Goal: Communication & Community: Answer question/provide support

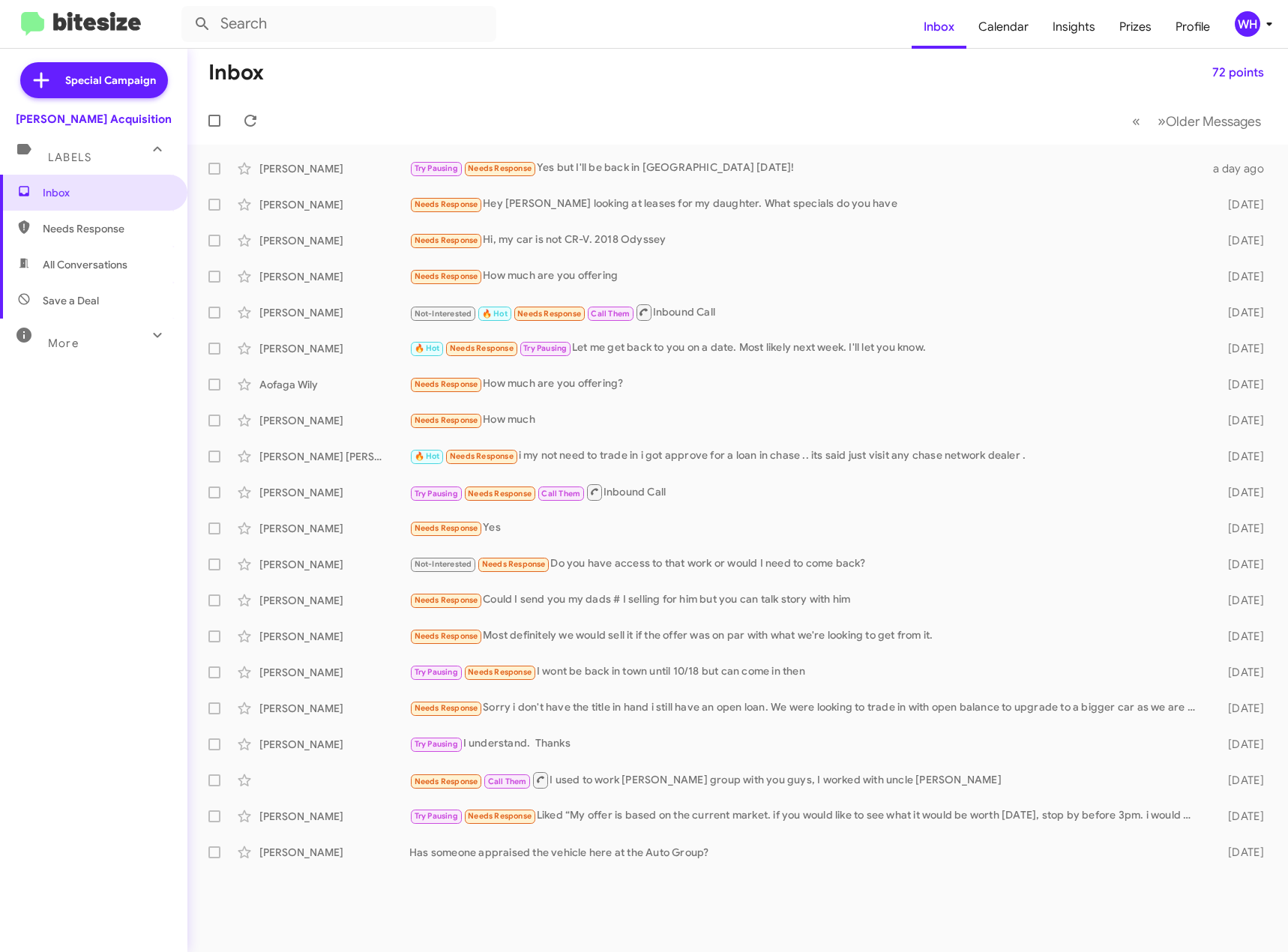
click at [60, 16] on img at bounding box center [81, 24] width 120 height 25
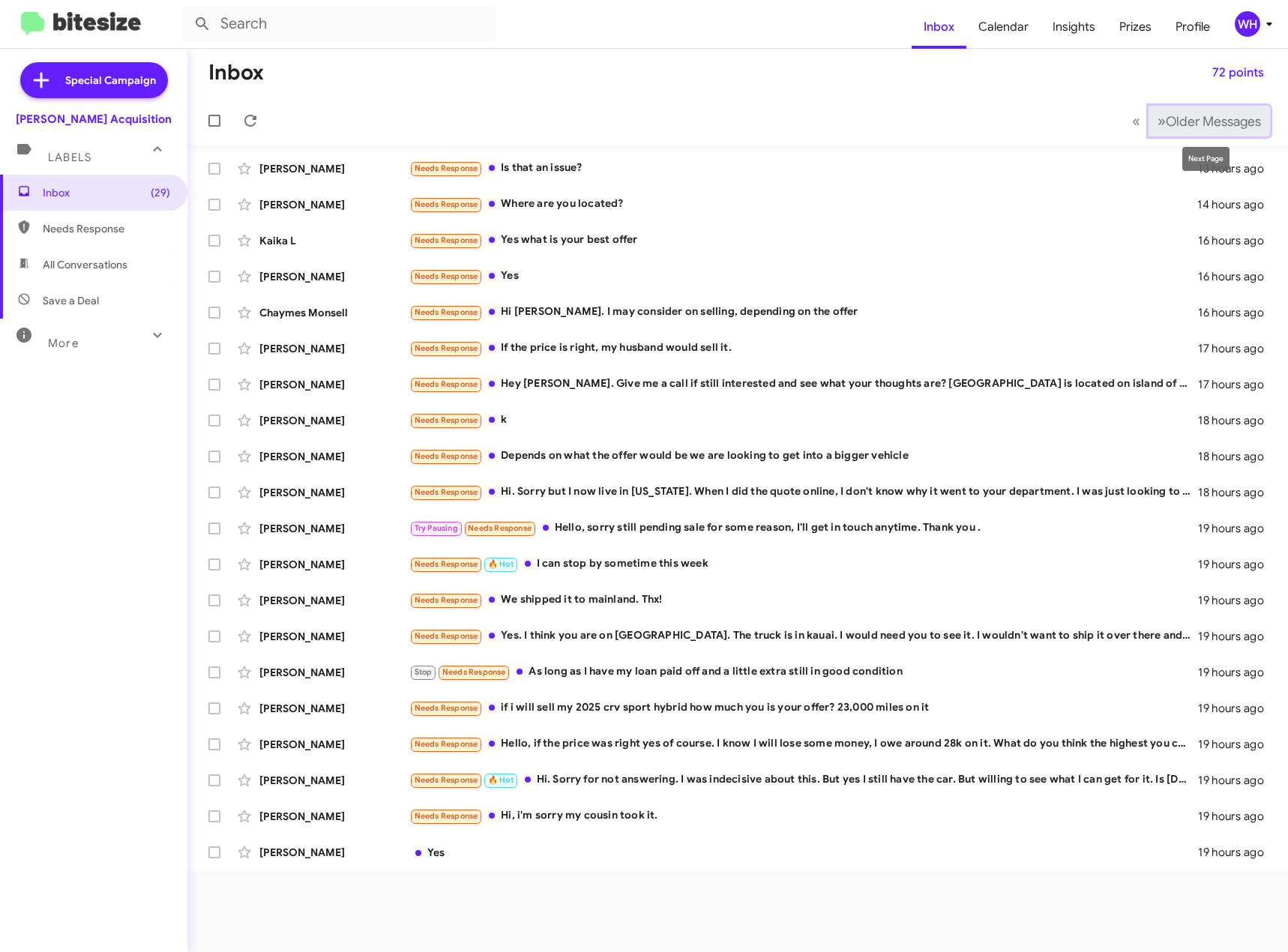
click at [1195, 115] on span "Older Messages" at bounding box center [1214, 121] width 95 height 16
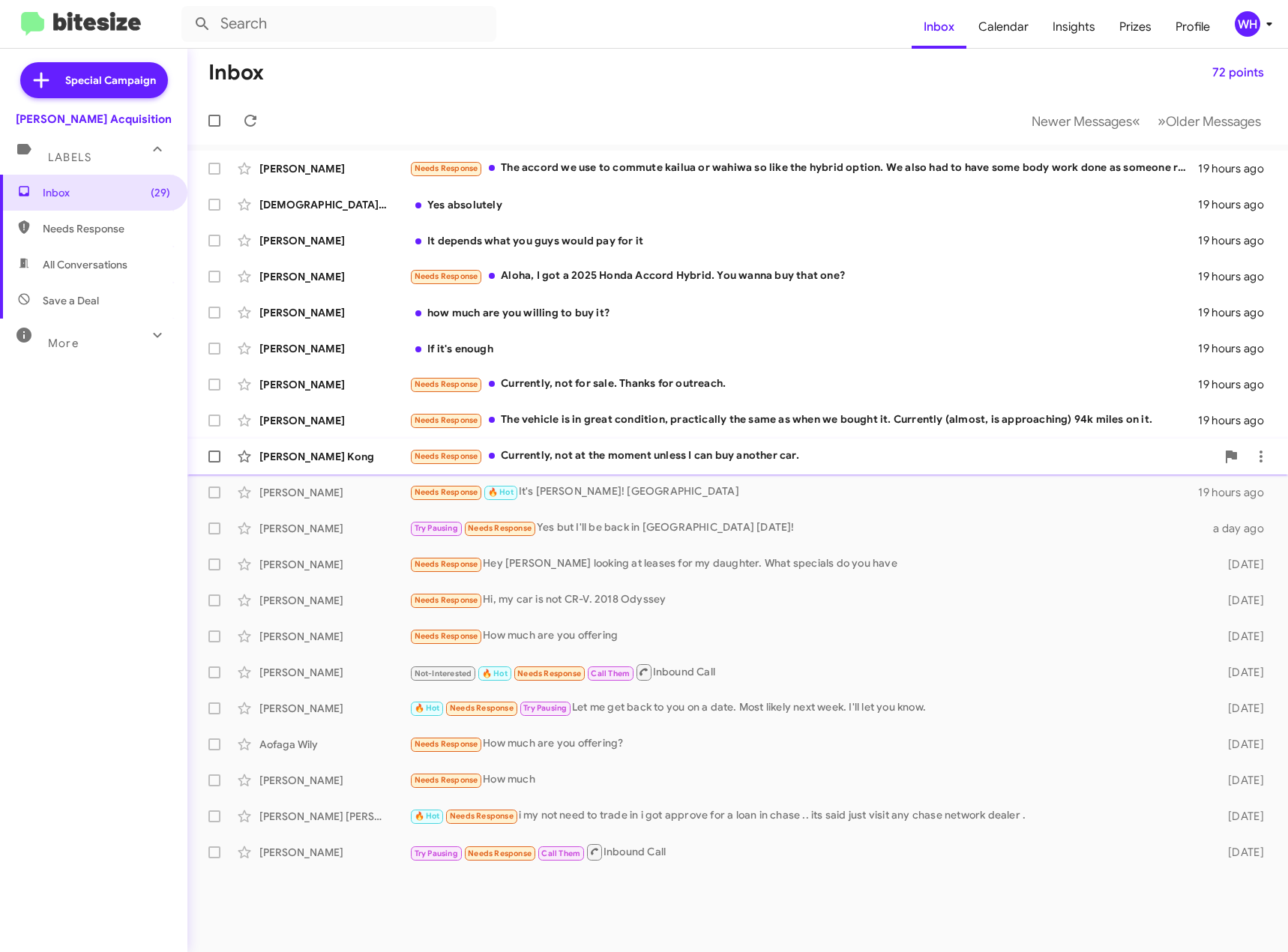
click at [305, 452] on div "[PERSON_NAME] Kong" at bounding box center [334, 457] width 150 height 15
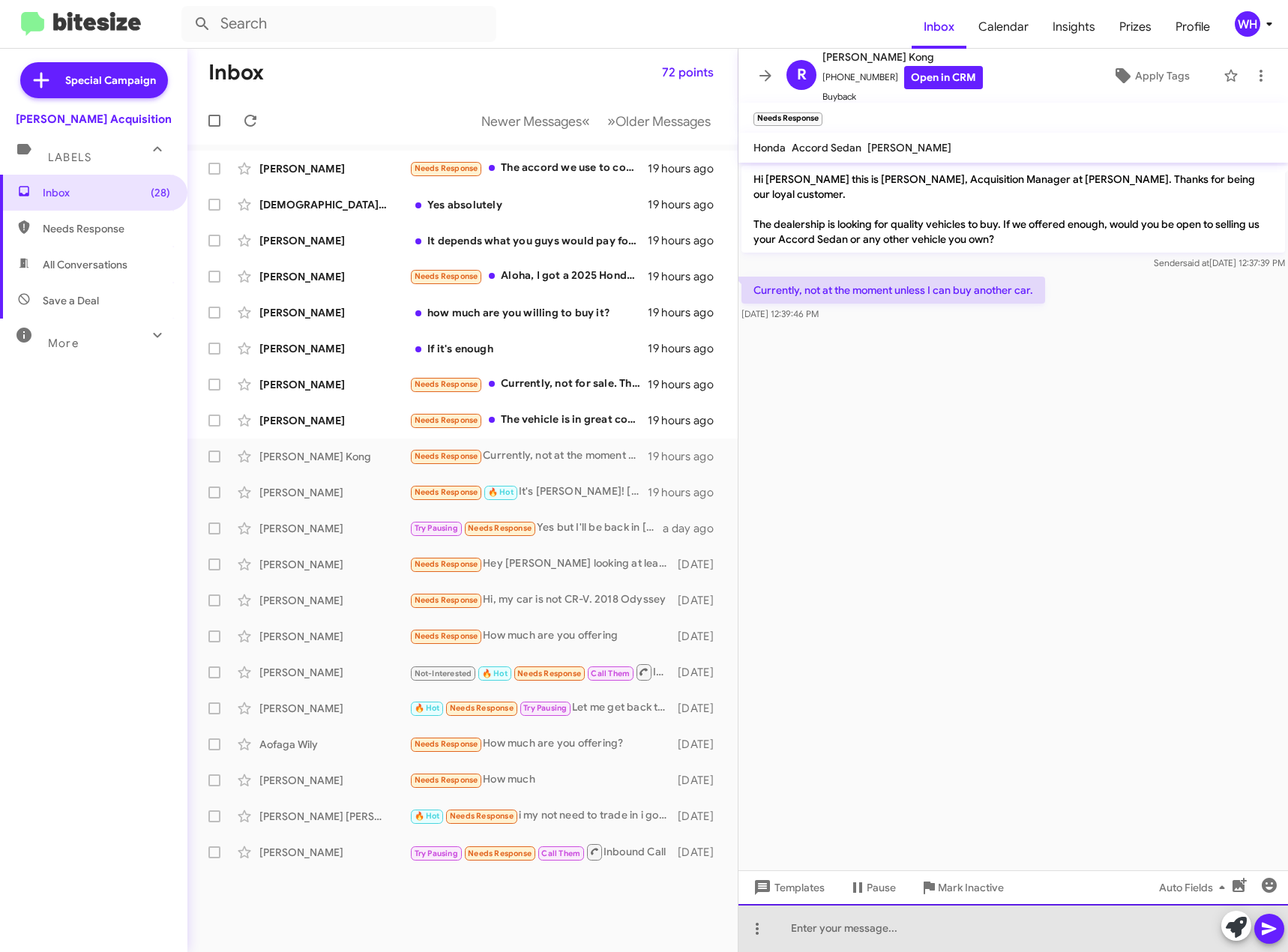
click at [819, 926] on div at bounding box center [1013, 928] width 550 height 48
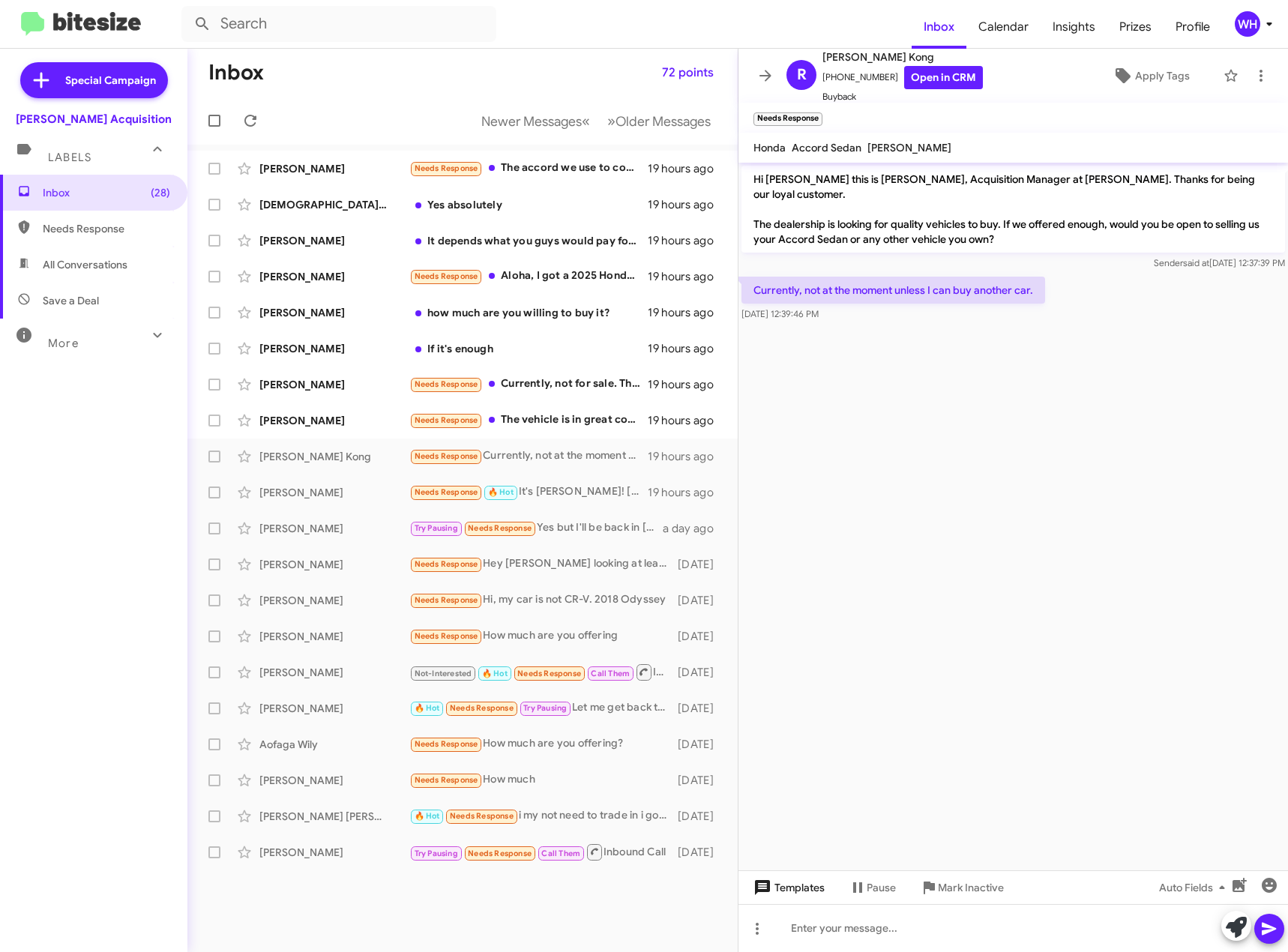
click at [779, 881] on span "Templates" at bounding box center [787, 888] width 74 height 27
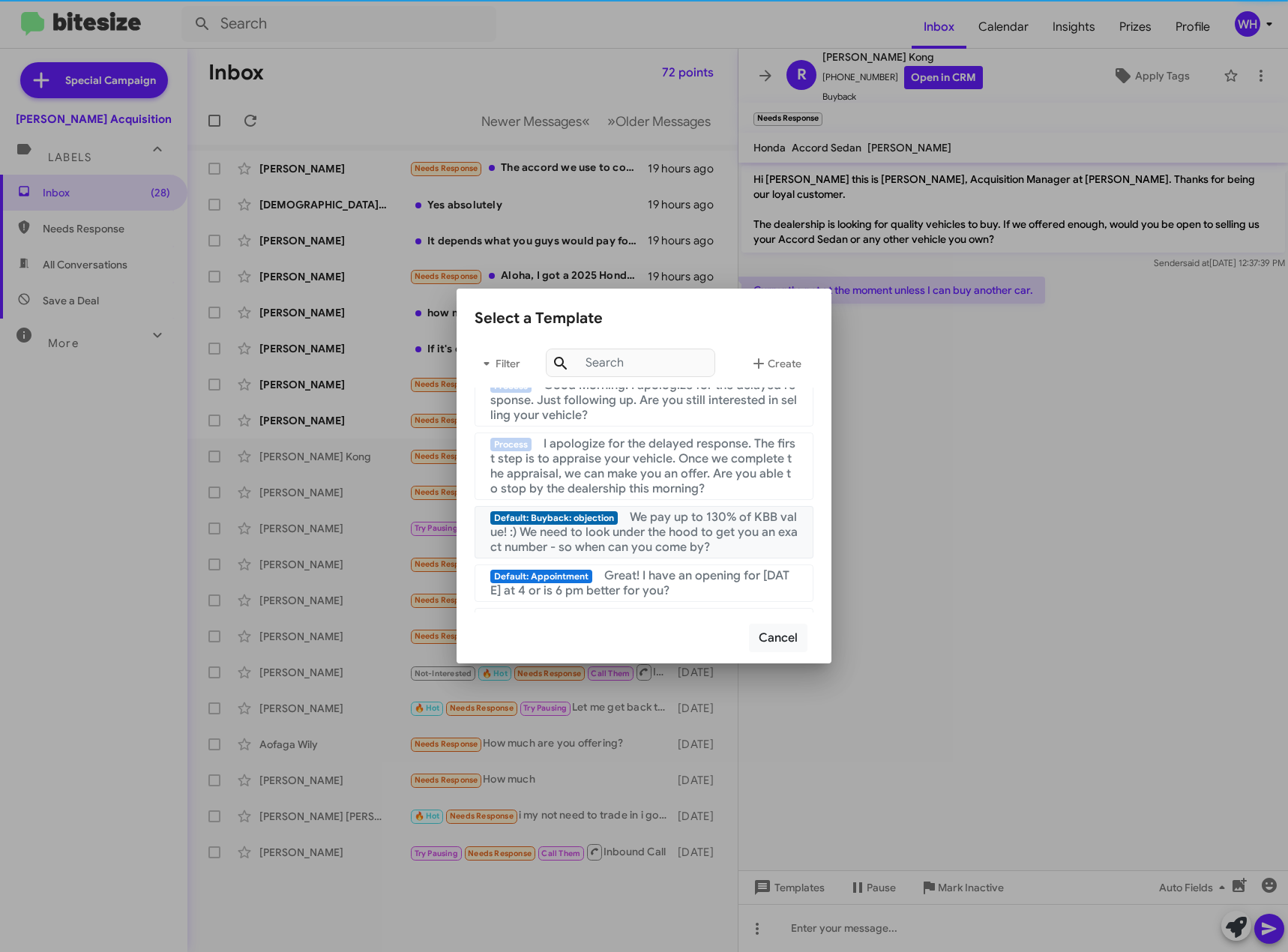
scroll to position [375, 0]
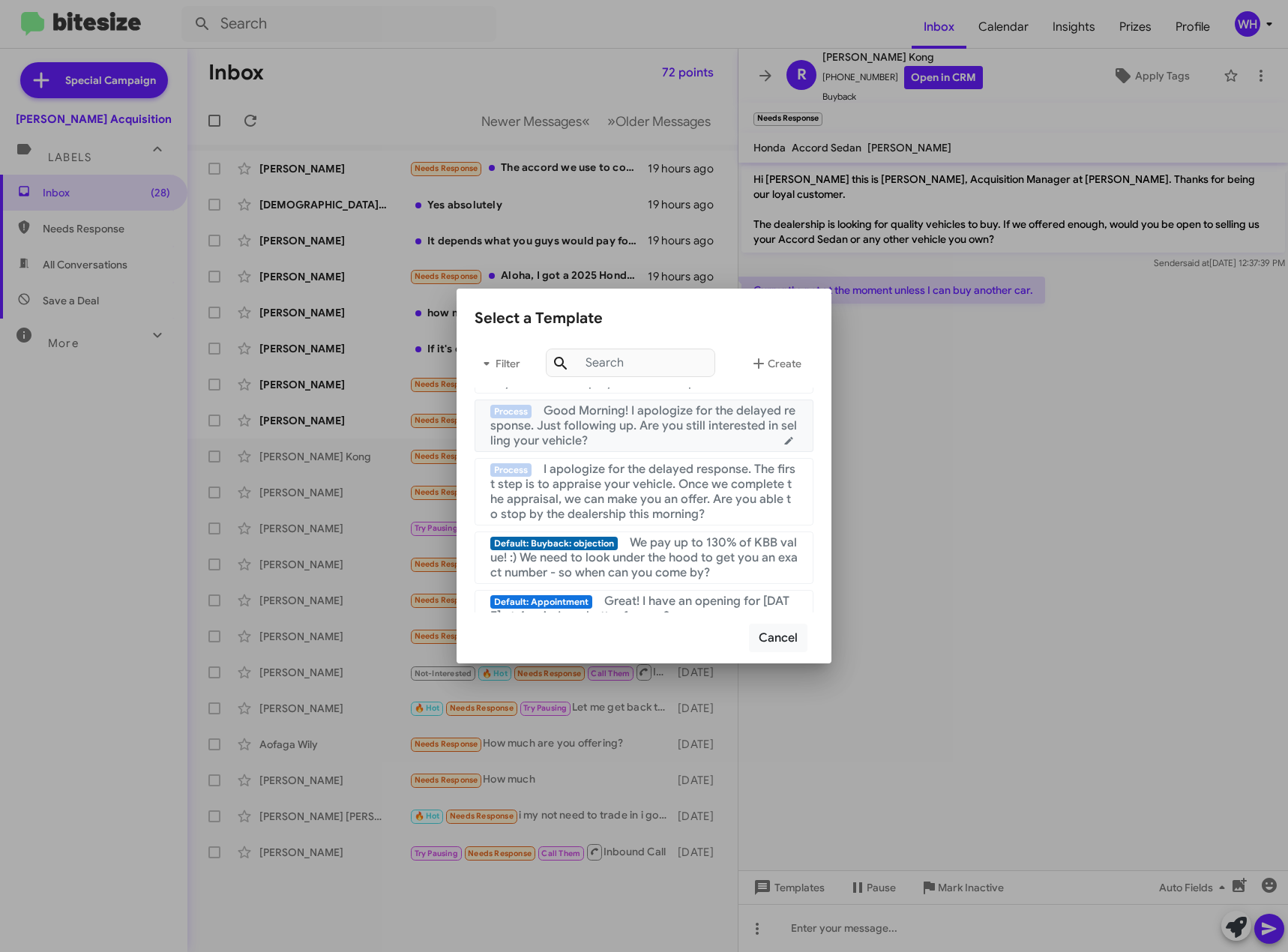
click at [672, 433] on span "Good Morning! I apologize for the delayed response. Just following up. Are you …" at bounding box center [643, 425] width 307 height 45
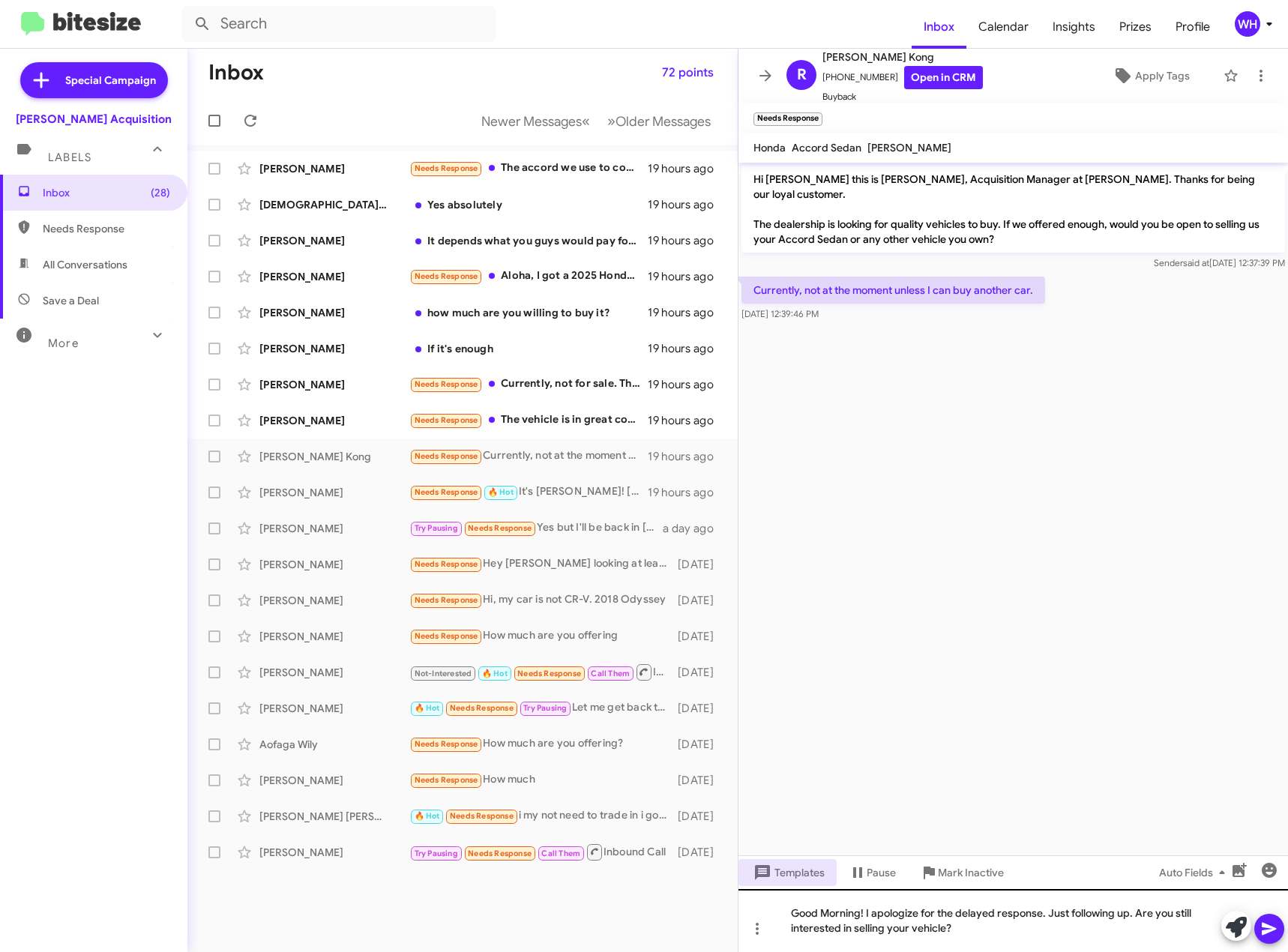
drag, startPoint x: 1265, startPoint y: 934, endPoint x: 1239, endPoint y: 908, distance: 36.8
click at [1264, 933] on icon at bounding box center [1268, 929] width 14 height 13
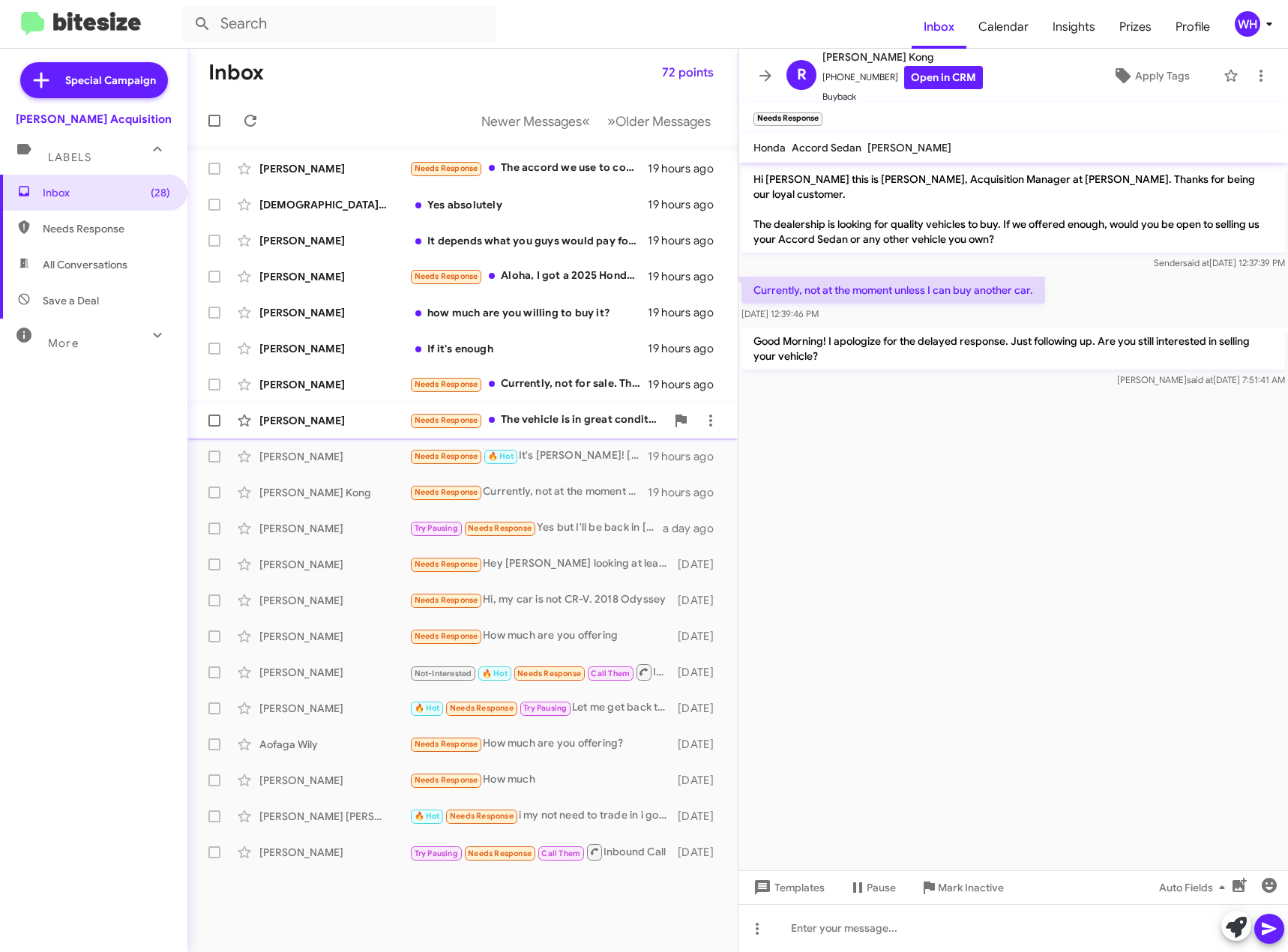
click at [299, 423] on div "[PERSON_NAME]" at bounding box center [334, 421] width 150 height 15
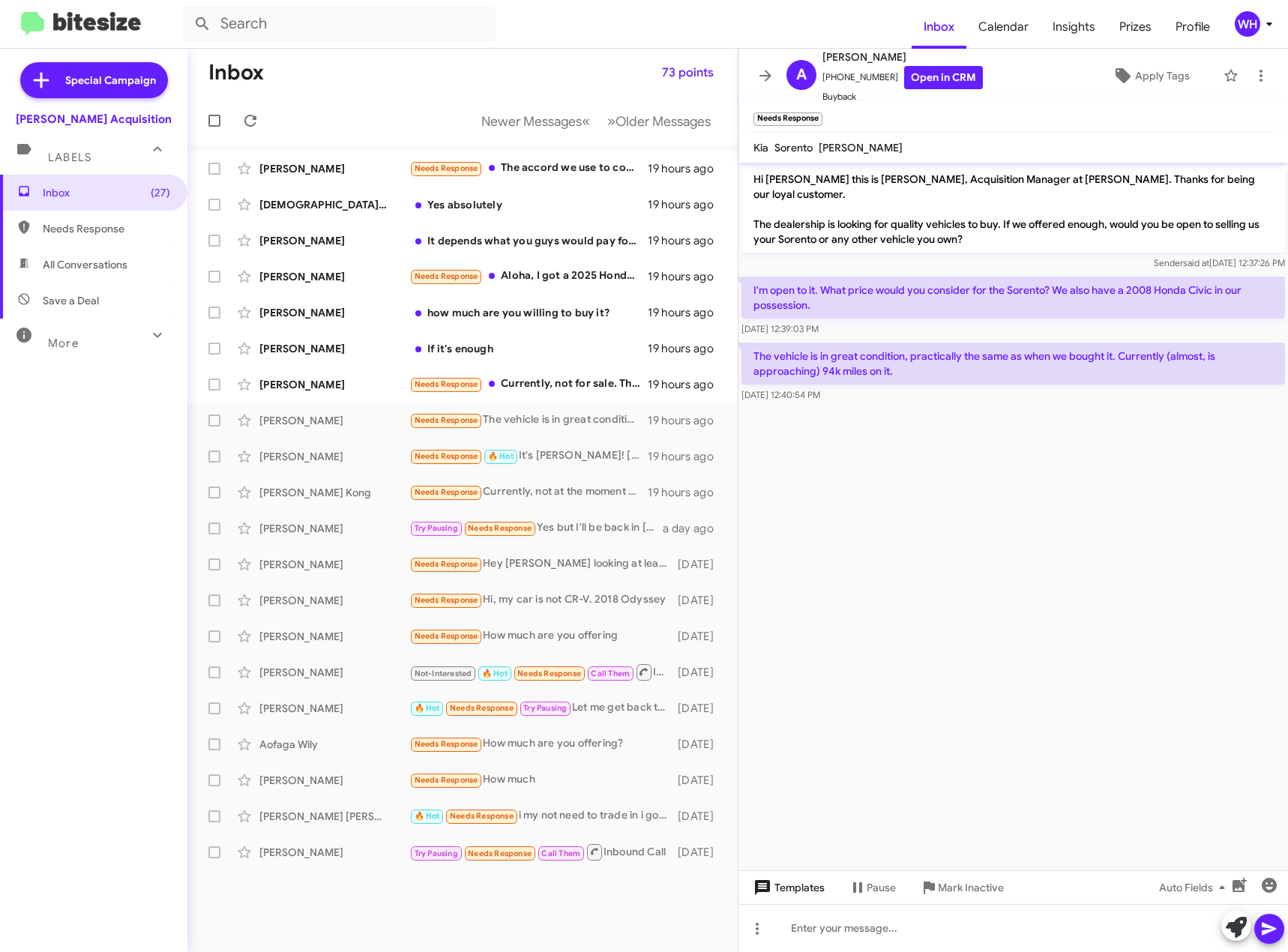
click at [795, 879] on span "Templates" at bounding box center [787, 888] width 74 height 27
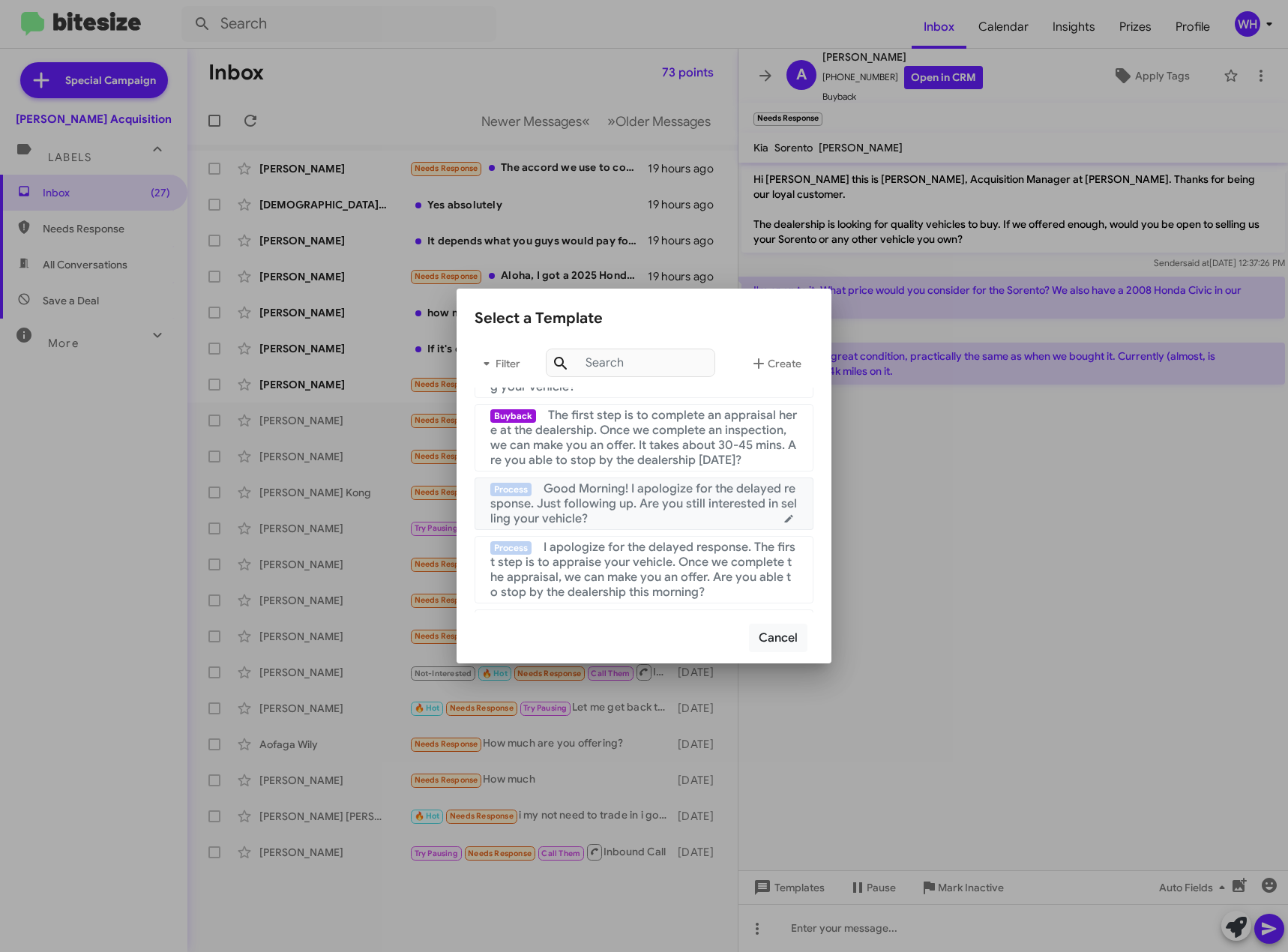
scroll to position [300, 0]
click at [664, 534] on mat-list-item "Process I apologize for the delayed response. The first step is to appraise you…" at bounding box center [644, 567] width 339 height 67
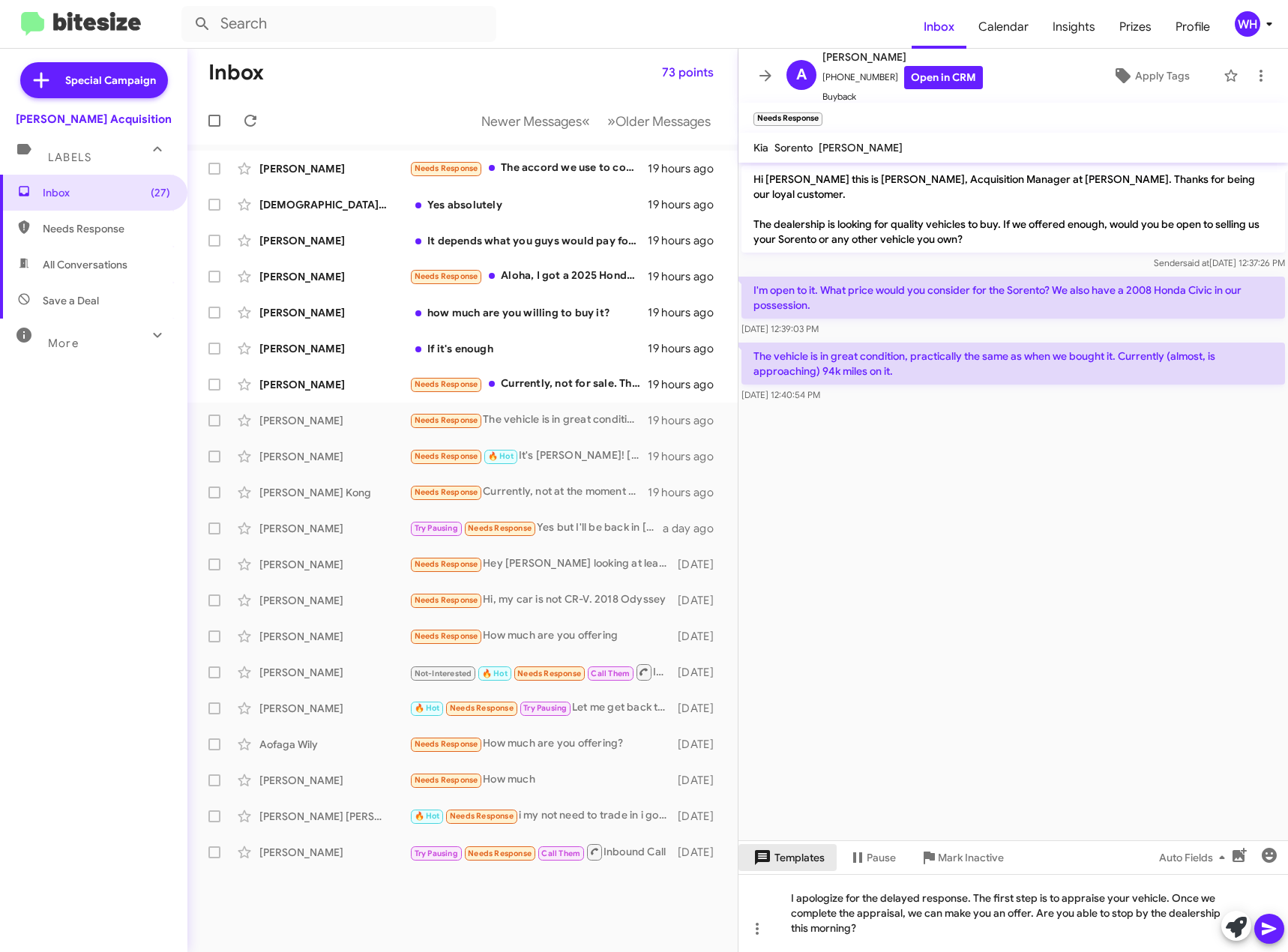
click at [795, 857] on span "Templates" at bounding box center [787, 858] width 74 height 27
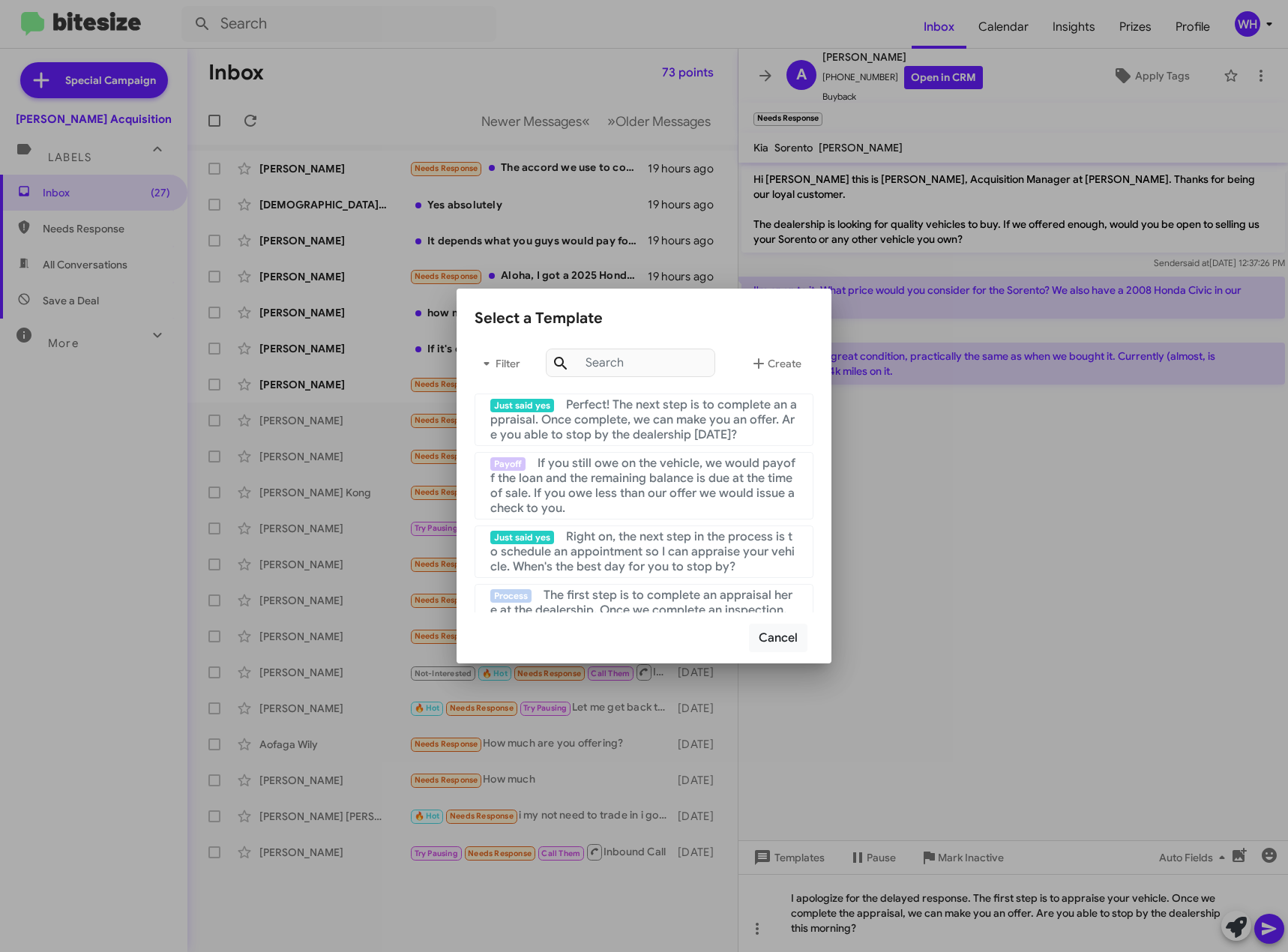
click at [1017, 693] on div at bounding box center [644, 476] width 1288 height 952
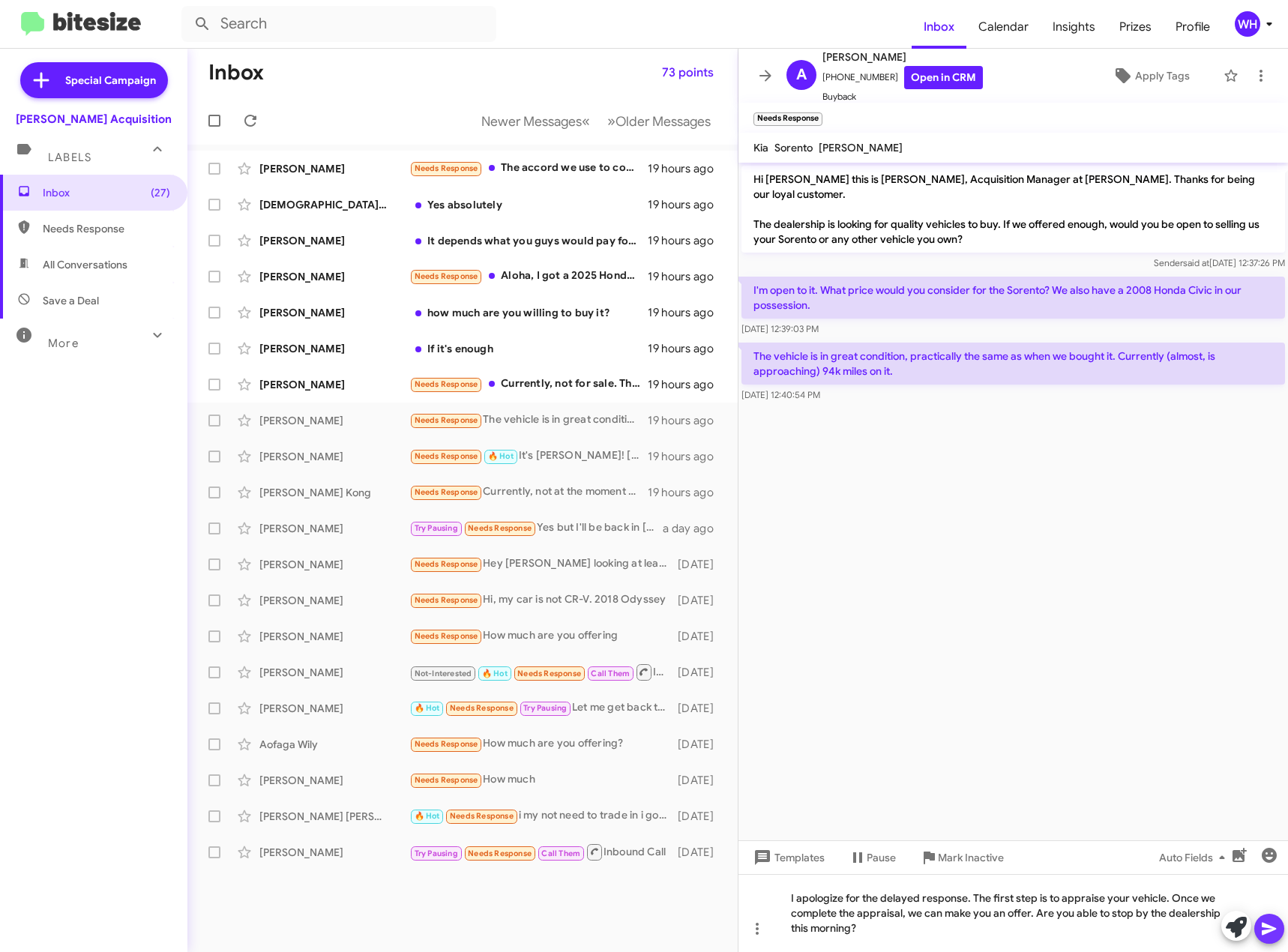
click at [1266, 923] on icon at bounding box center [1269, 929] width 18 height 18
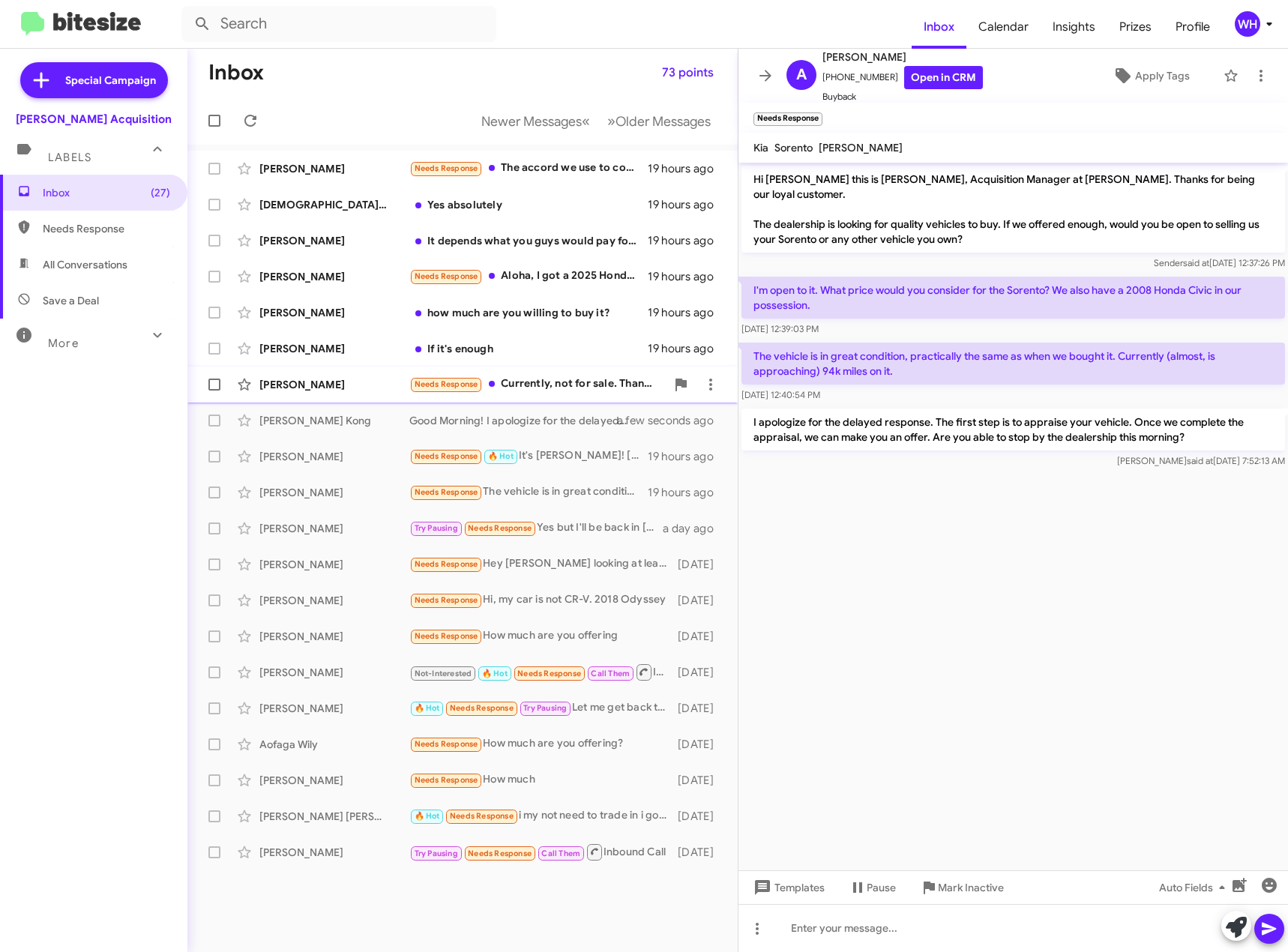
click at [333, 379] on div "[PERSON_NAME]" at bounding box center [334, 385] width 150 height 15
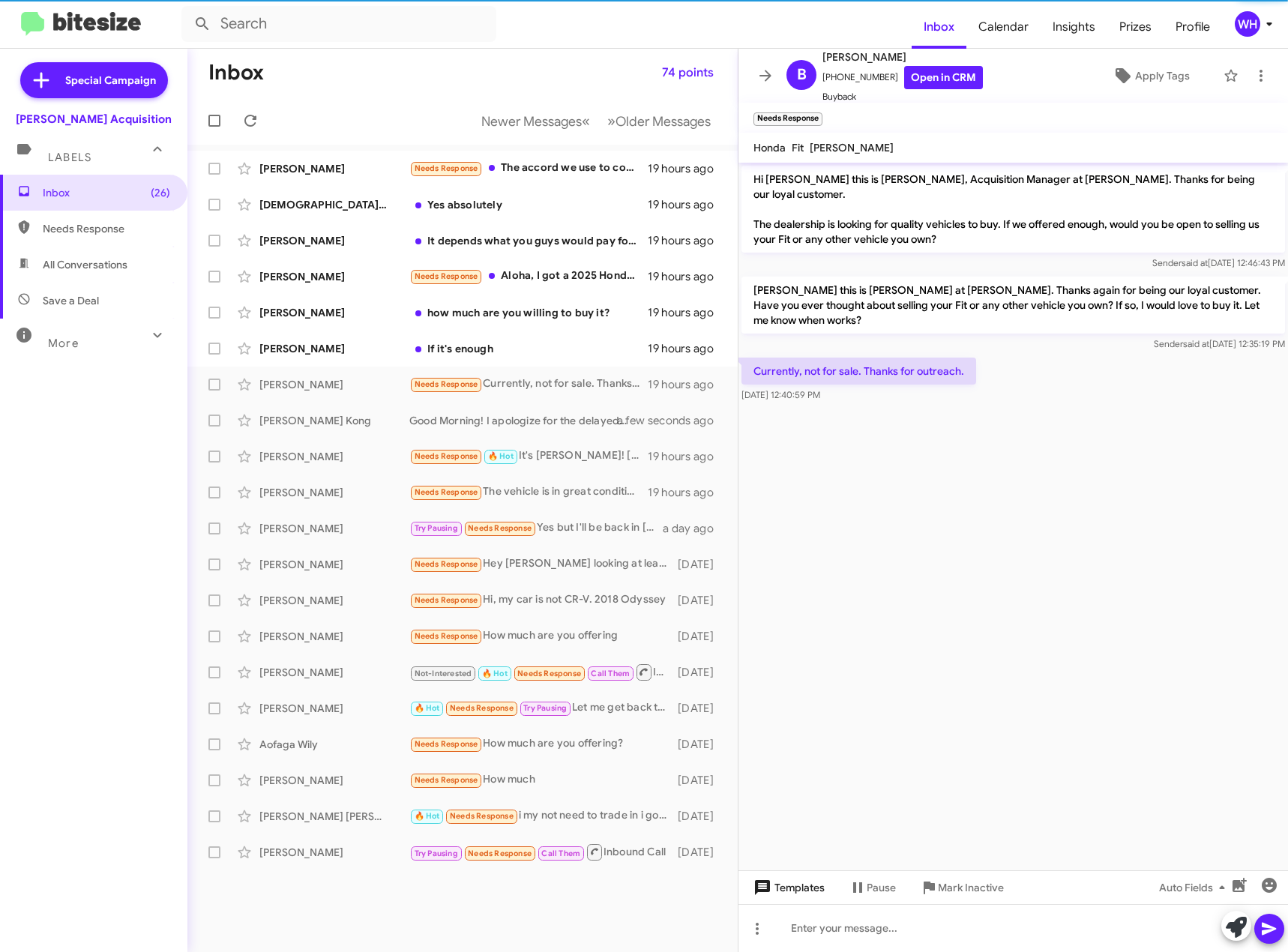
click at [803, 891] on span "Templates" at bounding box center [787, 888] width 74 height 27
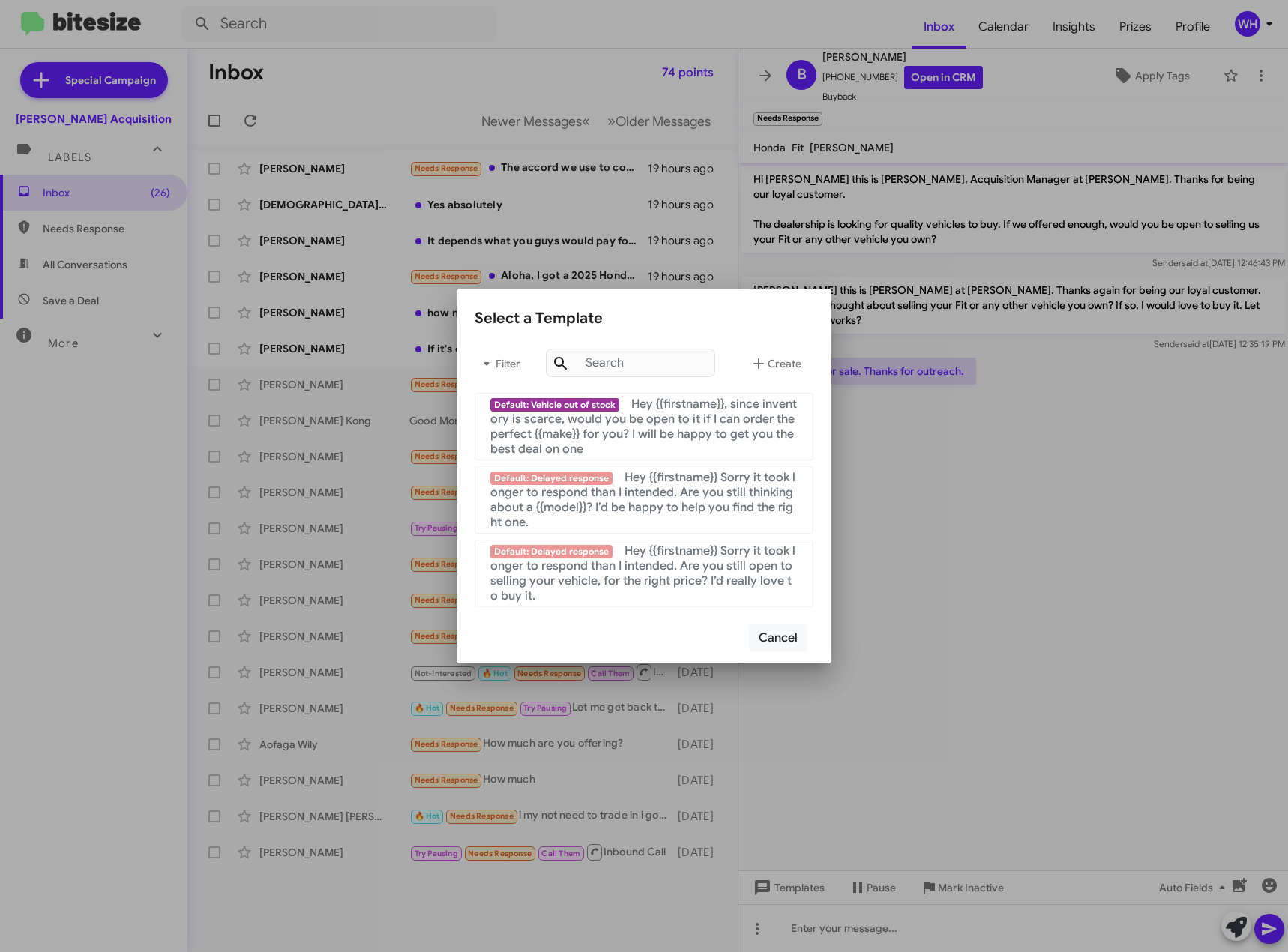
scroll to position [1519, 0]
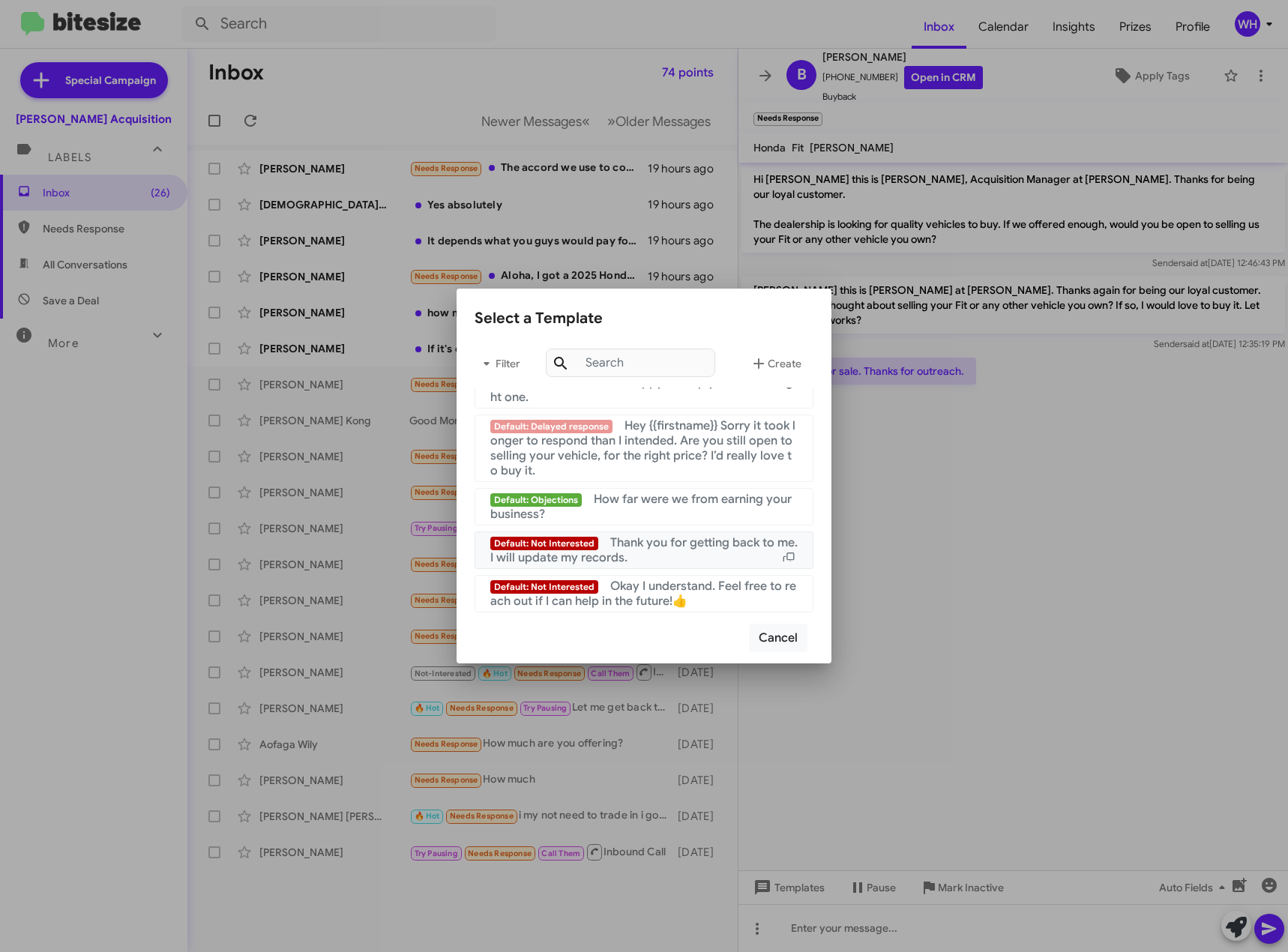
drag, startPoint x: 682, startPoint y: 550, endPoint x: 938, endPoint y: 623, distance: 266.2
click at [683, 550] on div "Default: Not Interested Thank you for getting back to me. I will update my reco…" at bounding box center [643, 550] width 307 height 30
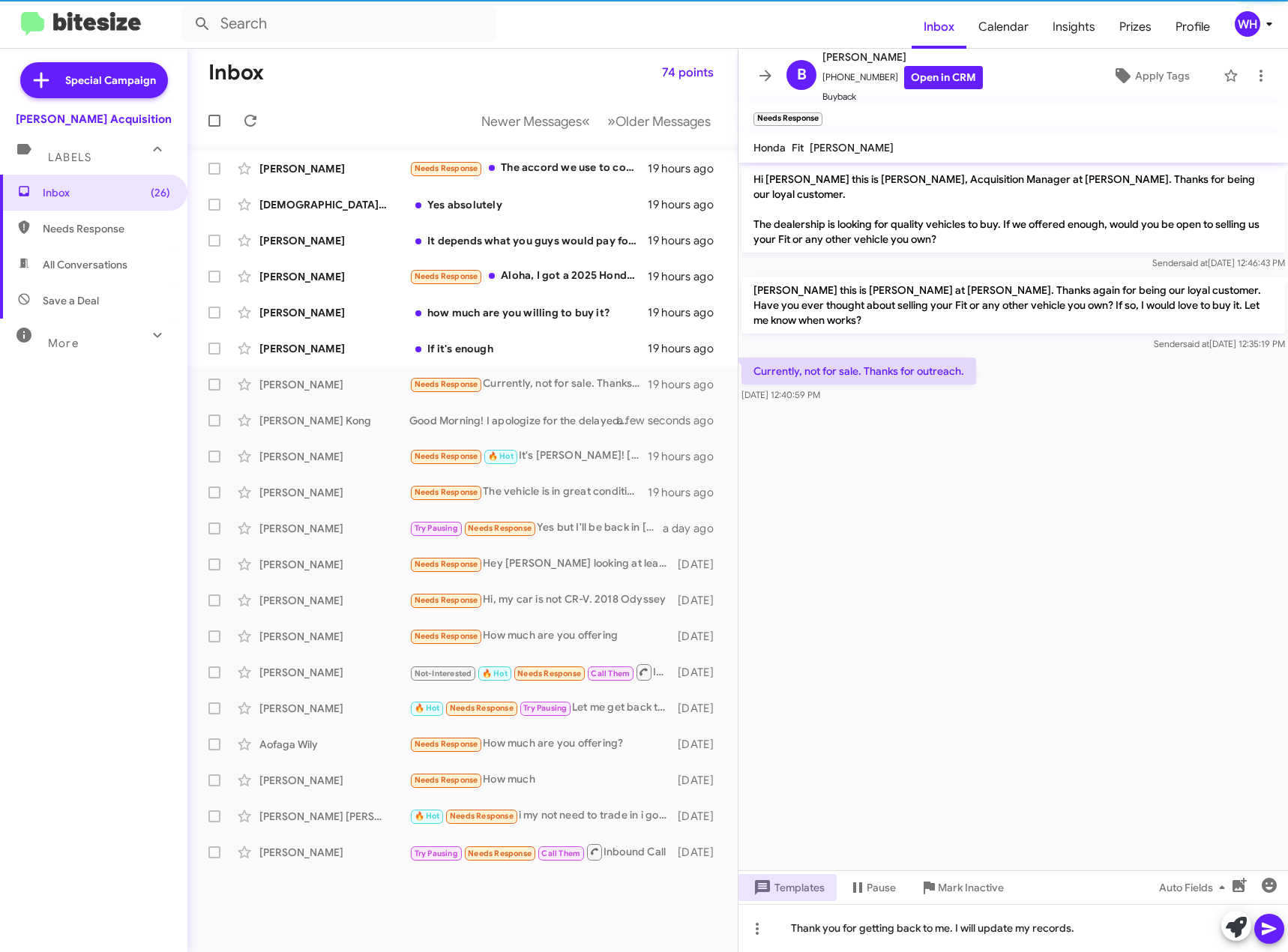
click at [1268, 938] on icon at bounding box center [1269, 929] width 18 height 18
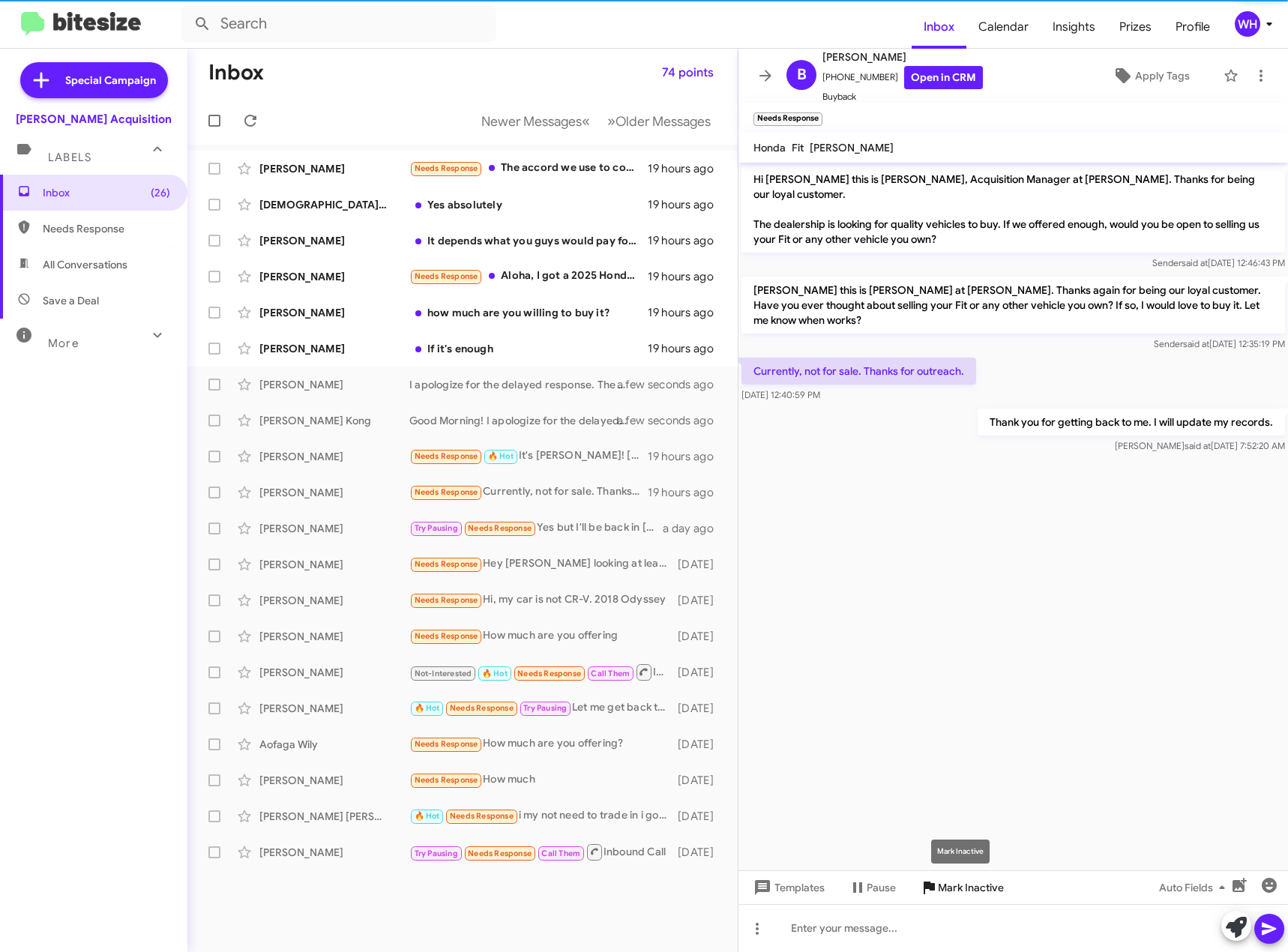
click at [964, 892] on span "Mark Inactive" at bounding box center [972, 888] width 66 height 27
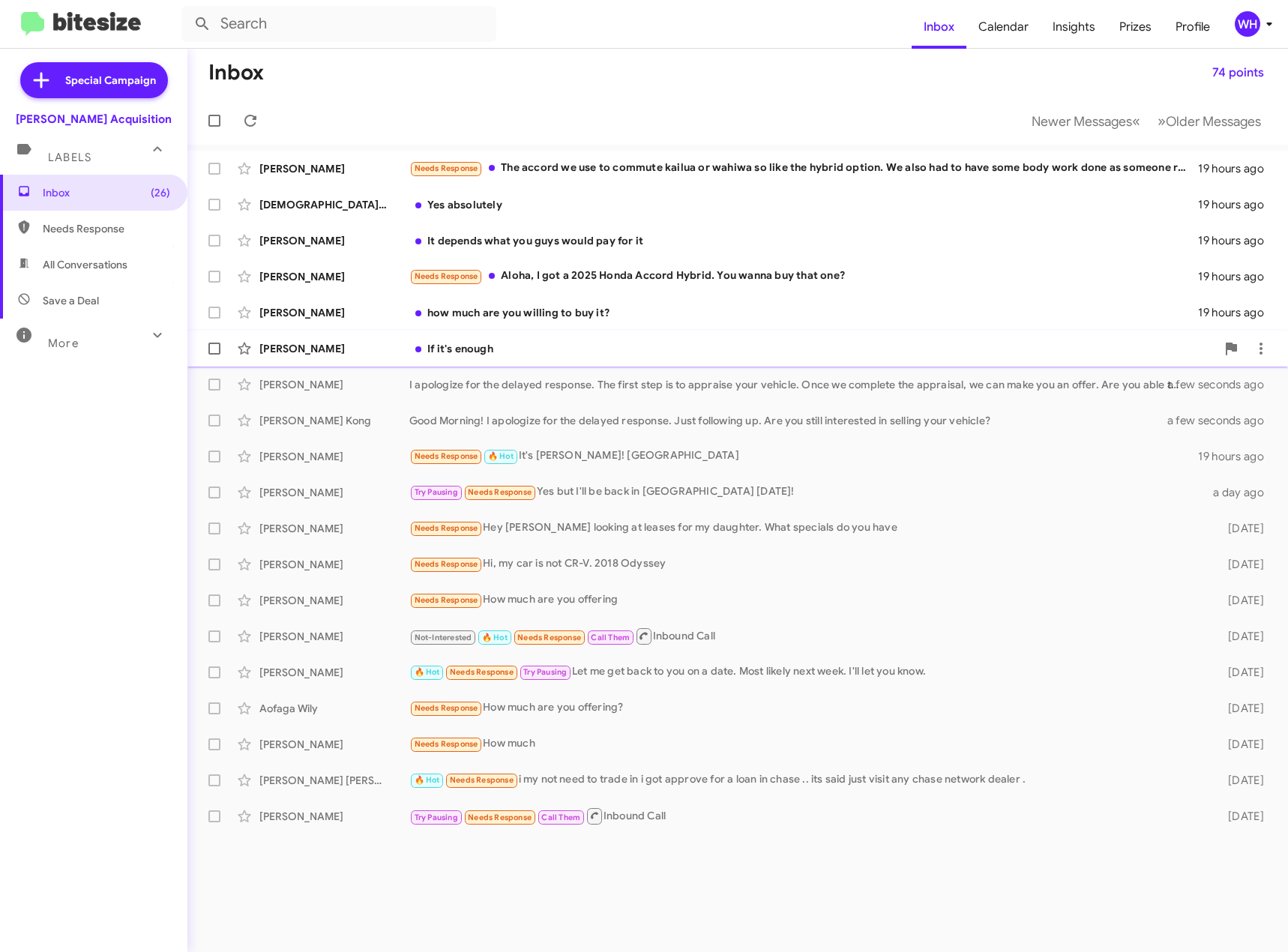
click at [288, 351] on div "[PERSON_NAME]" at bounding box center [334, 349] width 150 height 15
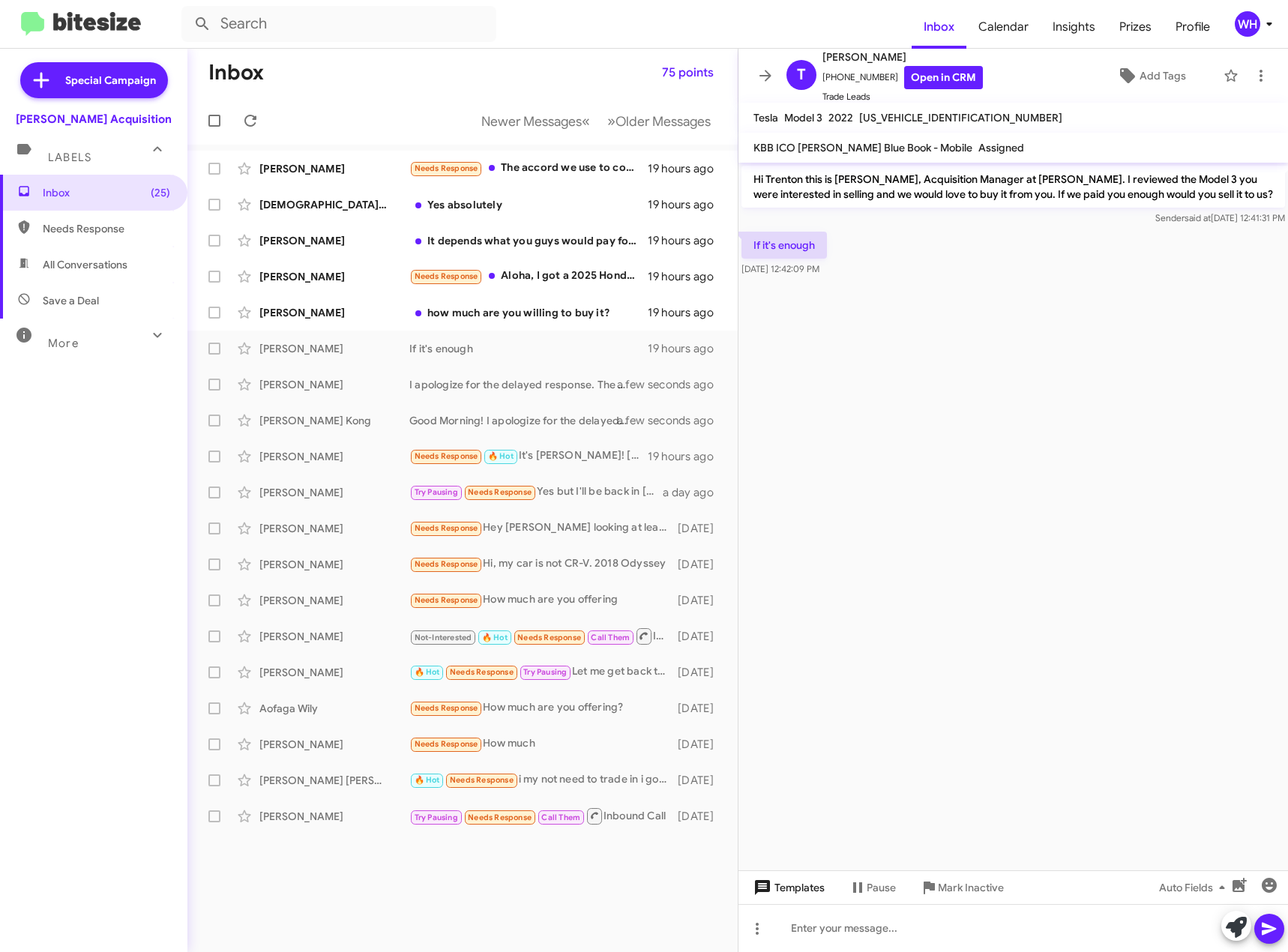
click at [805, 881] on span "Templates" at bounding box center [787, 888] width 74 height 27
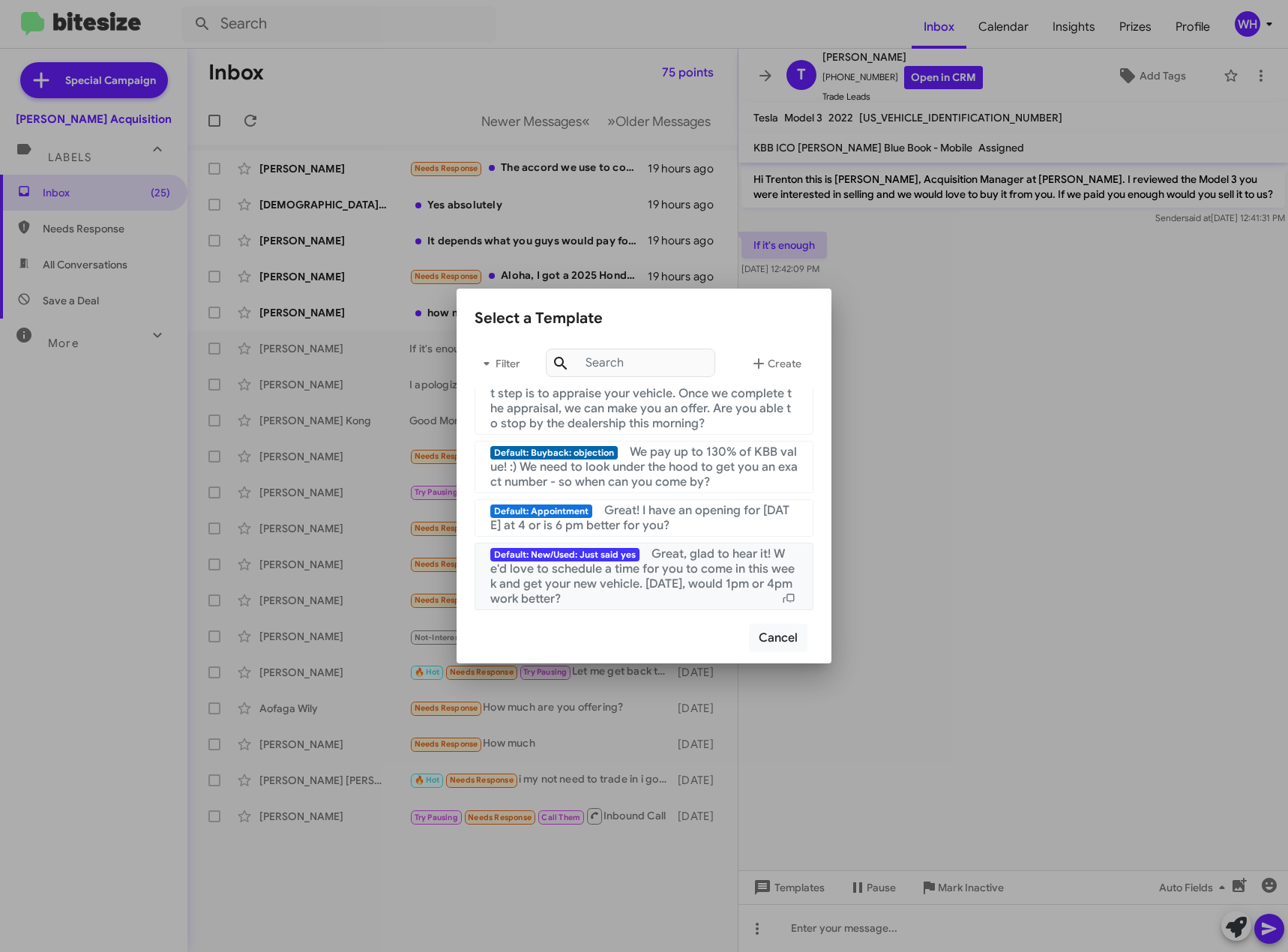
scroll to position [375, 0]
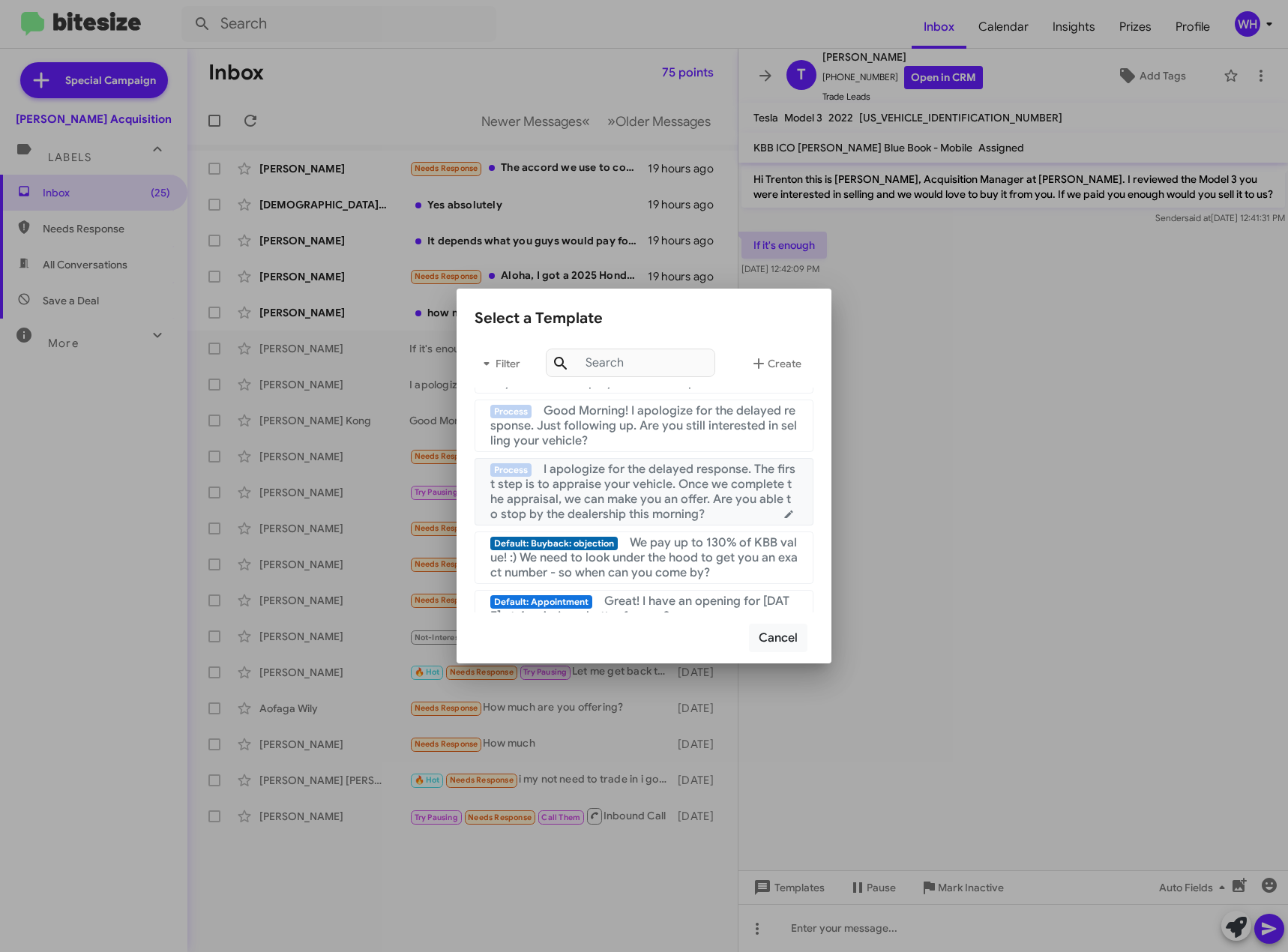
click at [664, 495] on span "I apologize for the delayed response. The first step is to appraise your vehicl…" at bounding box center [642, 492] width 305 height 60
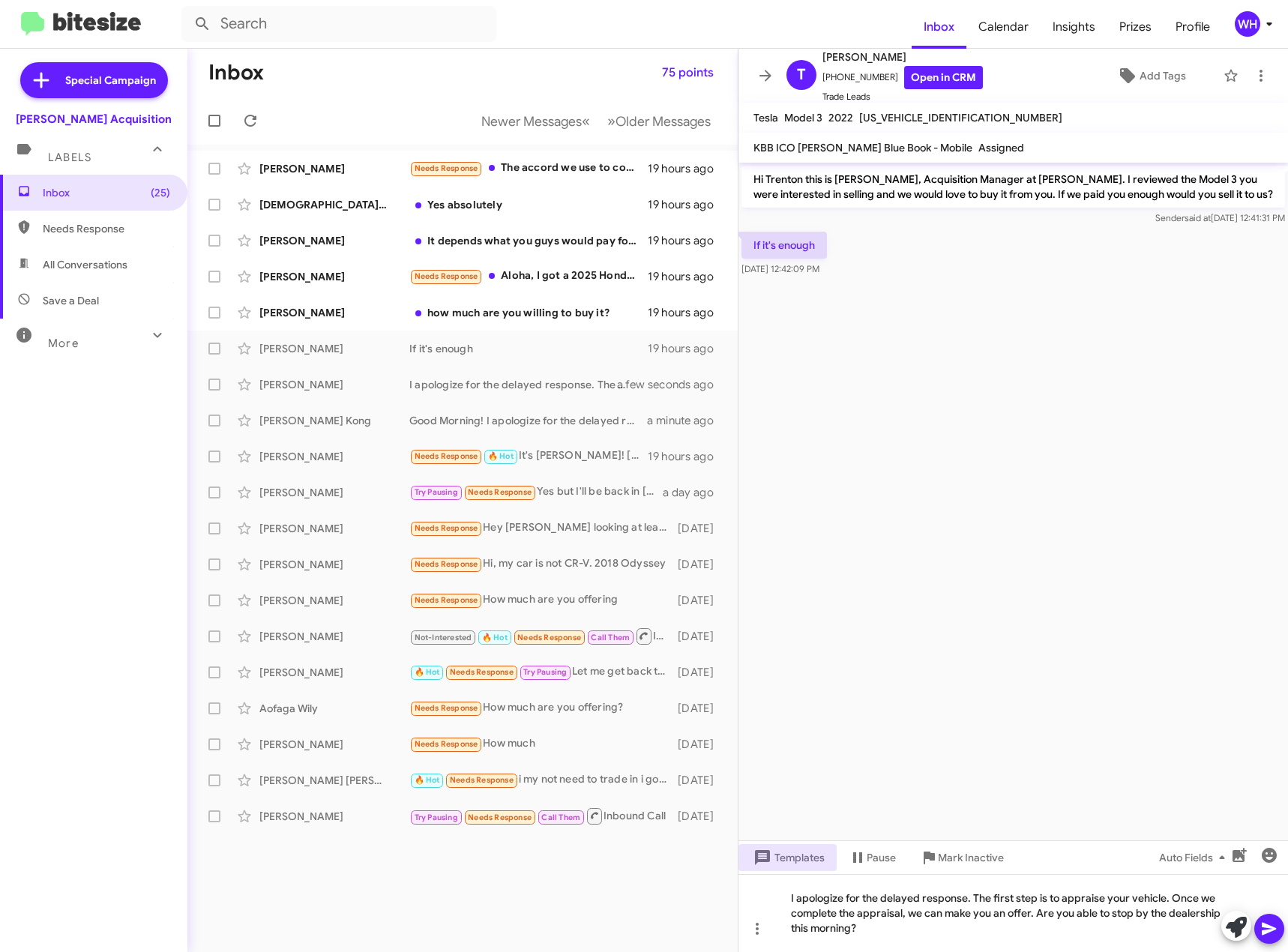
drag, startPoint x: 1269, startPoint y: 929, endPoint x: 1248, endPoint y: 919, distance: 23.3
click at [1269, 928] on icon at bounding box center [1269, 929] width 18 height 18
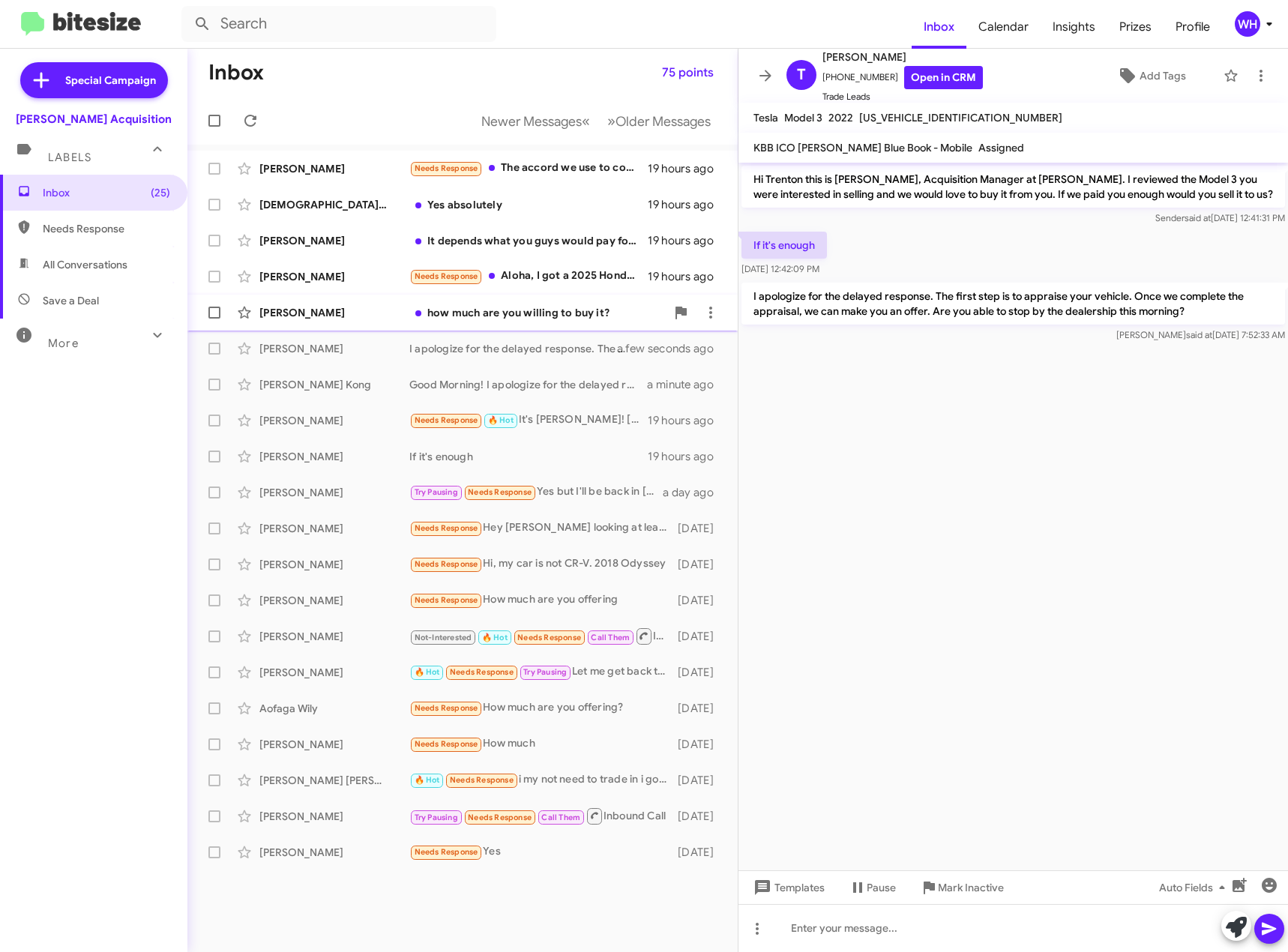
drag, startPoint x: 300, startPoint y: 311, endPoint x: 441, endPoint y: 311, distance: 141.0
click at [301, 311] on div "[PERSON_NAME]" at bounding box center [334, 313] width 150 height 15
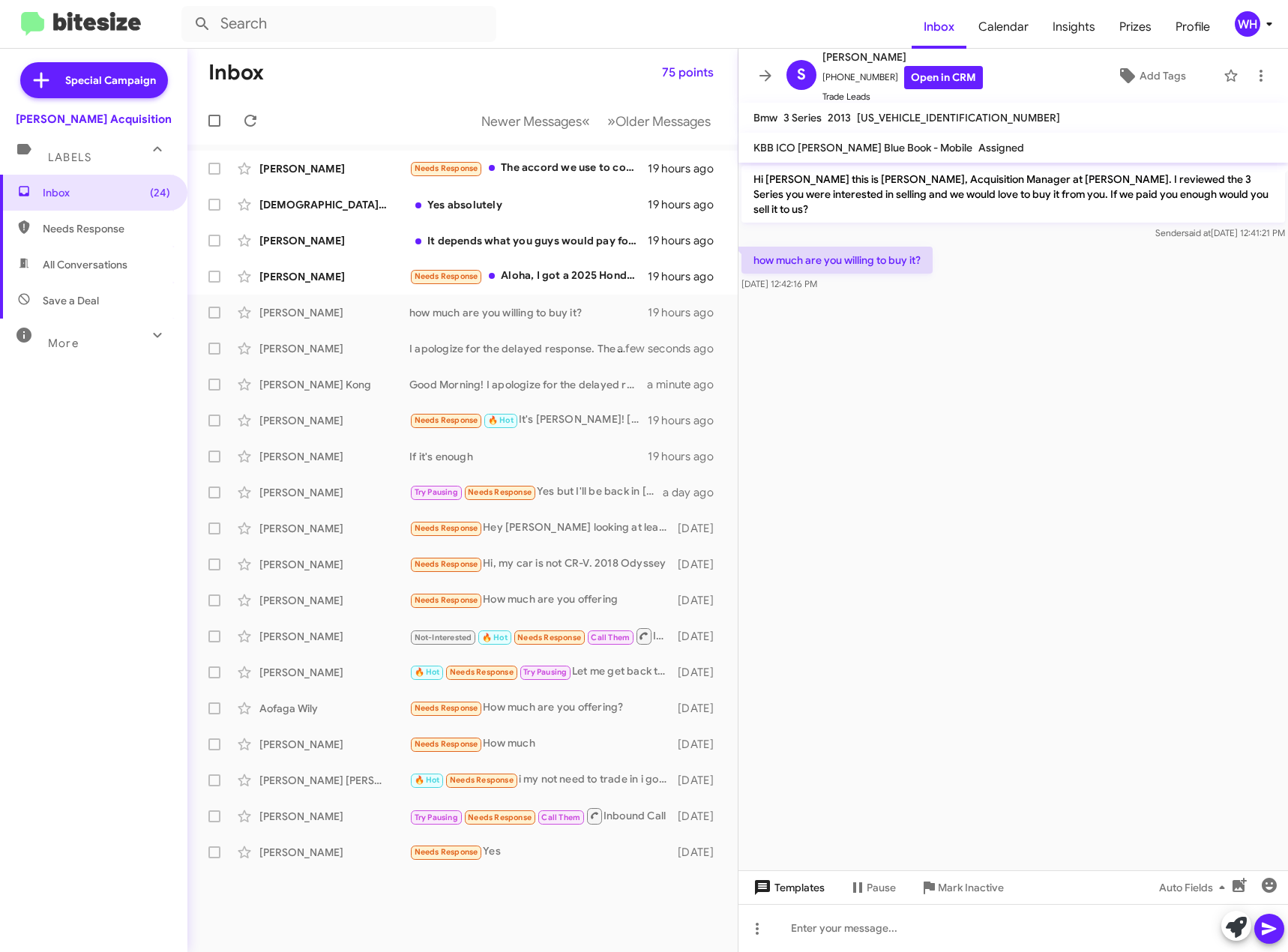
click at [806, 882] on span "Templates" at bounding box center [787, 888] width 74 height 27
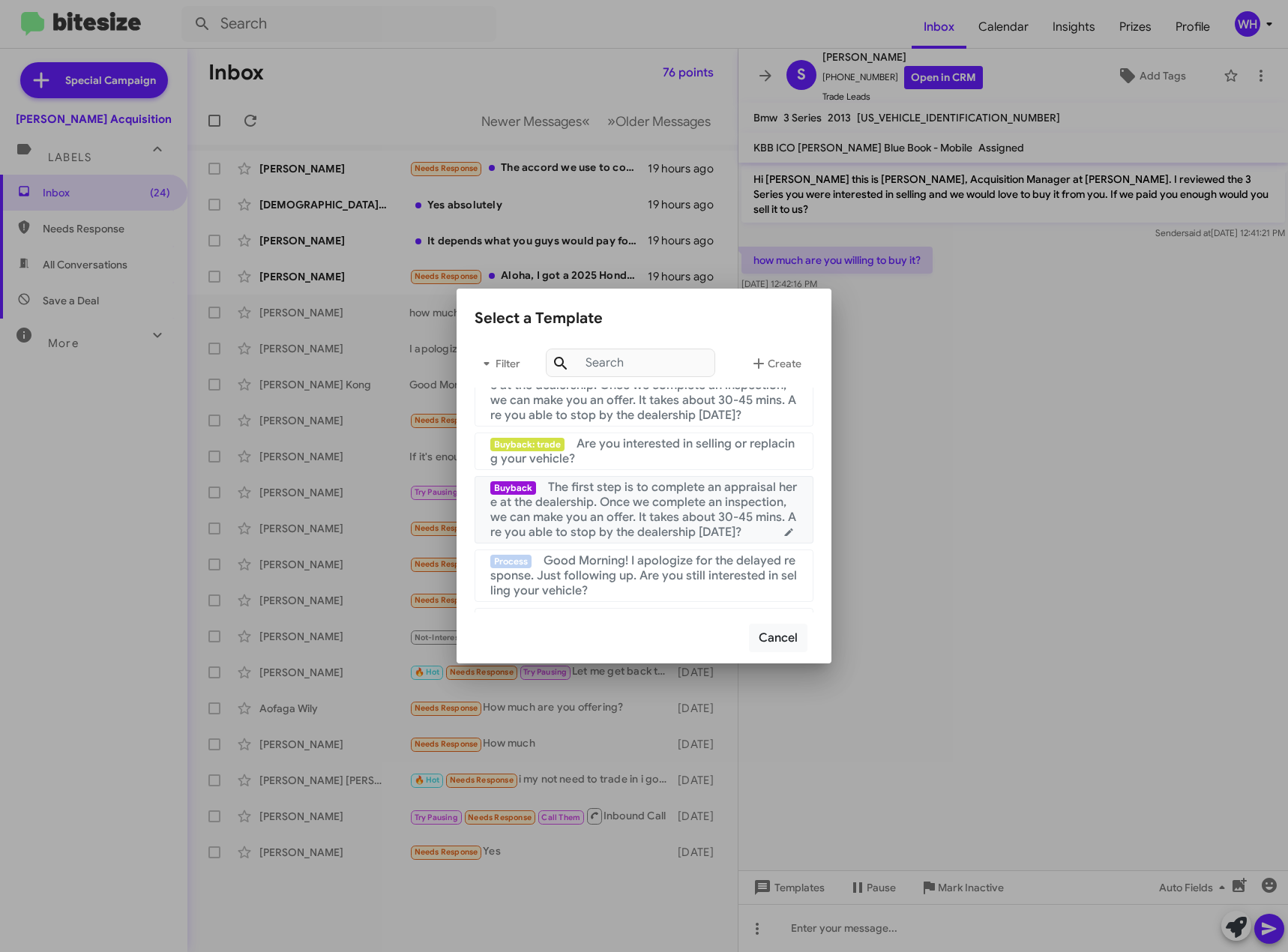
scroll to position [300, 0]
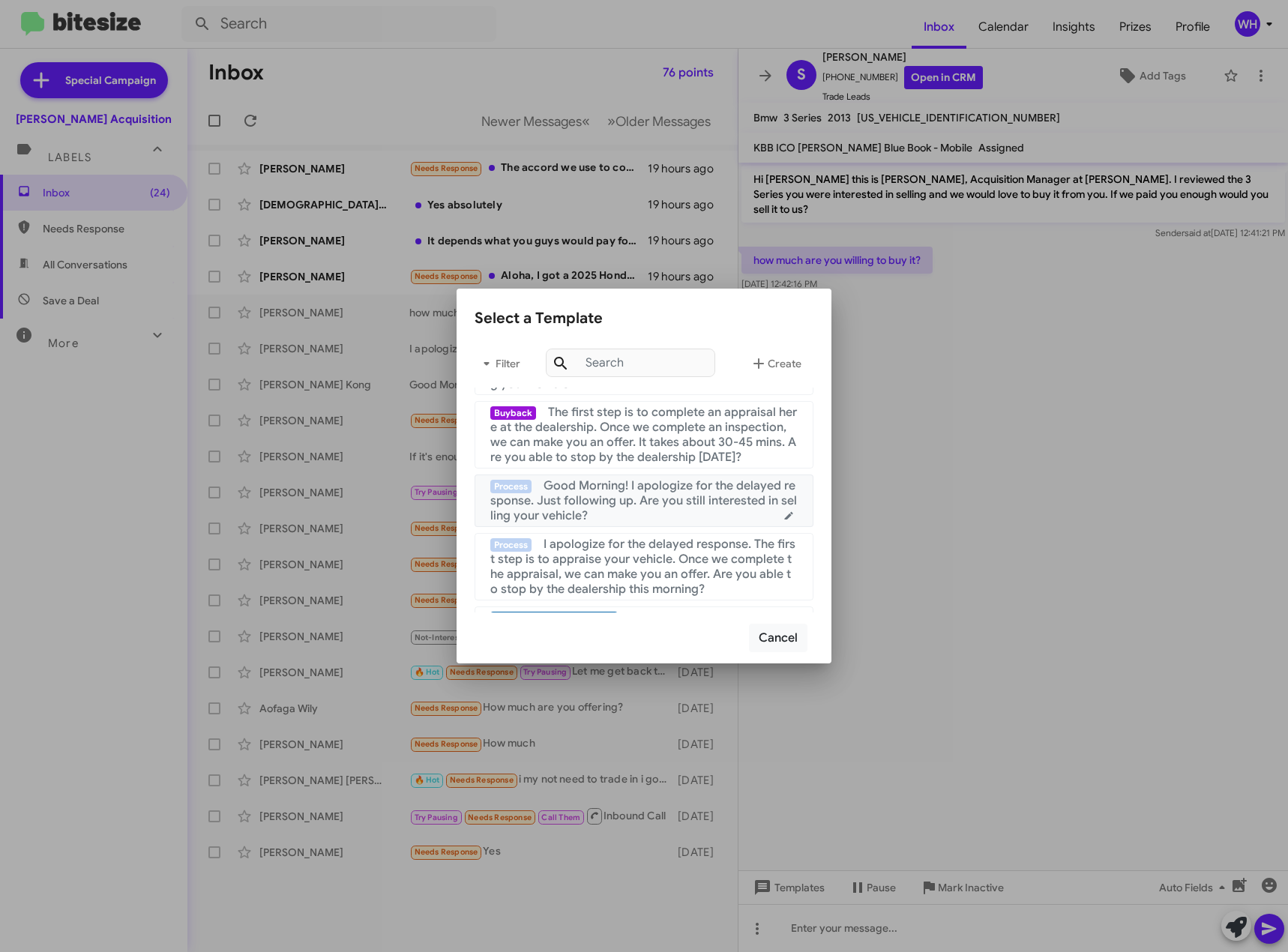
click at [635, 503] on span "Good Morning! I apologize for the delayed response. Just following up. Are you …" at bounding box center [643, 500] width 307 height 45
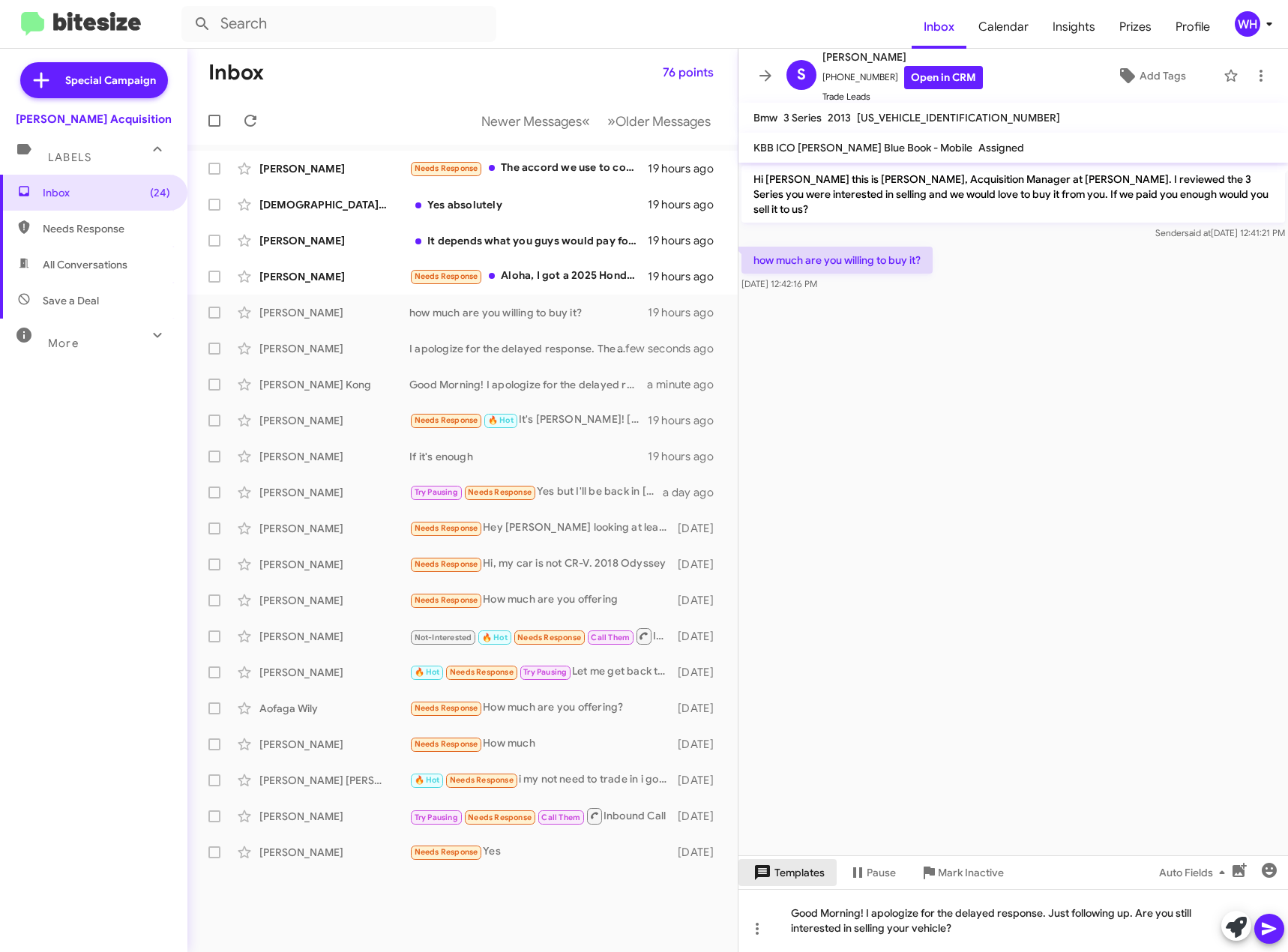
click at [801, 882] on span "Templates" at bounding box center [787, 873] width 74 height 27
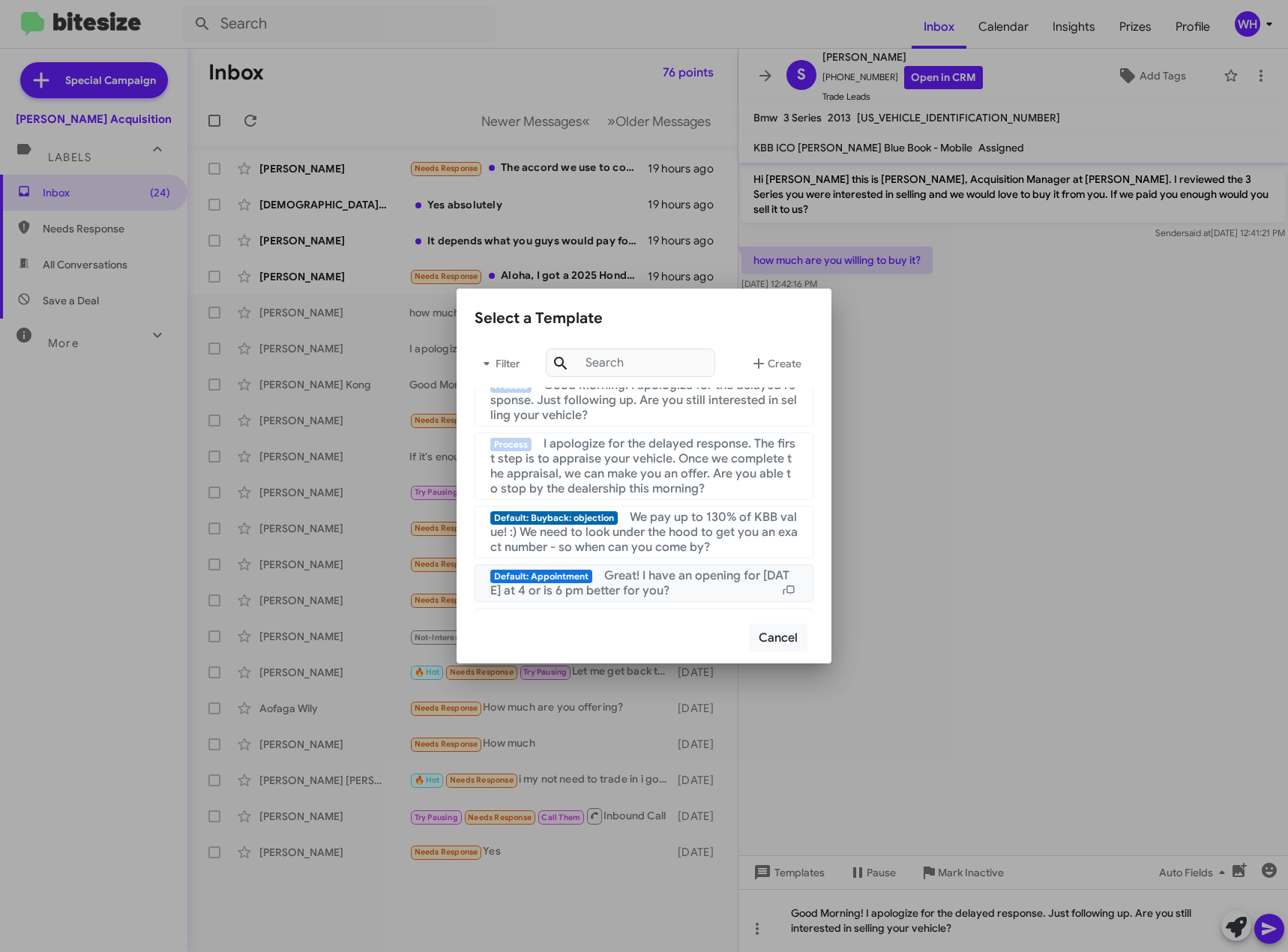
scroll to position [375, 0]
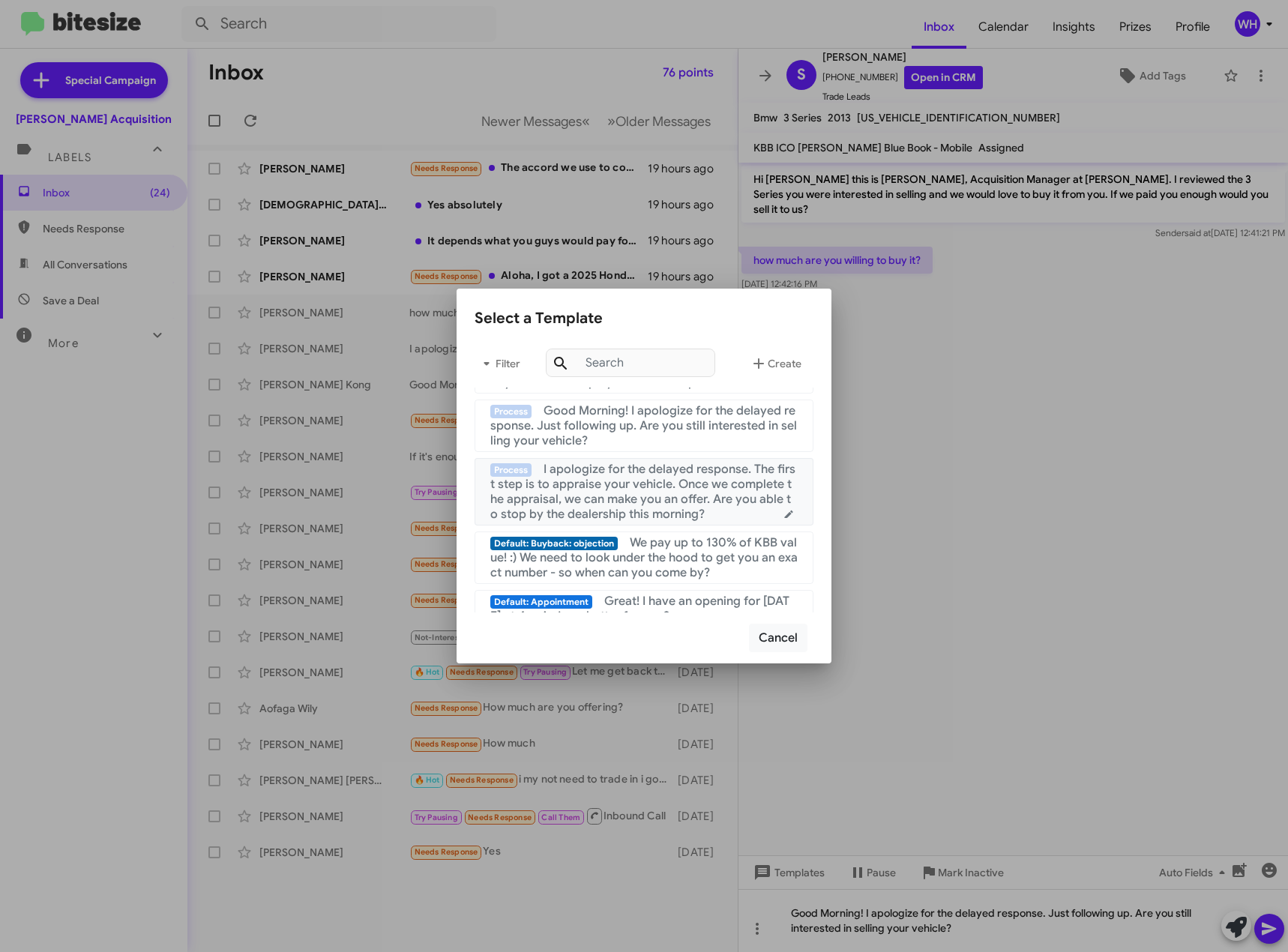
click at [663, 493] on span "I apologize for the delayed response. The first step is to appraise your vehicl…" at bounding box center [642, 492] width 305 height 60
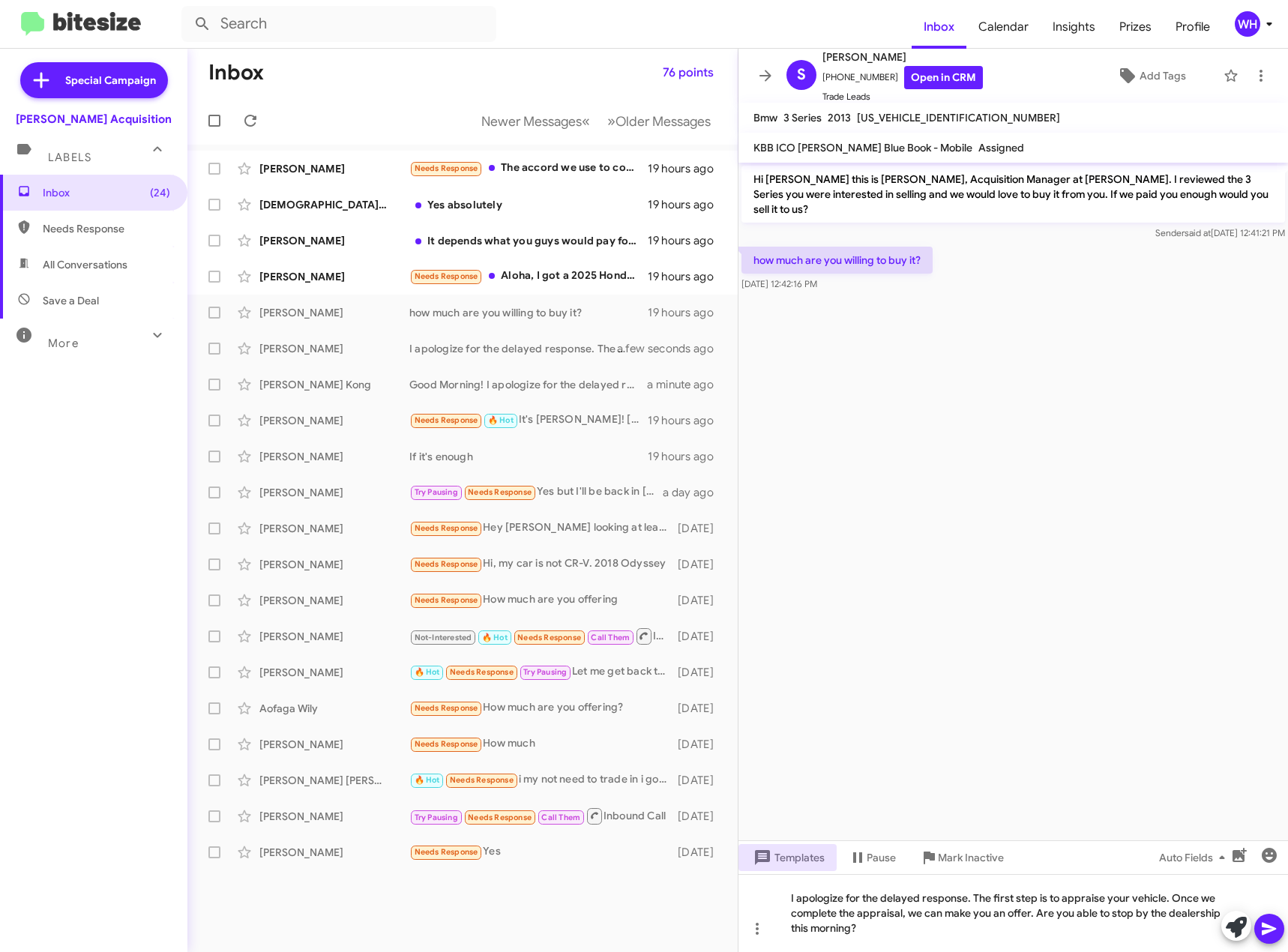
click at [1273, 933] on icon at bounding box center [1269, 929] width 18 height 18
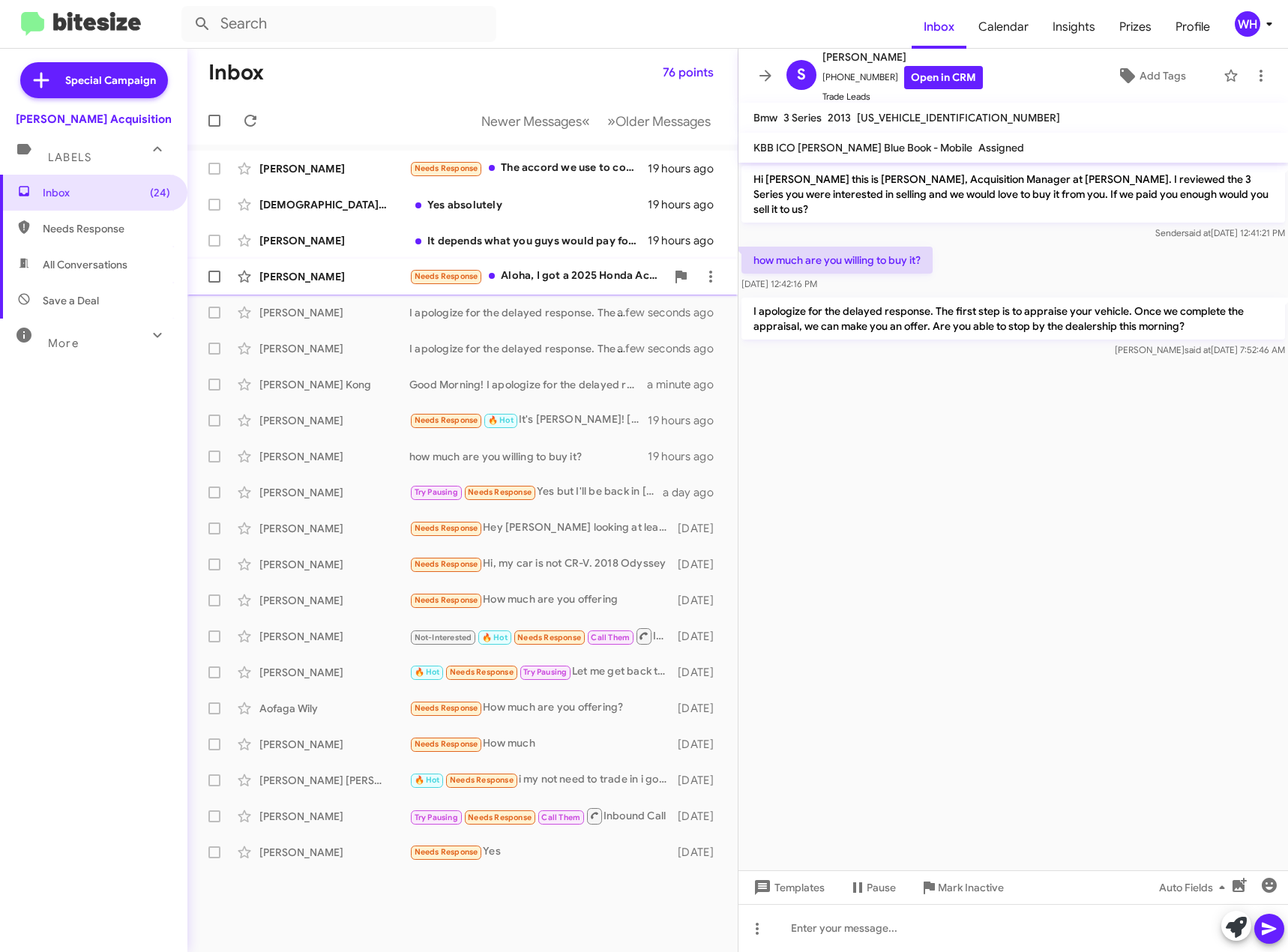
click at [291, 272] on div "[PERSON_NAME]" at bounding box center [334, 276] width 150 height 15
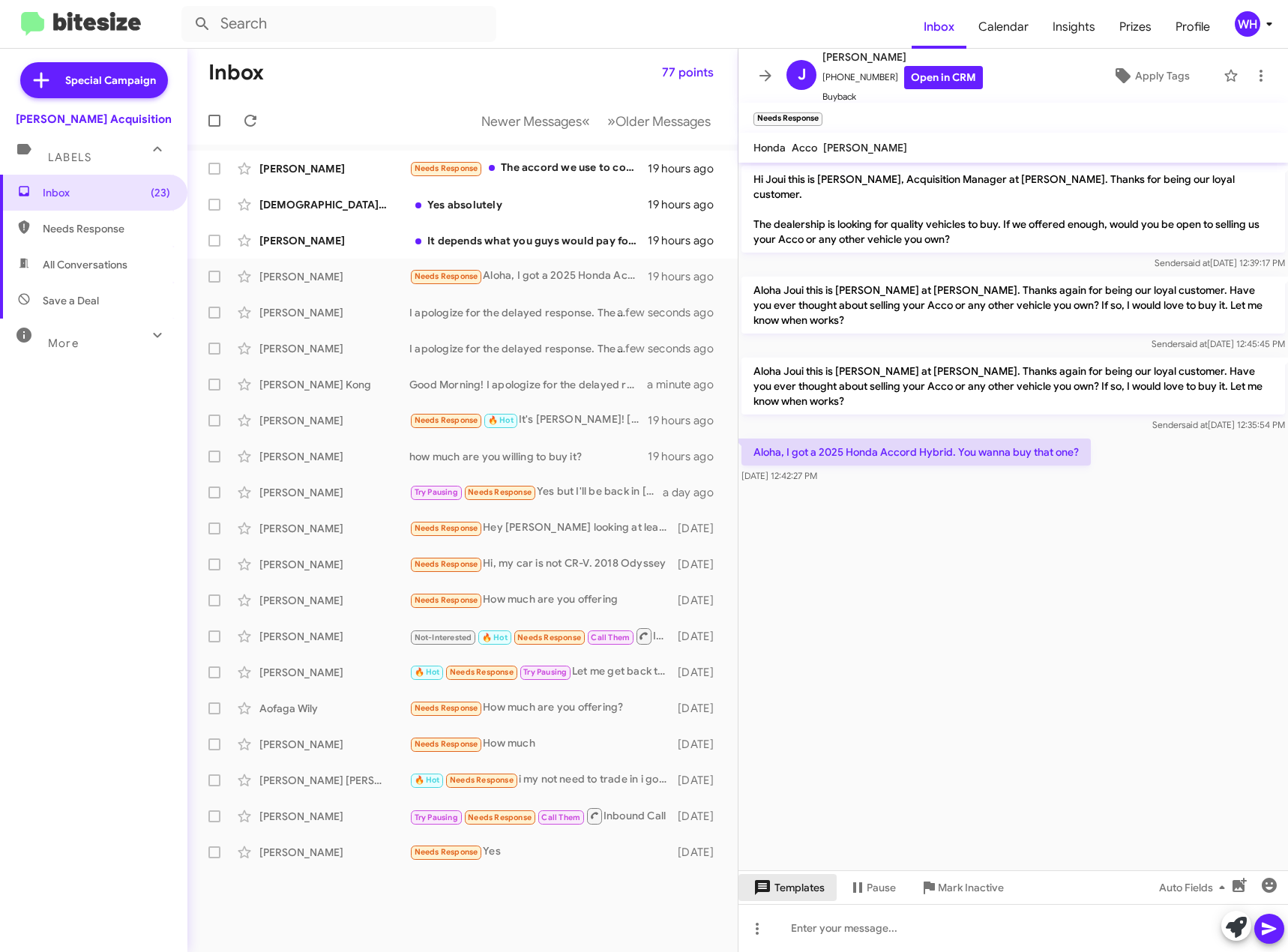
click at [812, 893] on span "Templates" at bounding box center [787, 888] width 74 height 27
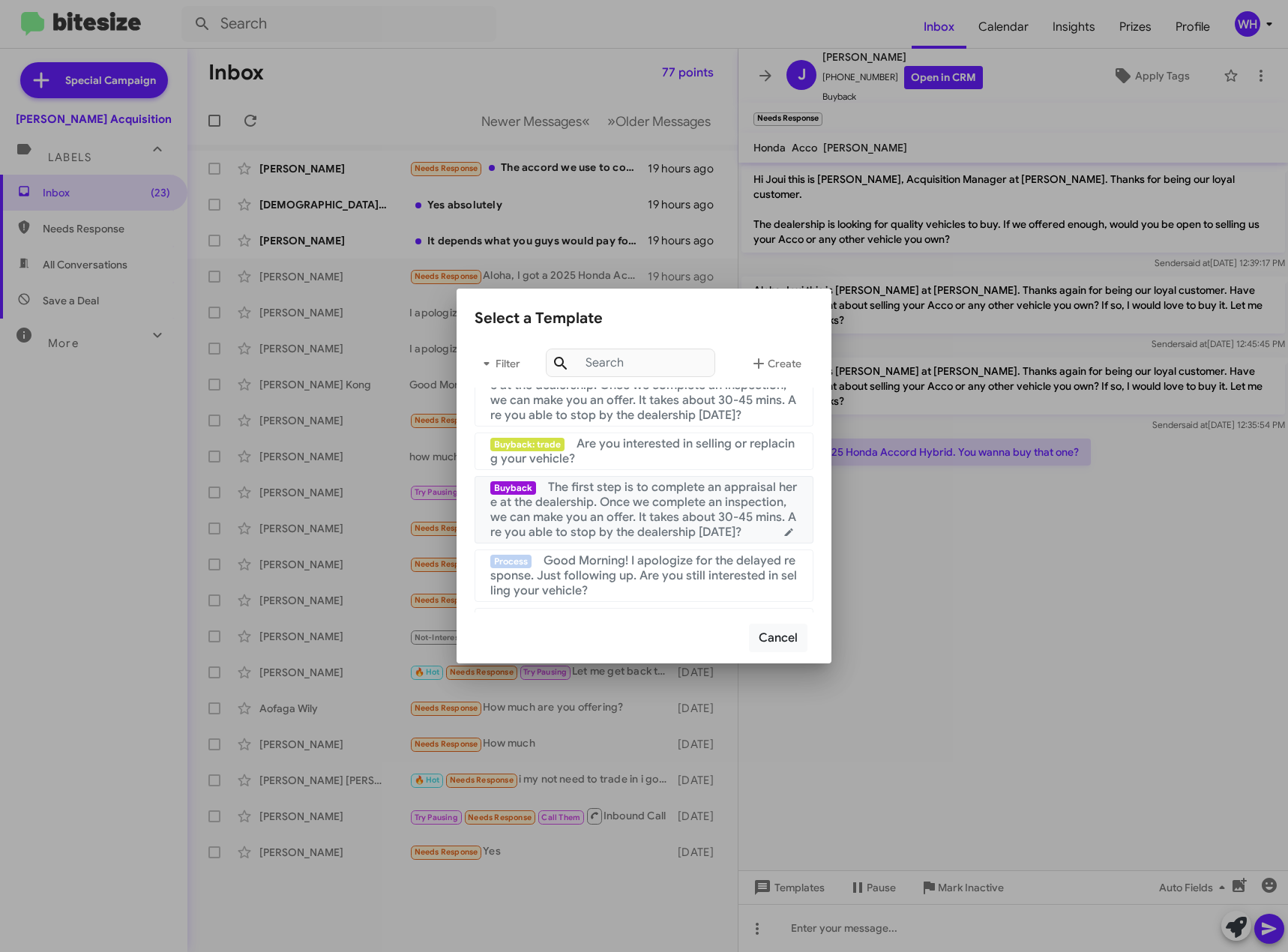
scroll to position [300, 0]
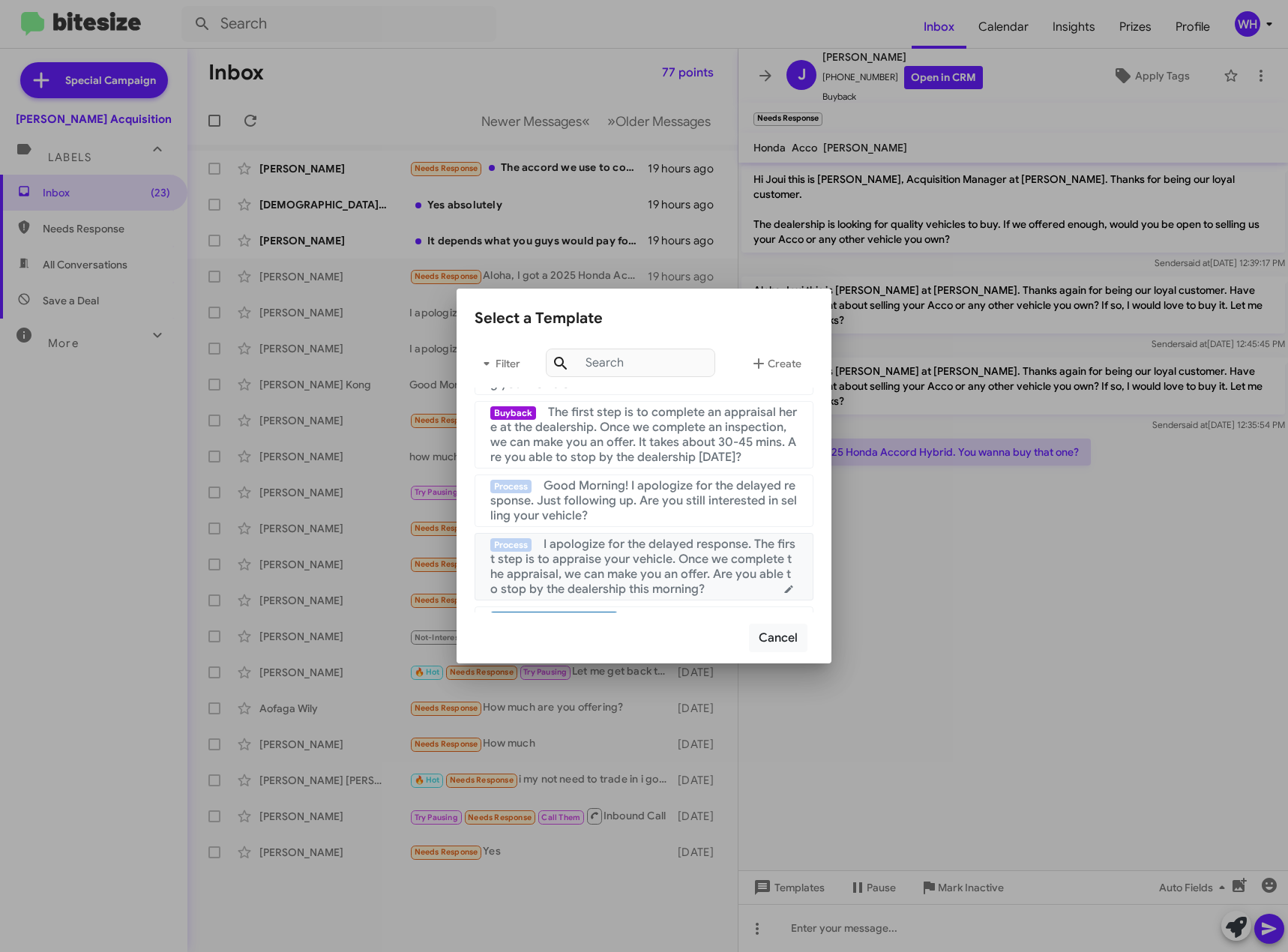
click at [641, 573] on span "I apologize for the delayed response. The first step is to appraise your vehicl…" at bounding box center [642, 567] width 305 height 60
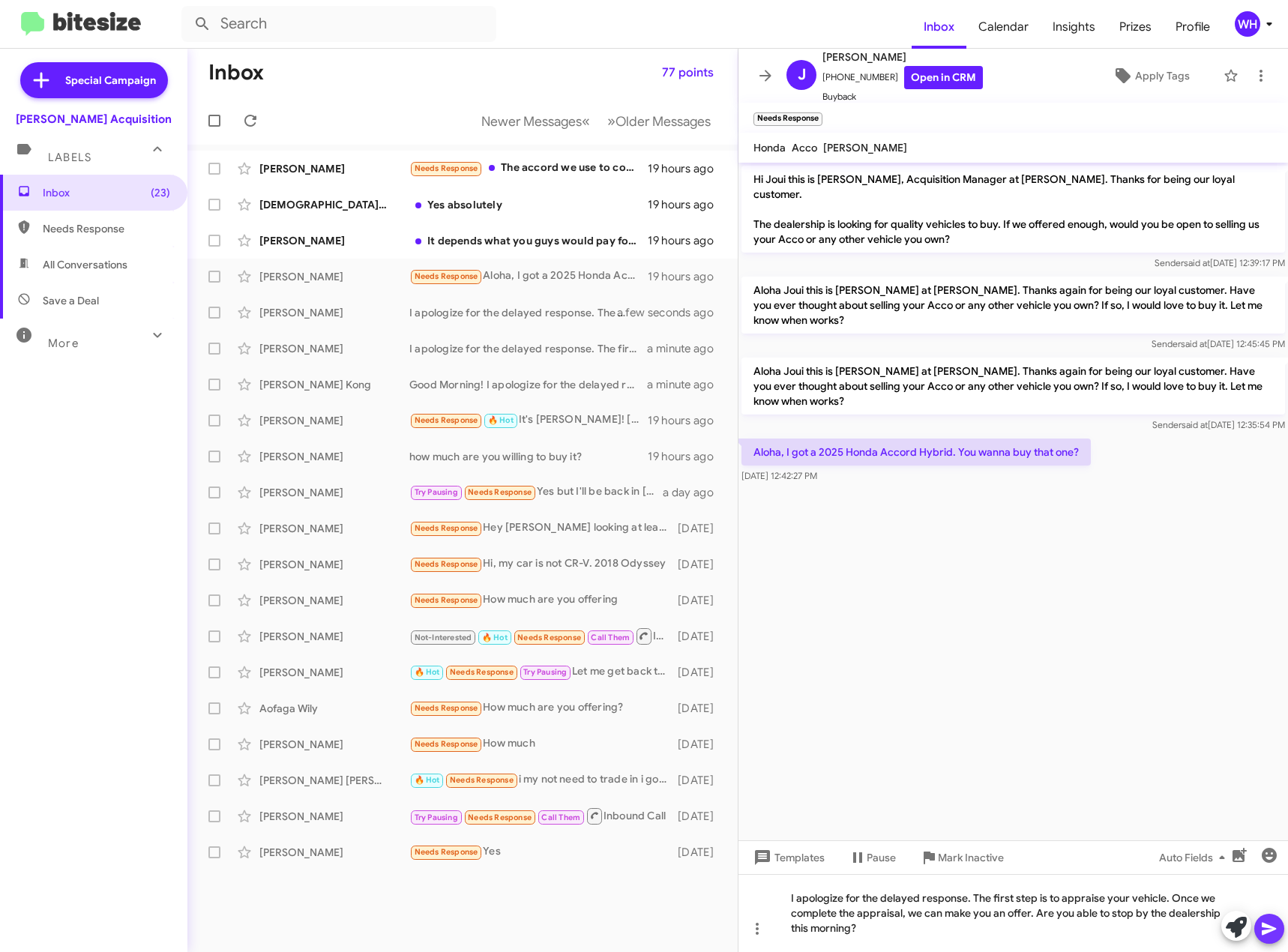
click at [1264, 931] on icon at bounding box center [1268, 929] width 14 height 13
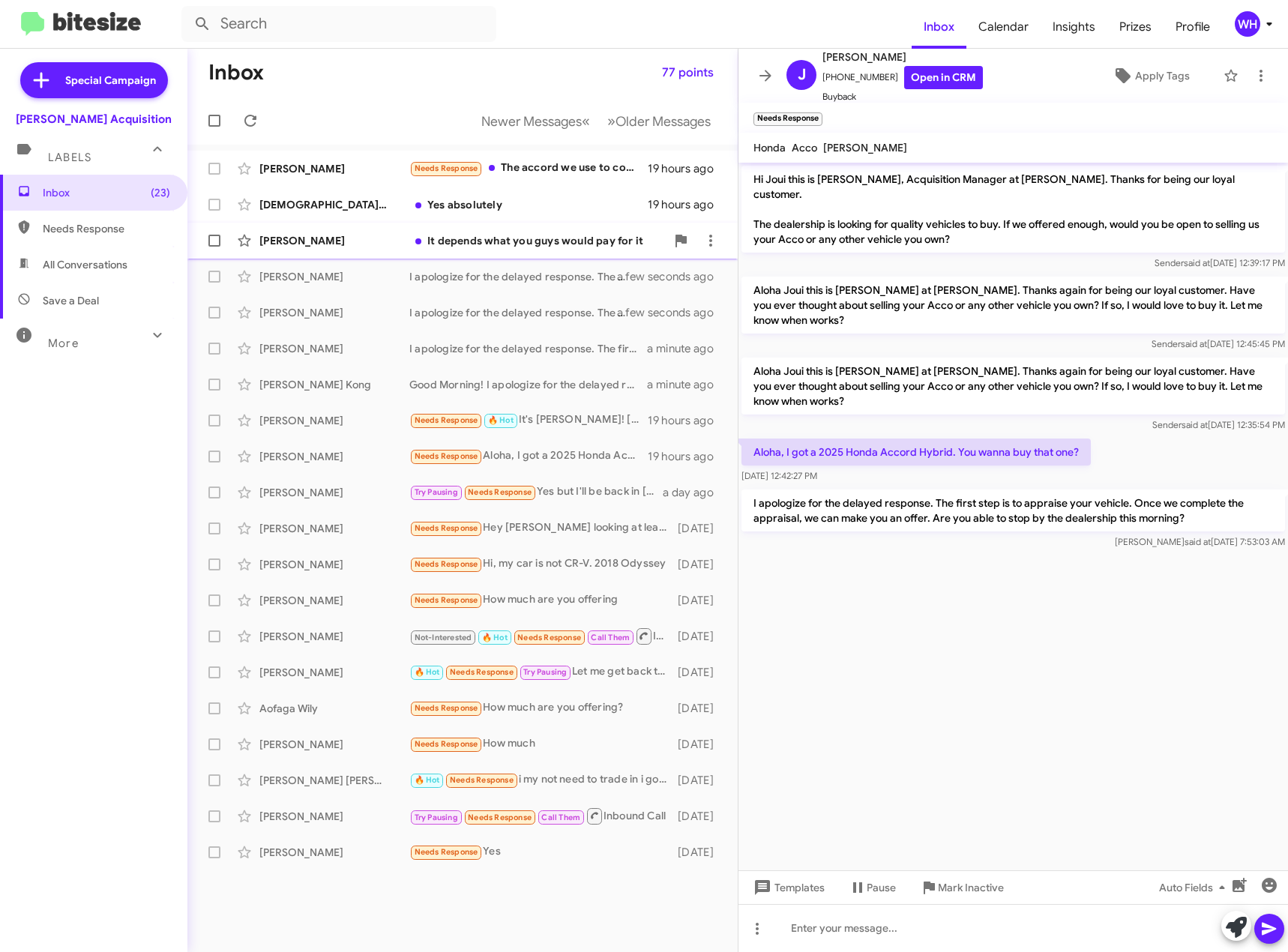
click at [326, 238] on div "[PERSON_NAME]" at bounding box center [334, 241] width 150 height 15
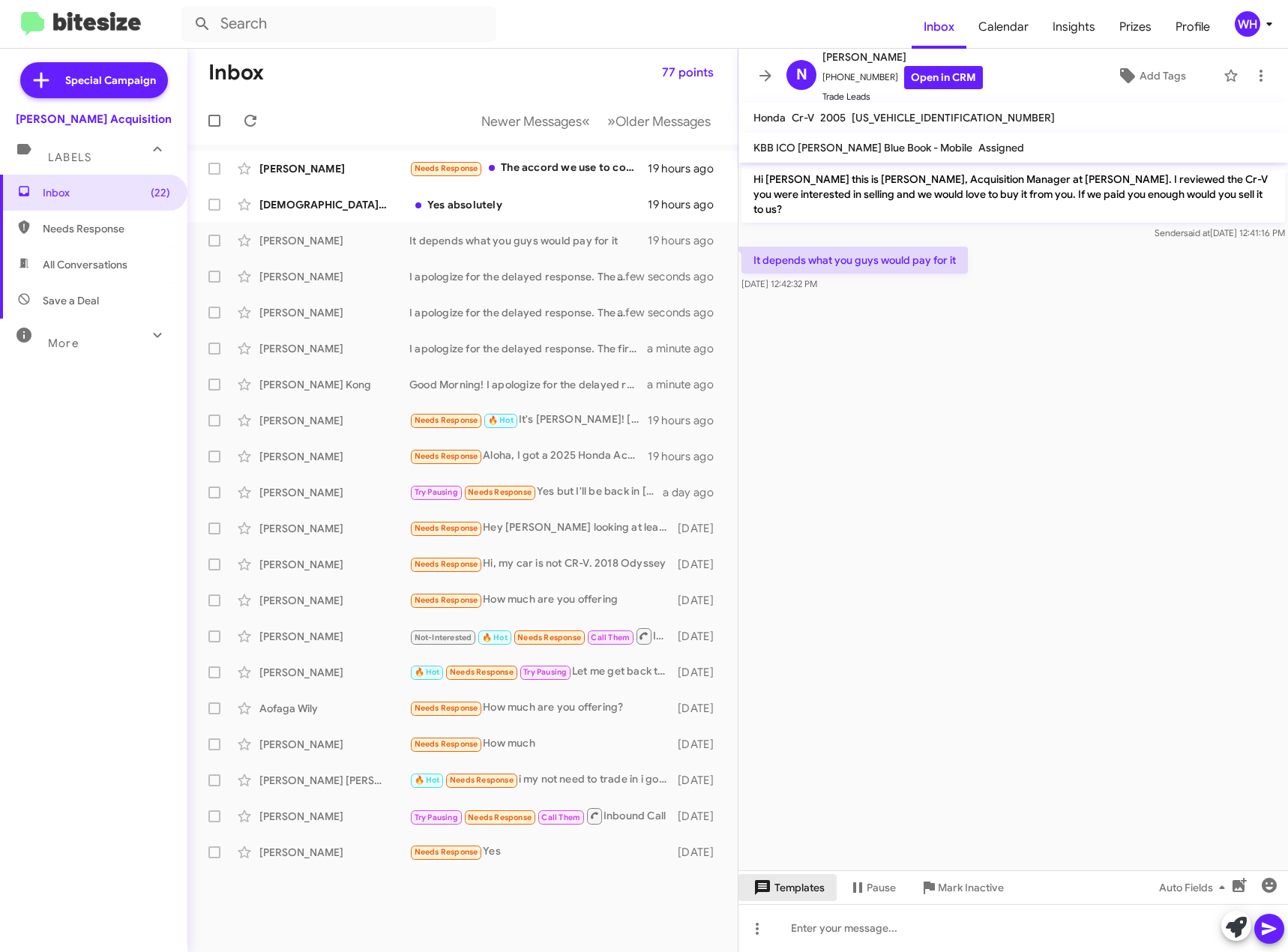
click at [781, 878] on span "Templates" at bounding box center [787, 888] width 74 height 27
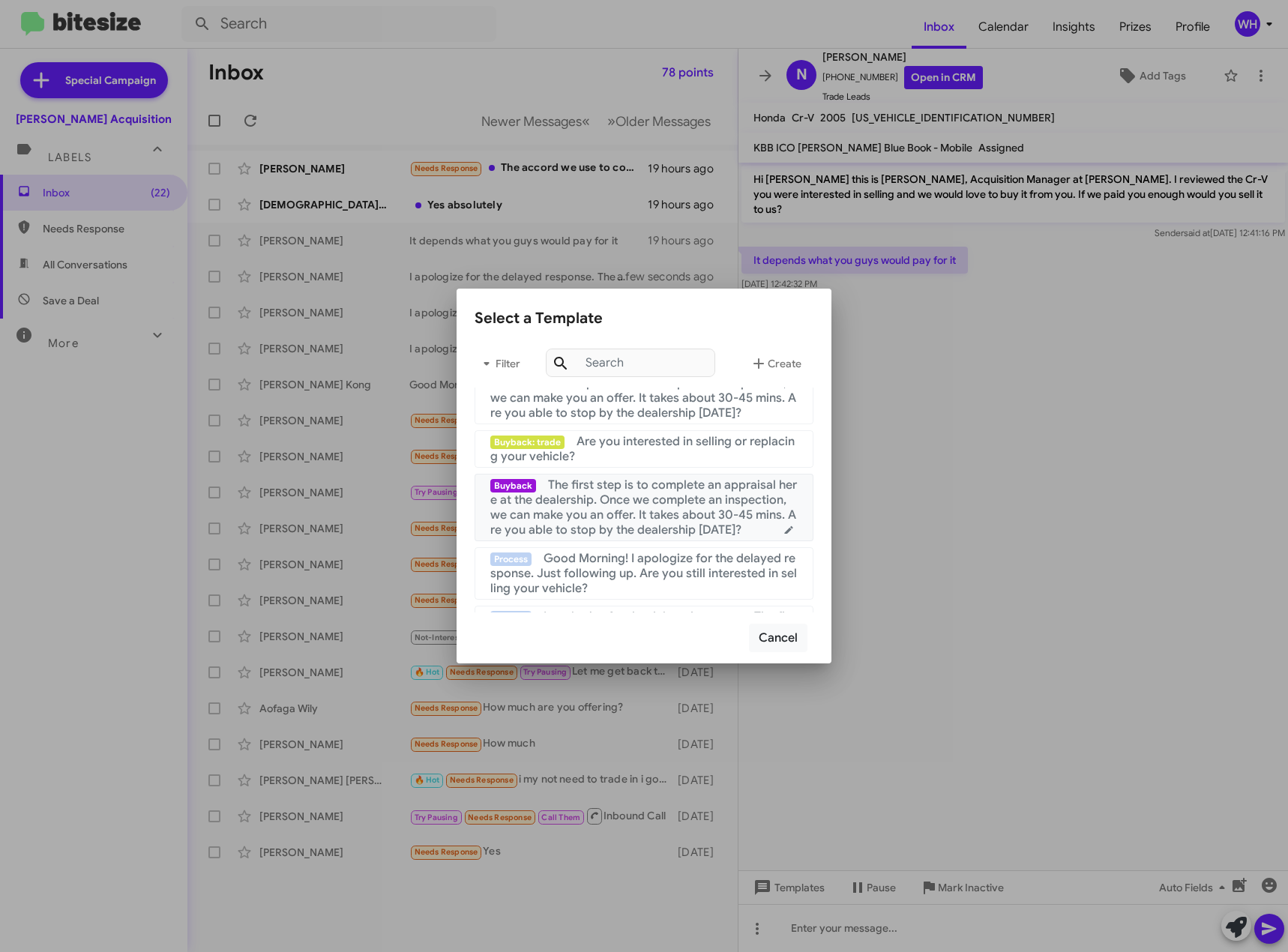
scroll to position [300, 0]
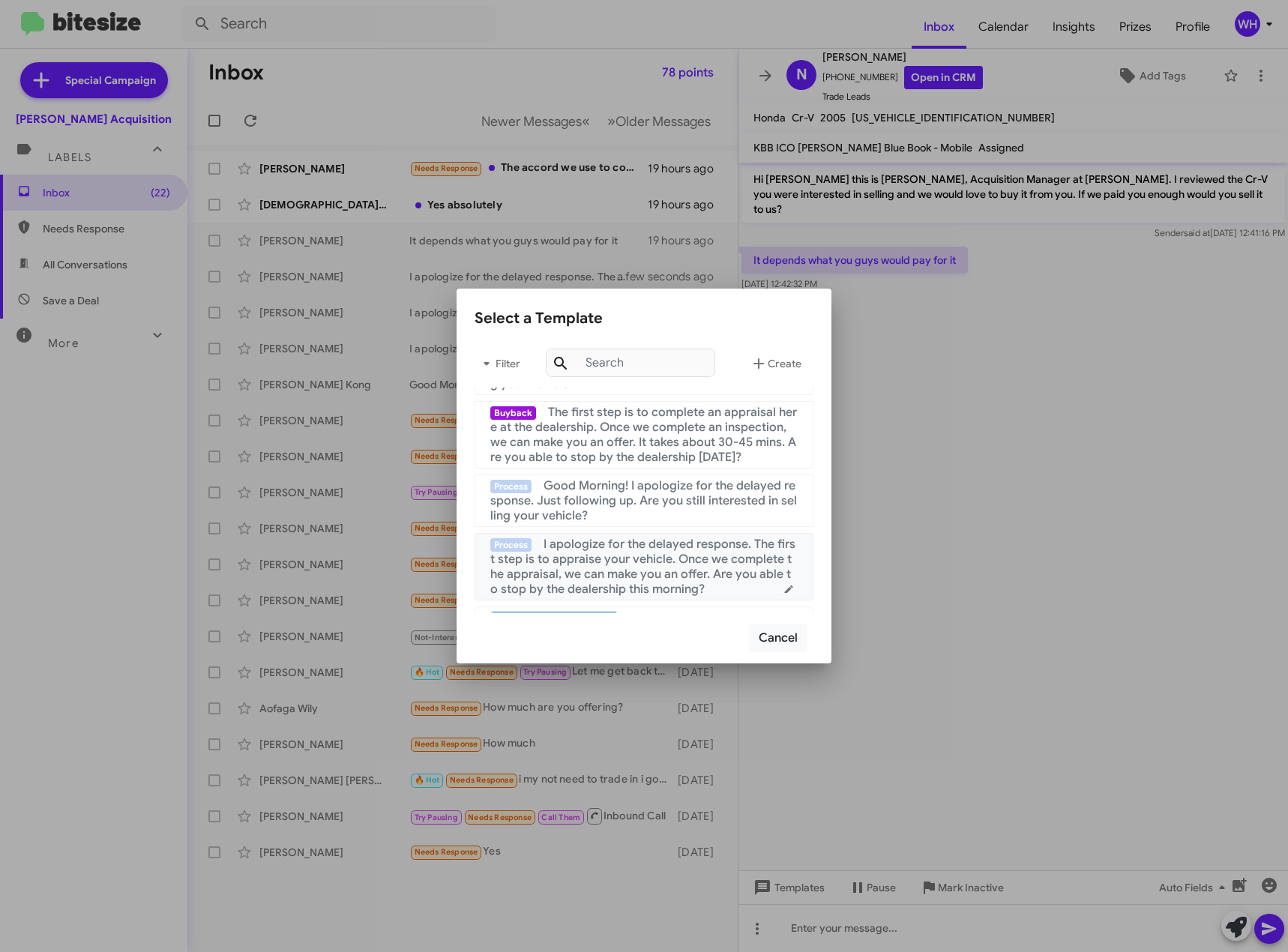
drag, startPoint x: 608, startPoint y: 567, endPoint x: 721, endPoint y: 572, distance: 113.1
click at [608, 567] on span "I apologize for the delayed response. The first step is to appraise your vehicl…" at bounding box center [642, 567] width 305 height 60
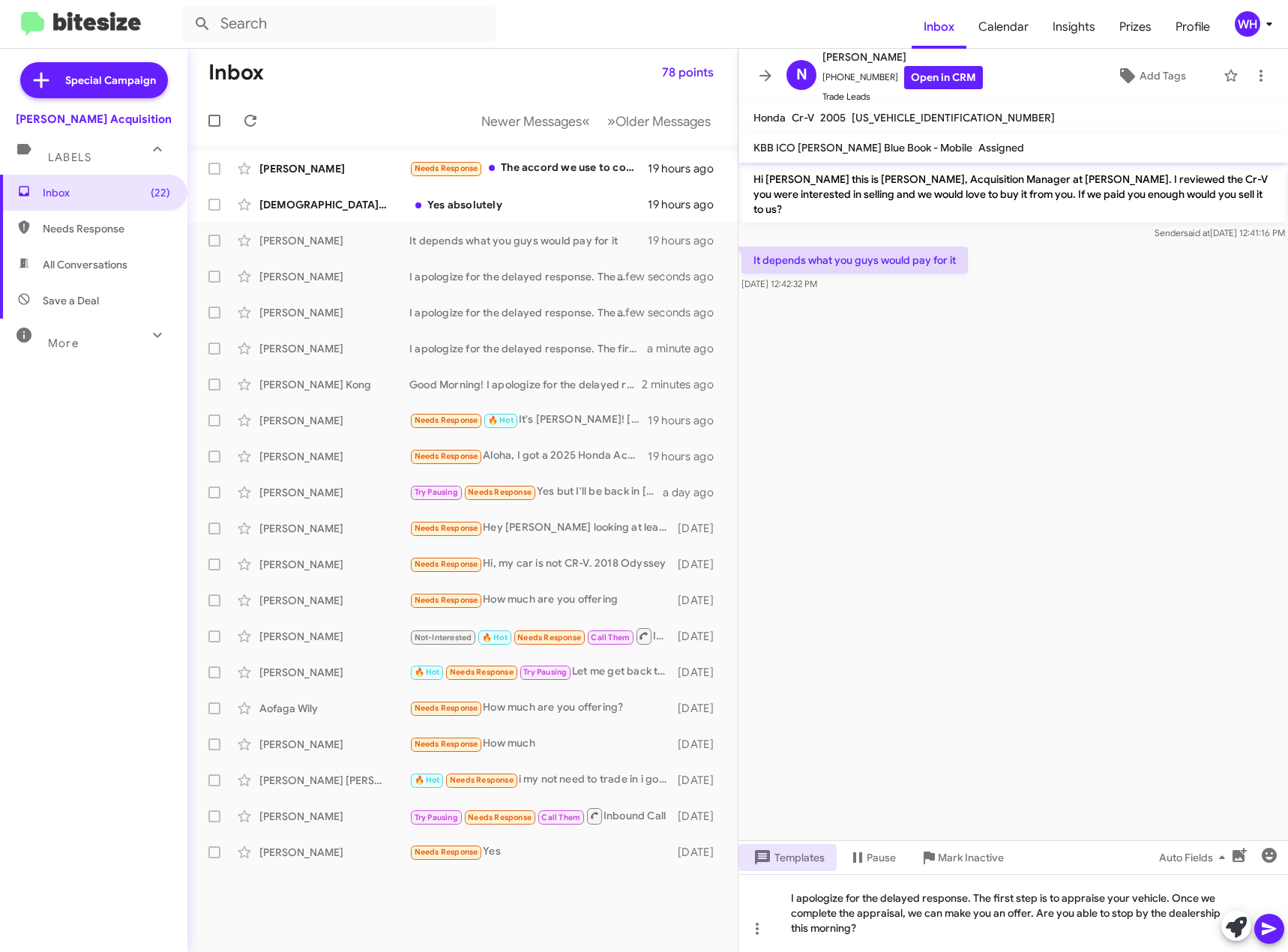
drag, startPoint x: 1274, startPoint y: 938, endPoint x: 1268, endPoint y: 931, distance: 9.2
click at [1274, 937] on icon at bounding box center [1269, 929] width 18 height 18
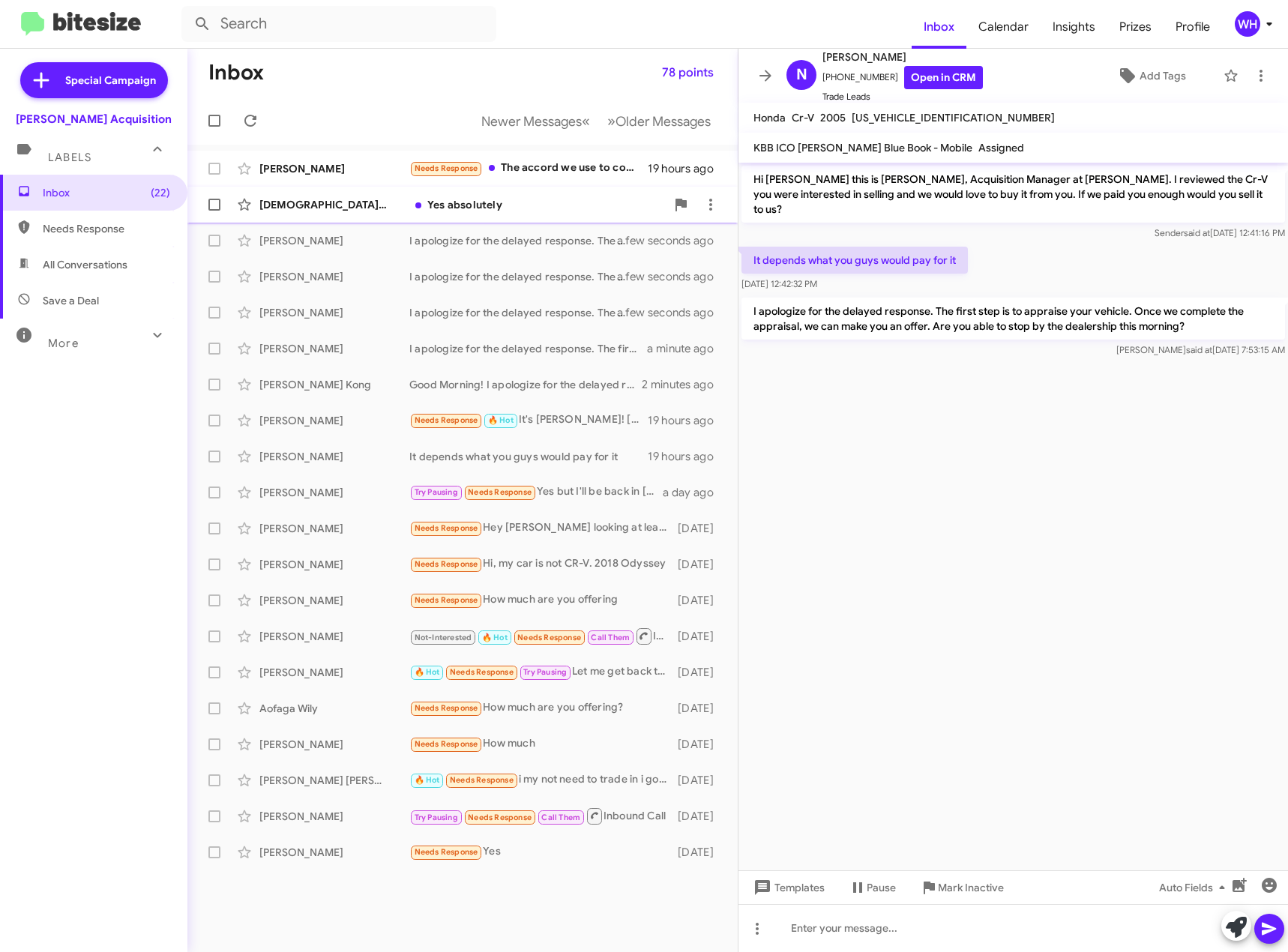
click at [304, 206] on div "[DEMOGRAPHIC_DATA][PERSON_NAME]" at bounding box center [334, 205] width 150 height 15
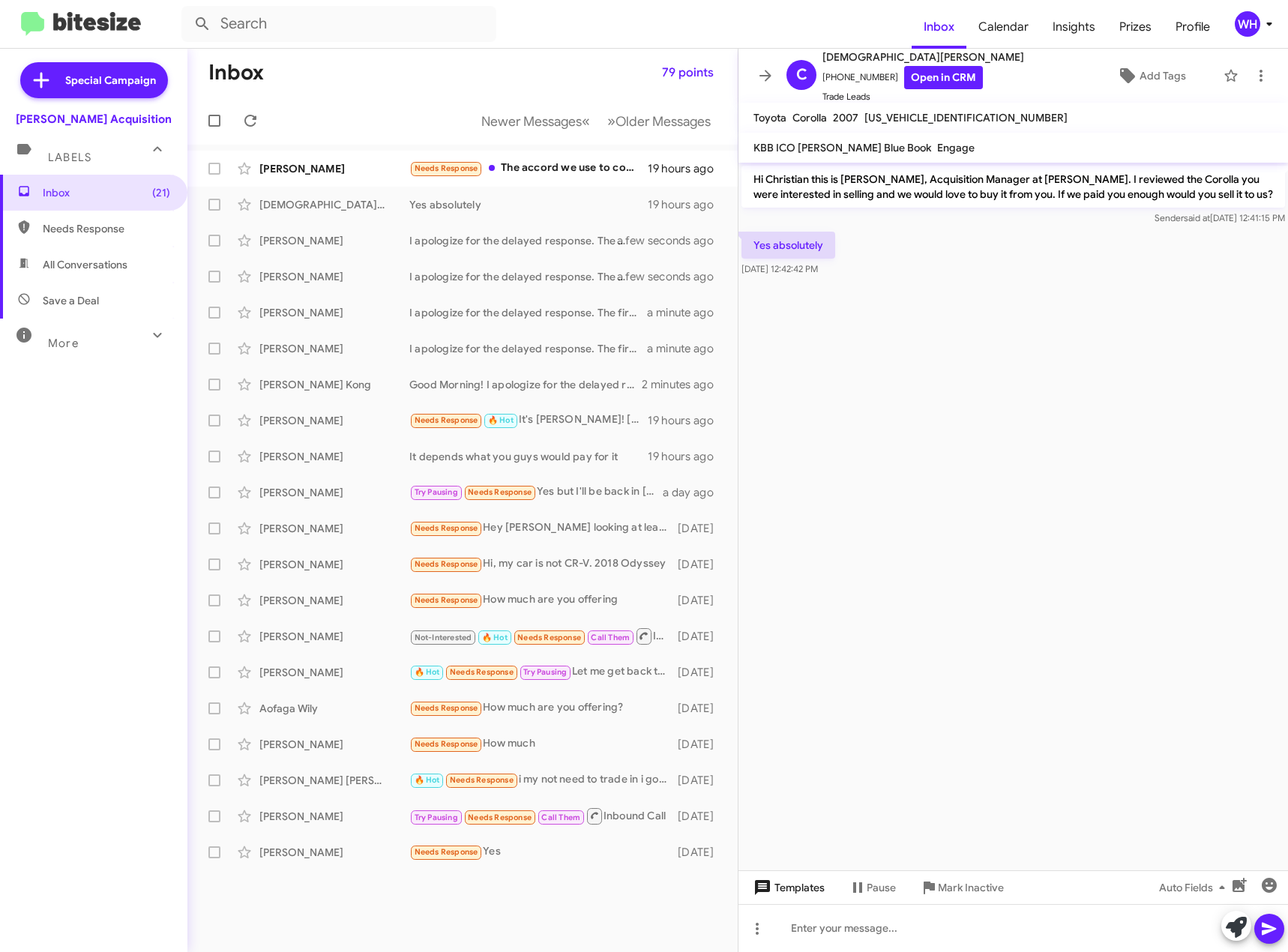
click at [800, 883] on span "Templates" at bounding box center [787, 888] width 74 height 27
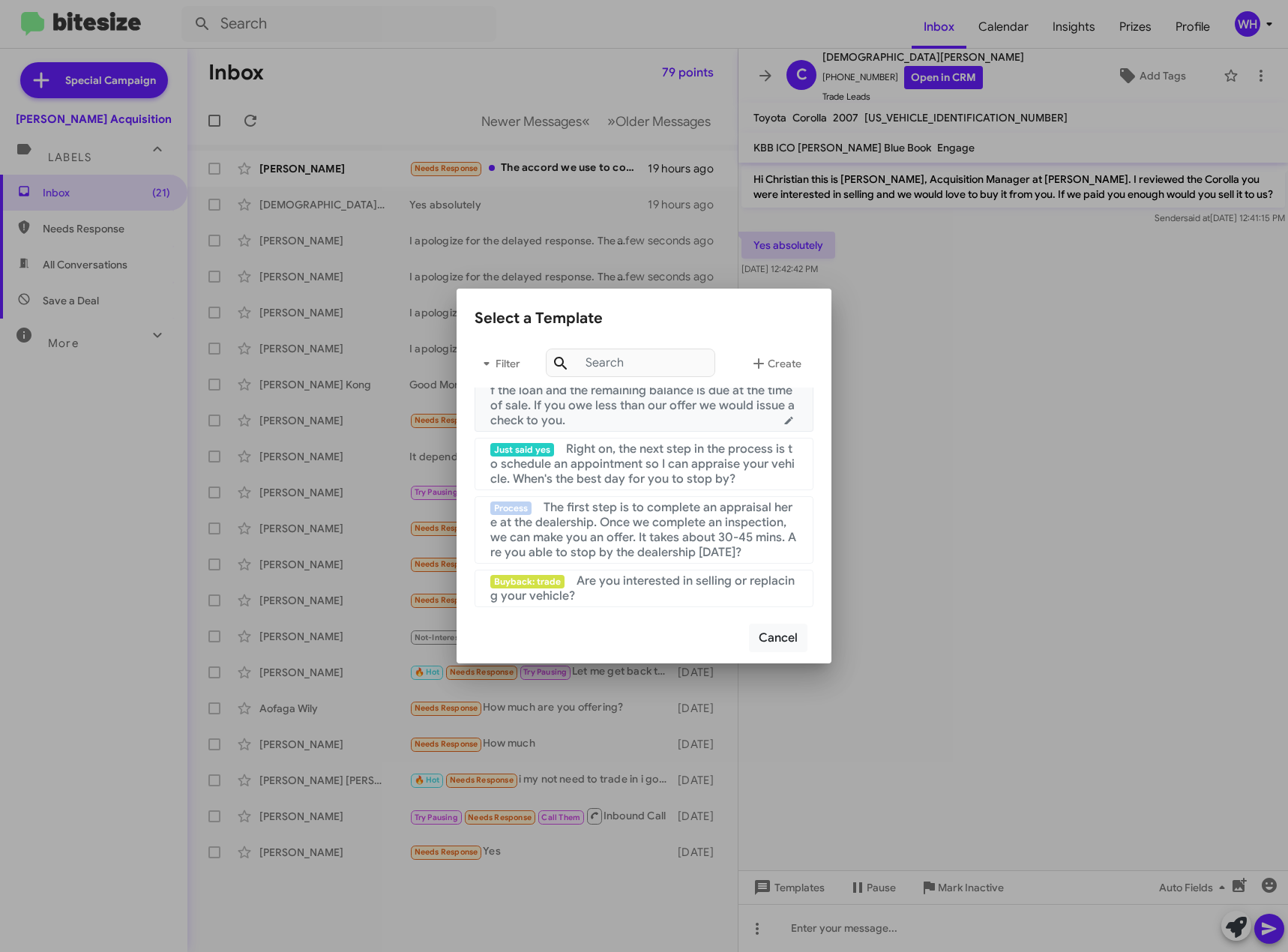
scroll to position [225, 0]
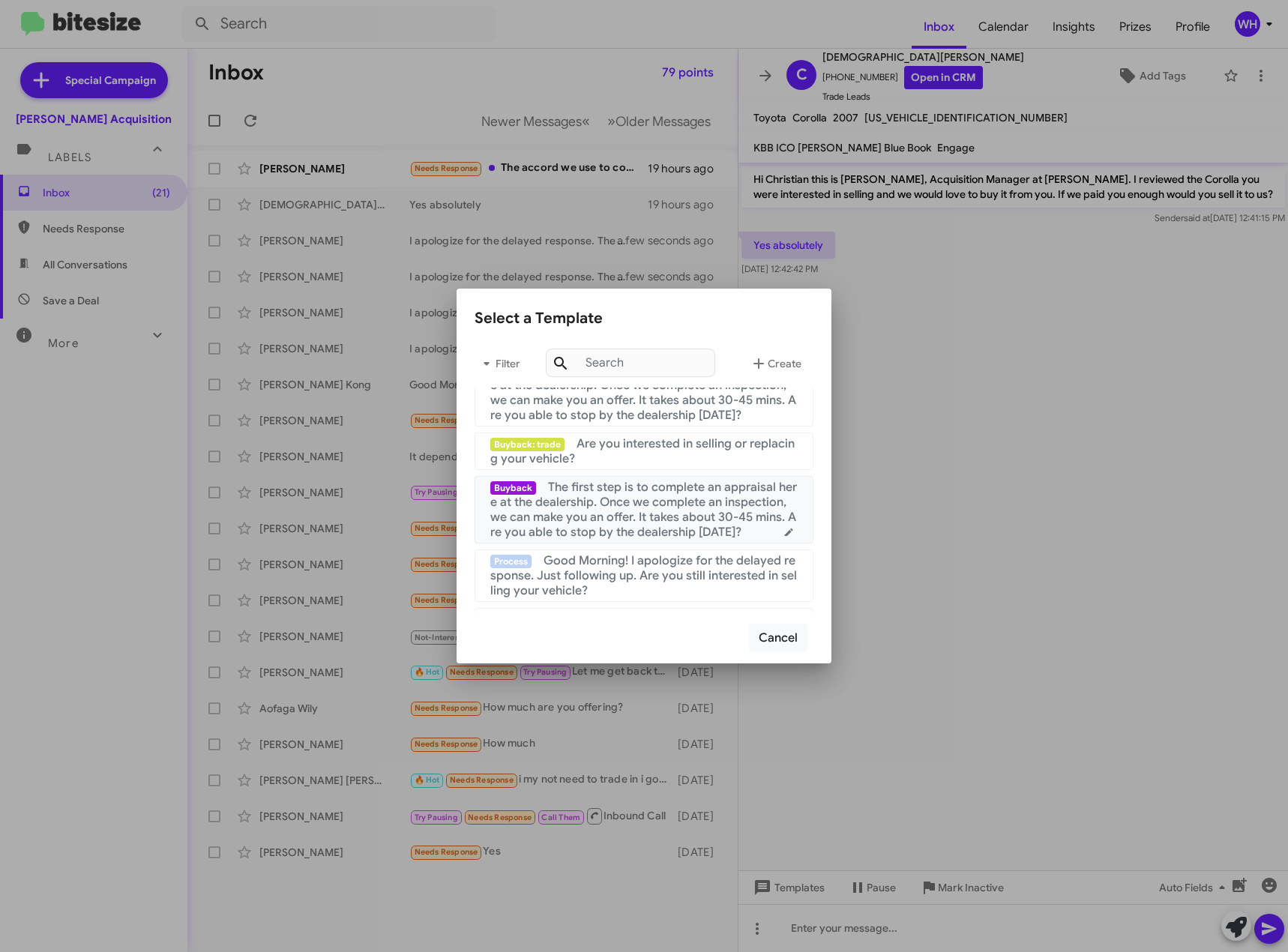
click at [630, 510] on span "The first step is to complete an appraisal here at the dealership. Once we comp…" at bounding box center [643, 510] width 307 height 60
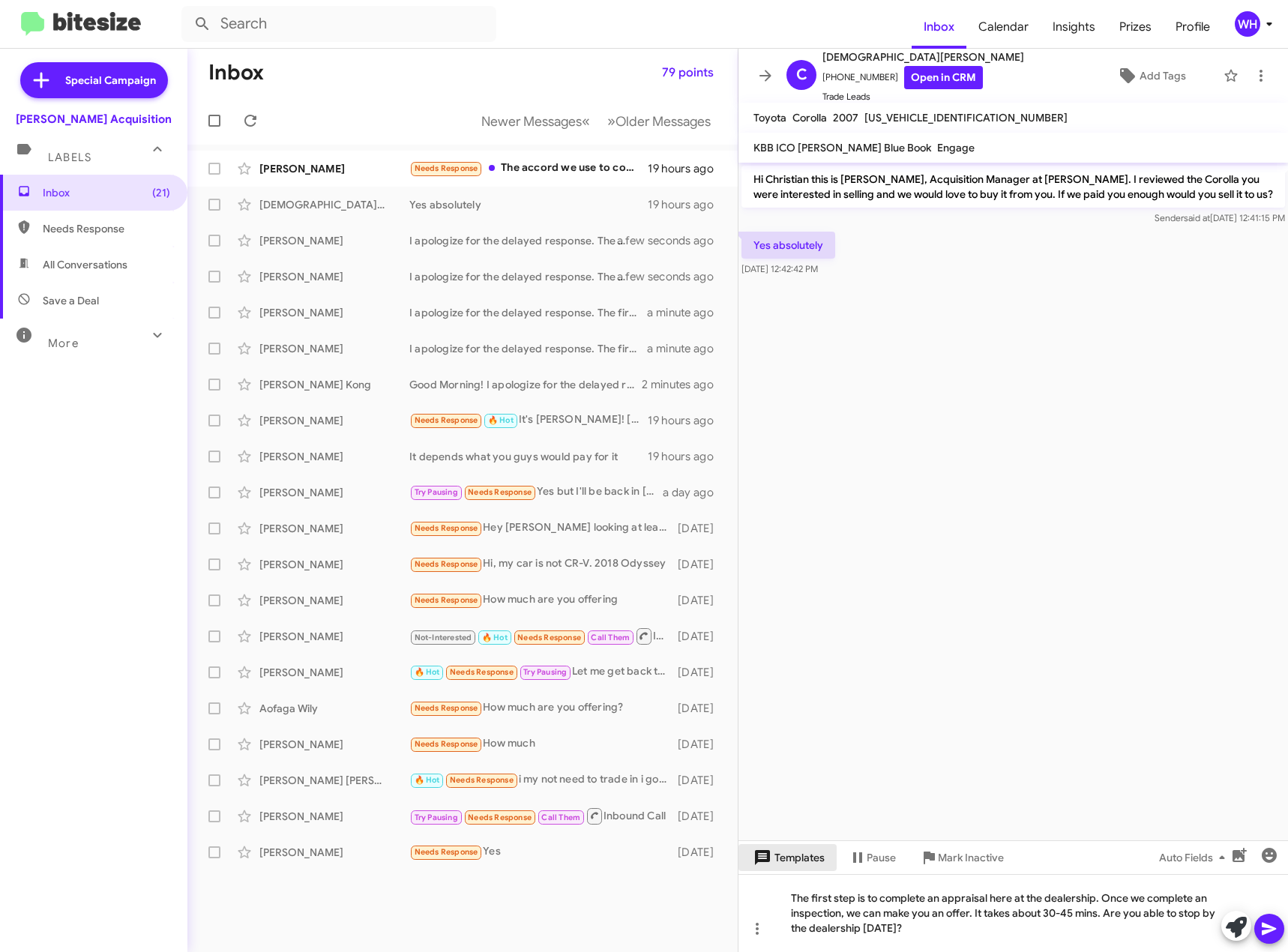
click at [810, 865] on span "Templates" at bounding box center [787, 858] width 74 height 27
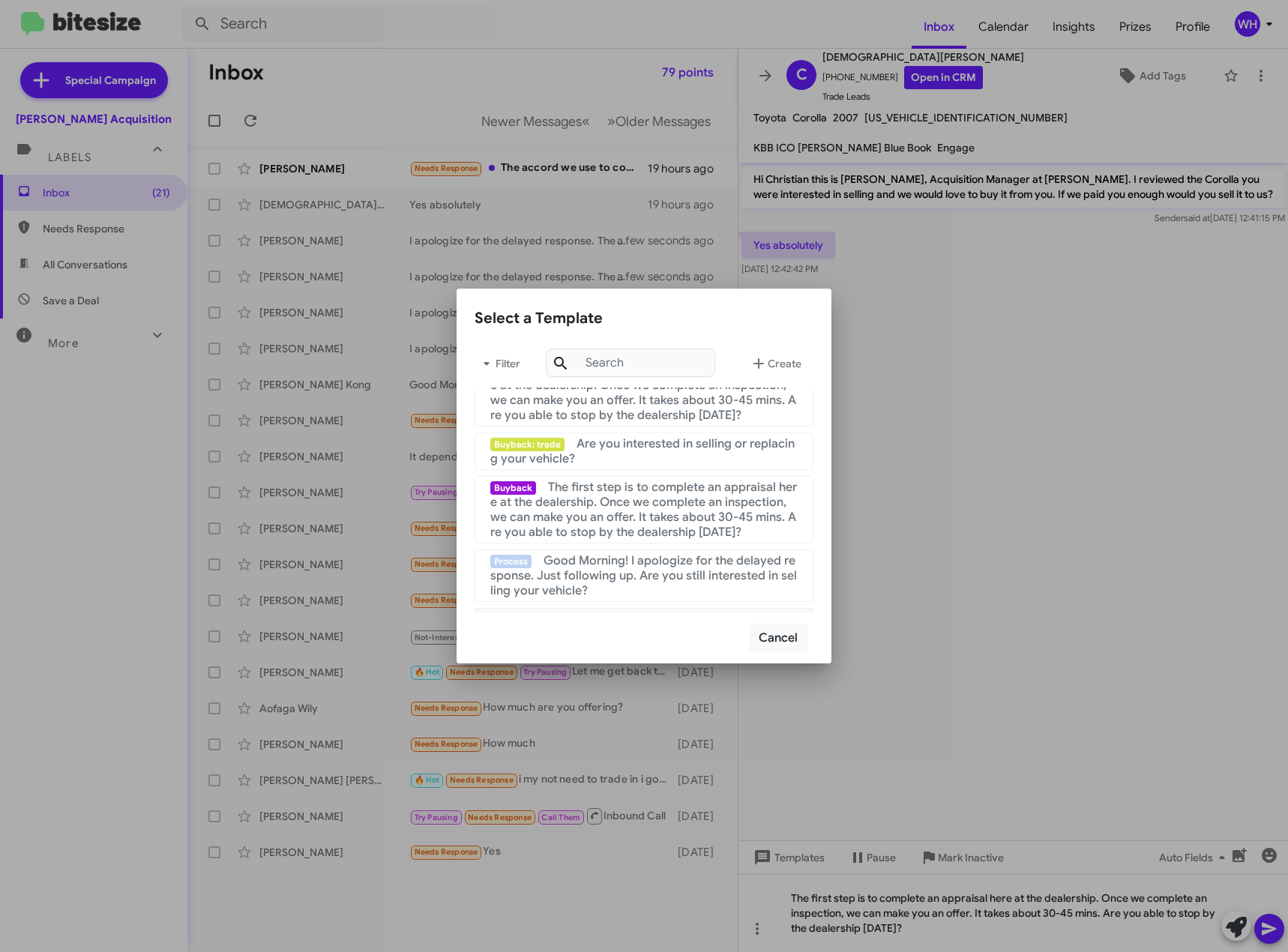
scroll to position [375, 0]
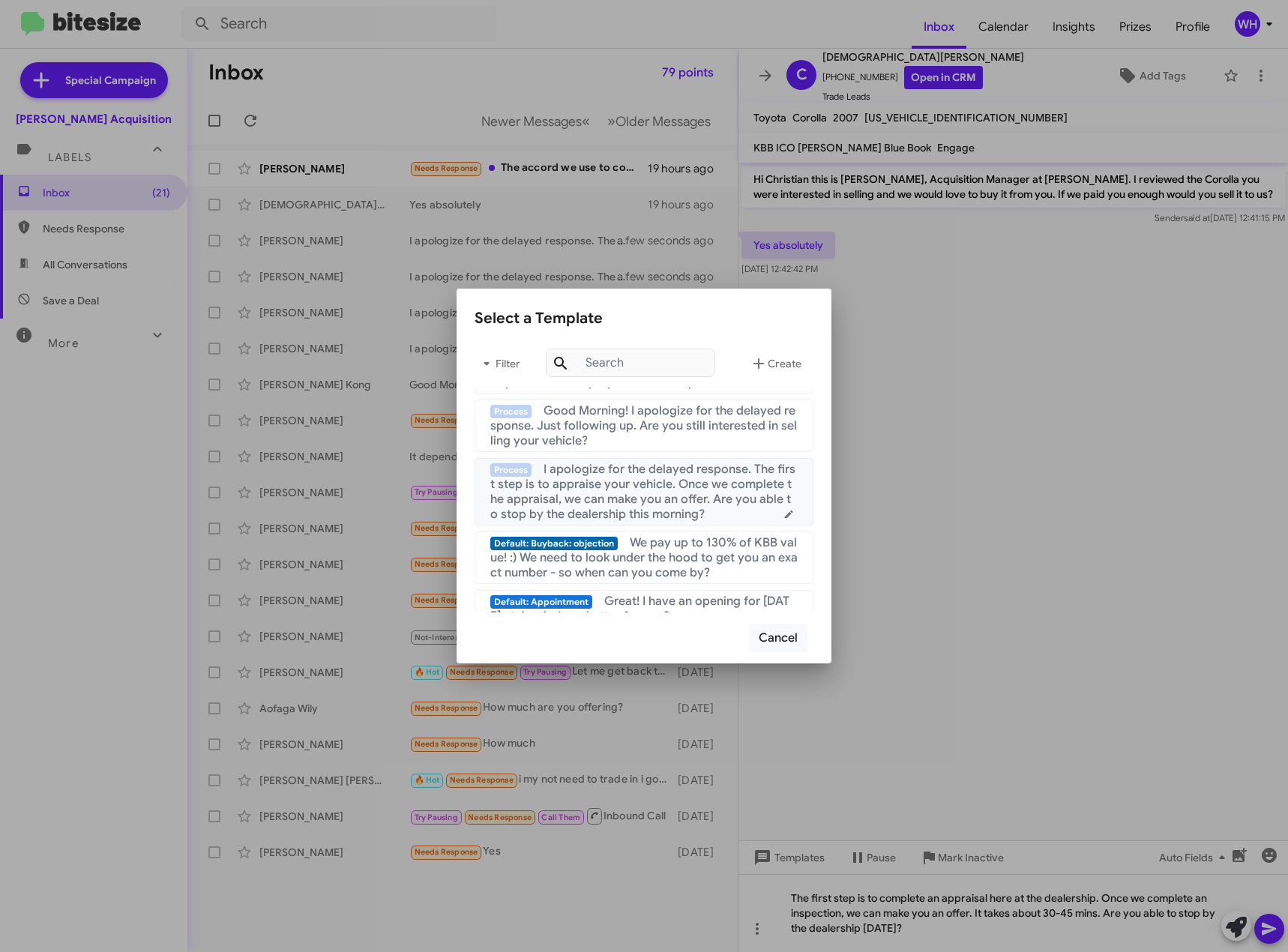
click at [629, 484] on span "I apologize for the delayed response. The first step is to appraise your vehicl…" at bounding box center [642, 492] width 305 height 60
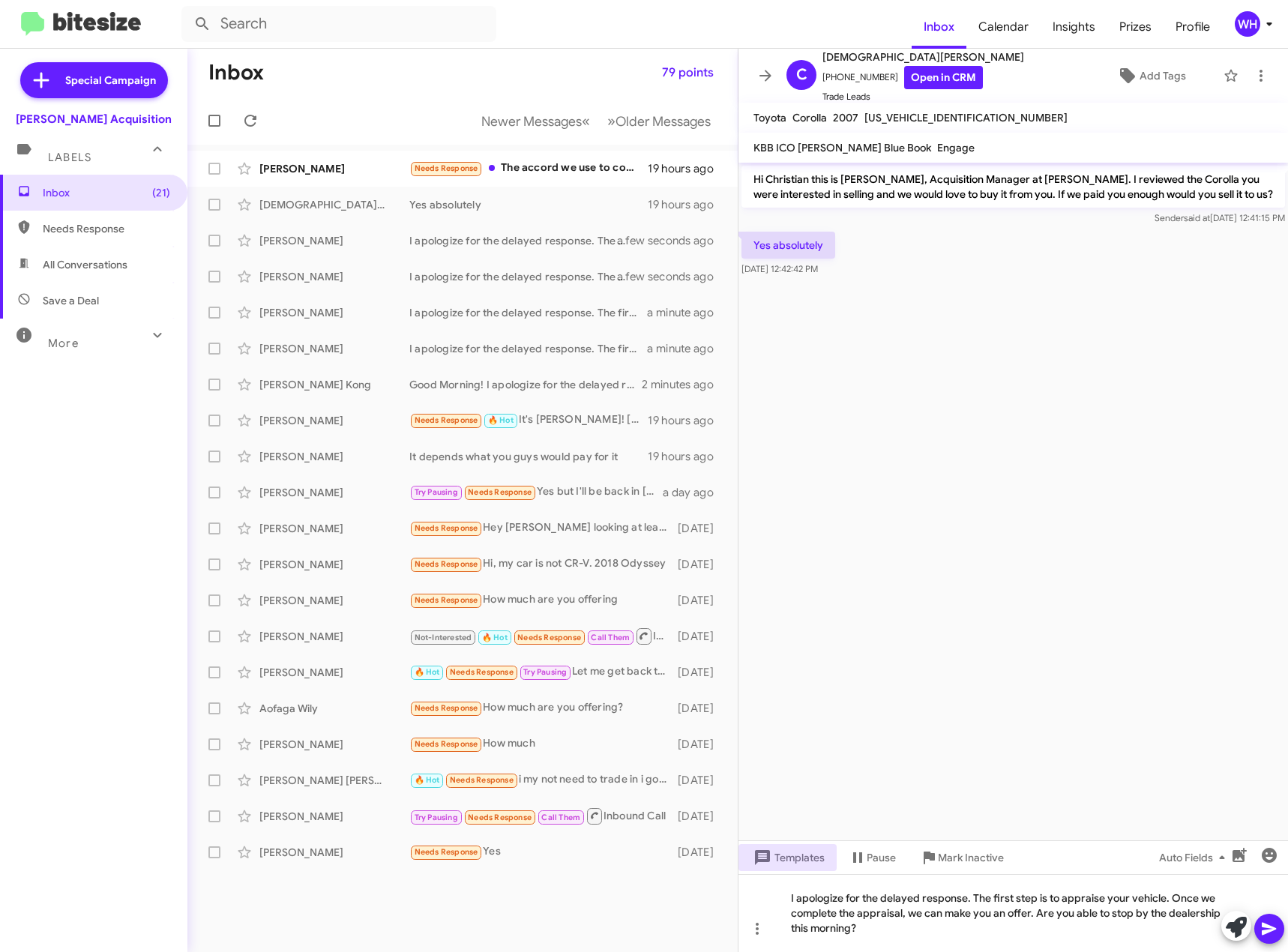
click at [1276, 927] on icon at bounding box center [1269, 929] width 18 height 18
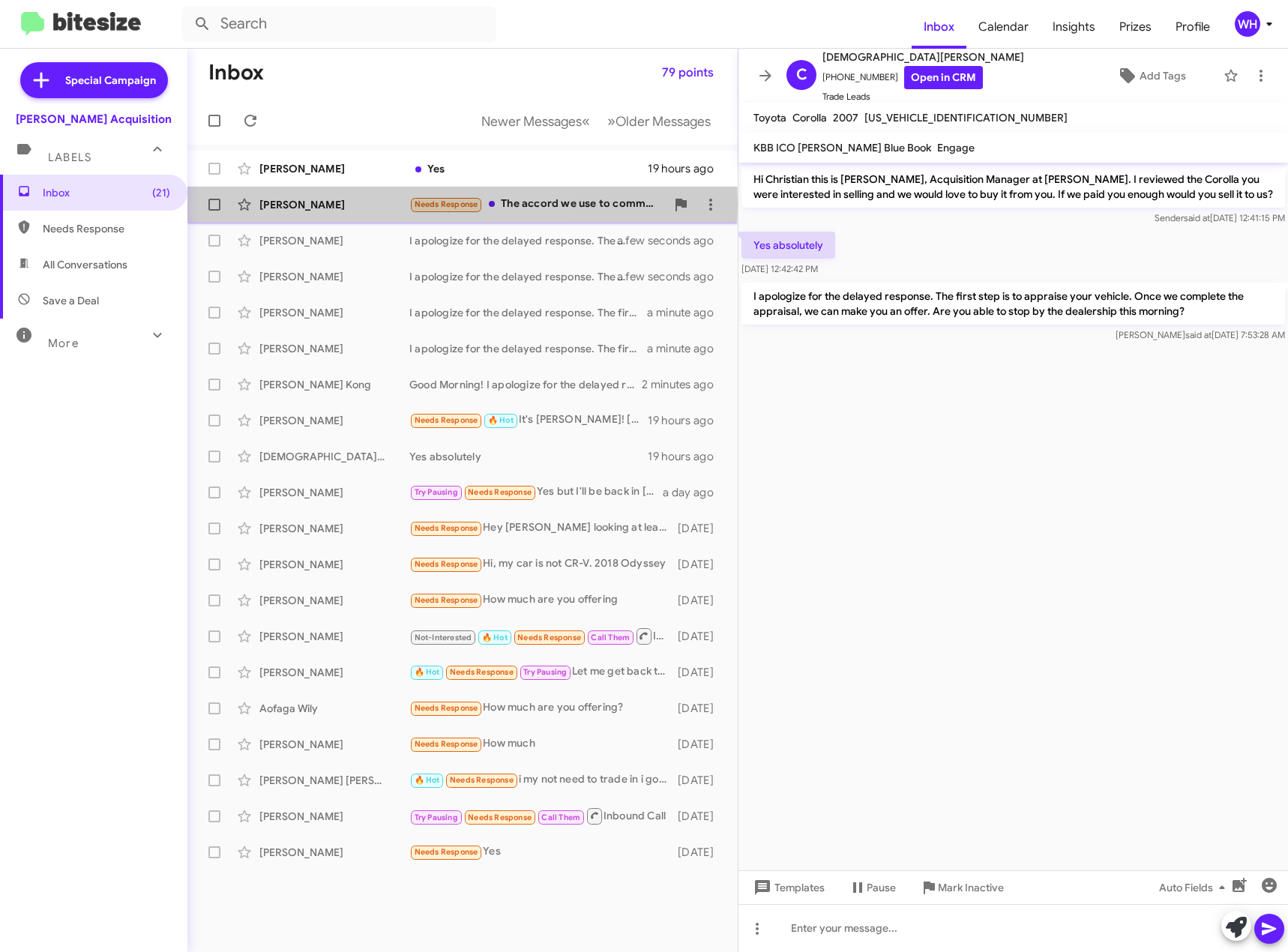
click at [275, 205] on div "[PERSON_NAME]" at bounding box center [334, 205] width 150 height 15
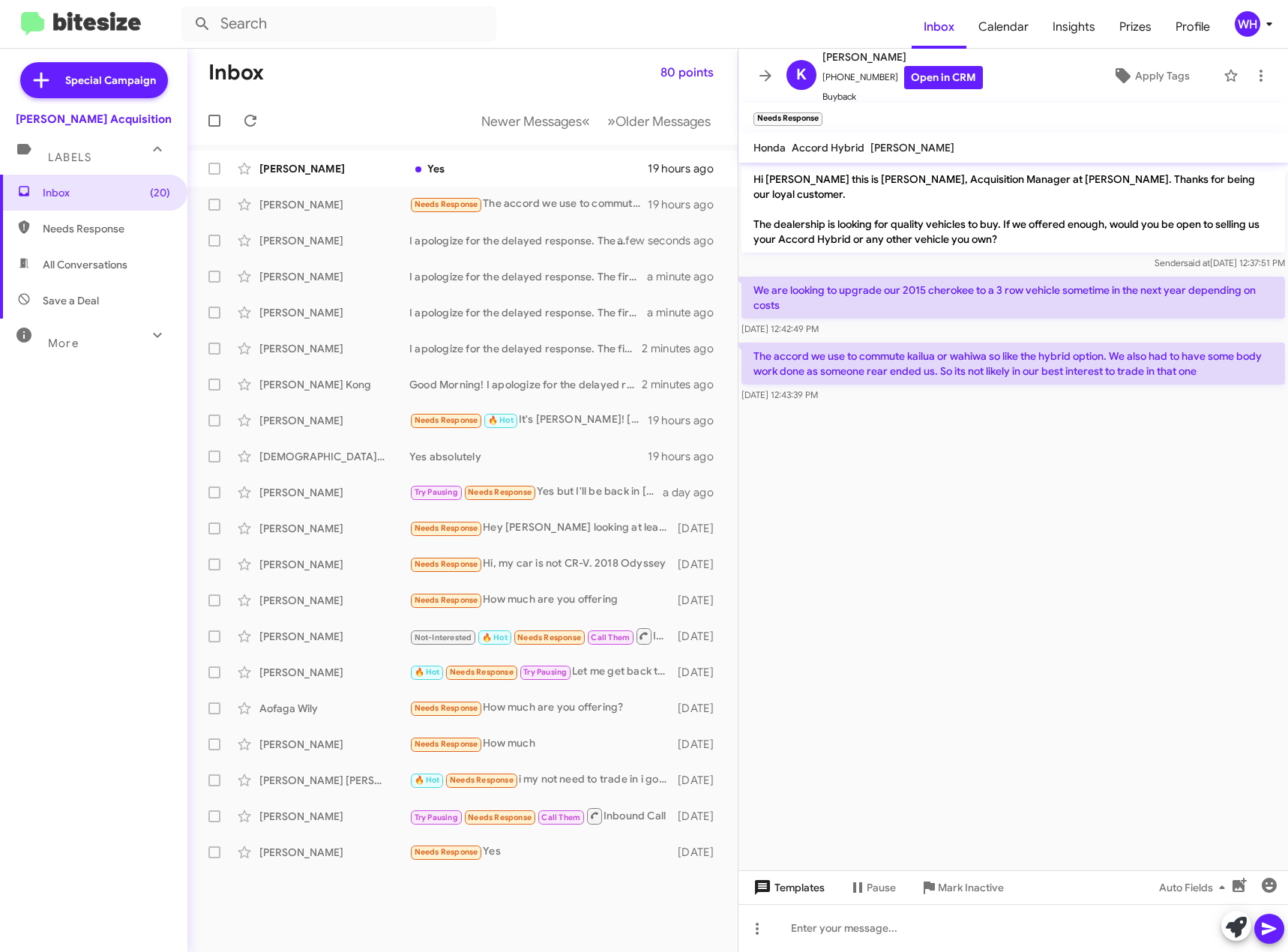
click at [796, 888] on span "Templates" at bounding box center [787, 888] width 74 height 27
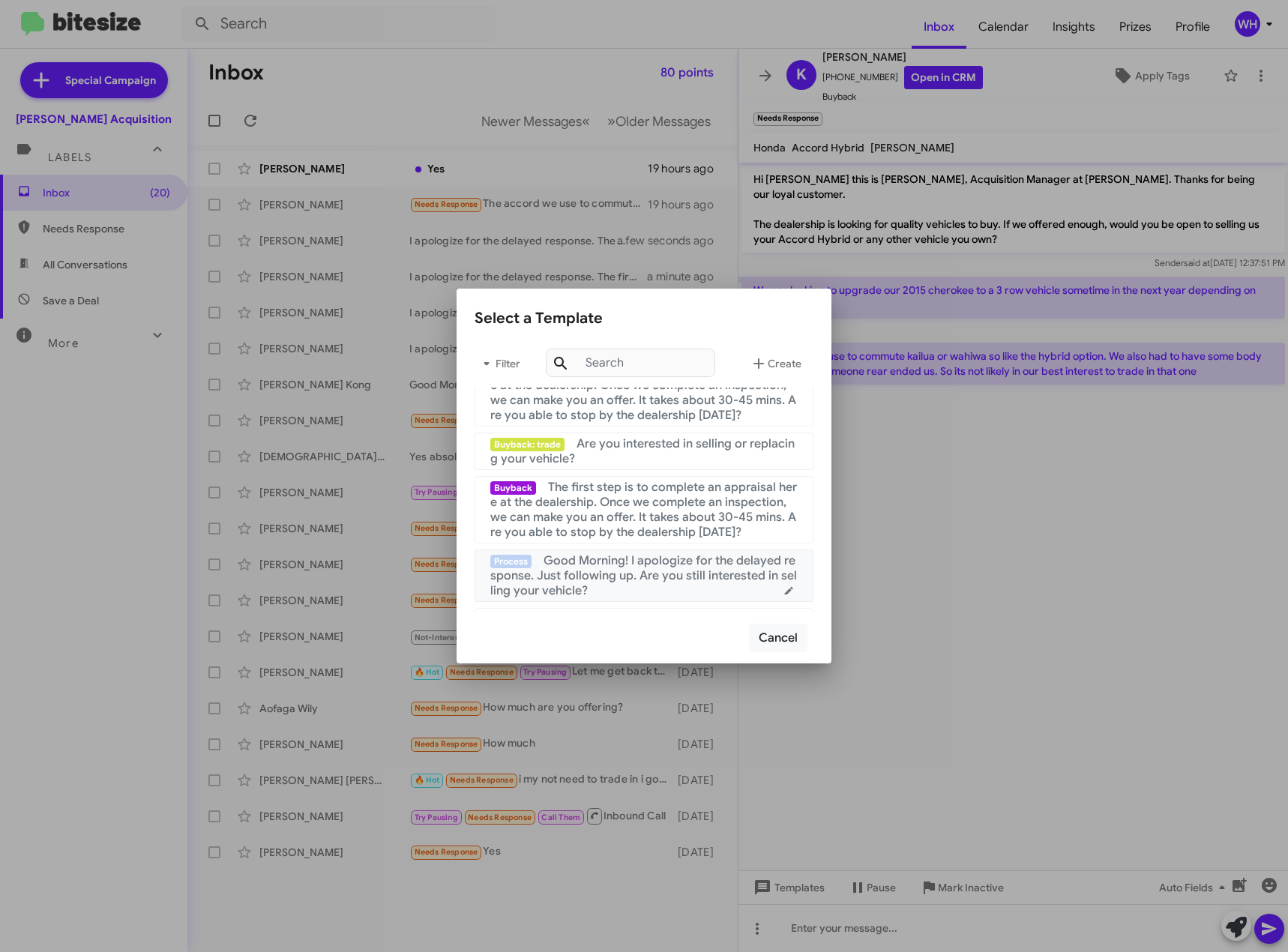
scroll to position [300, 0]
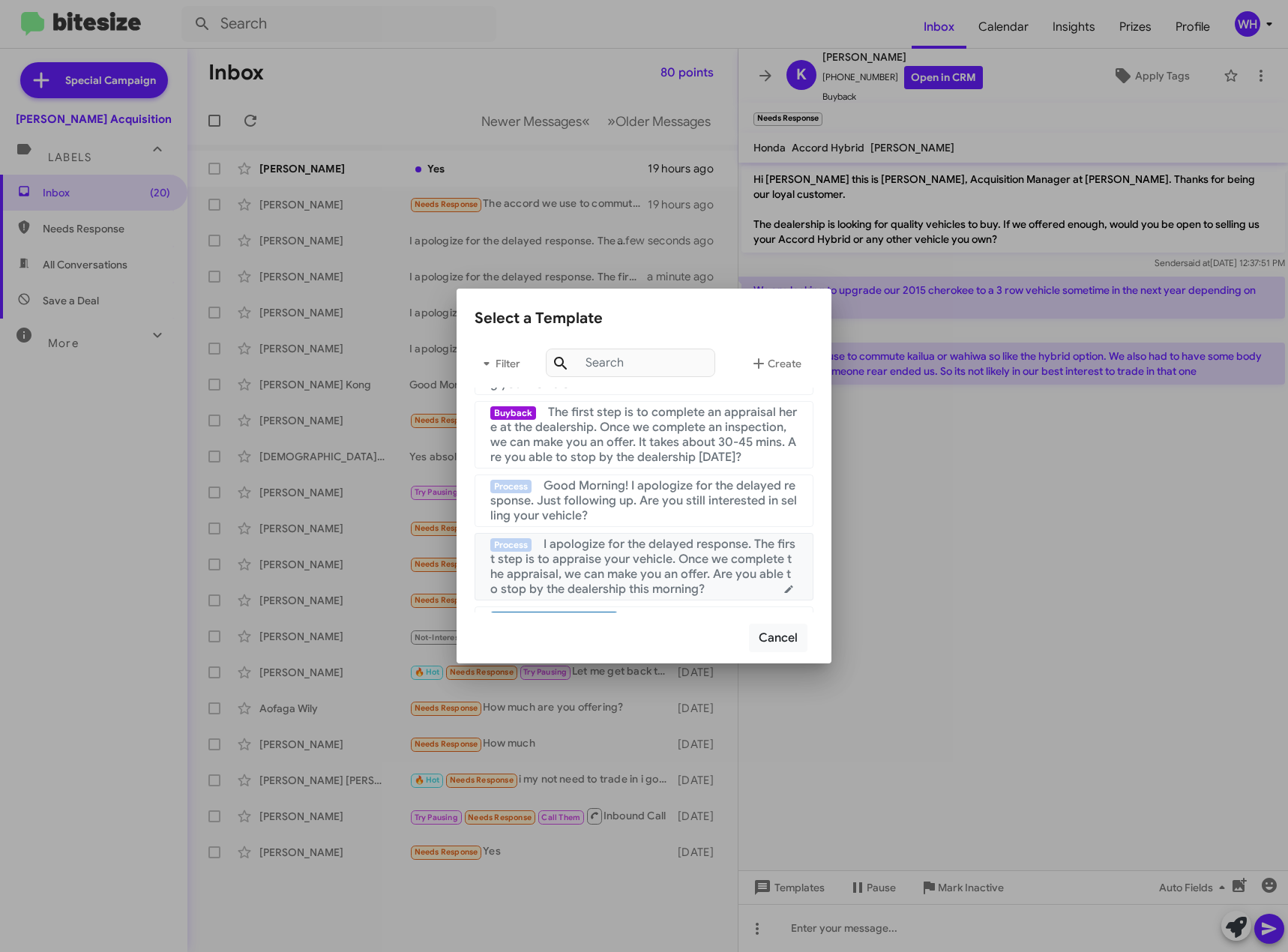
click at [643, 561] on span "I apologize for the delayed response. The first step is to appraise your vehicl…" at bounding box center [642, 567] width 305 height 60
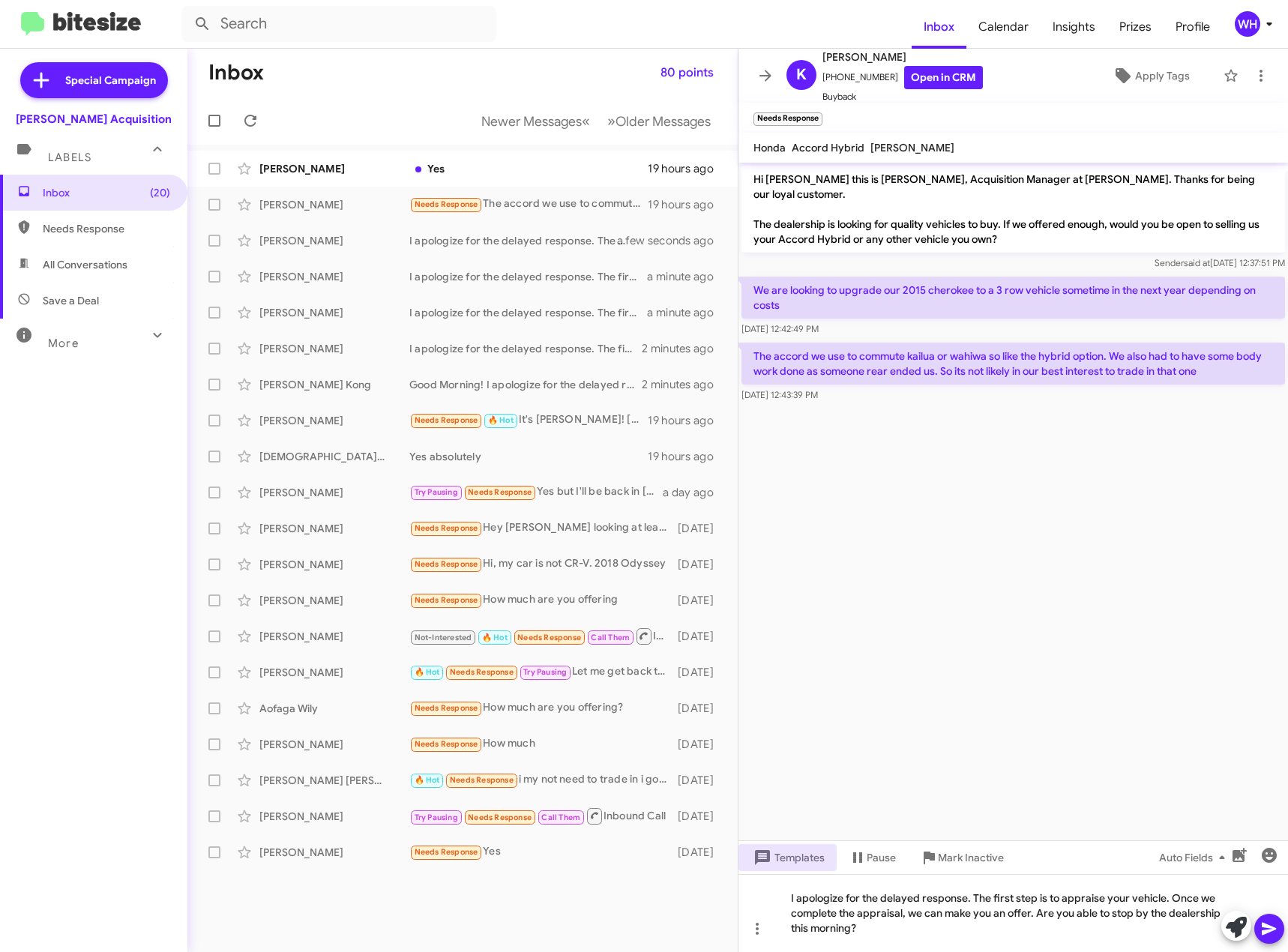
click at [1269, 926] on icon at bounding box center [1268, 929] width 14 height 13
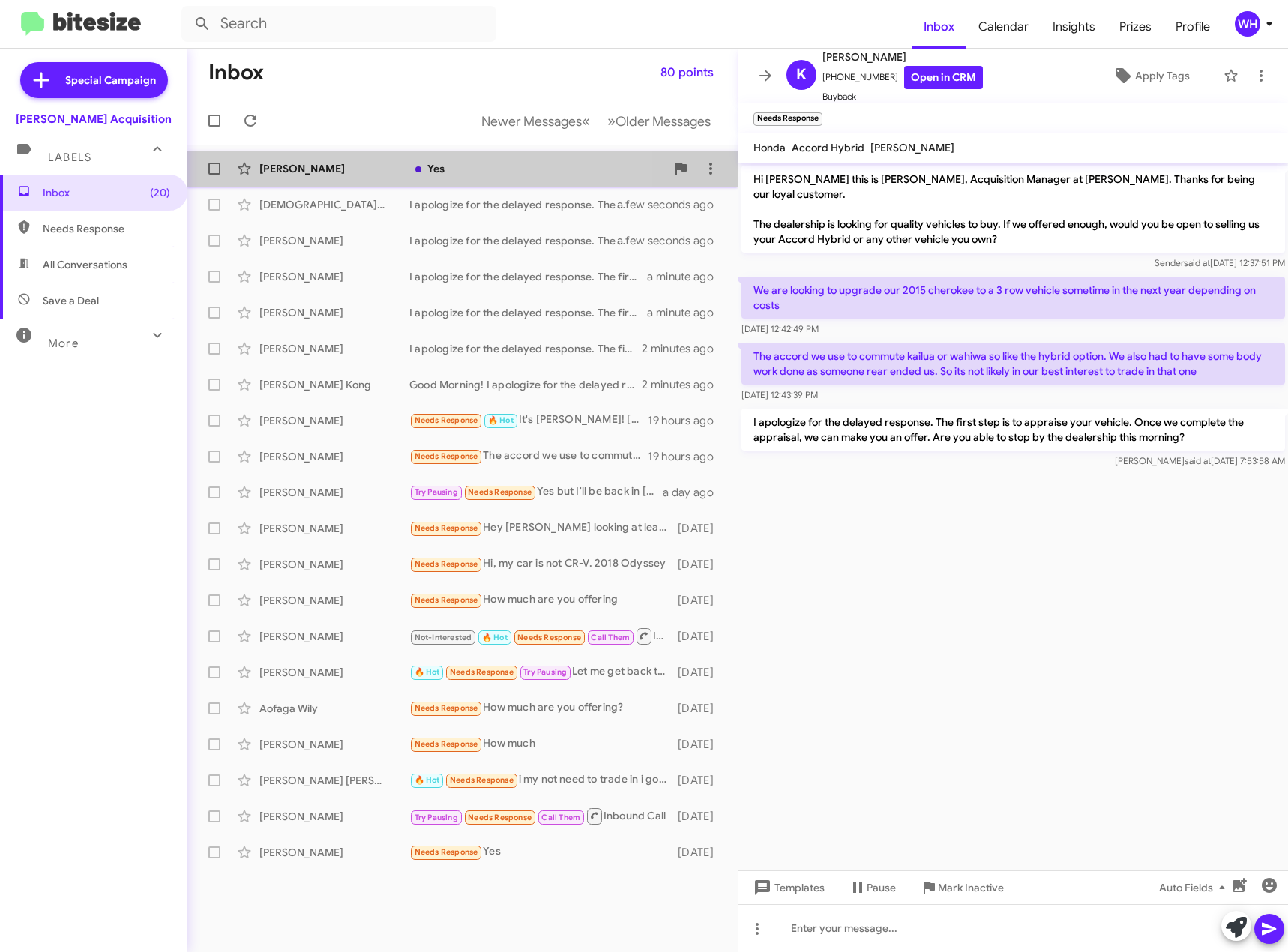
click at [314, 171] on div "[PERSON_NAME]" at bounding box center [334, 169] width 150 height 15
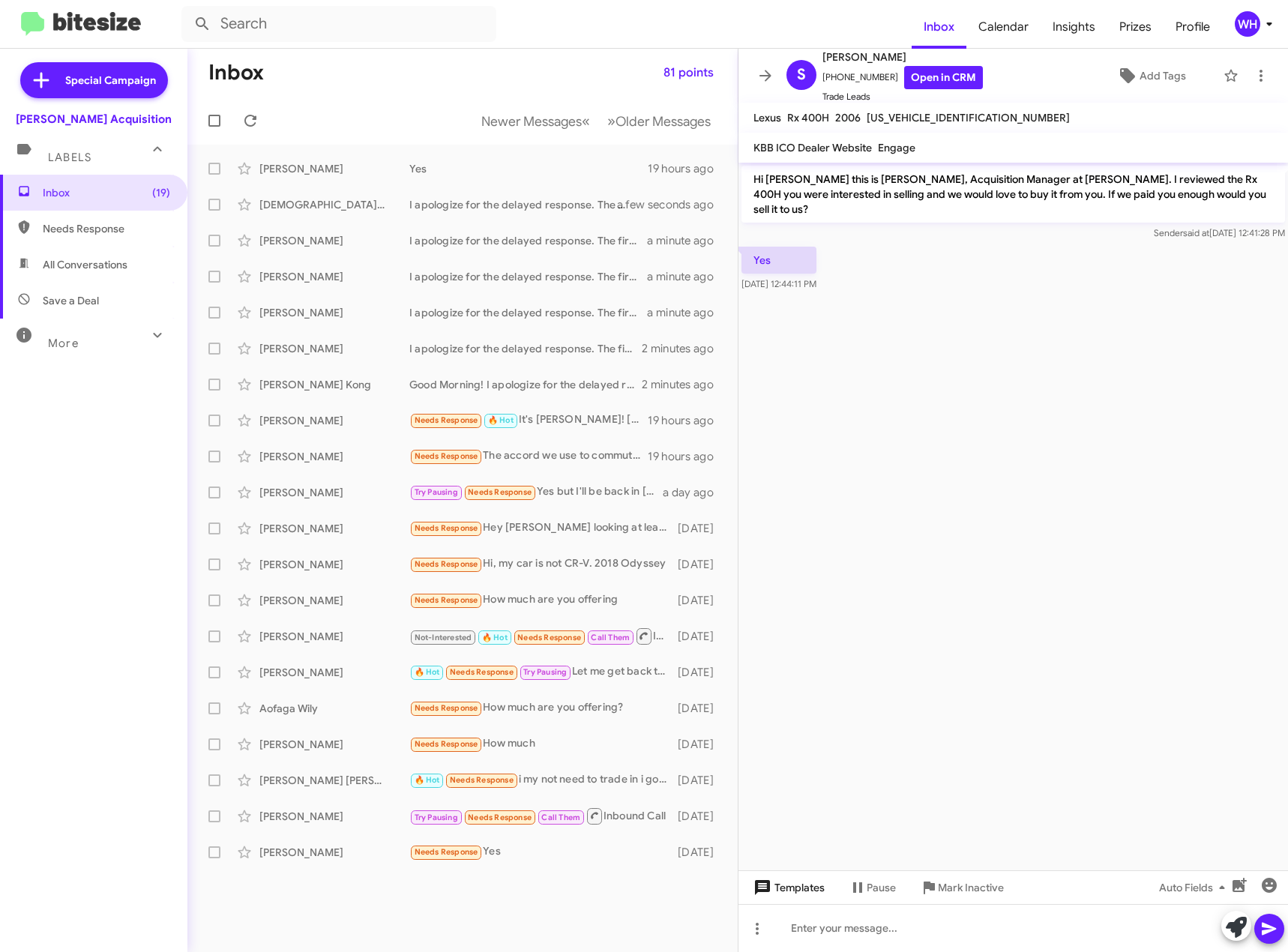
click at [798, 882] on span "Templates" at bounding box center [787, 888] width 74 height 27
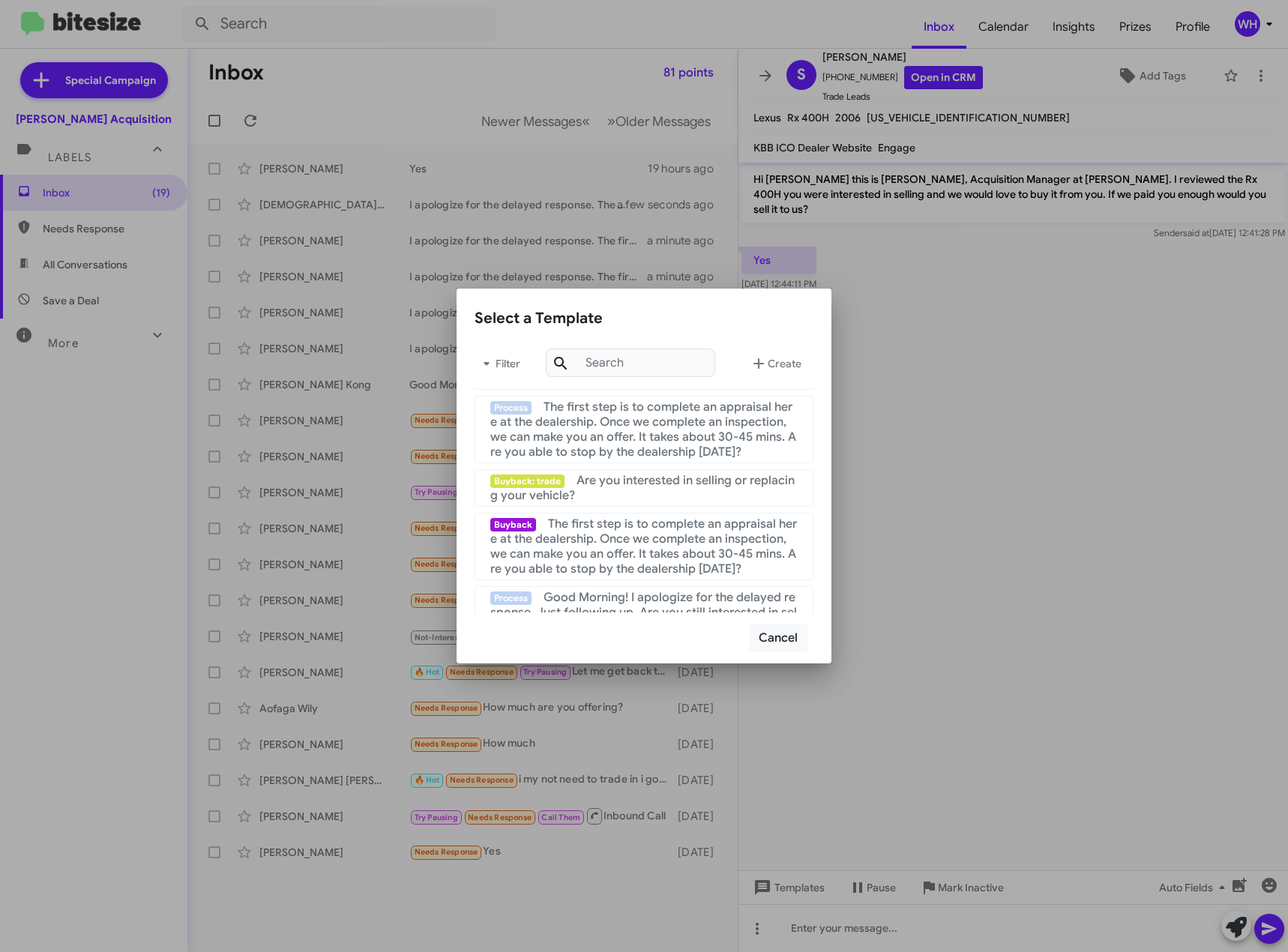
scroll to position [300, 0]
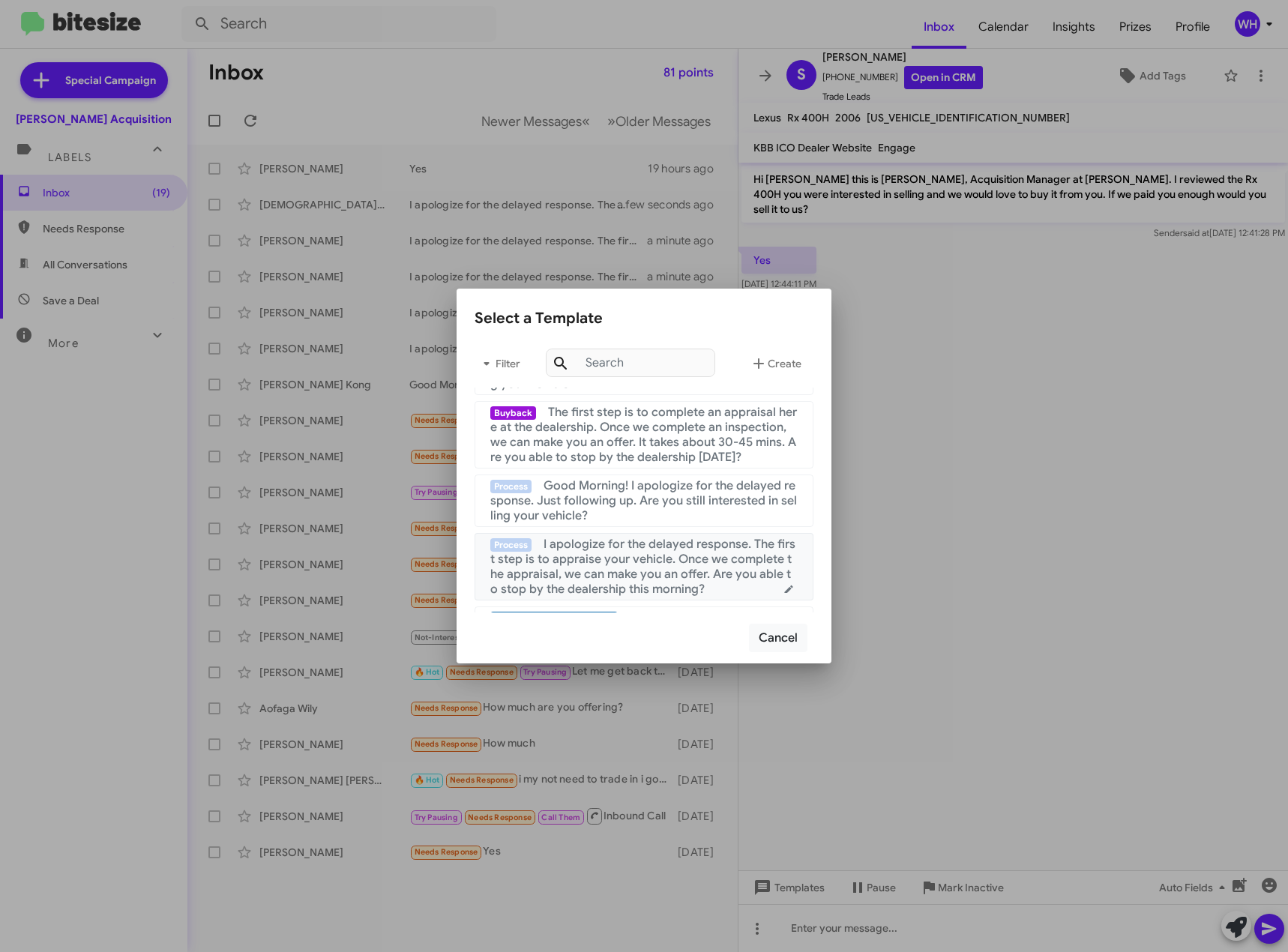
click at [657, 566] on span "I apologize for the delayed response. The first step is to appraise your vehicl…" at bounding box center [642, 567] width 305 height 60
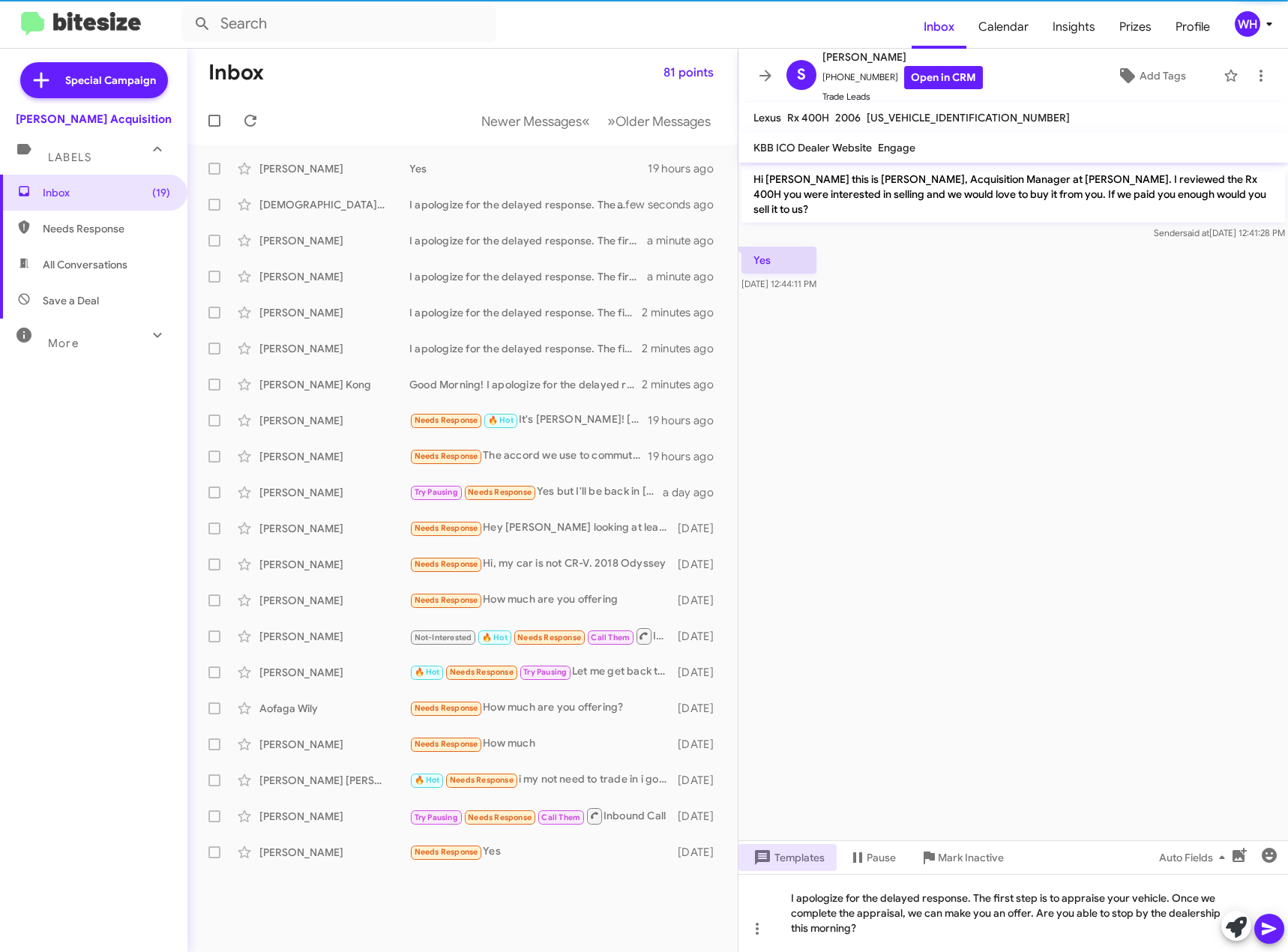
click at [1255, 929] on div at bounding box center [1253, 927] width 63 height 33
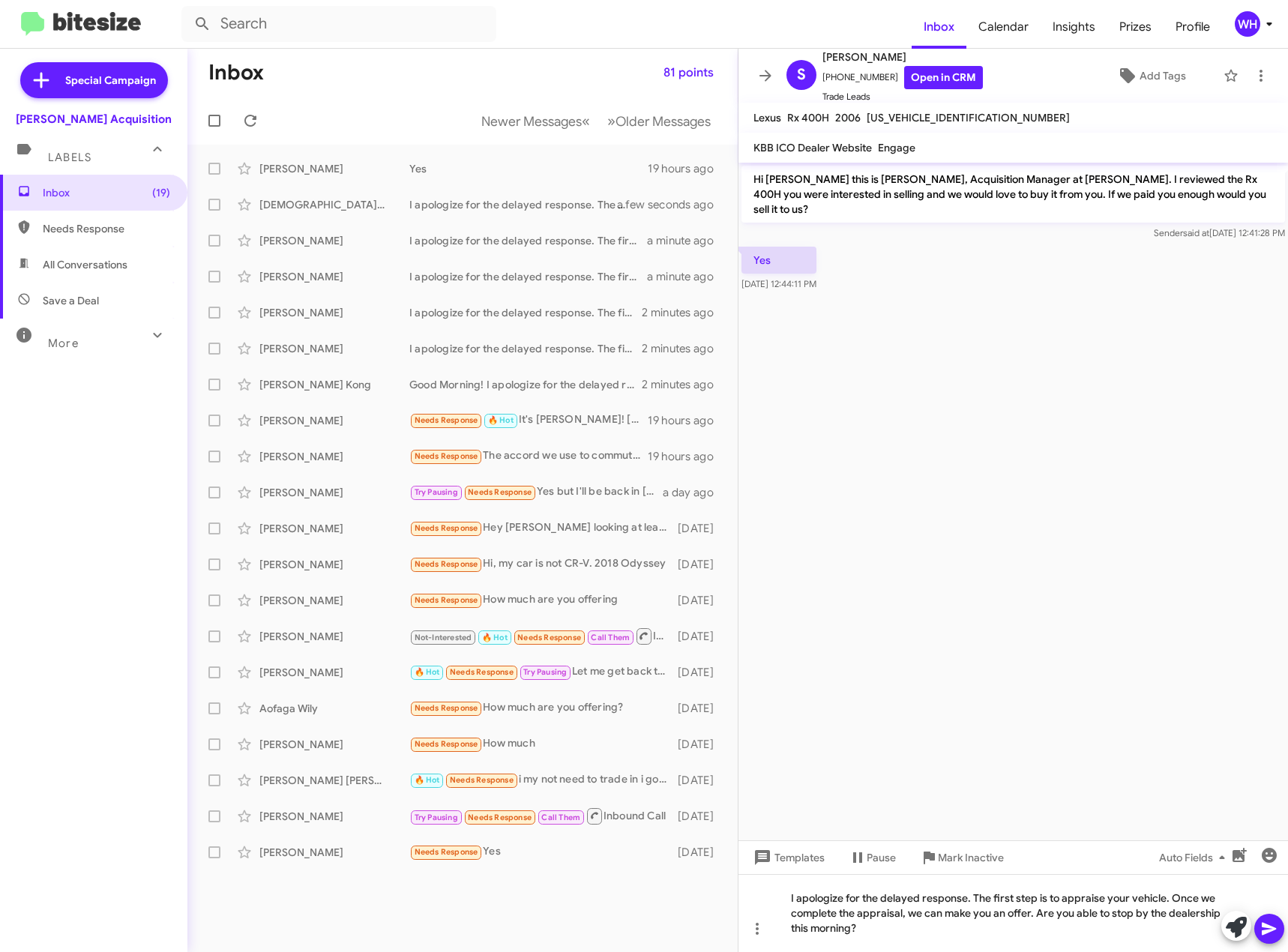
click at [1263, 932] on icon at bounding box center [1268, 929] width 14 height 13
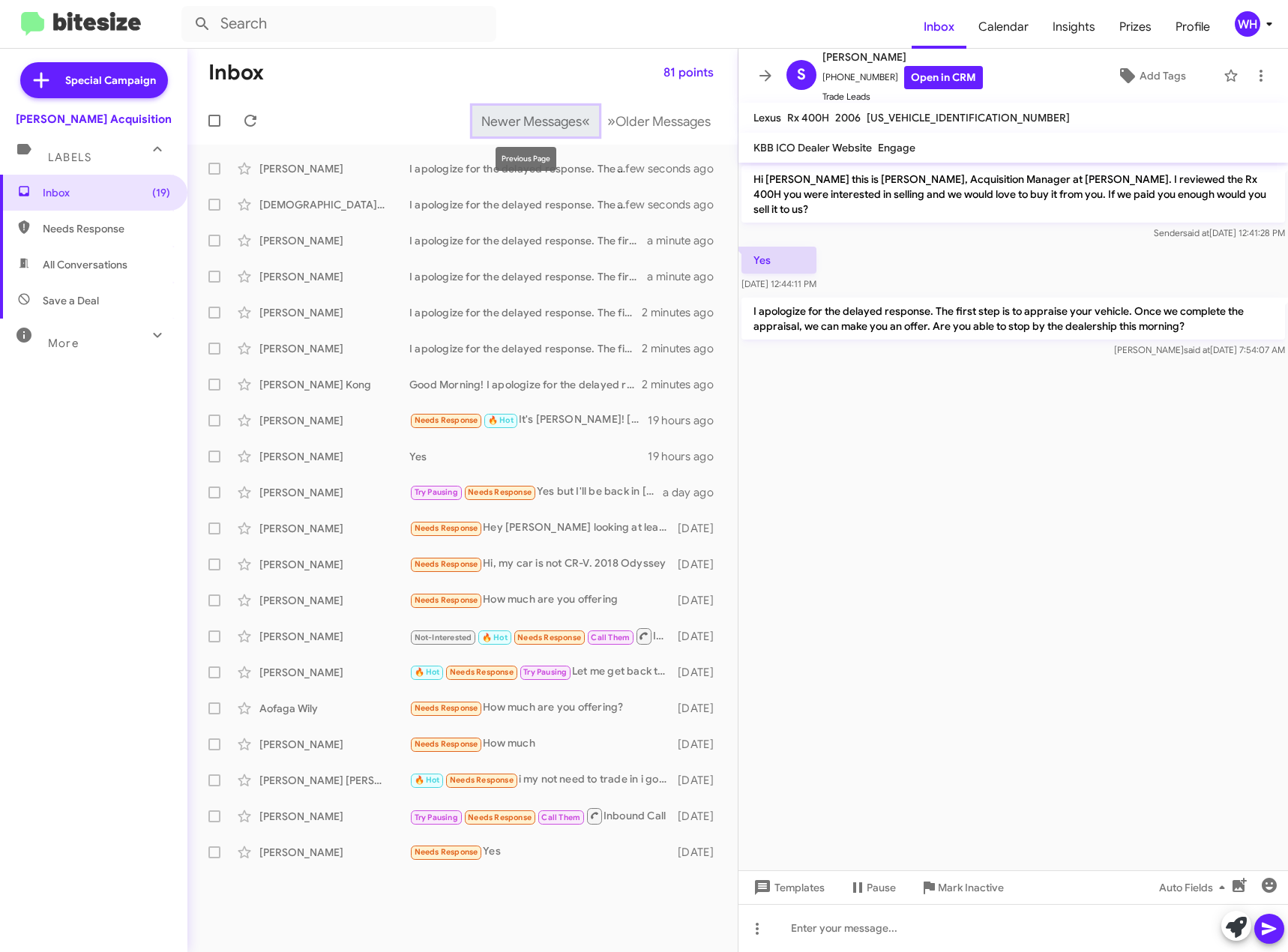
click at [516, 123] on span "Newer Messages" at bounding box center [532, 121] width 100 height 16
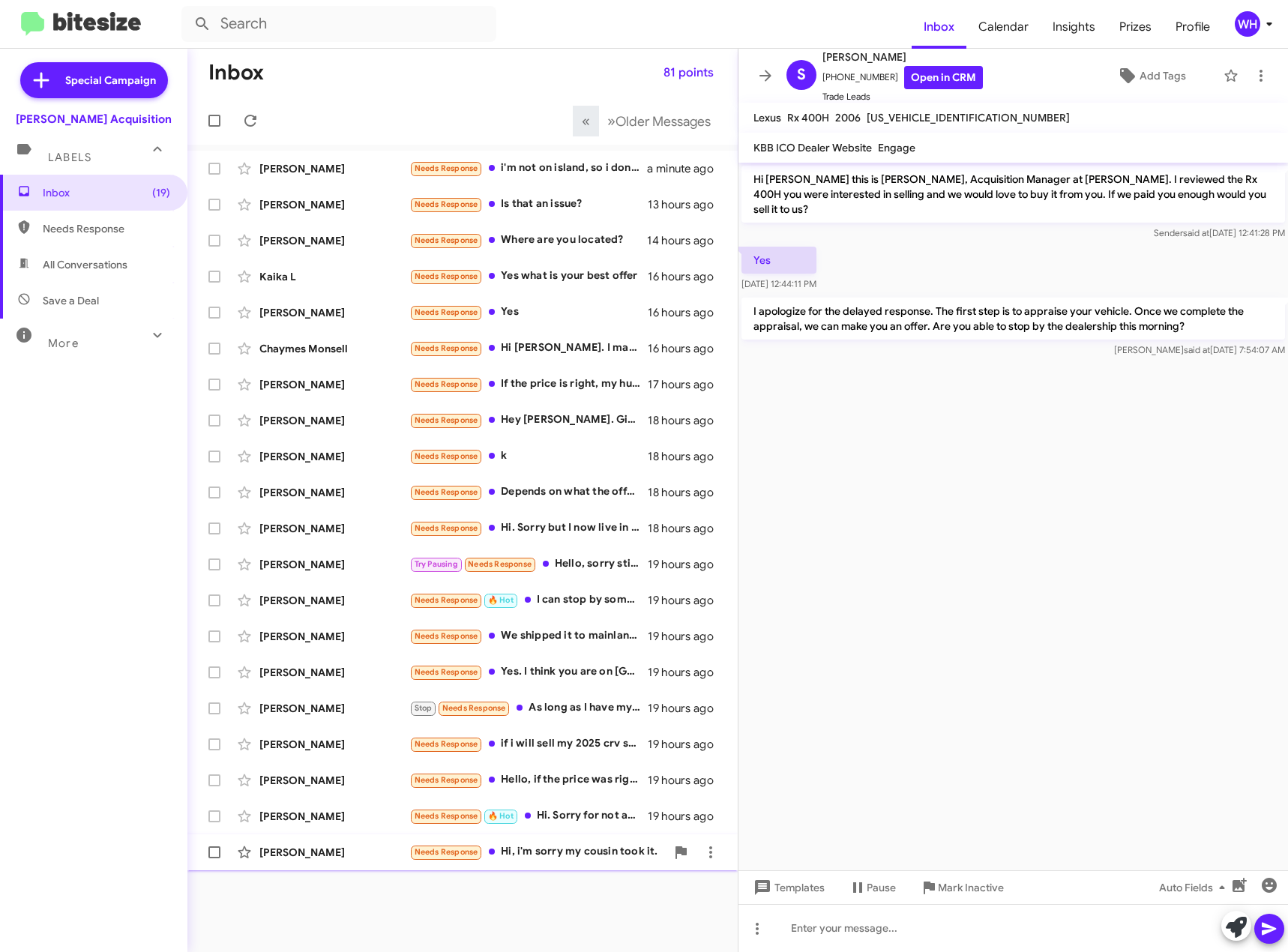
drag, startPoint x: 364, startPoint y: 857, endPoint x: 383, endPoint y: 846, distance: 22.0
click at [363, 854] on div "[PERSON_NAME]" at bounding box center [334, 852] width 150 height 15
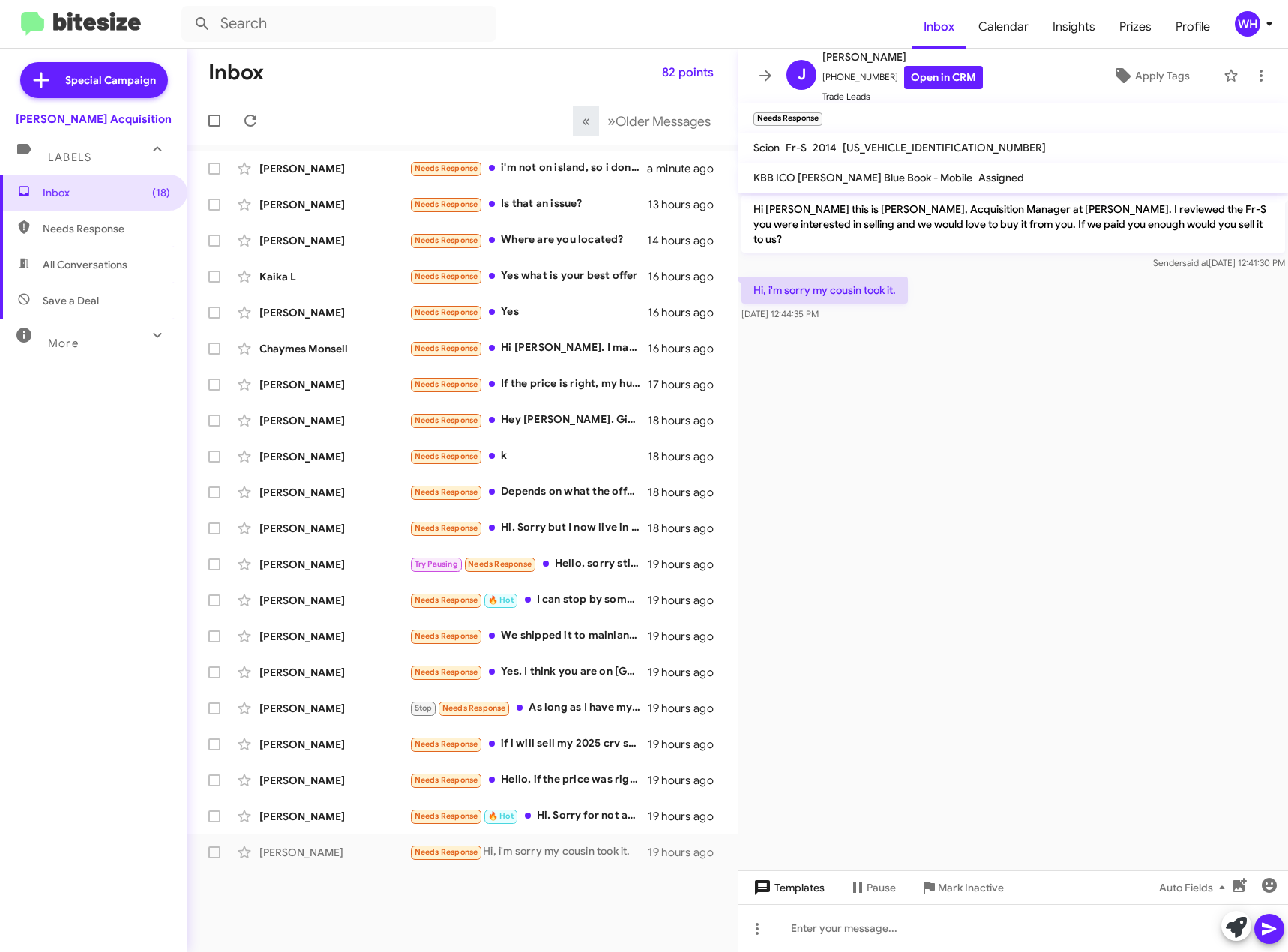
click at [795, 883] on span "Templates" at bounding box center [787, 888] width 74 height 27
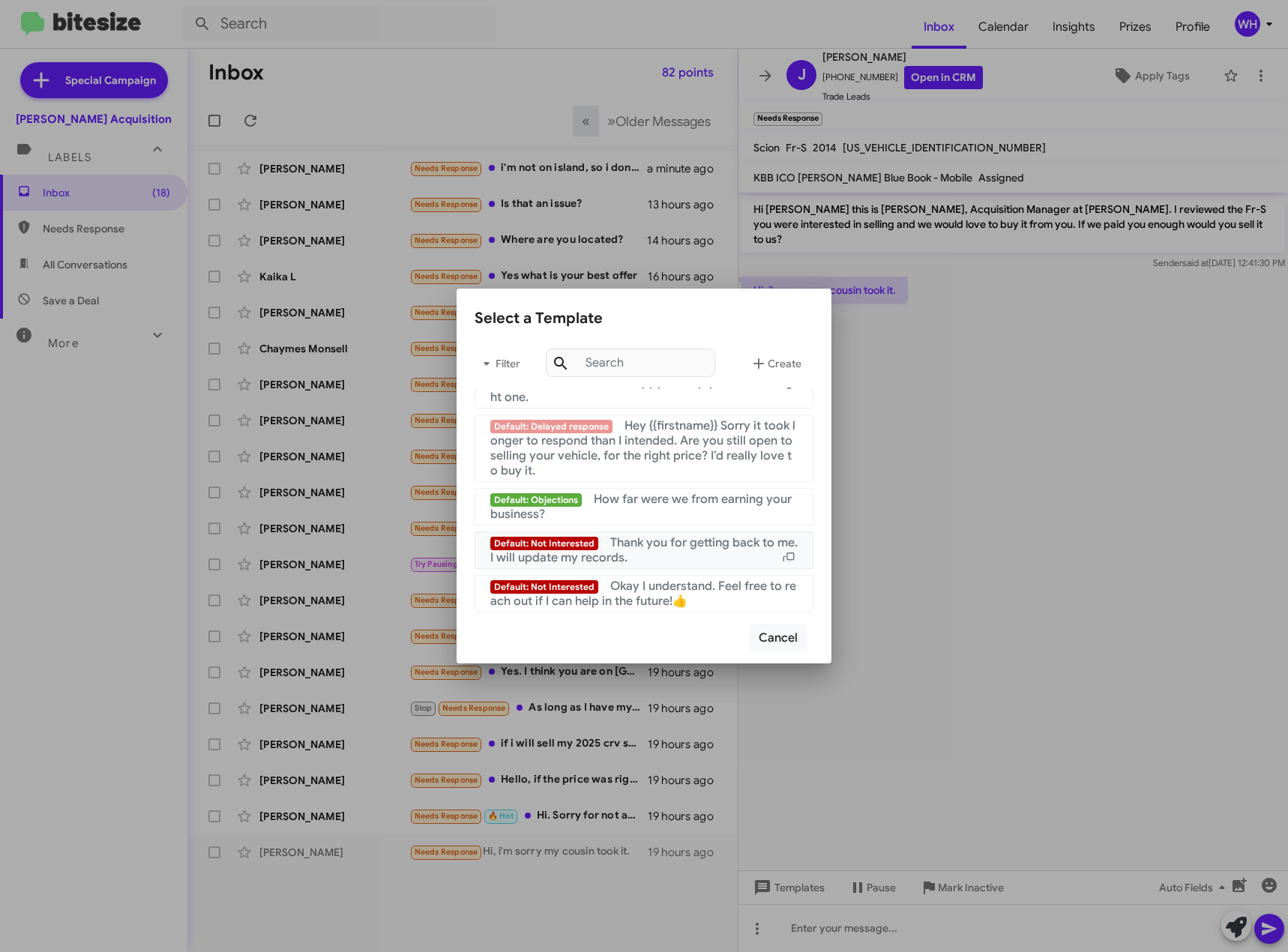
scroll to position [1519, 0]
click at [678, 559] on div "Default: Not Interested Thank you for getting back to me. I will update my reco…" at bounding box center [643, 550] width 307 height 30
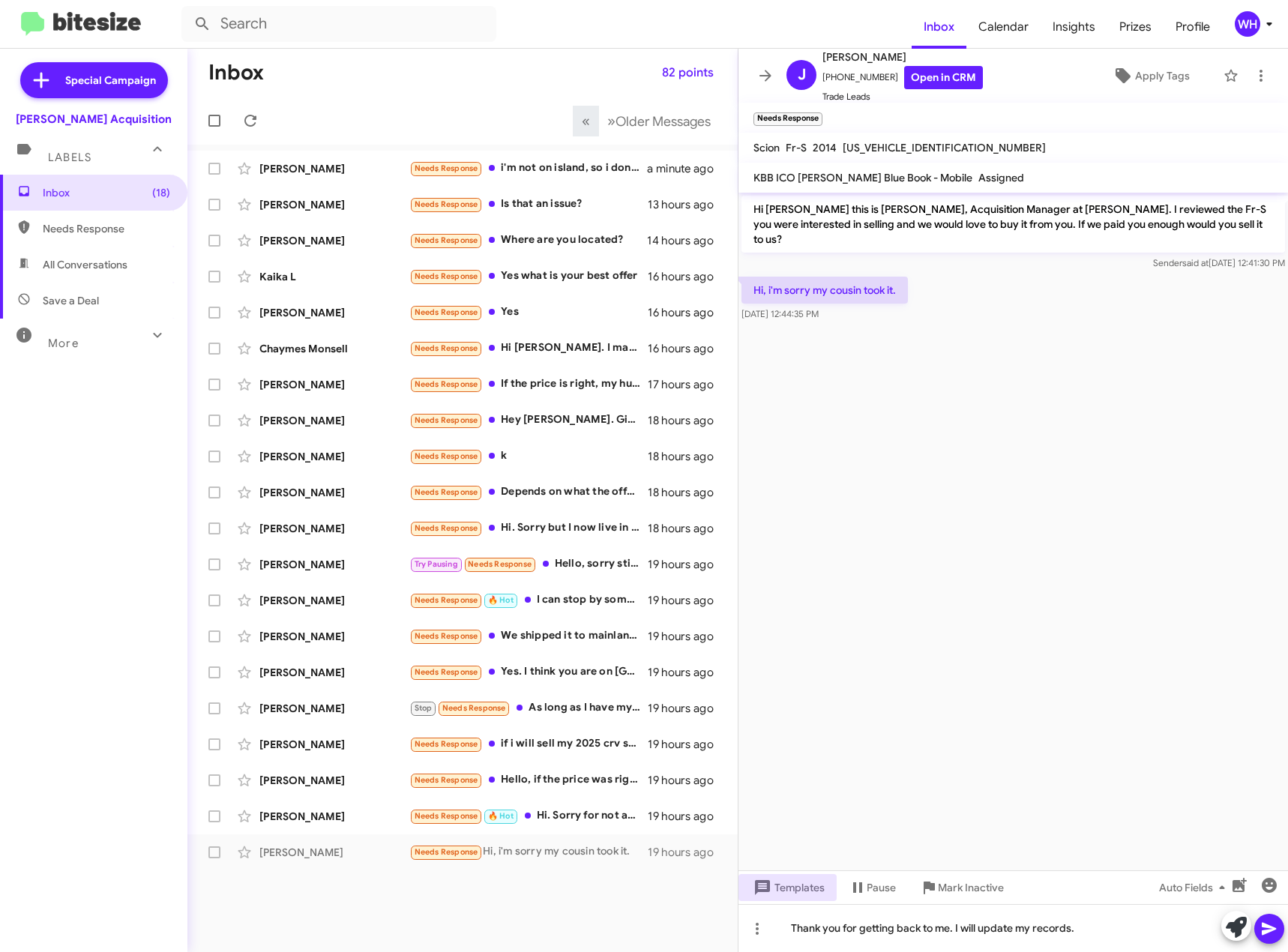
click at [1269, 932] on icon at bounding box center [1269, 929] width 18 height 18
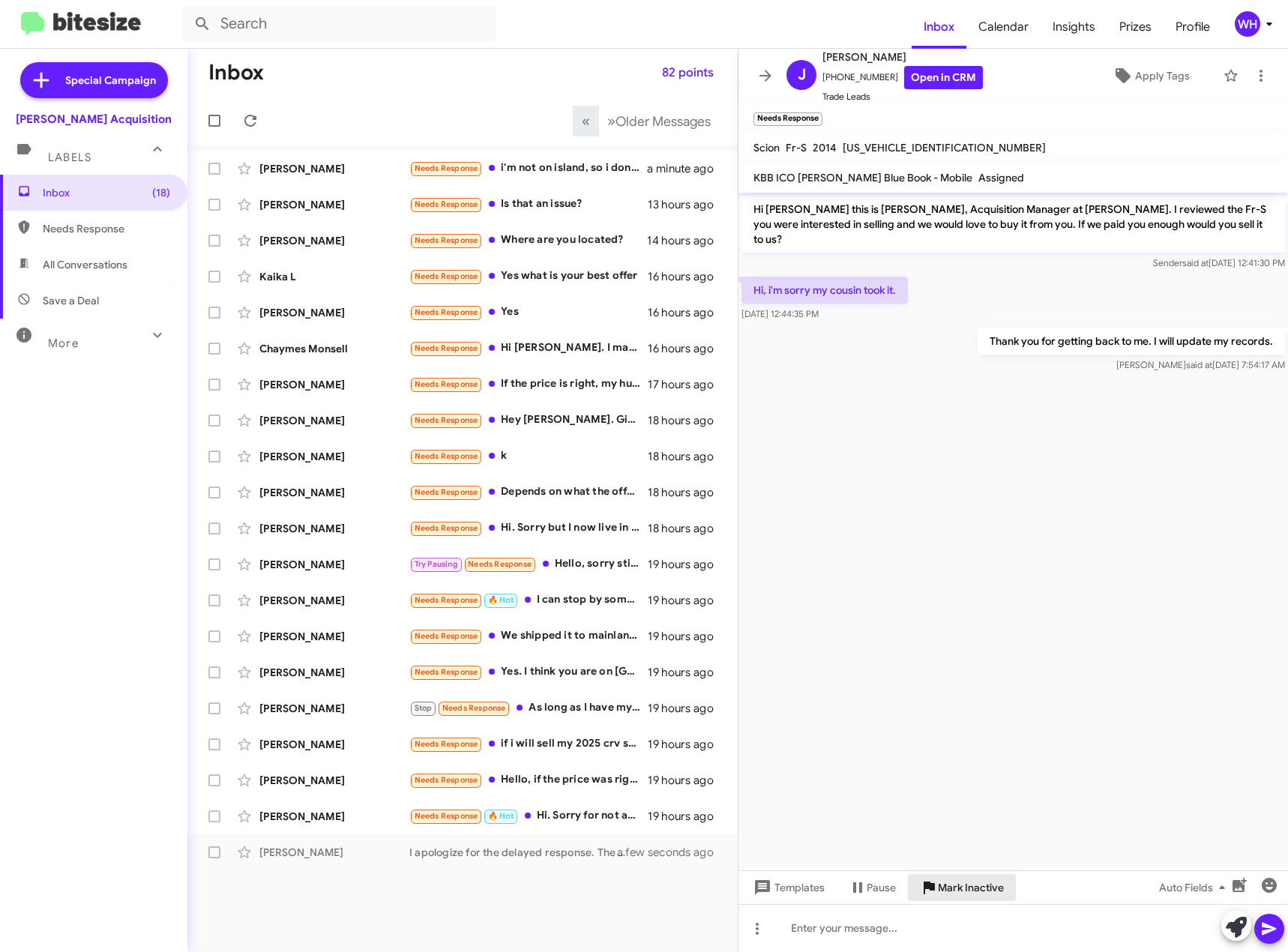
click at [984, 896] on span "Mark Inactive" at bounding box center [972, 888] width 66 height 27
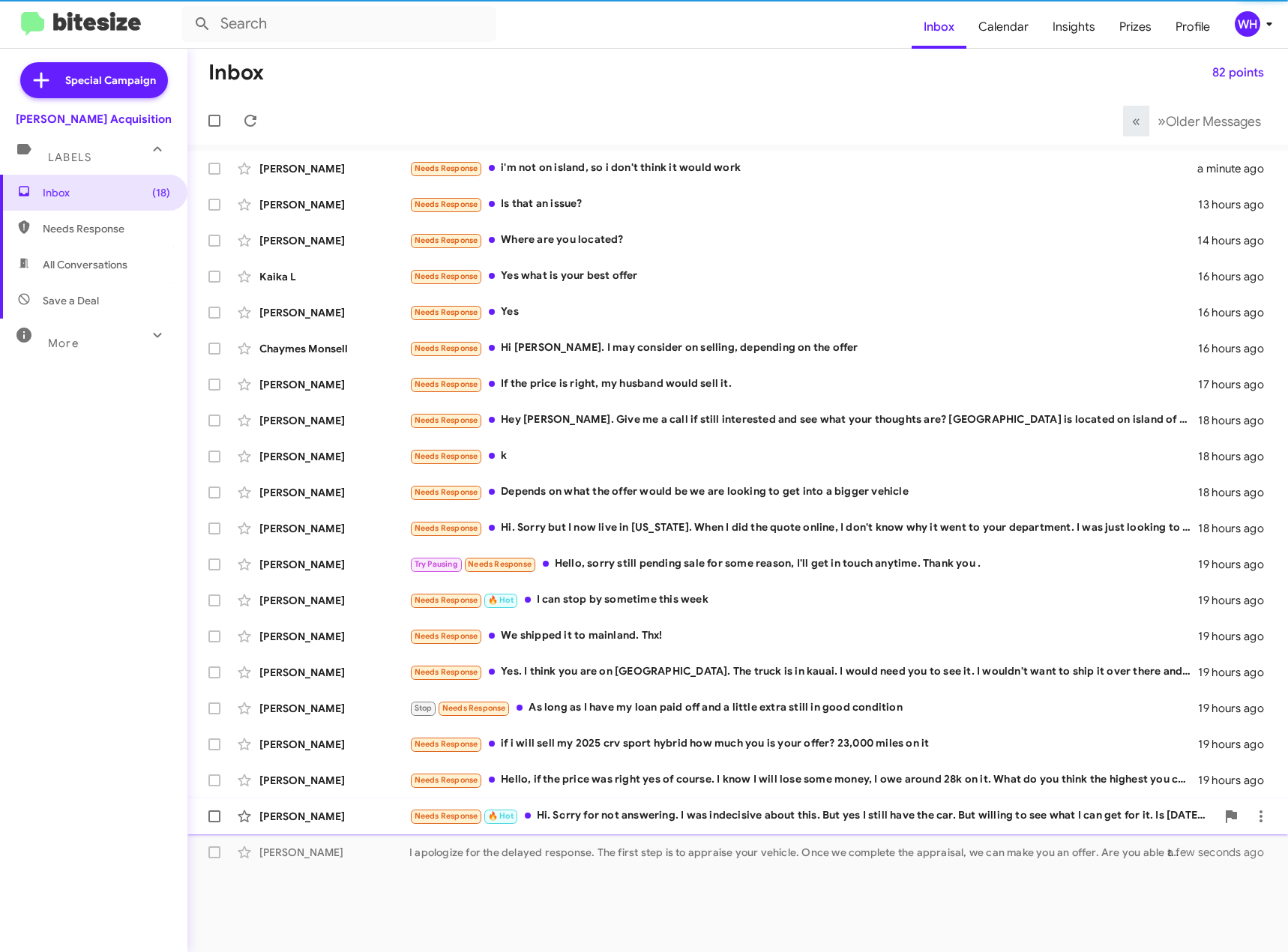
click at [321, 823] on div "[PERSON_NAME]" at bounding box center [334, 817] width 150 height 15
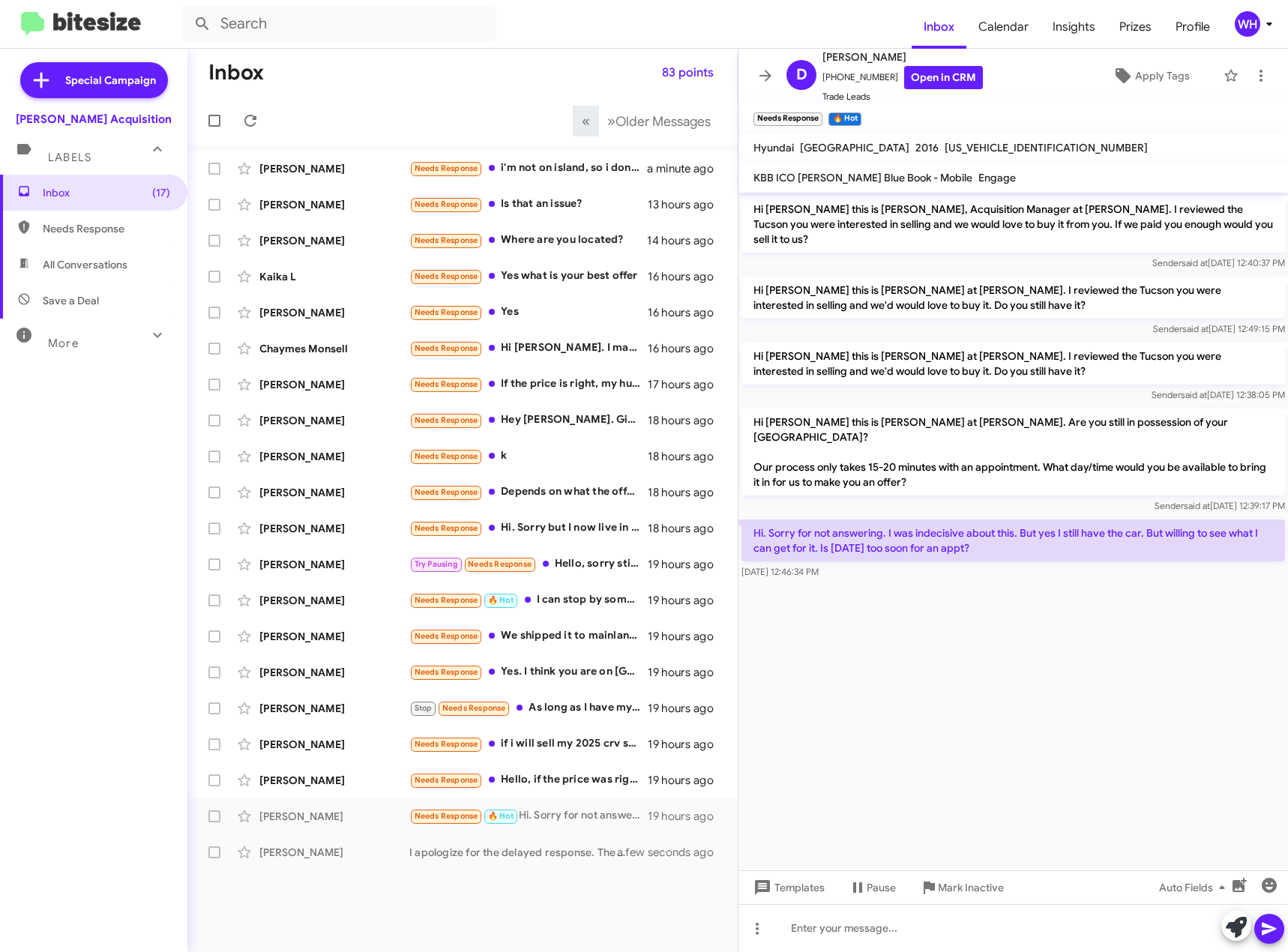
click at [956, 591] on cdk-virtual-scroll-viewport "Hi [PERSON_NAME] this is [PERSON_NAME], Acquisition Manager at [PERSON_NAME]. I…" at bounding box center [1013, 532] width 550 height 678
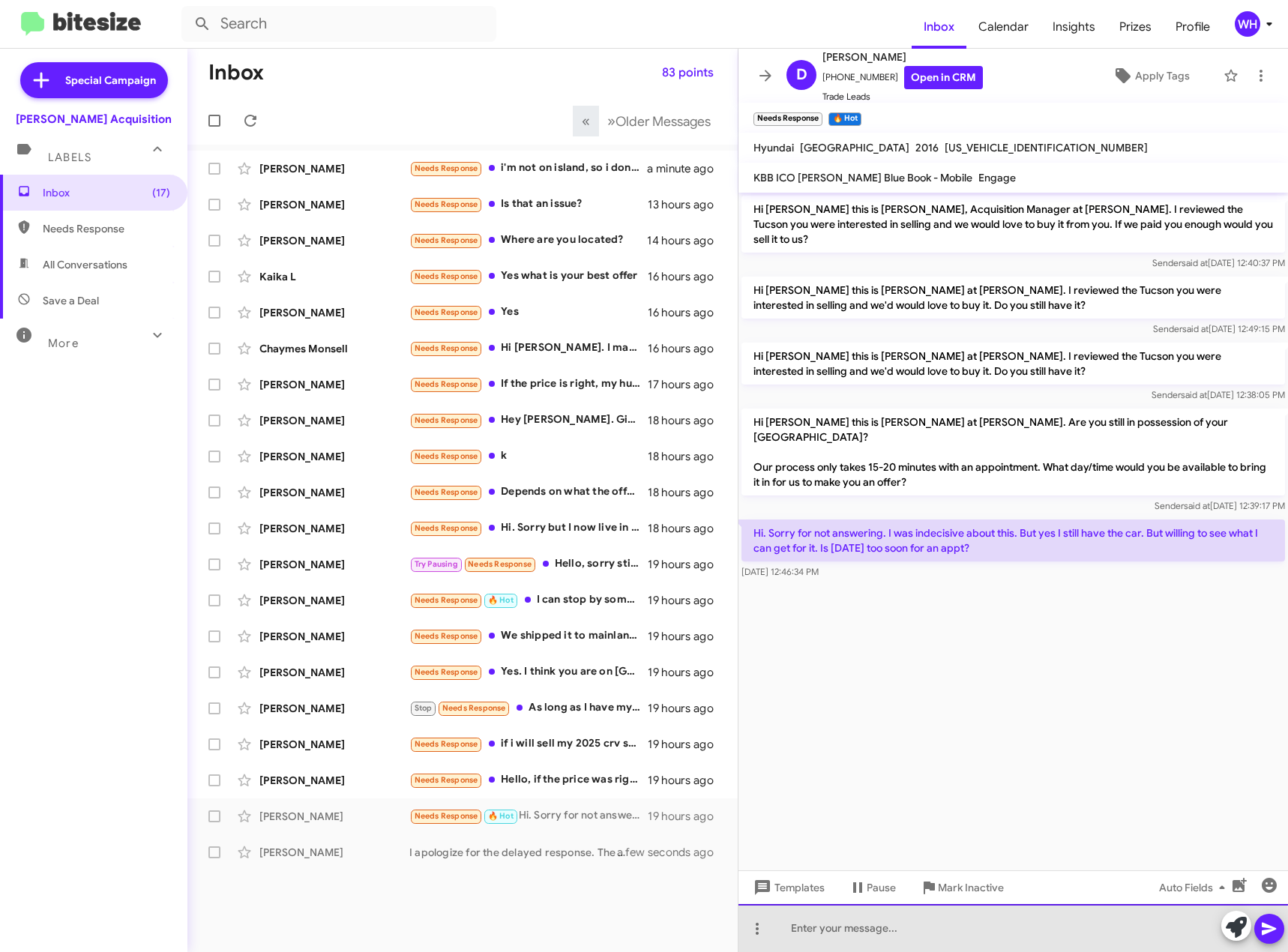
click at [815, 935] on div at bounding box center [1013, 928] width 550 height 48
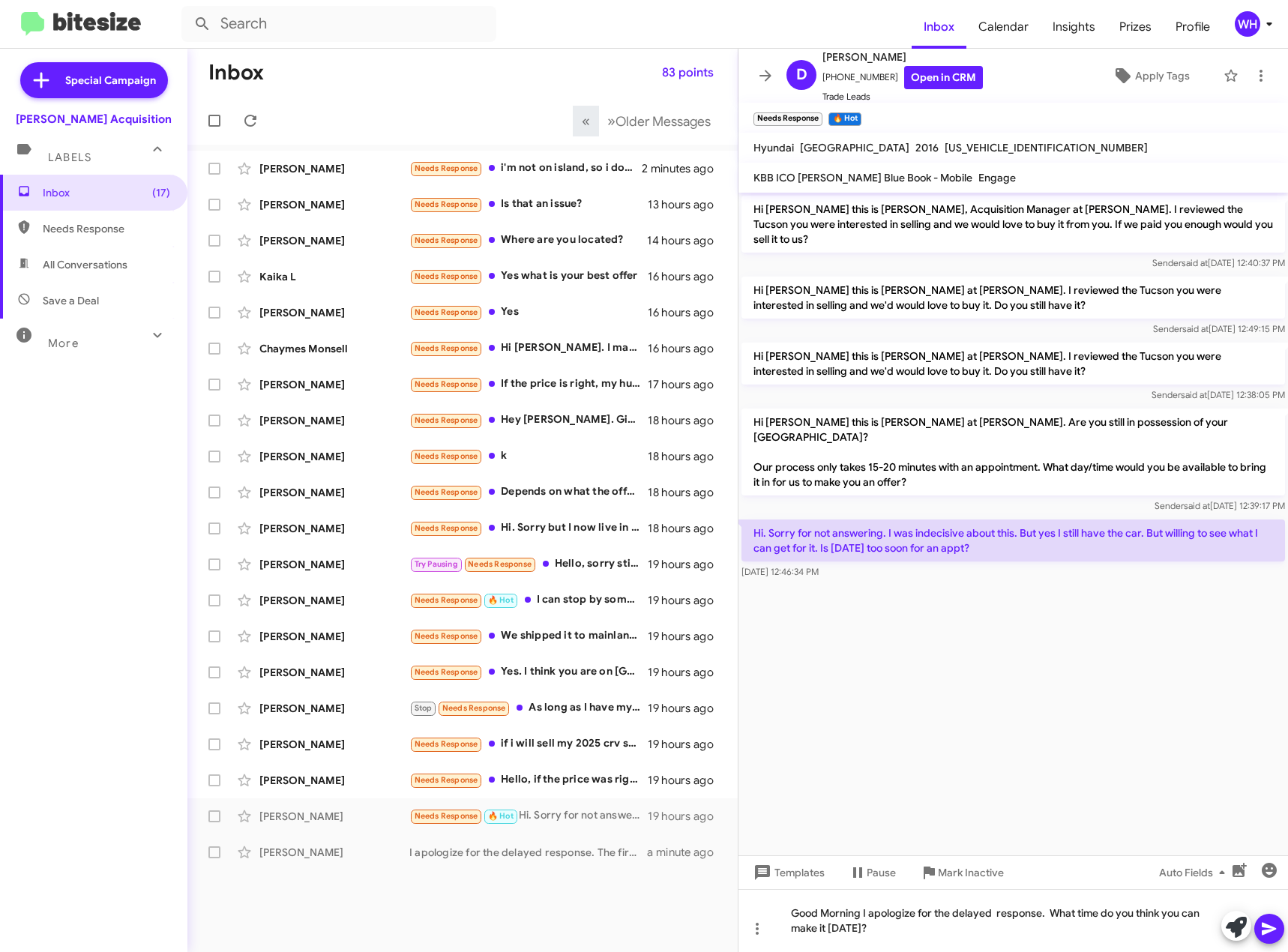
click at [1259, 926] on button at bounding box center [1269, 928] width 30 height 30
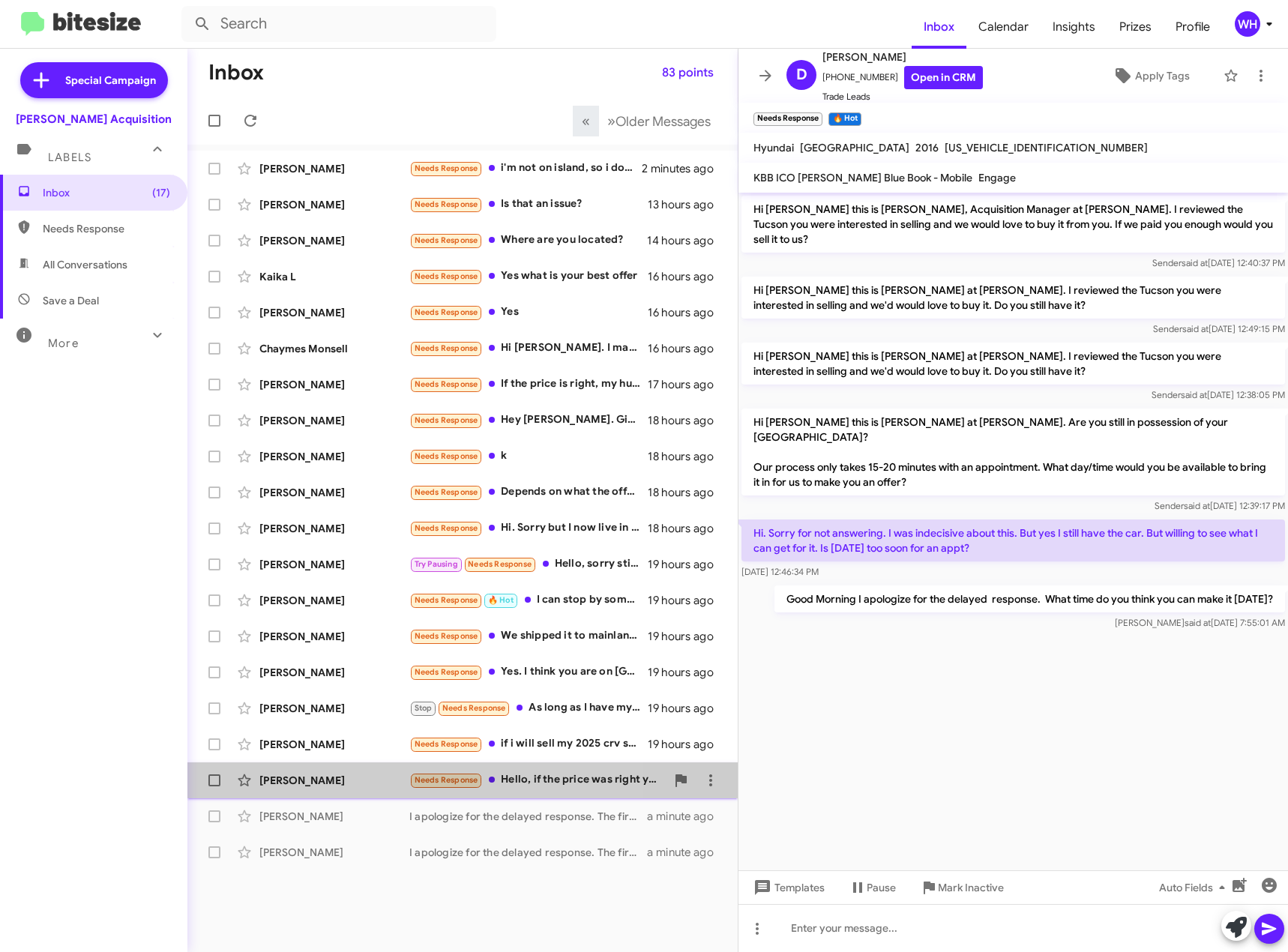
click at [310, 782] on div "[PERSON_NAME]" at bounding box center [334, 781] width 150 height 15
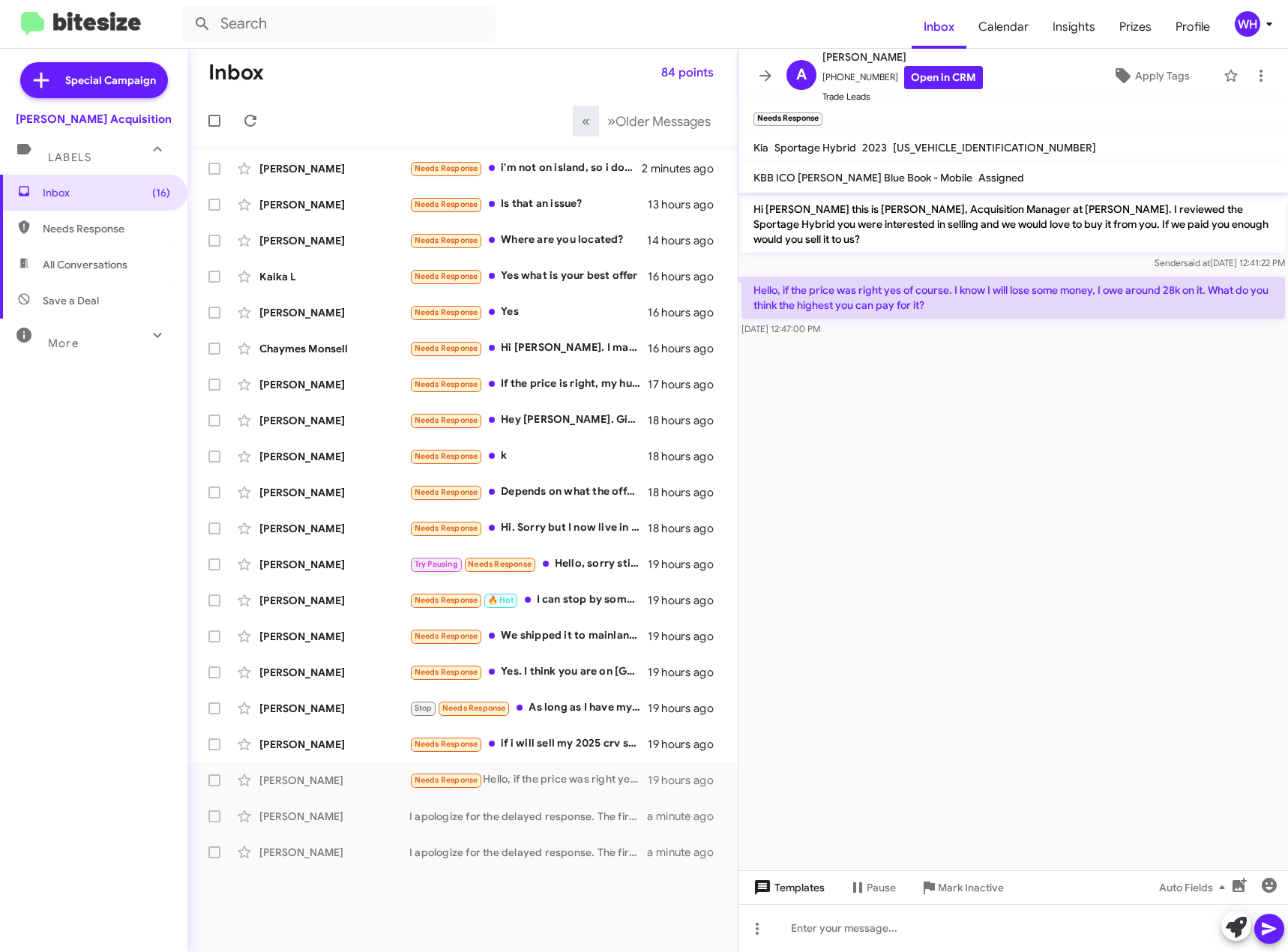
click at [792, 881] on span "Templates" at bounding box center [787, 888] width 74 height 27
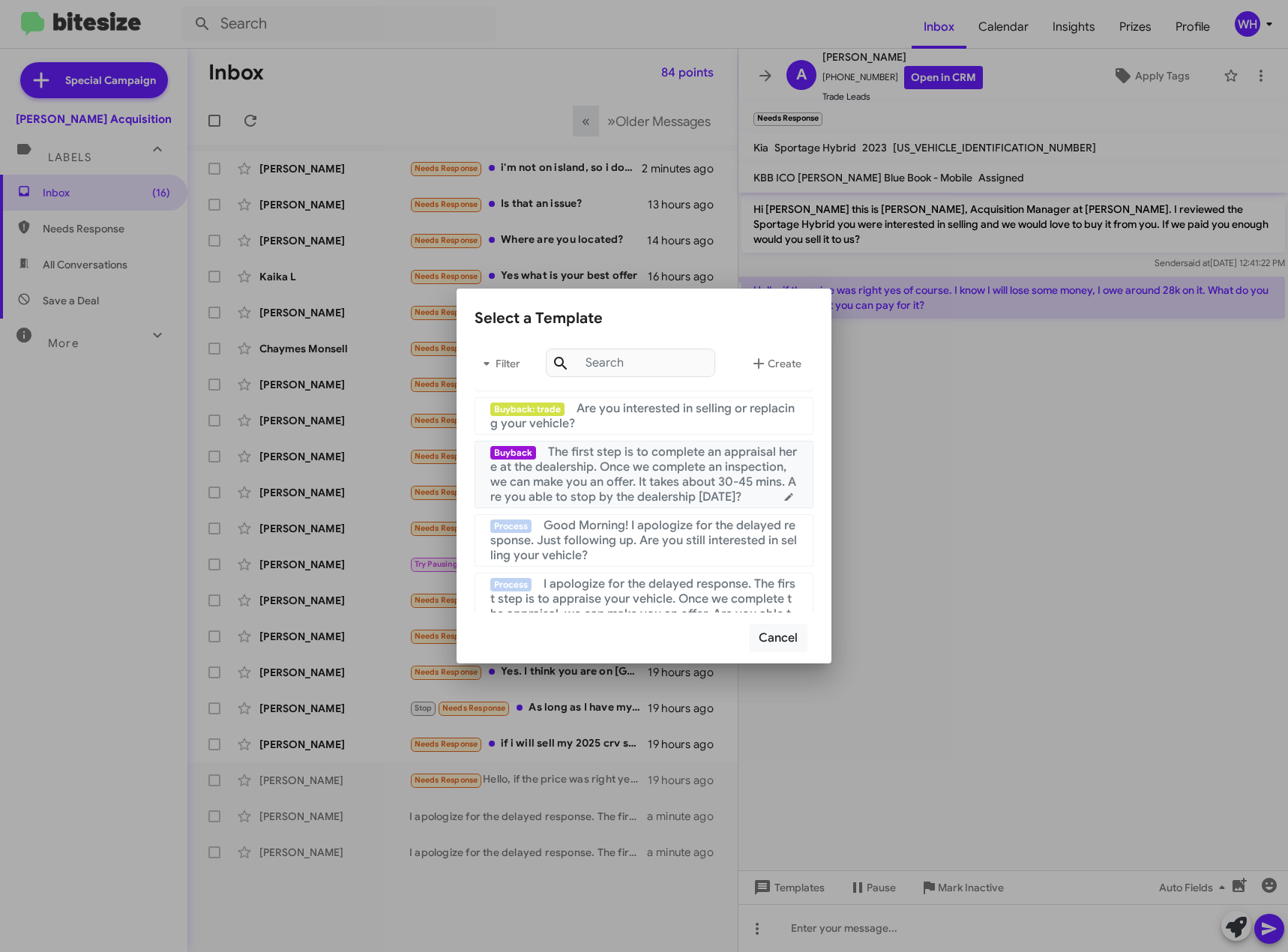
scroll to position [375, 0]
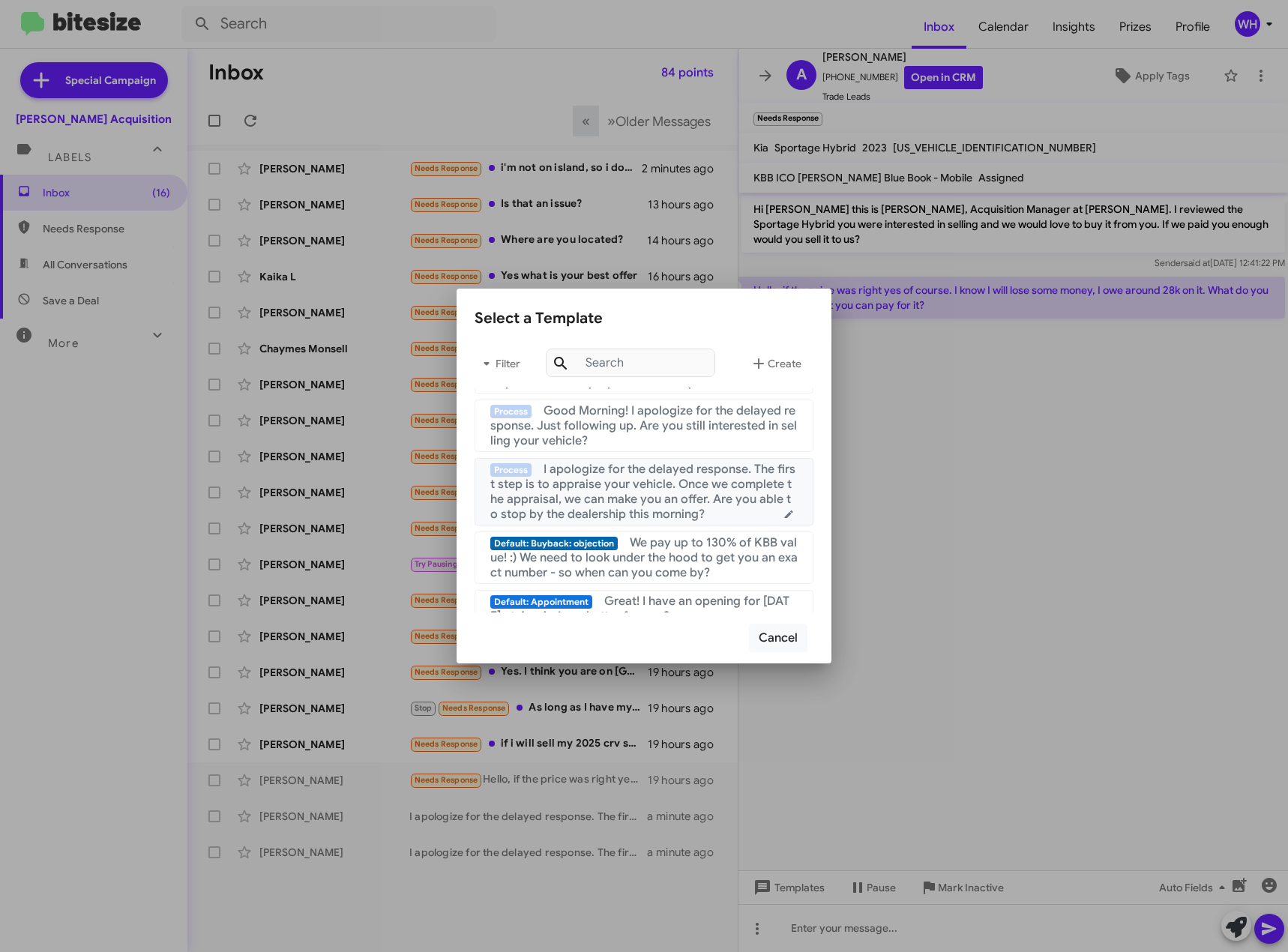
click at [616, 490] on span "I apologize for the delayed response. The first step is to appraise your vehicl…" at bounding box center [642, 492] width 305 height 60
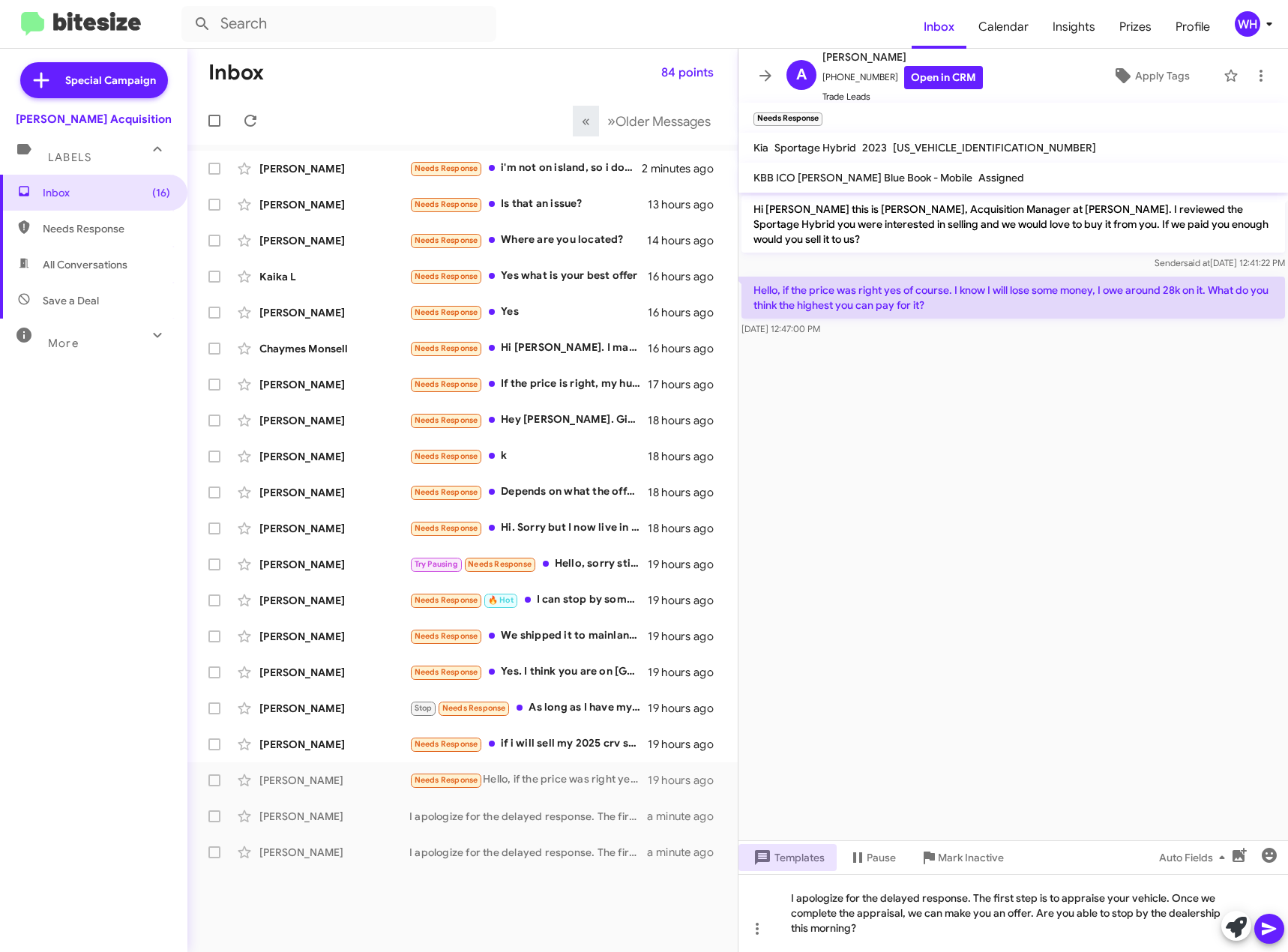
click at [1266, 927] on icon at bounding box center [1268, 929] width 14 height 13
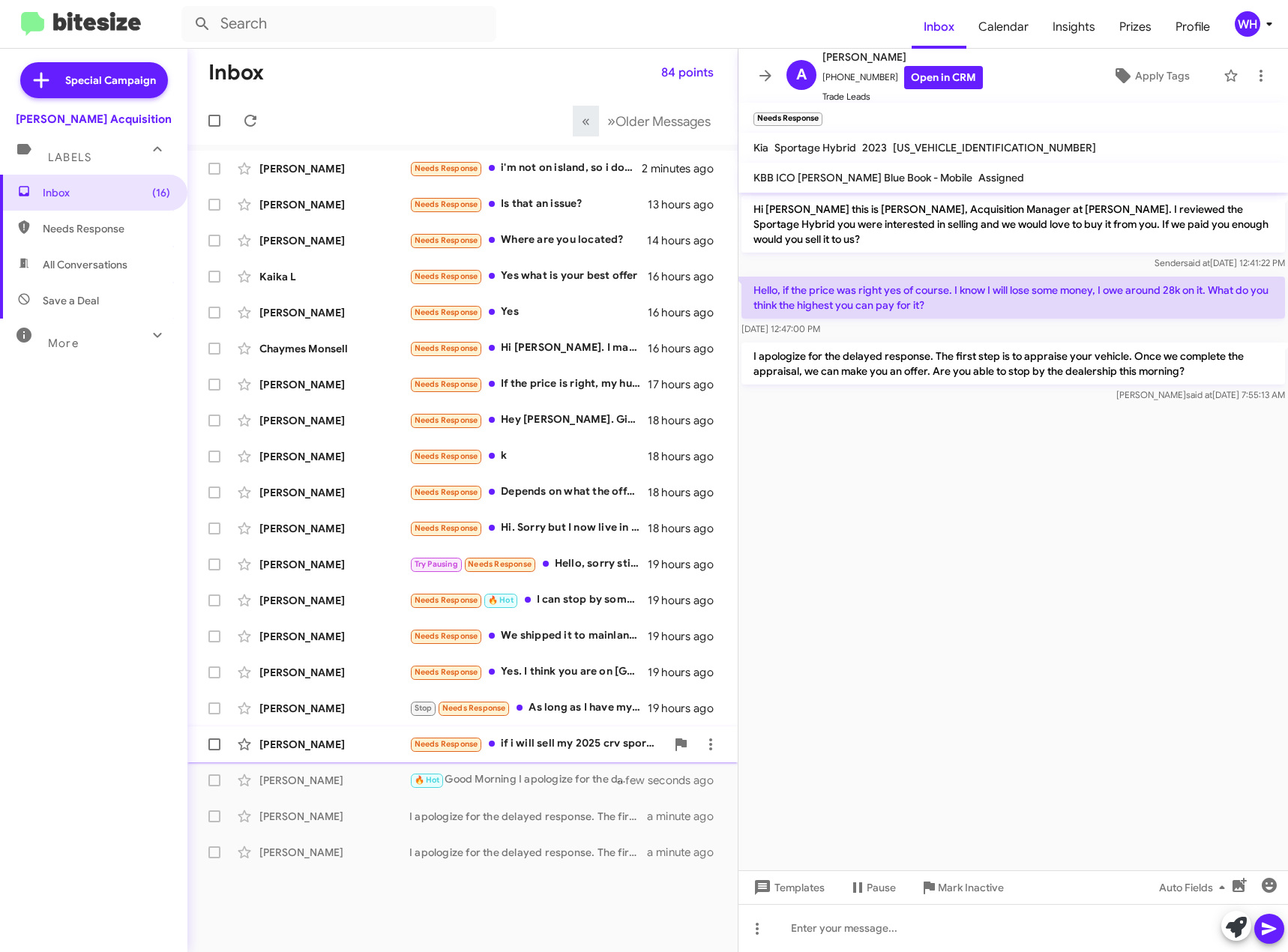
click at [294, 754] on div "[PERSON_NAME] Needs Response if i will sell my 2025 crv sport hybrid how much y…" at bounding box center [462, 744] width 527 height 30
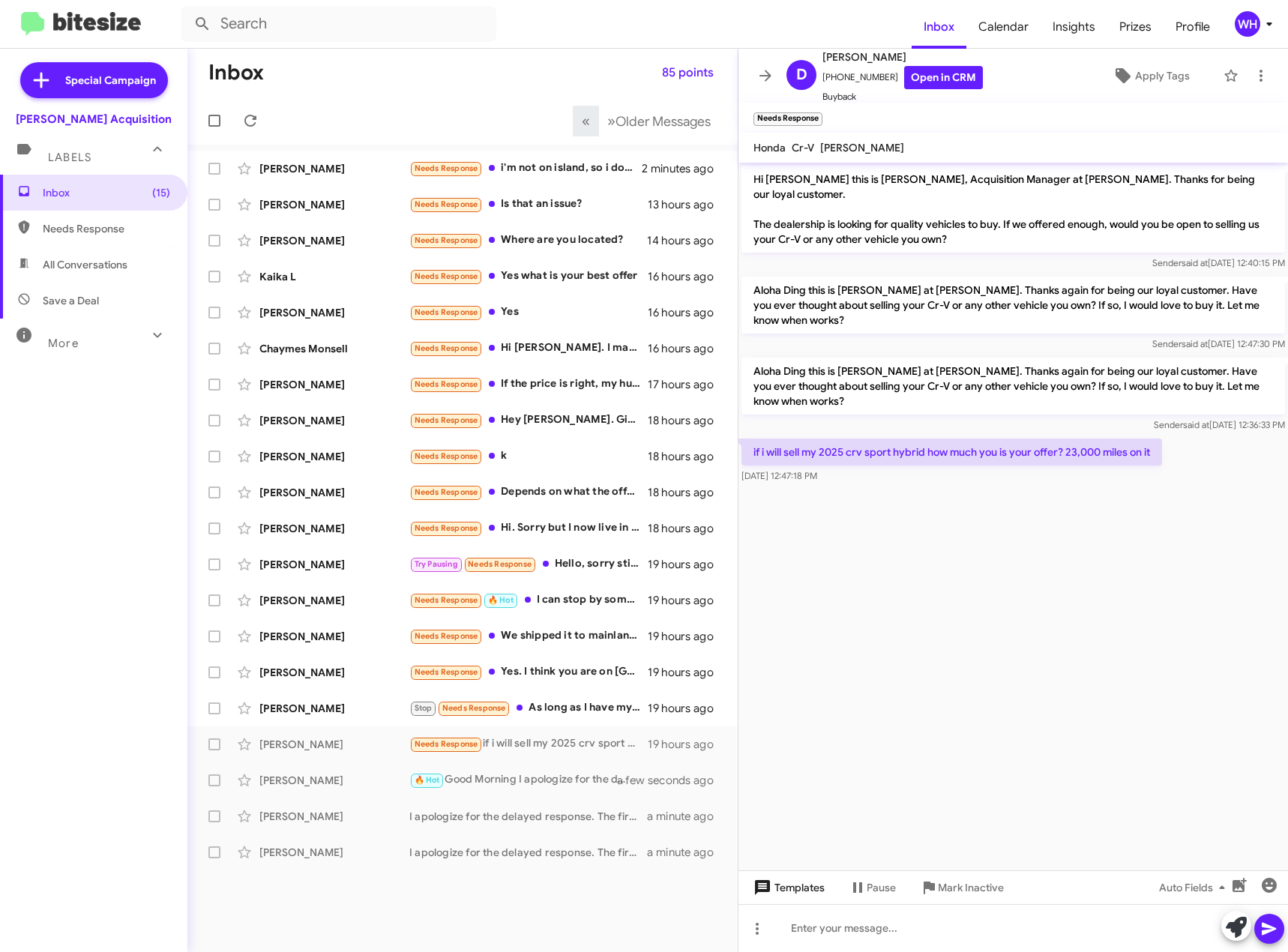
click at [806, 898] on span "Templates" at bounding box center [787, 888] width 74 height 27
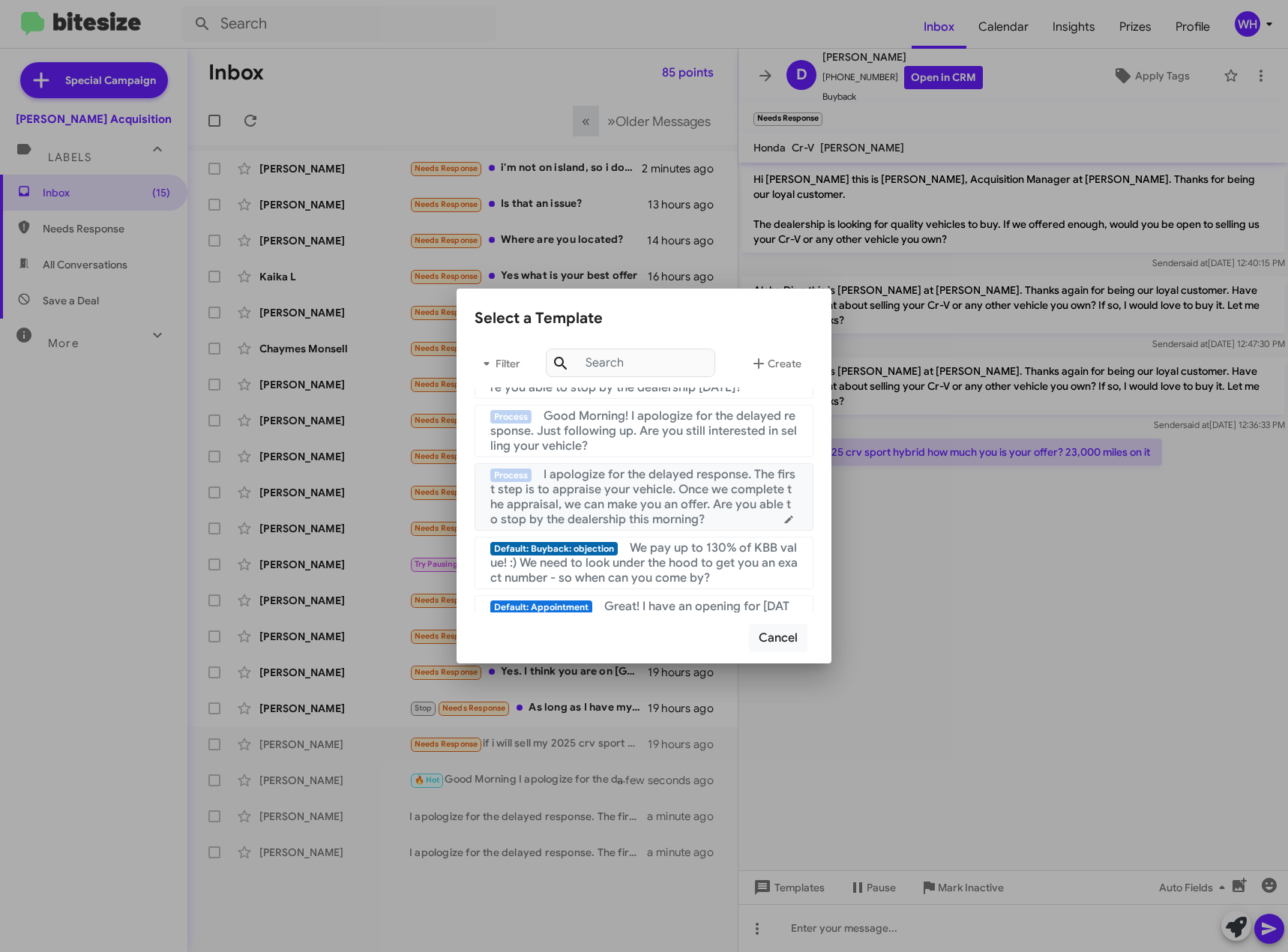
scroll to position [375, 0]
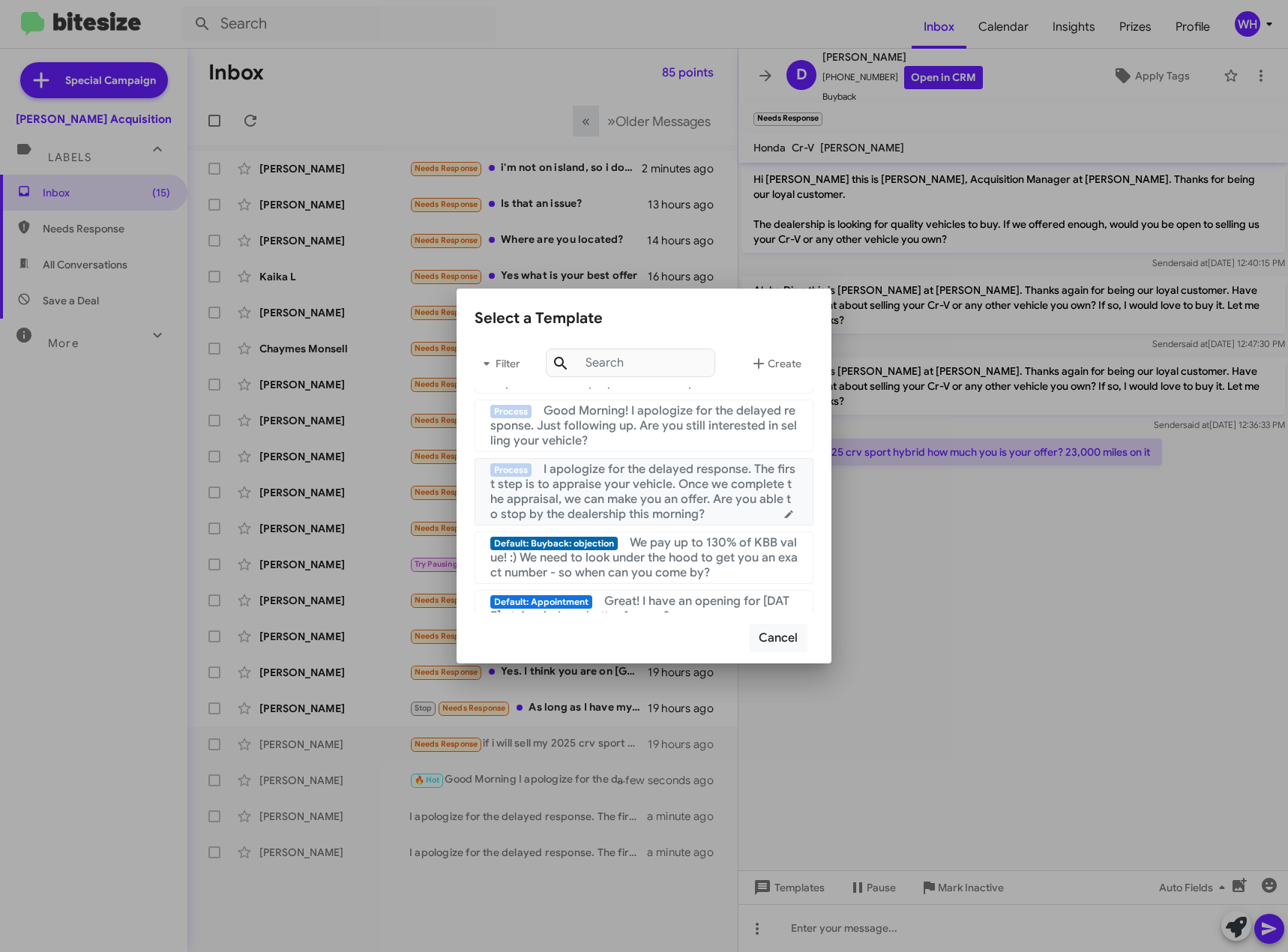
click at [668, 509] on span "I apologize for the delayed response. The first step is to appraise your vehicl…" at bounding box center [642, 492] width 305 height 60
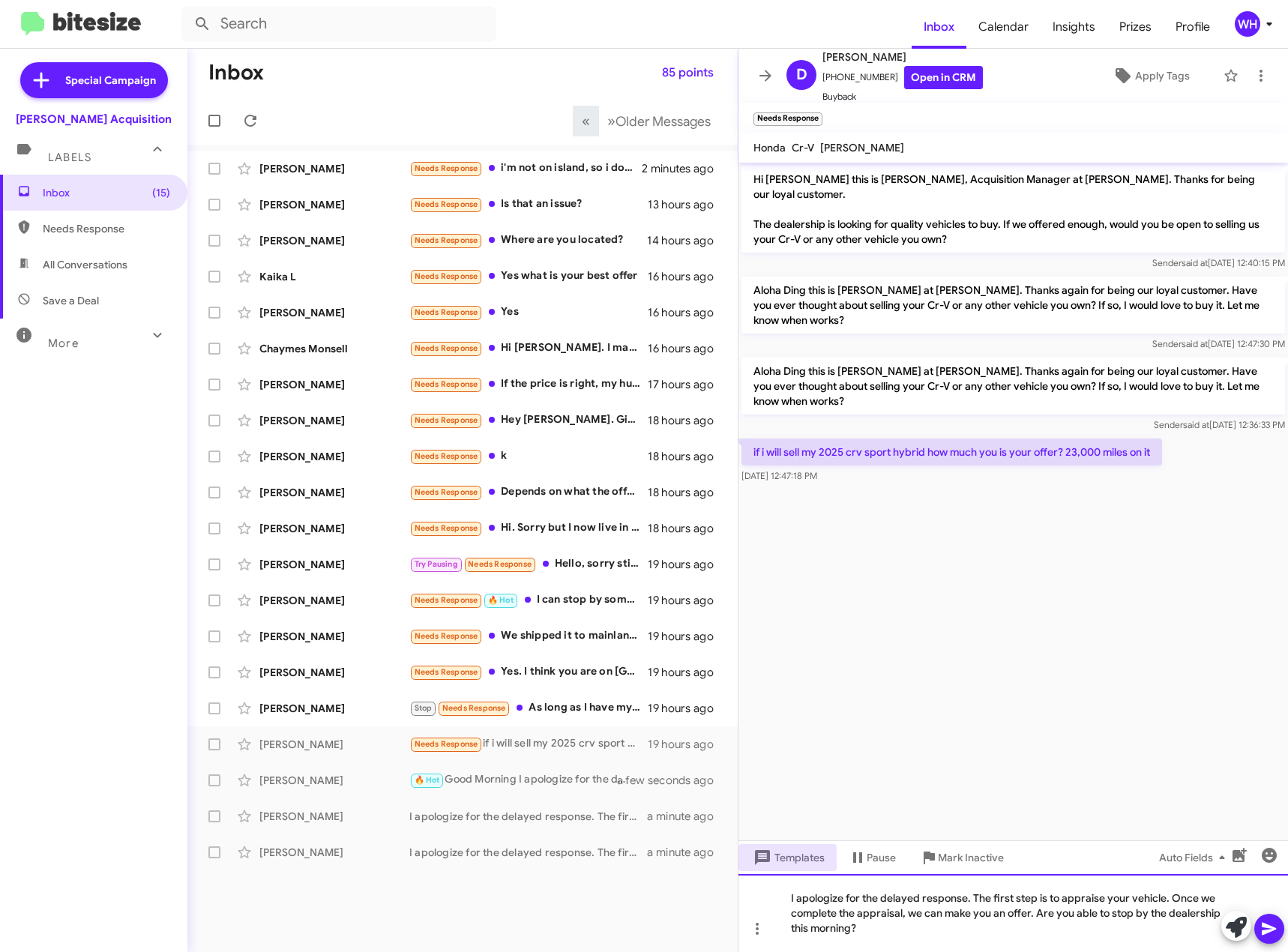
click at [1285, 921] on div "I apologize for the delayed response. The first step is to appraise your vehicl…" at bounding box center [1013, 914] width 550 height 78
click at [1274, 926] on icon at bounding box center [1269, 929] width 18 height 18
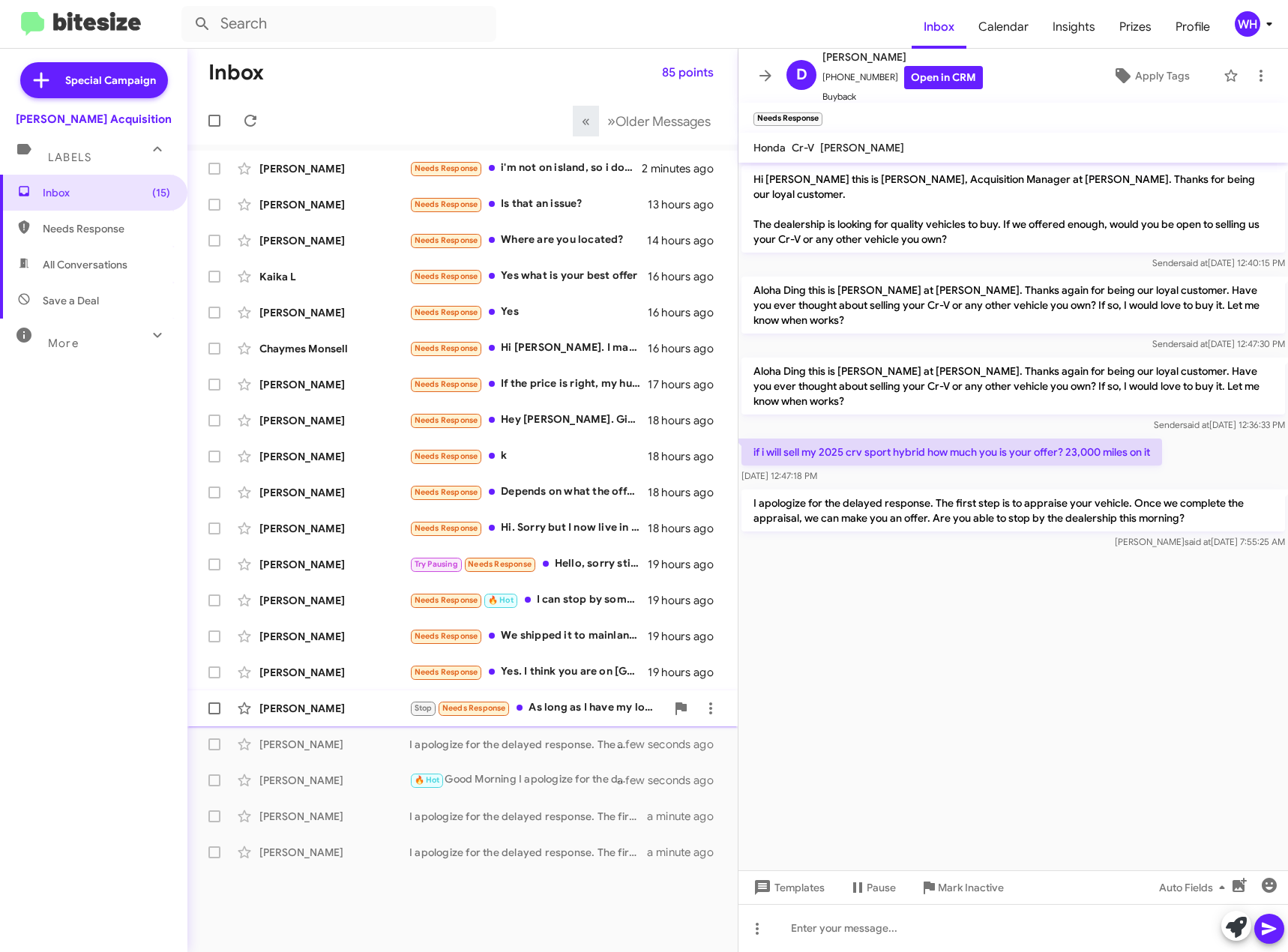
click at [312, 705] on div "[PERSON_NAME]" at bounding box center [334, 709] width 150 height 15
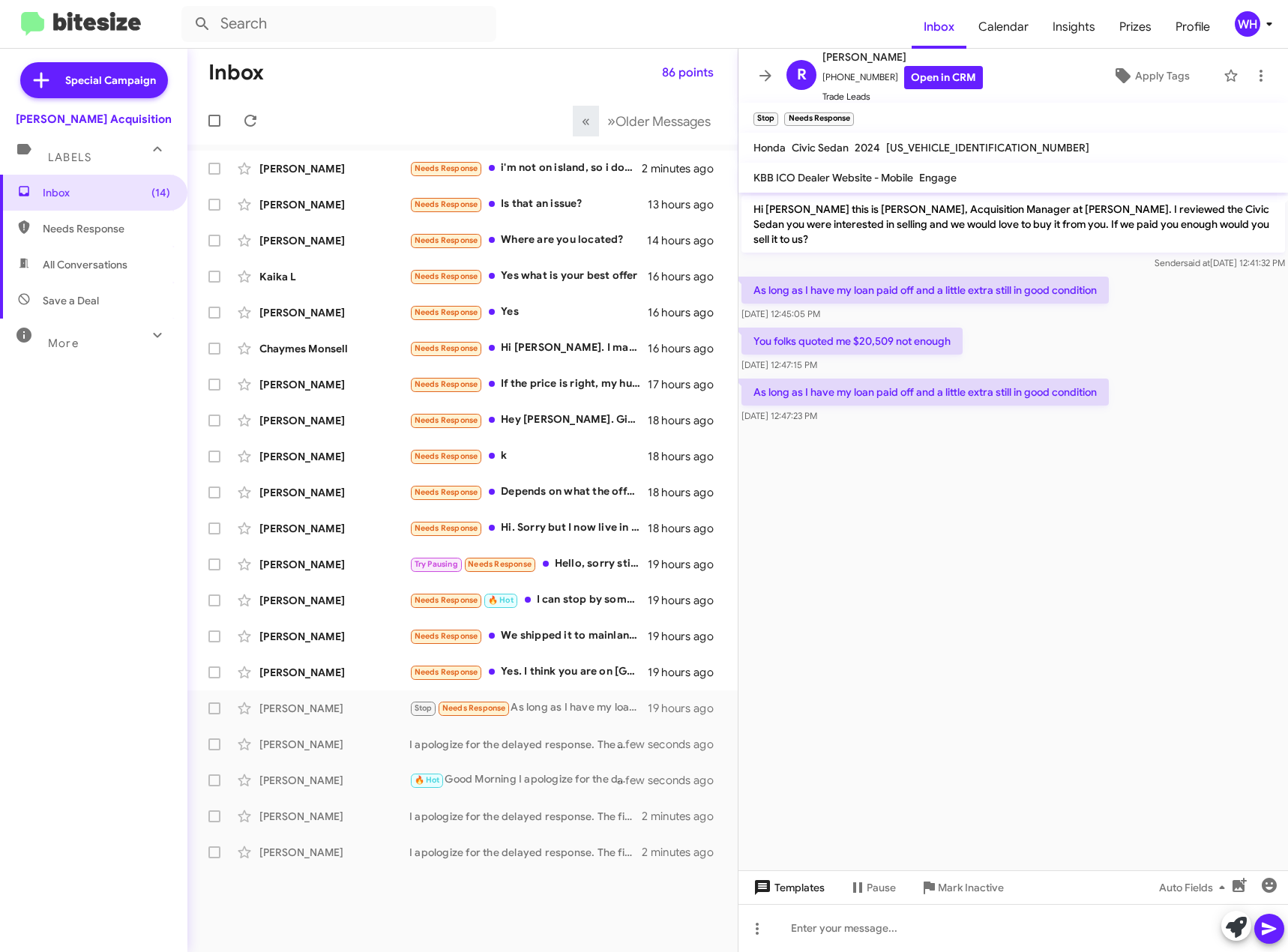
click at [802, 880] on span "Templates" at bounding box center [787, 888] width 74 height 27
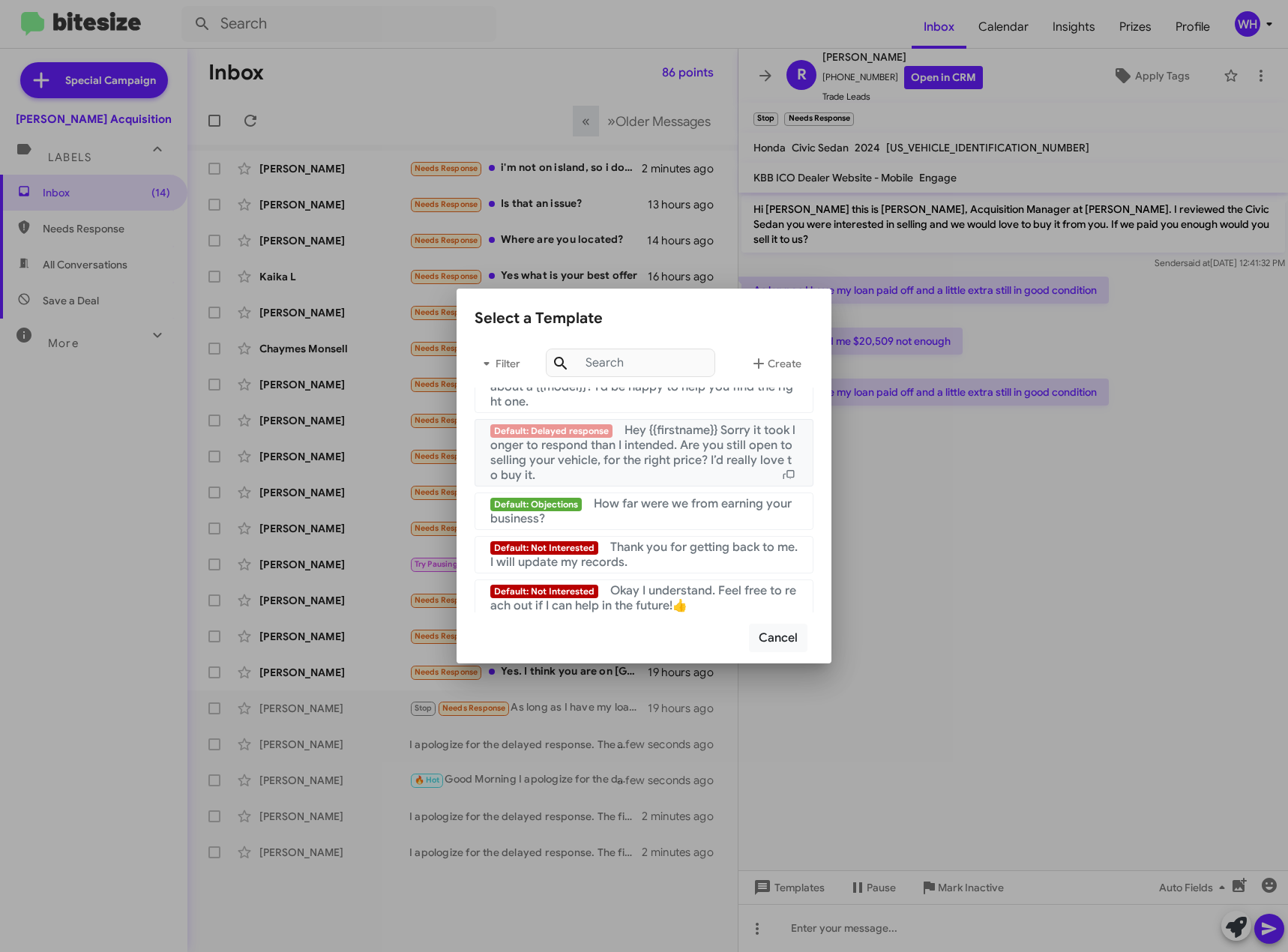
scroll to position [1519, 0]
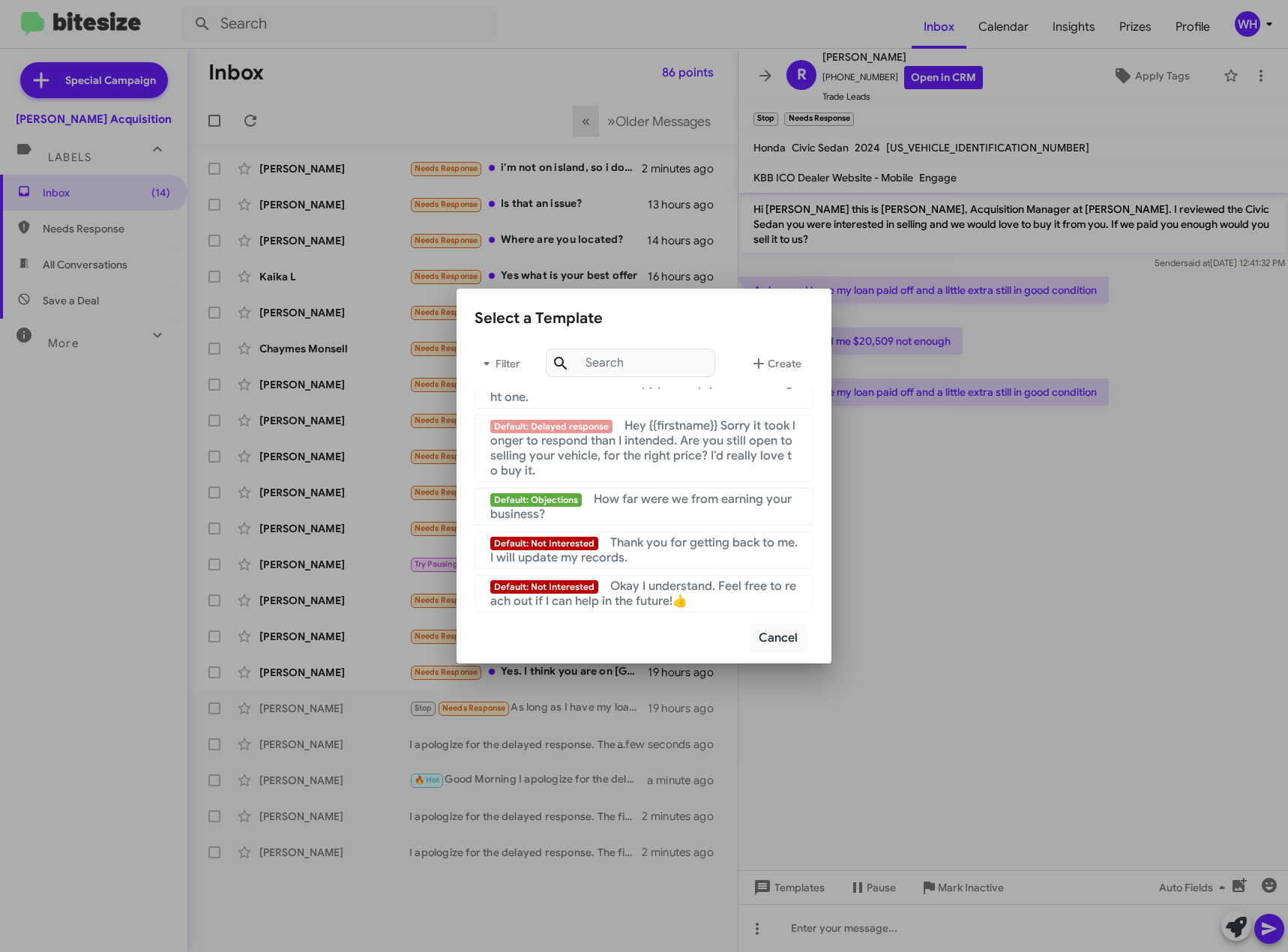
click at [1054, 499] on div at bounding box center [644, 476] width 1288 height 952
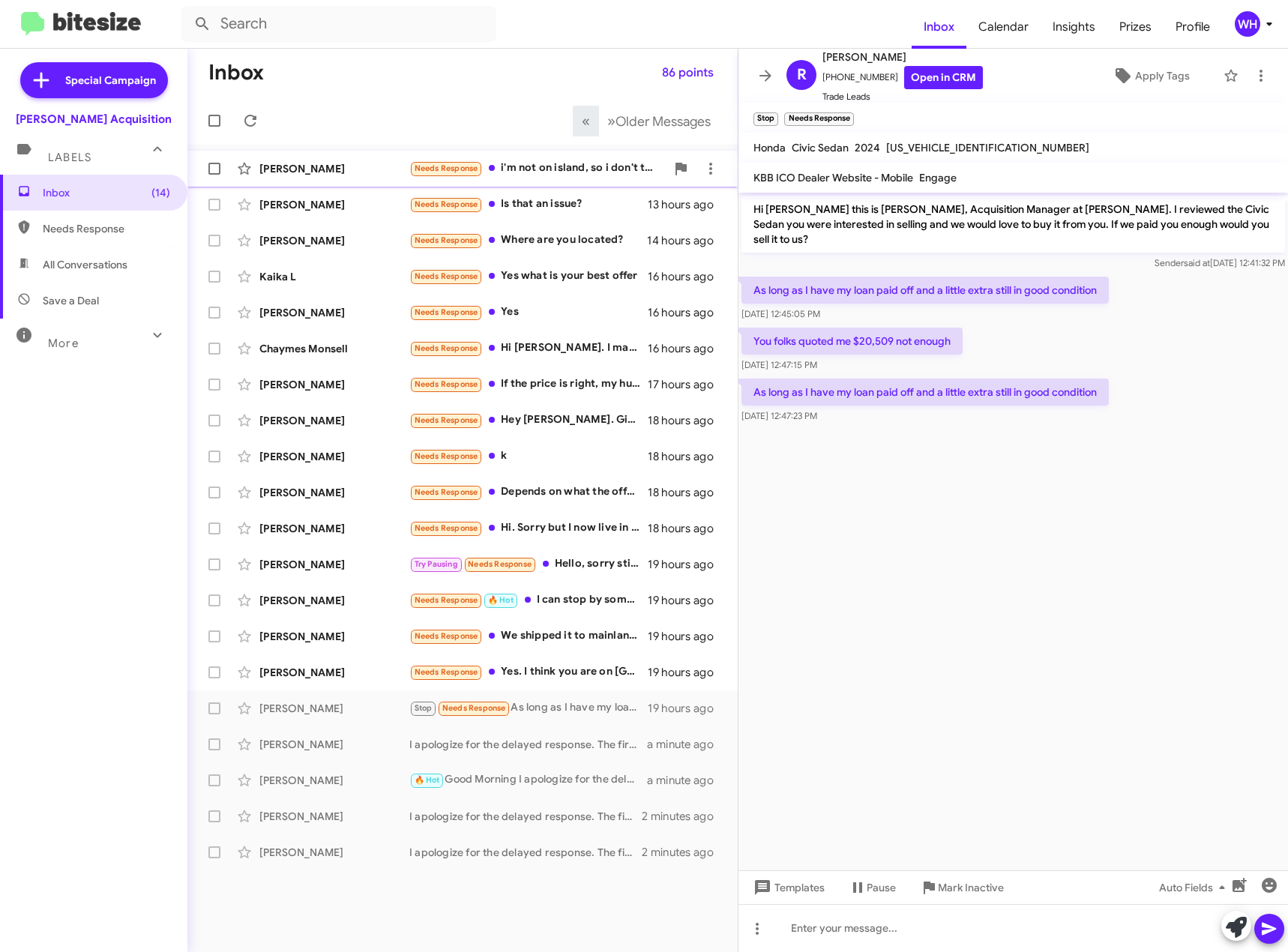
click at [339, 168] on div "[PERSON_NAME]" at bounding box center [334, 169] width 150 height 15
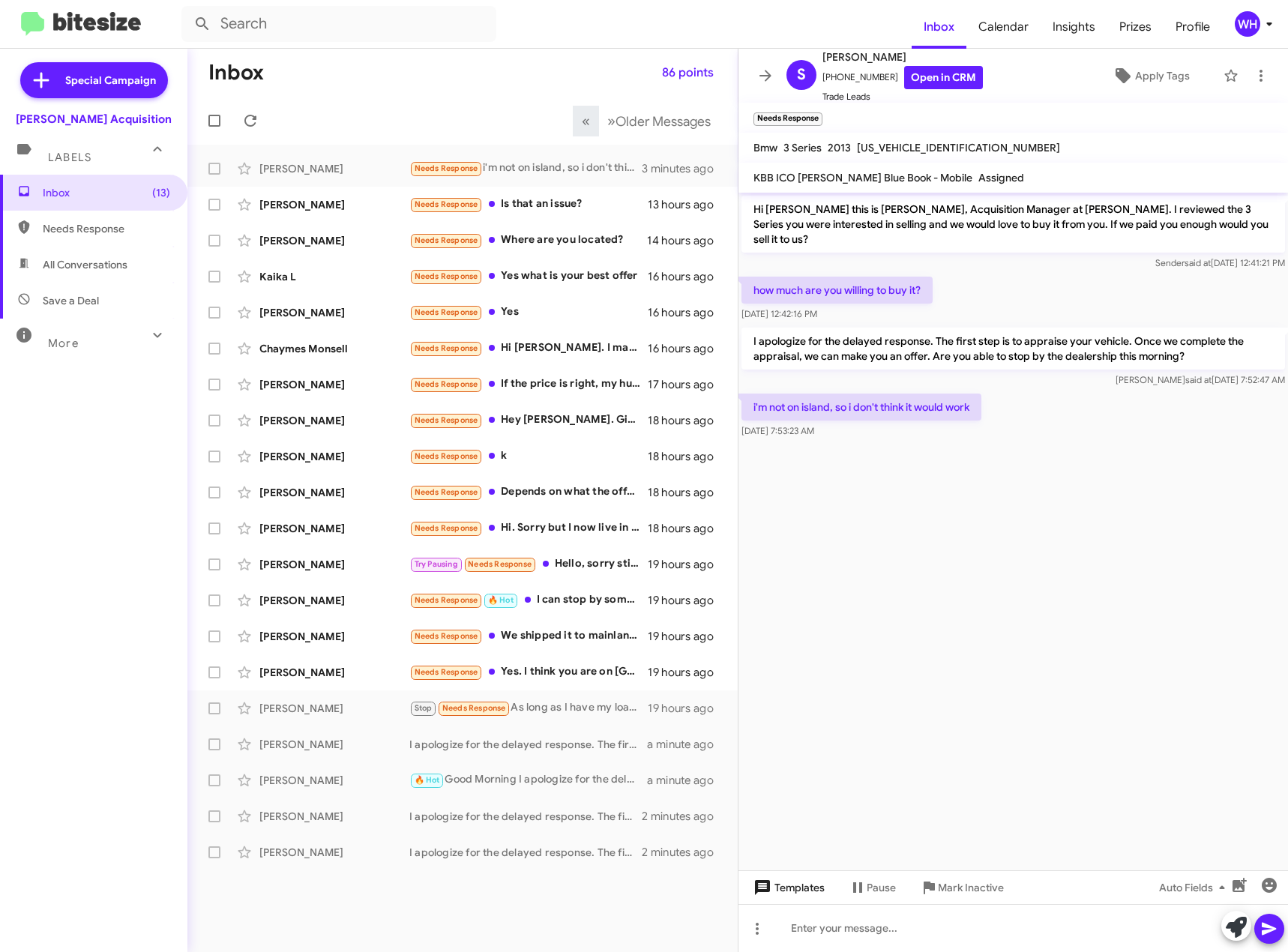
click at [800, 889] on span "Templates" at bounding box center [787, 888] width 74 height 27
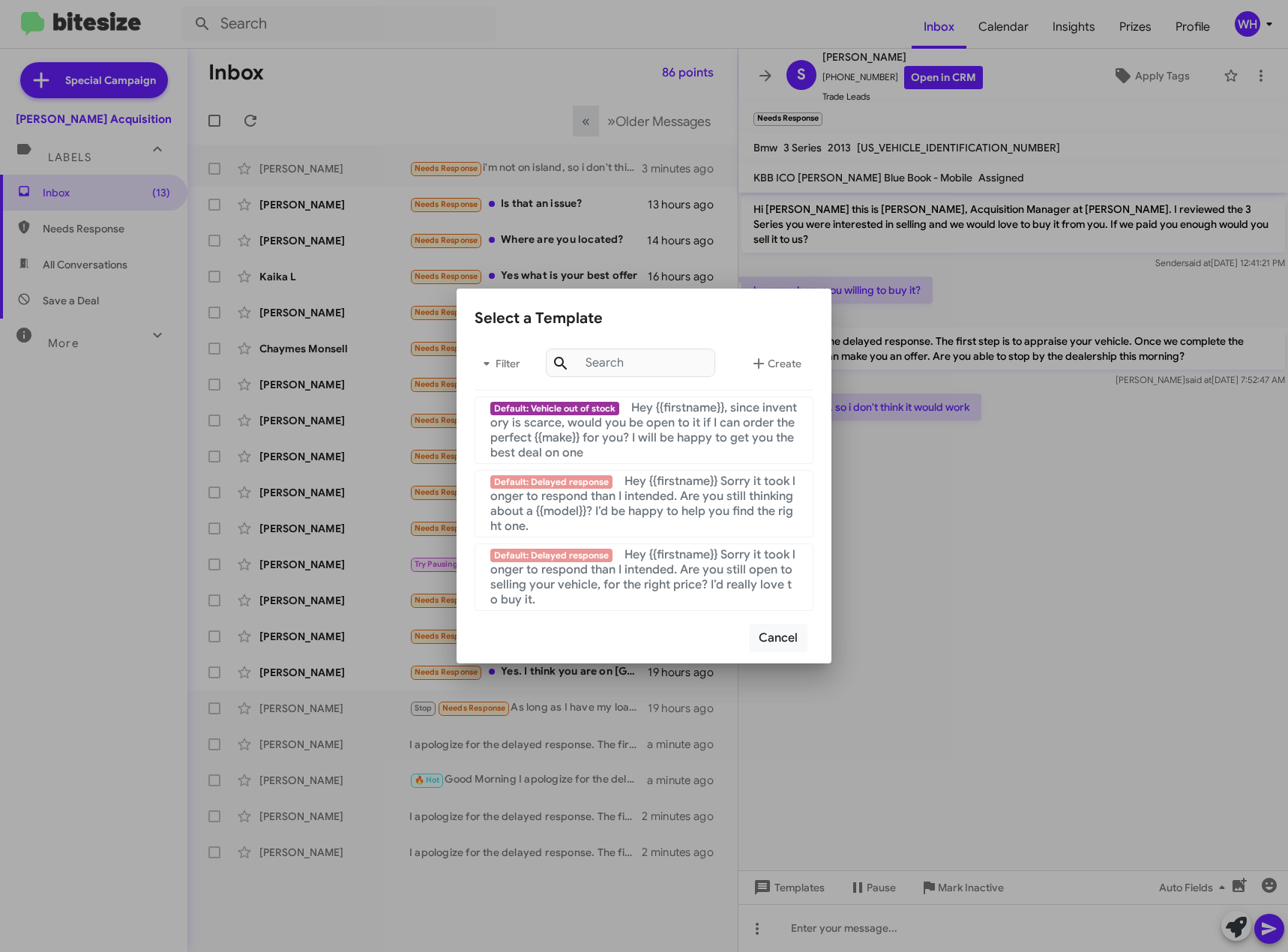
scroll to position [1519, 0]
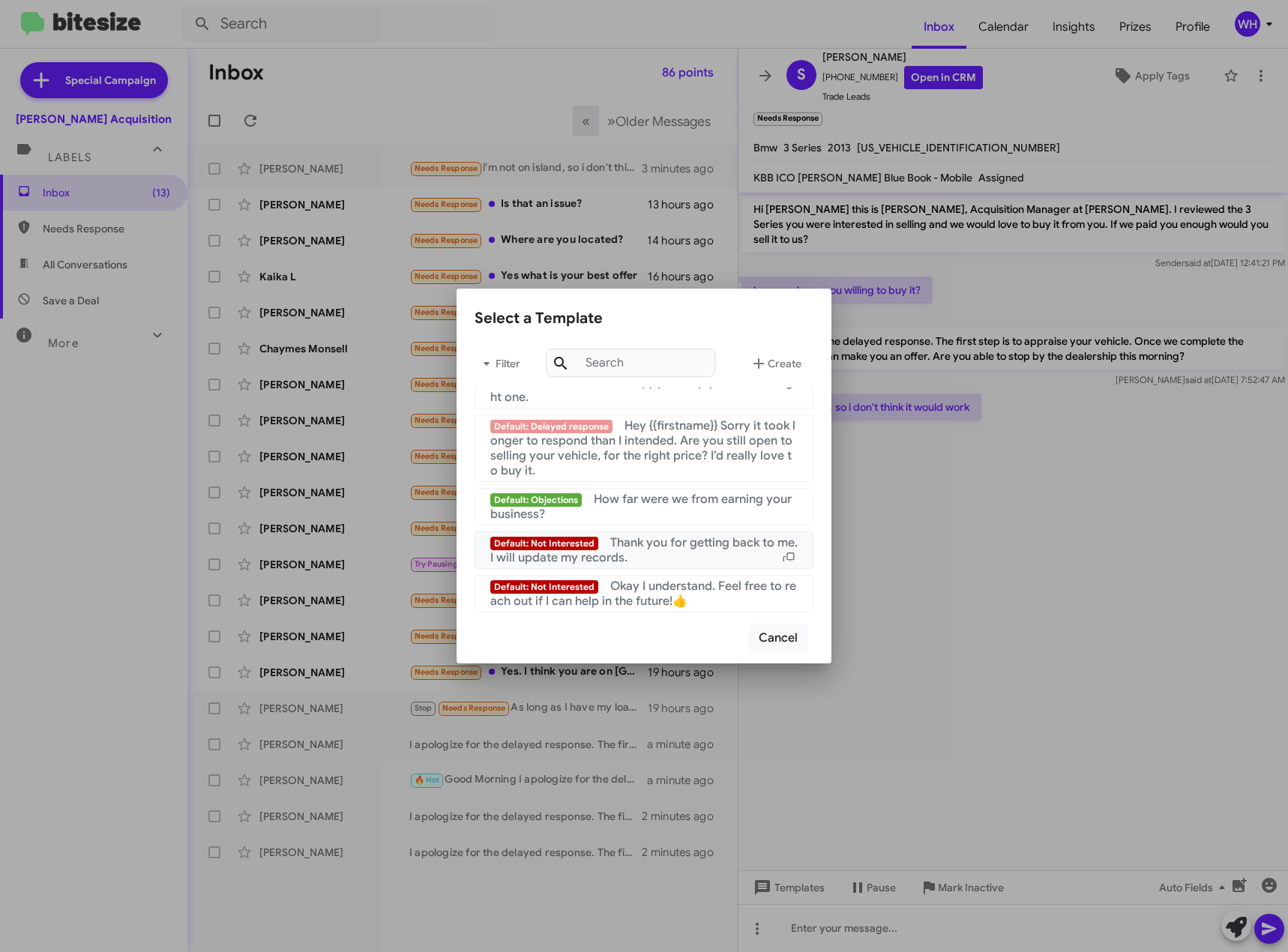
click at [667, 550] on span "Thank you for getting back to me. I will update my records." at bounding box center [643, 550] width 307 height 30
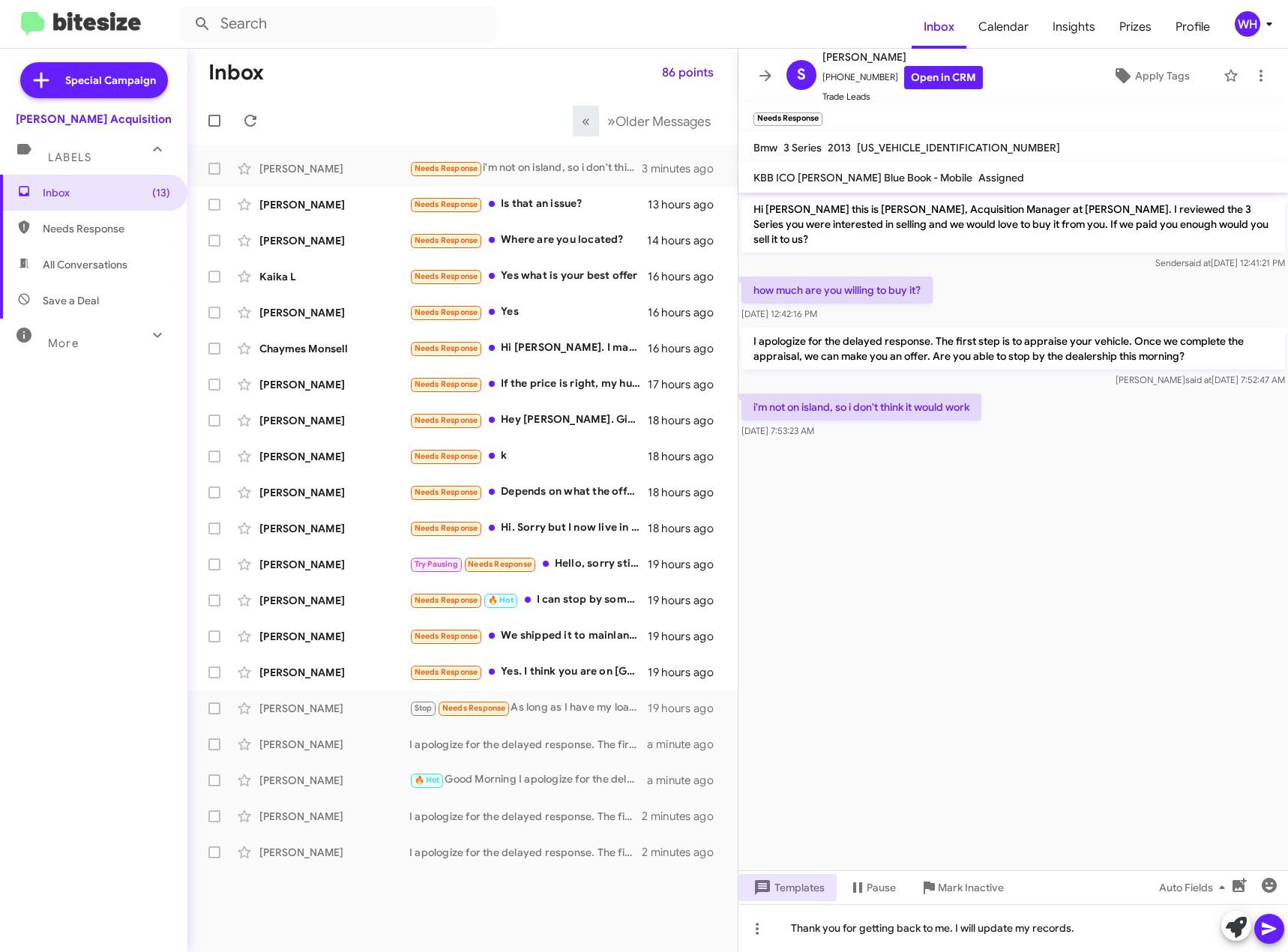
click at [1255, 930] on button at bounding box center [1269, 928] width 30 height 30
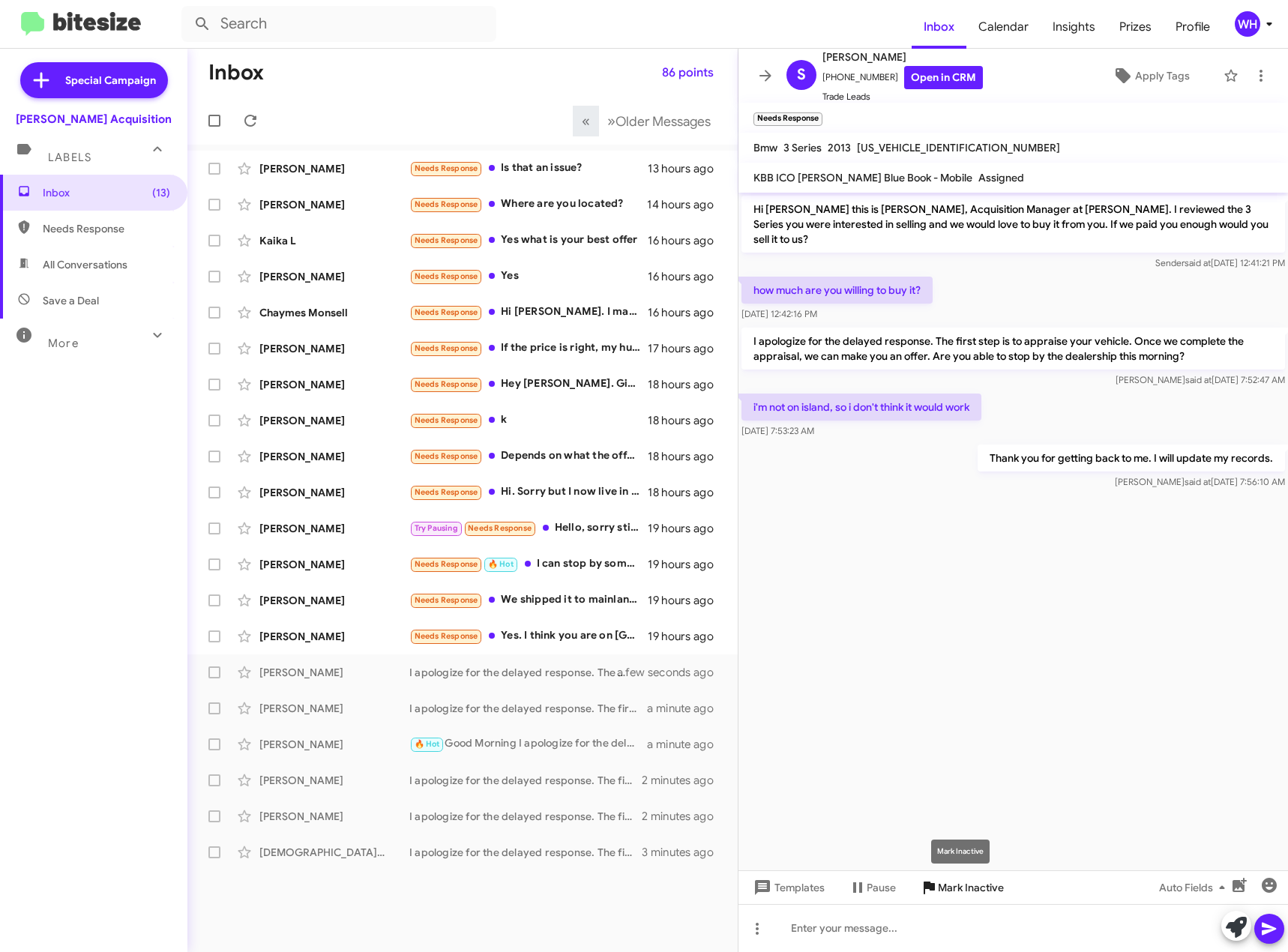
click at [968, 893] on span "Mark Inactive" at bounding box center [972, 888] width 66 height 27
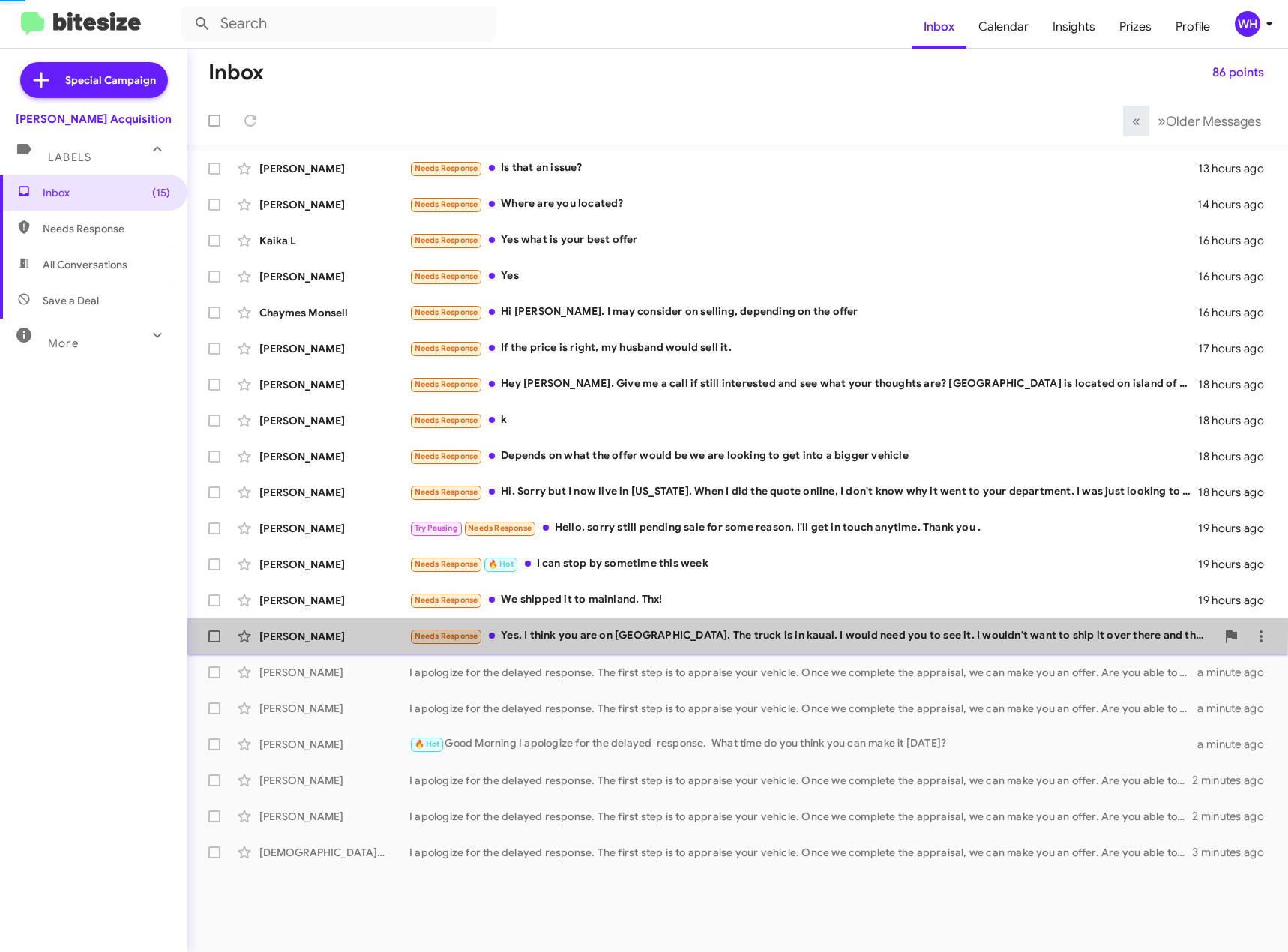
click at [312, 631] on div "[PERSON_NAME]" at bounding box center [334, 637] width 150 height 15
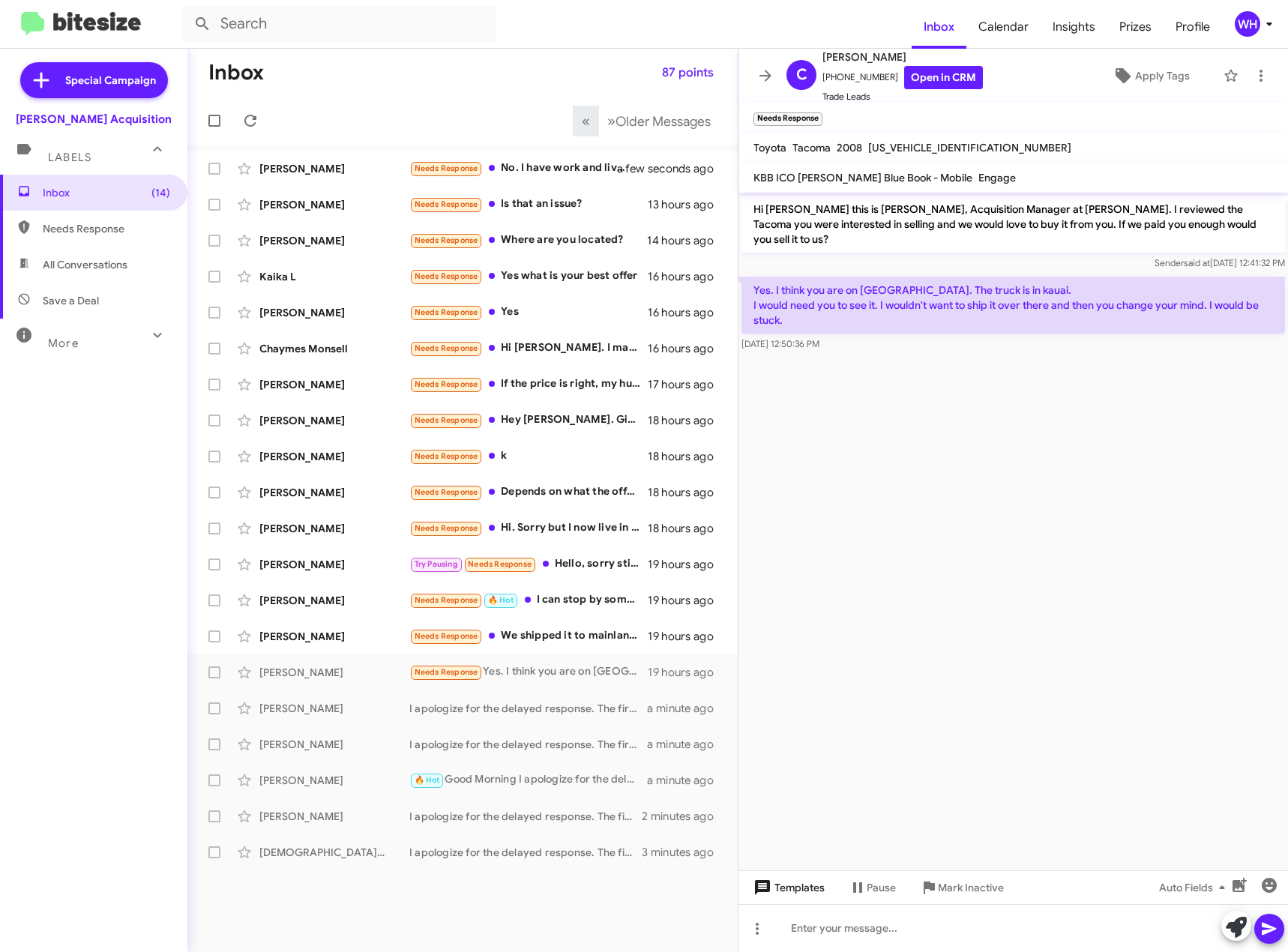
click at [778, 888] on span "Templates" at bounding box center [787, 888] width 74 height 27
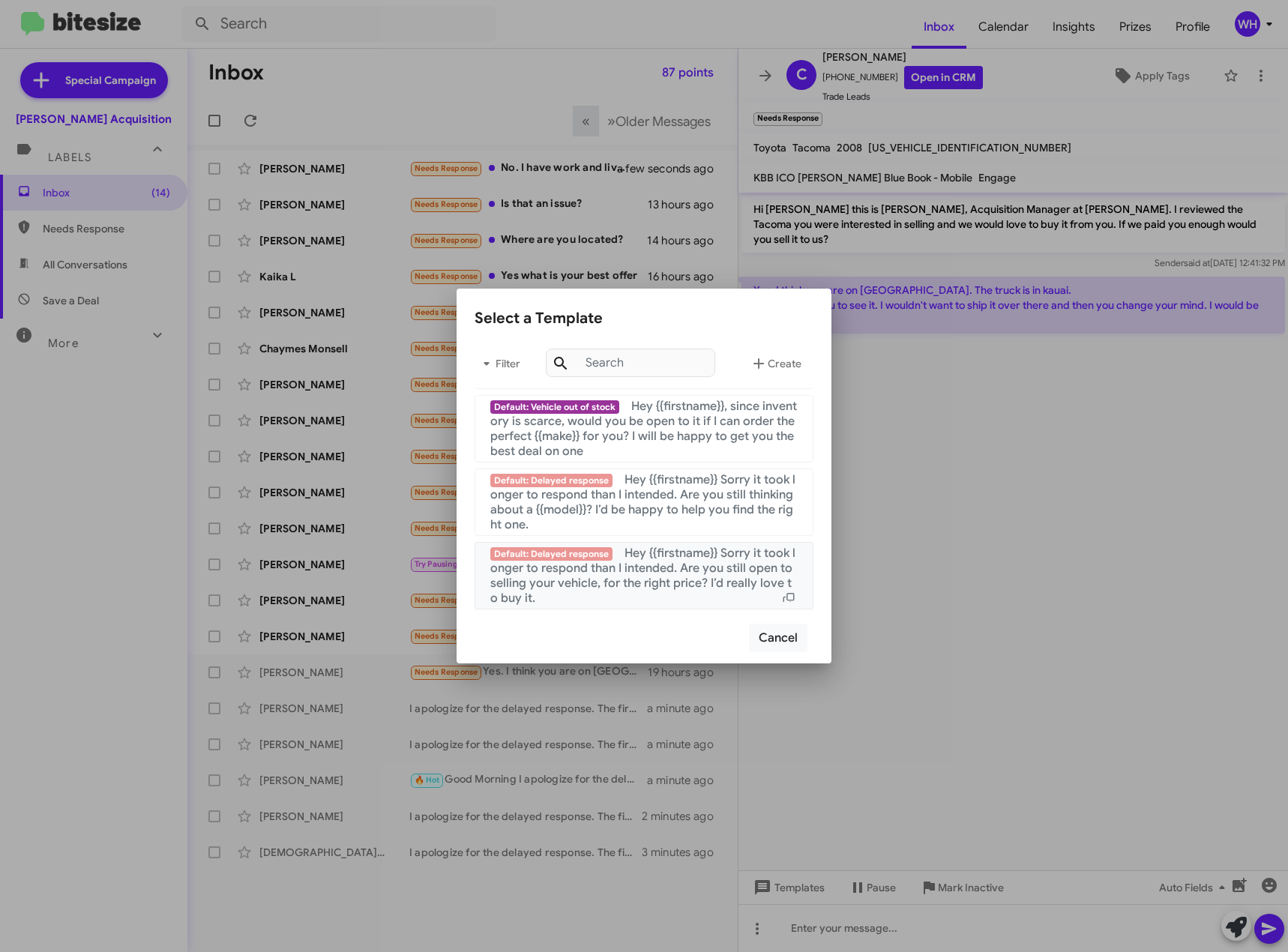
scroll to position [1500, 0]
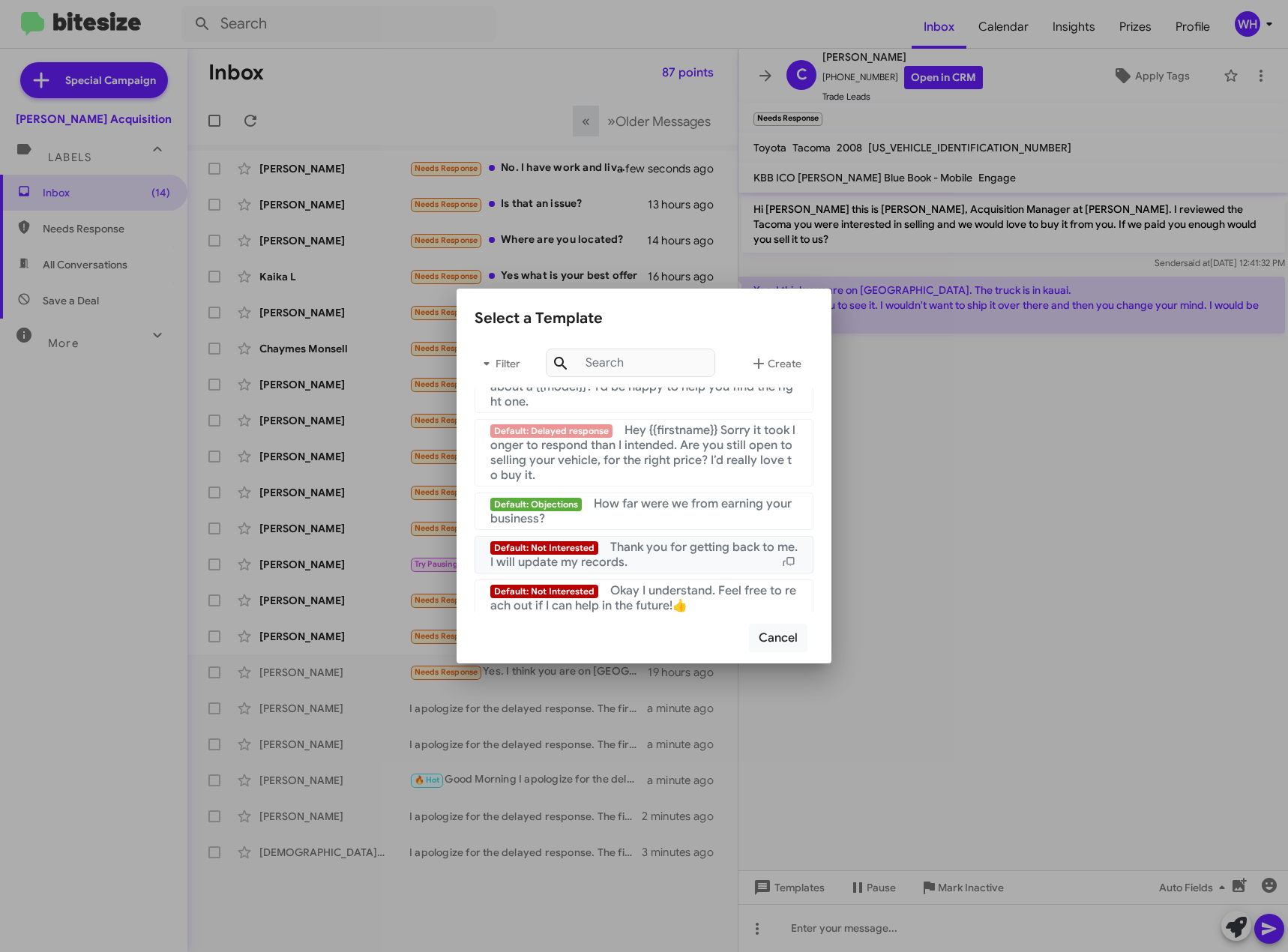
click at [695, 562] on span "Thank you for getting back to me. I will update my records." at bounding box center [643, 555] width 307 height 30
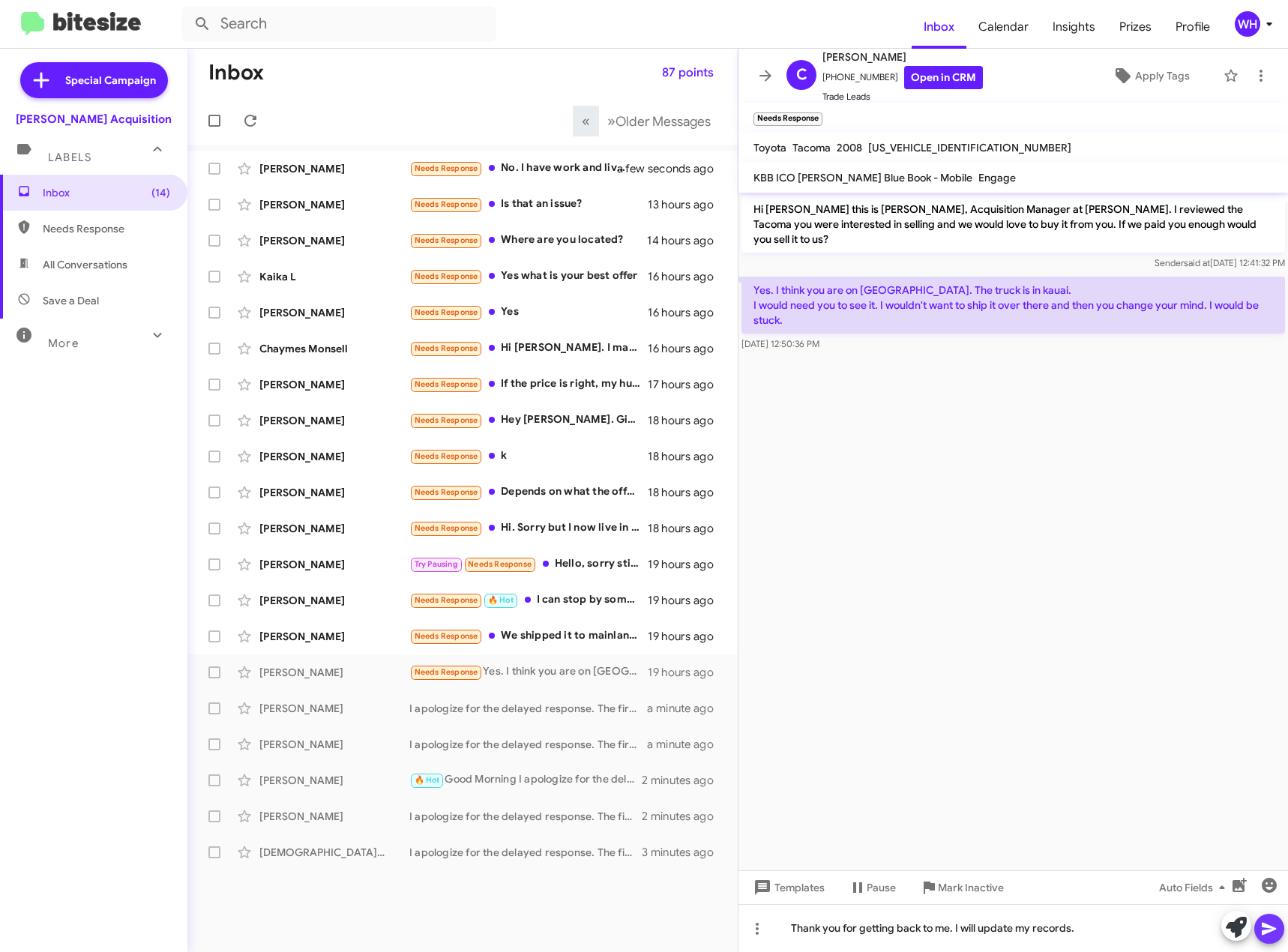
click at [1268, 926] on icon at bounding box center [1268, 929] width 14 height 13
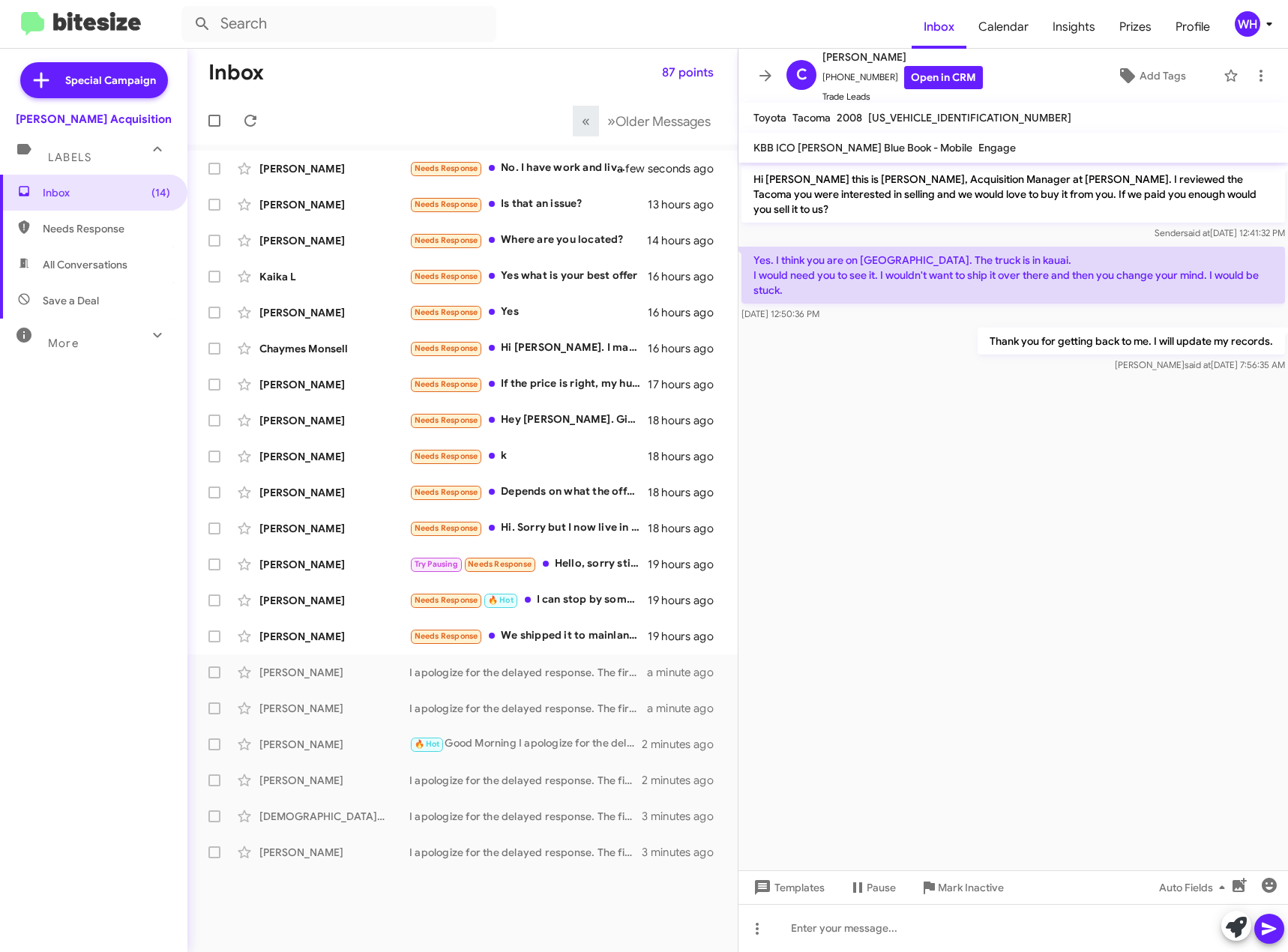
click at [937, 902] on div "Templates Pause Mark Inactive Auto Fields" at bounding box center [1013, 887] width 550 height 34
click at [940, 892] on span "Mark Inactive" at bounding box center [972, 888] width 66 height 27
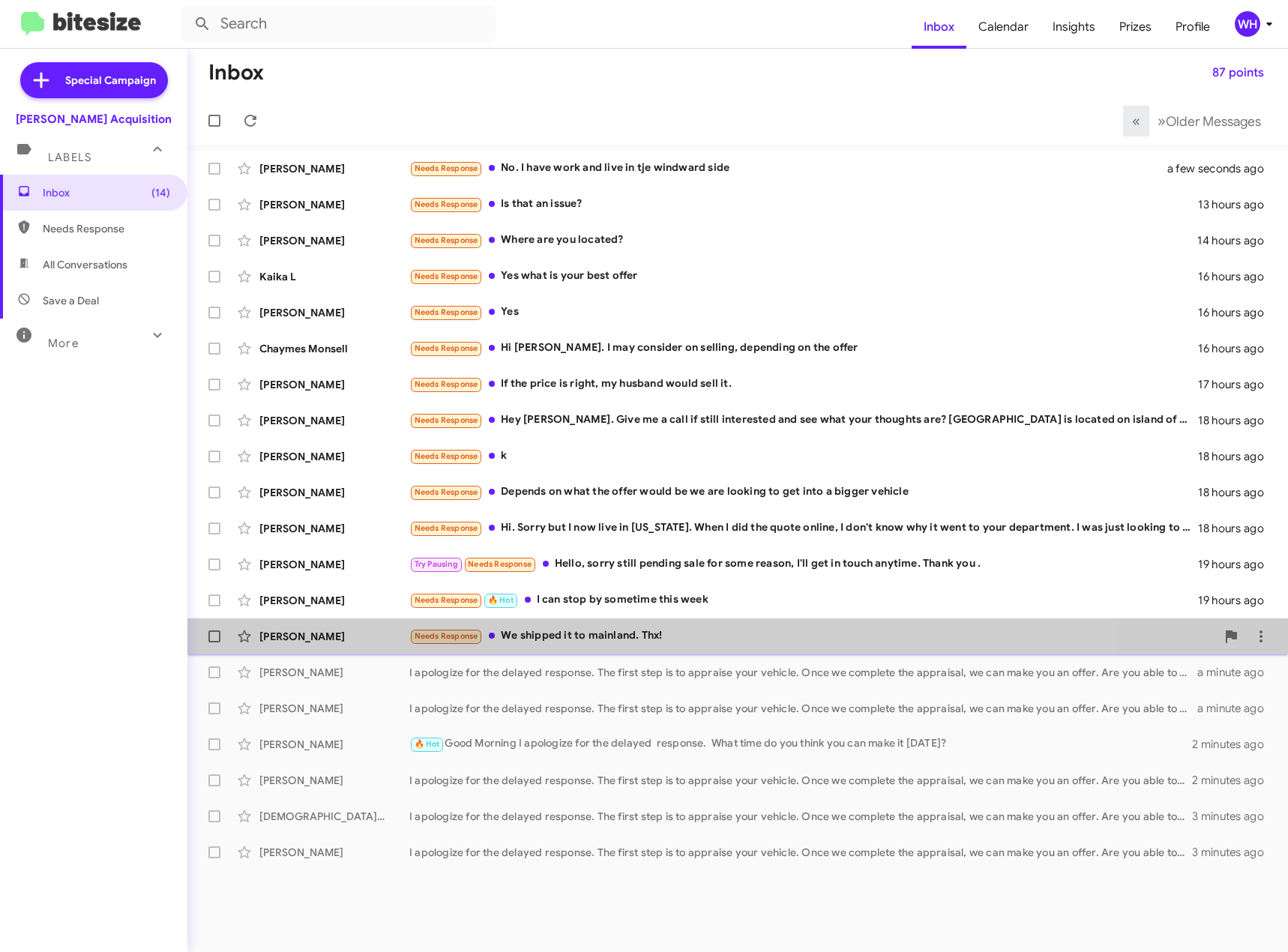
click at [345, 646] on div "[PERSON_NAME] Needs Response We shipped it to mainland. Thx! 19 hours ago" at bounding box center [738, 636] width 1077 height 30
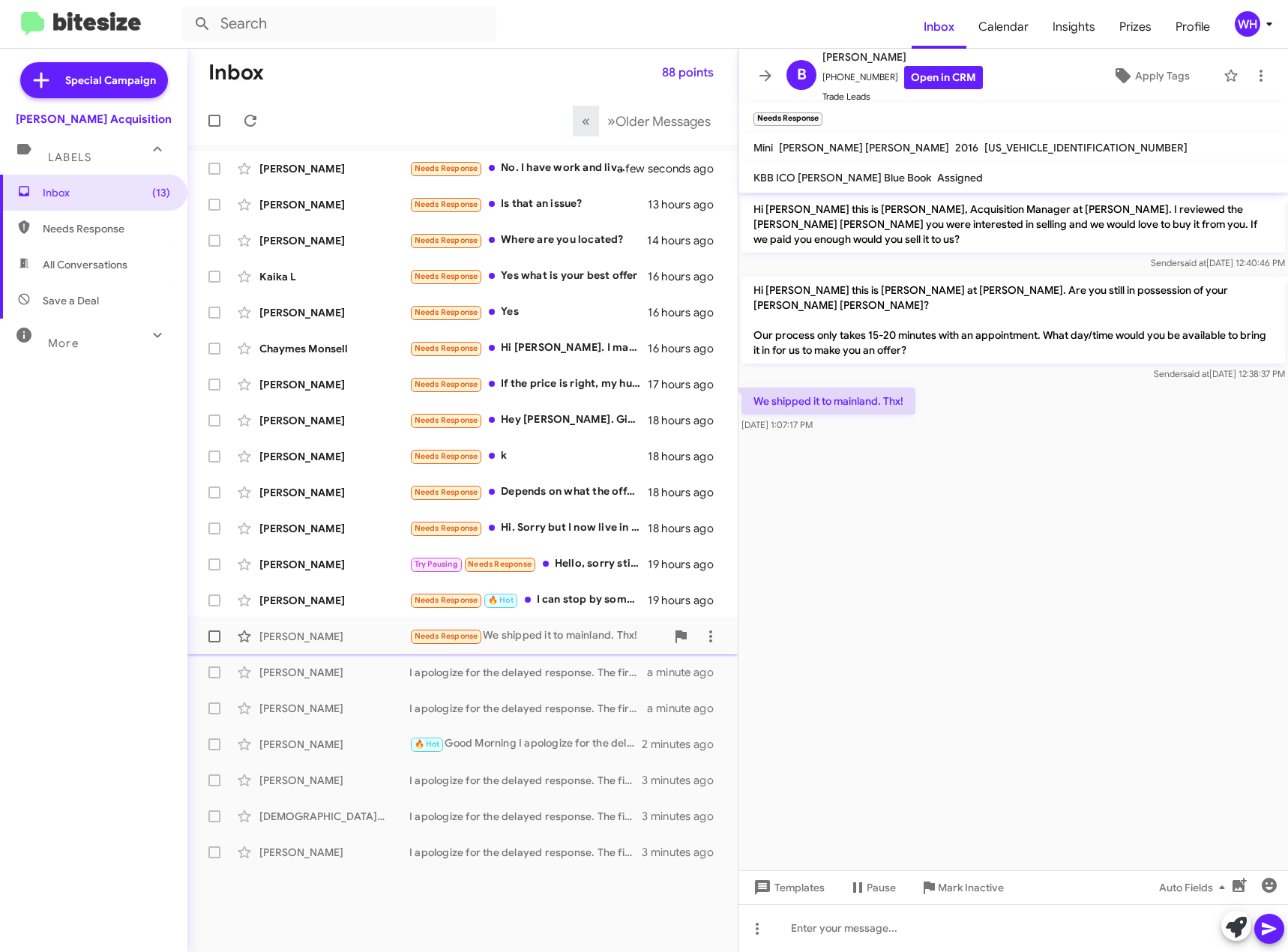
click at [302, 642] on div "[PERSON_NAME]" at bounding box center [334, 637] width 150 height 15
click at [804, 882] on span "Templates" at bounding box center [787, 888] width 74 height 27
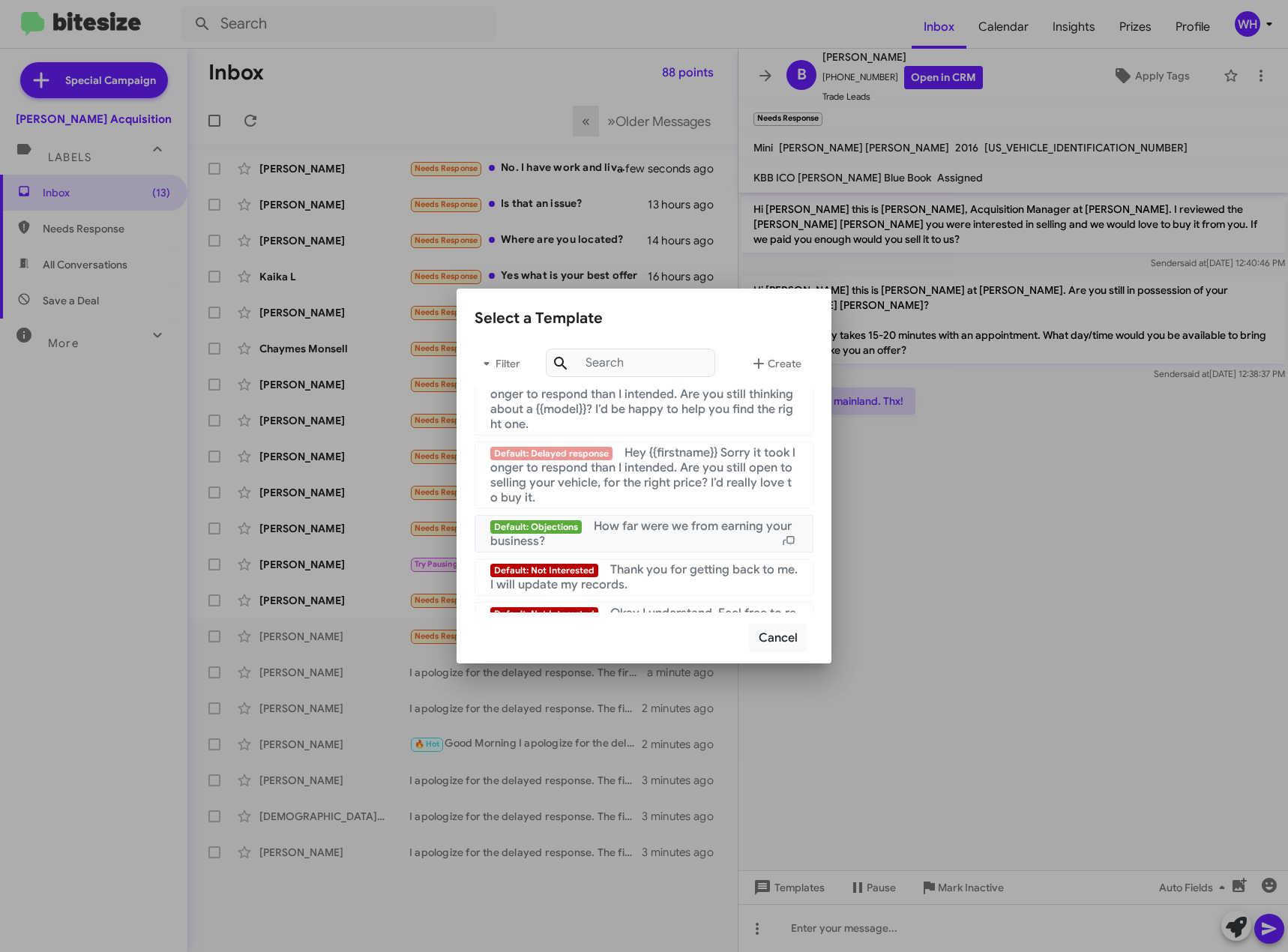
scroll to position [1519, 0]
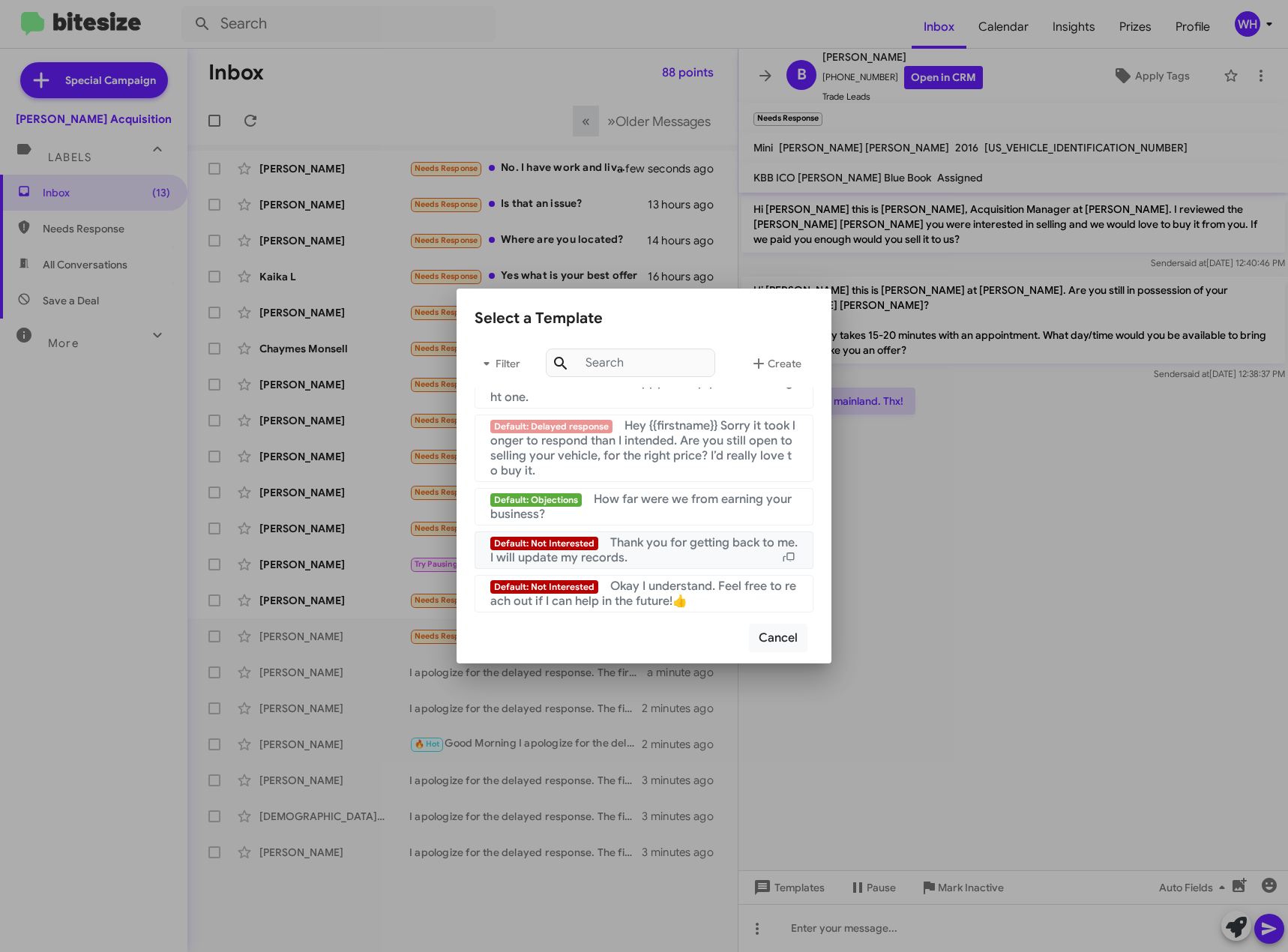
click at [702, 550] on div "Default: Not Interested Thank you for getting back to me. I will update my reco…" at bounding box center [643, 550] width 307 height 30
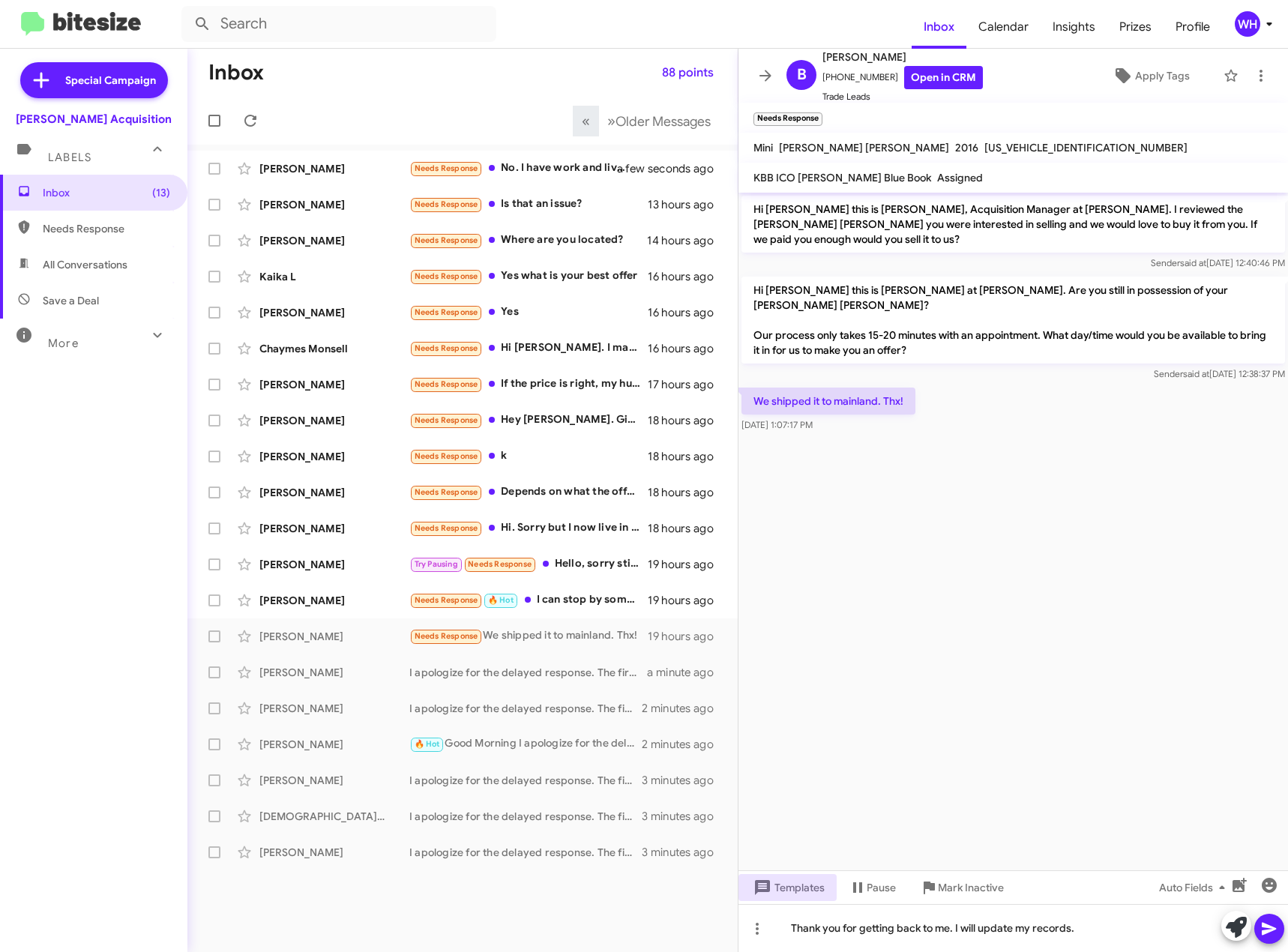
click at [1274, 926] on icon at bounding box center [1269, 929] width 18 height 18
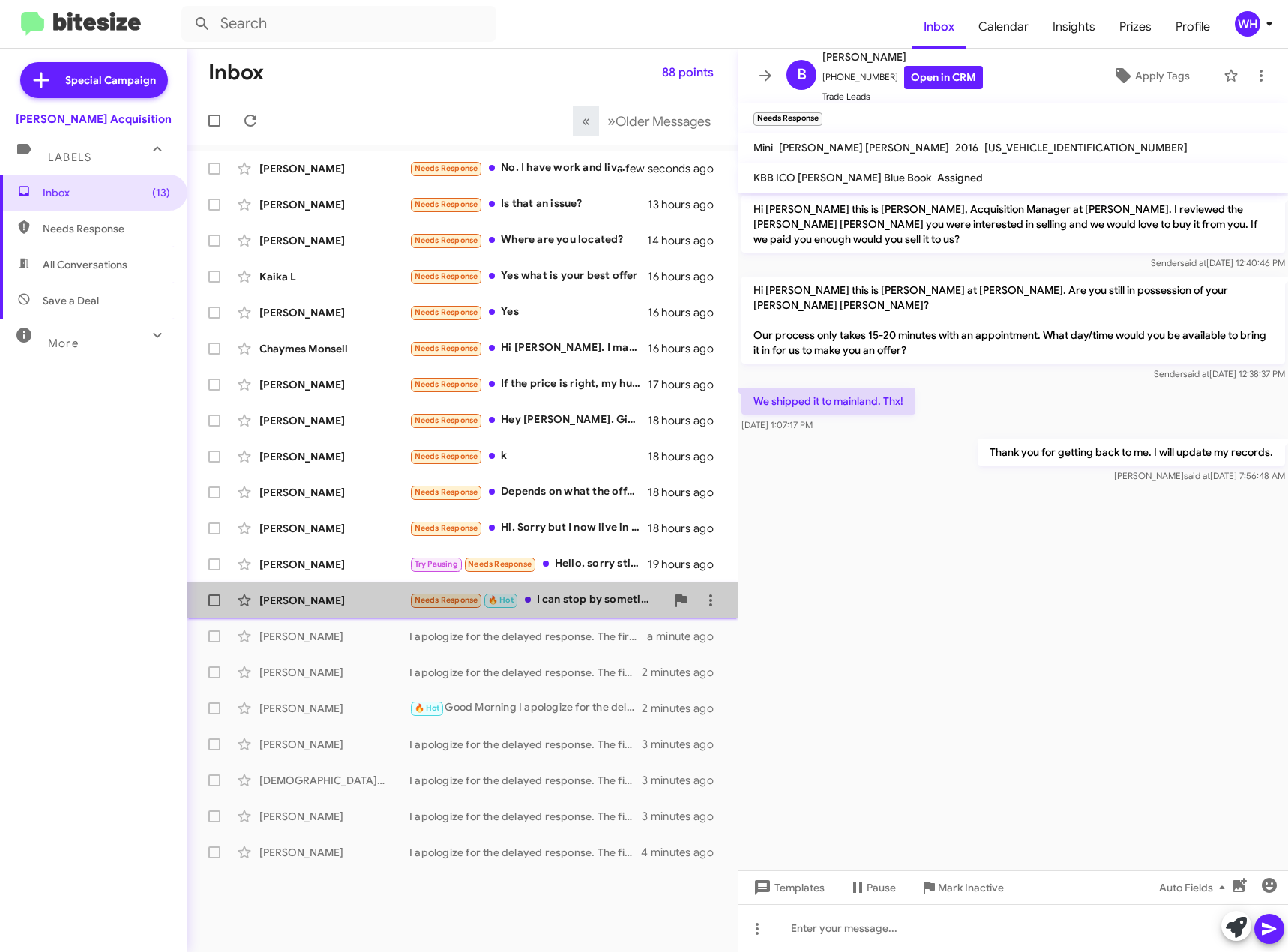
click at [288, 601] on div "[PERSON_NAME]" at bounding box center [334, 601] width 150 height 15
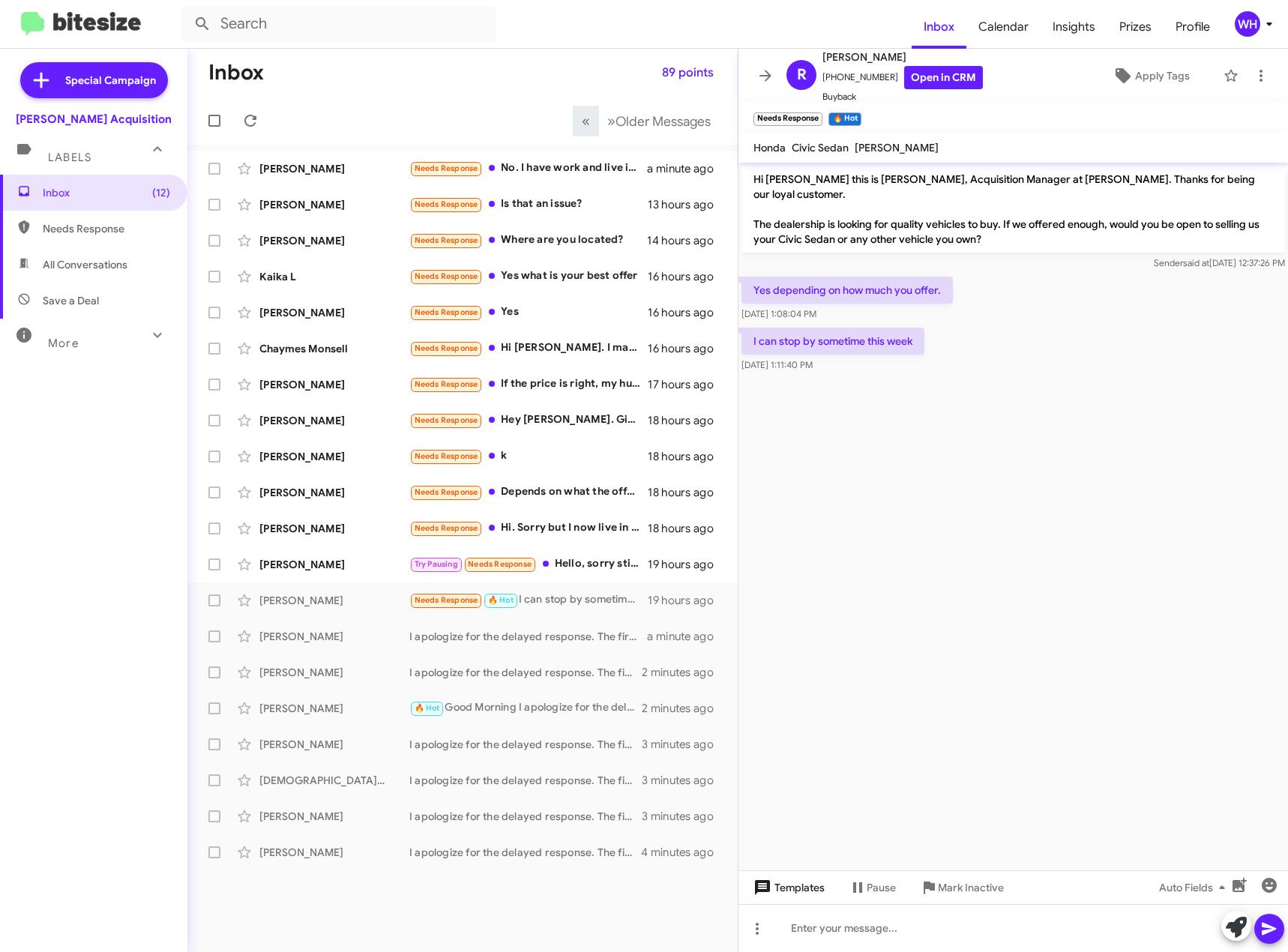
click at [785, 882] on span "Templates" at bounding box center [787, 888] width 74 height 27
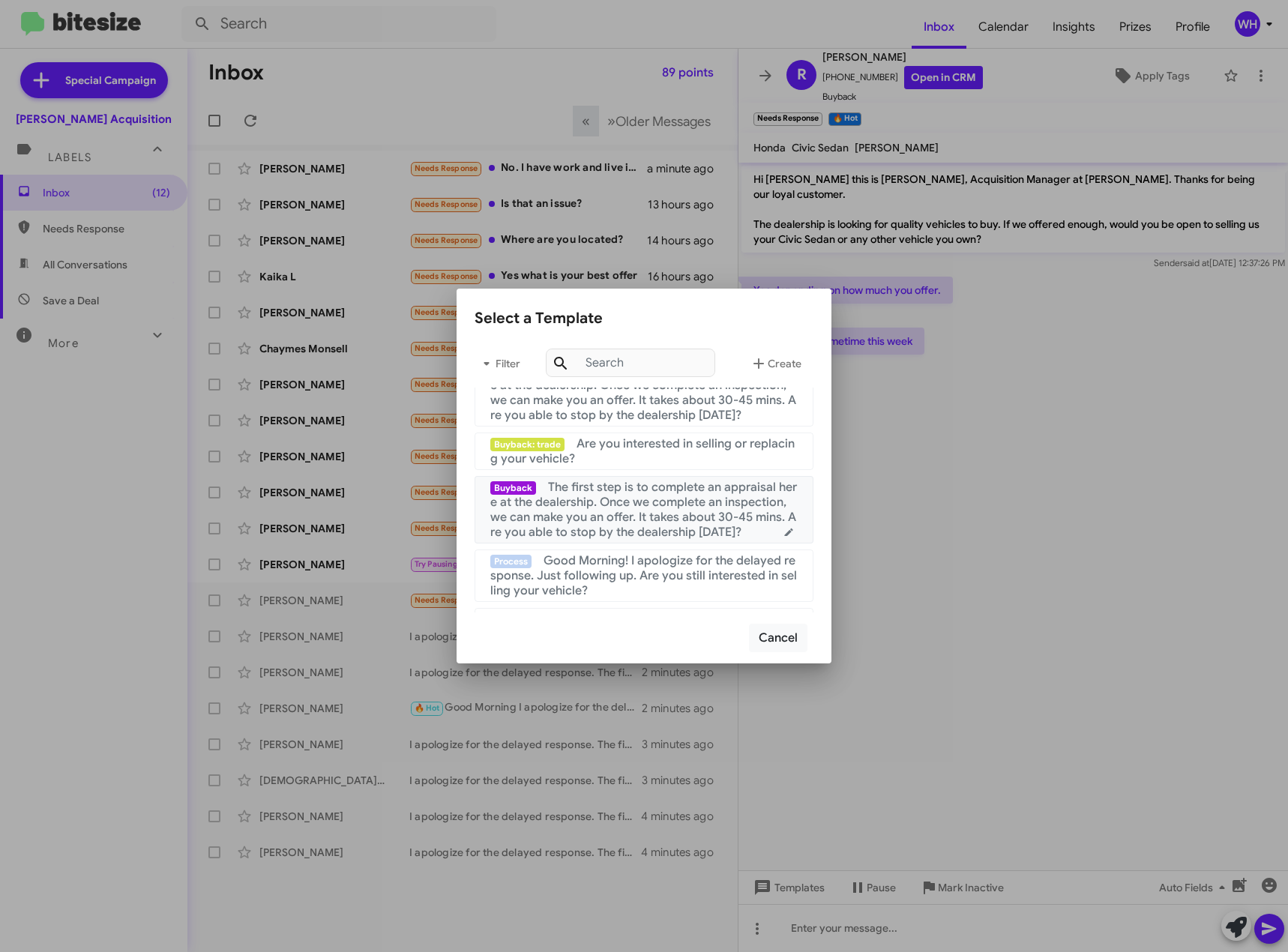
scroll to position [375, 0]
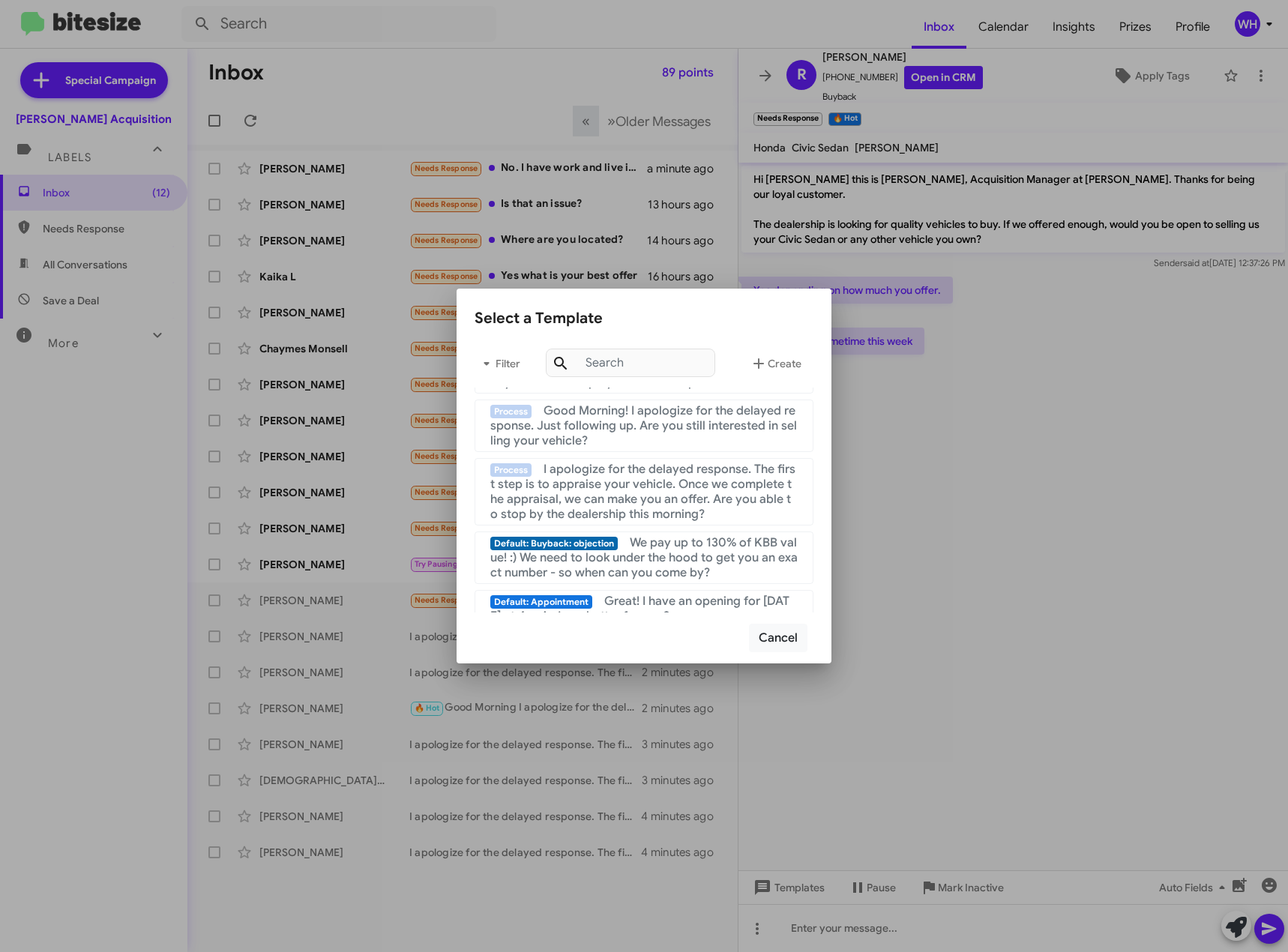
click at [952, 914] on div at bounding box center [644, 476] width 1288 height 952
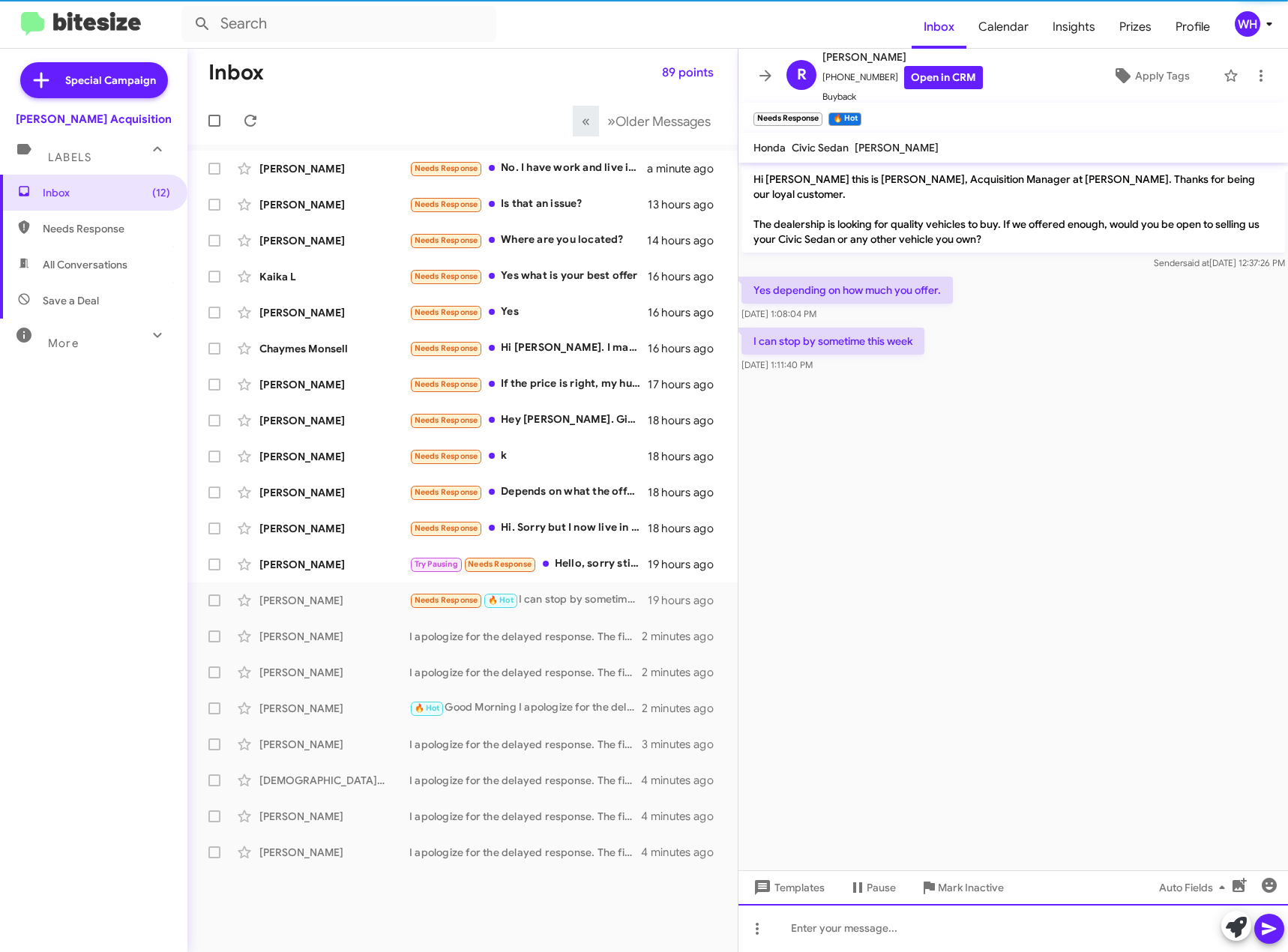
click at [910, 928] on div at bounding box center [1013, 928] width 550 height 48
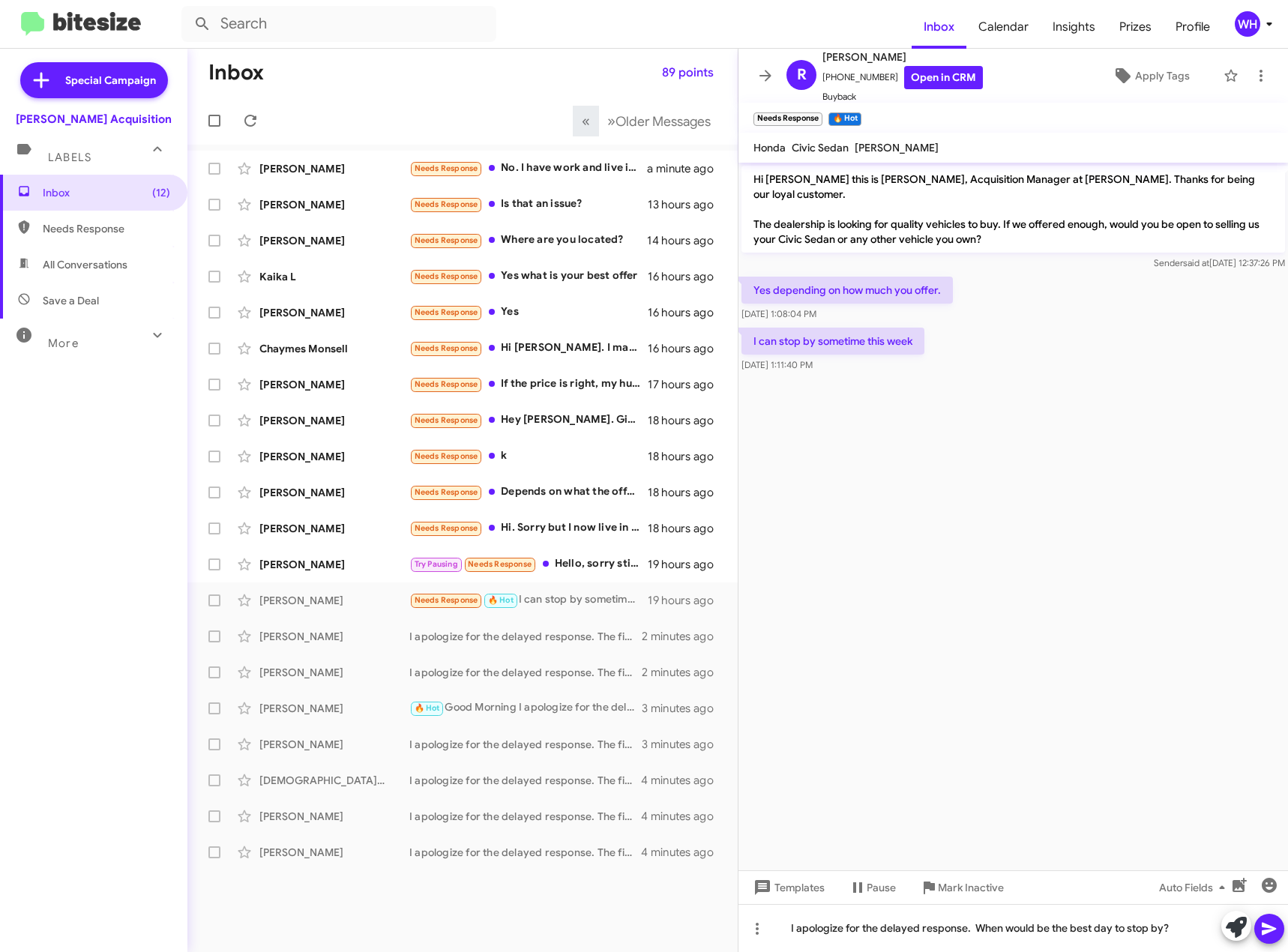
click at [1280, 923] on button at bounding box center [1269, 928] width 30 height 30
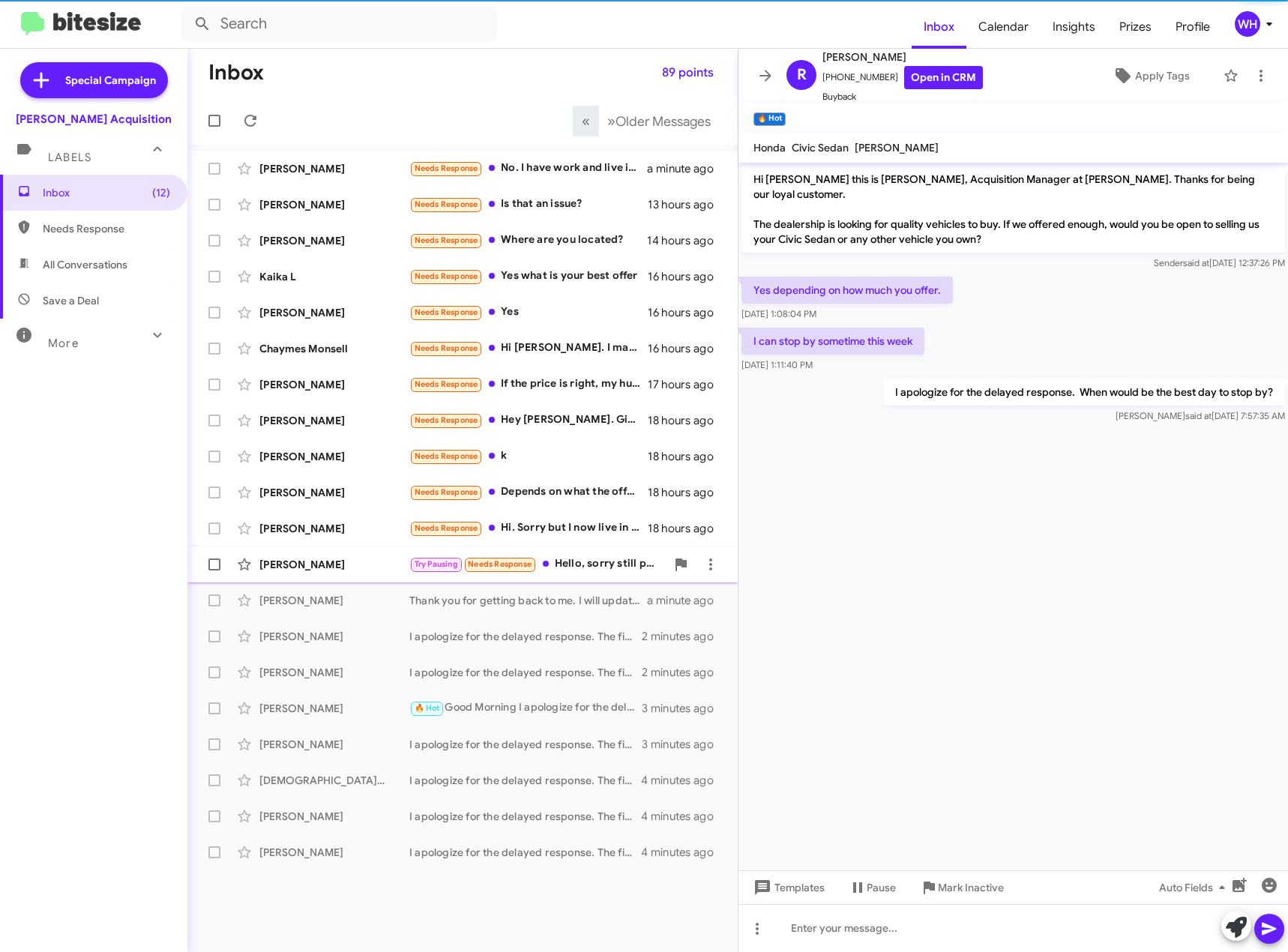
click at [285, 564] on div "[PERSON_NAME]" at bounding box center [334, 565] width 150 height 15
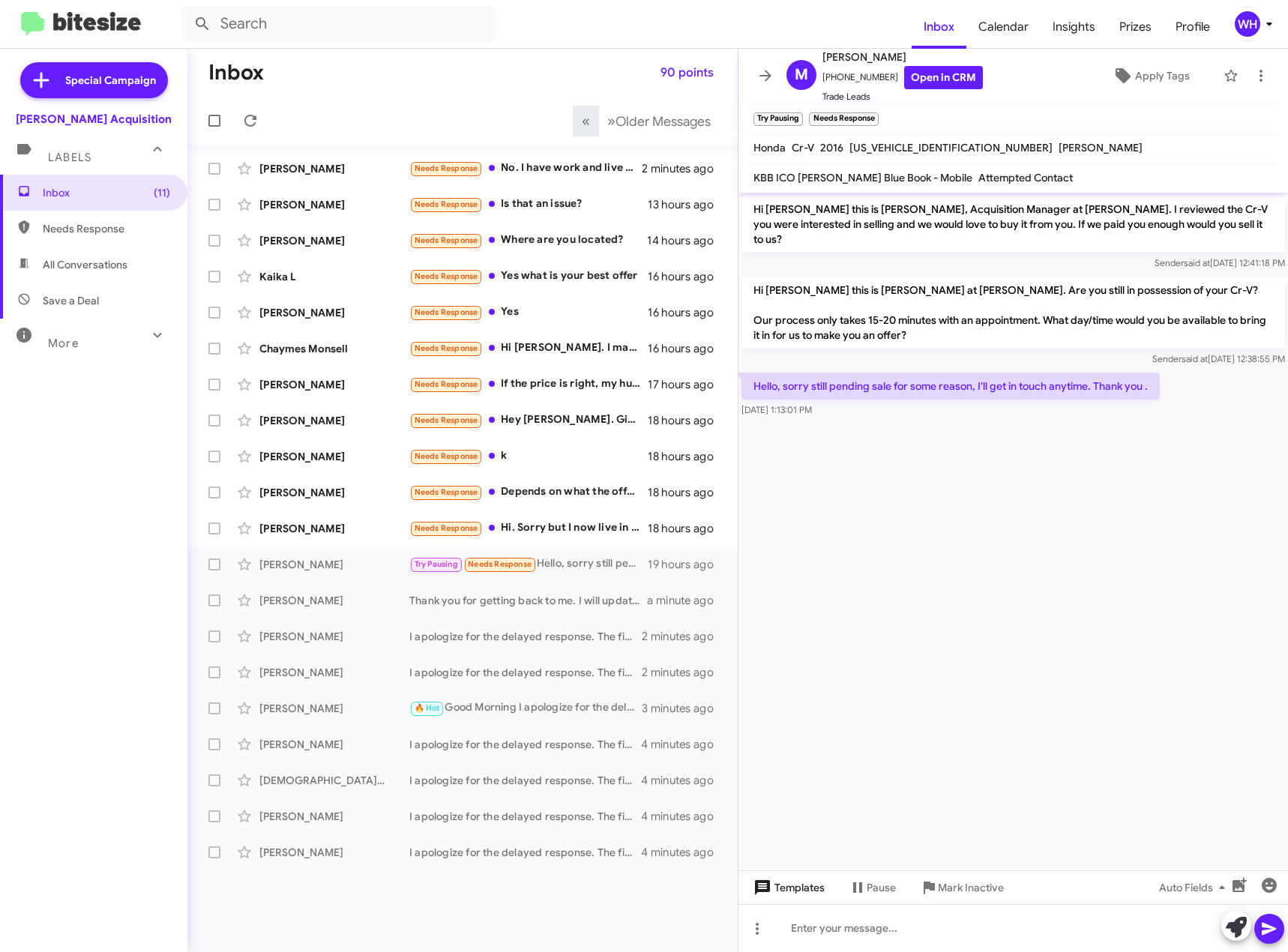
click at [814, 888] on span "Templates" at bounding box center [787, 888] width 74 height 27
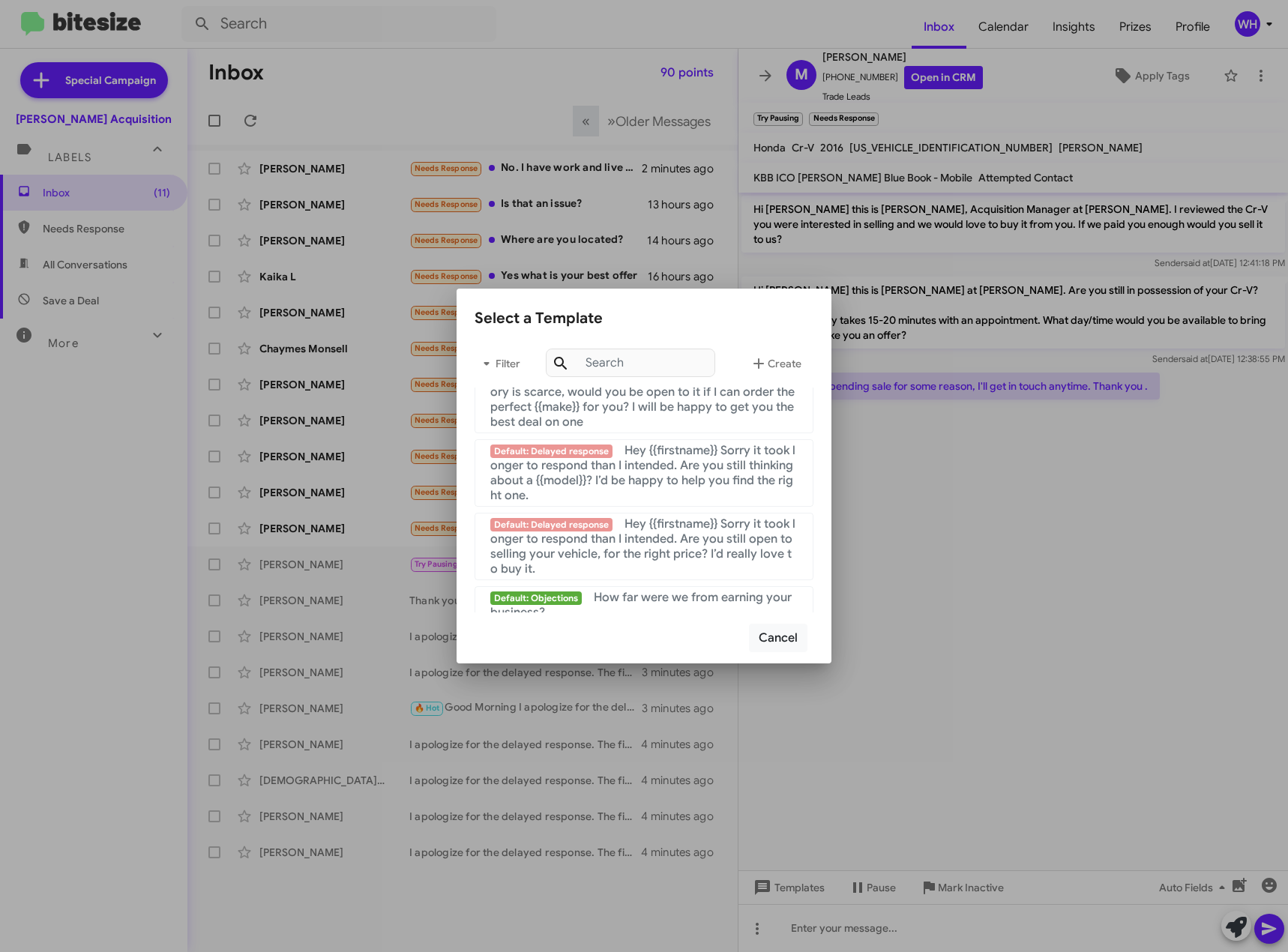
scroll to position [1519, 0]
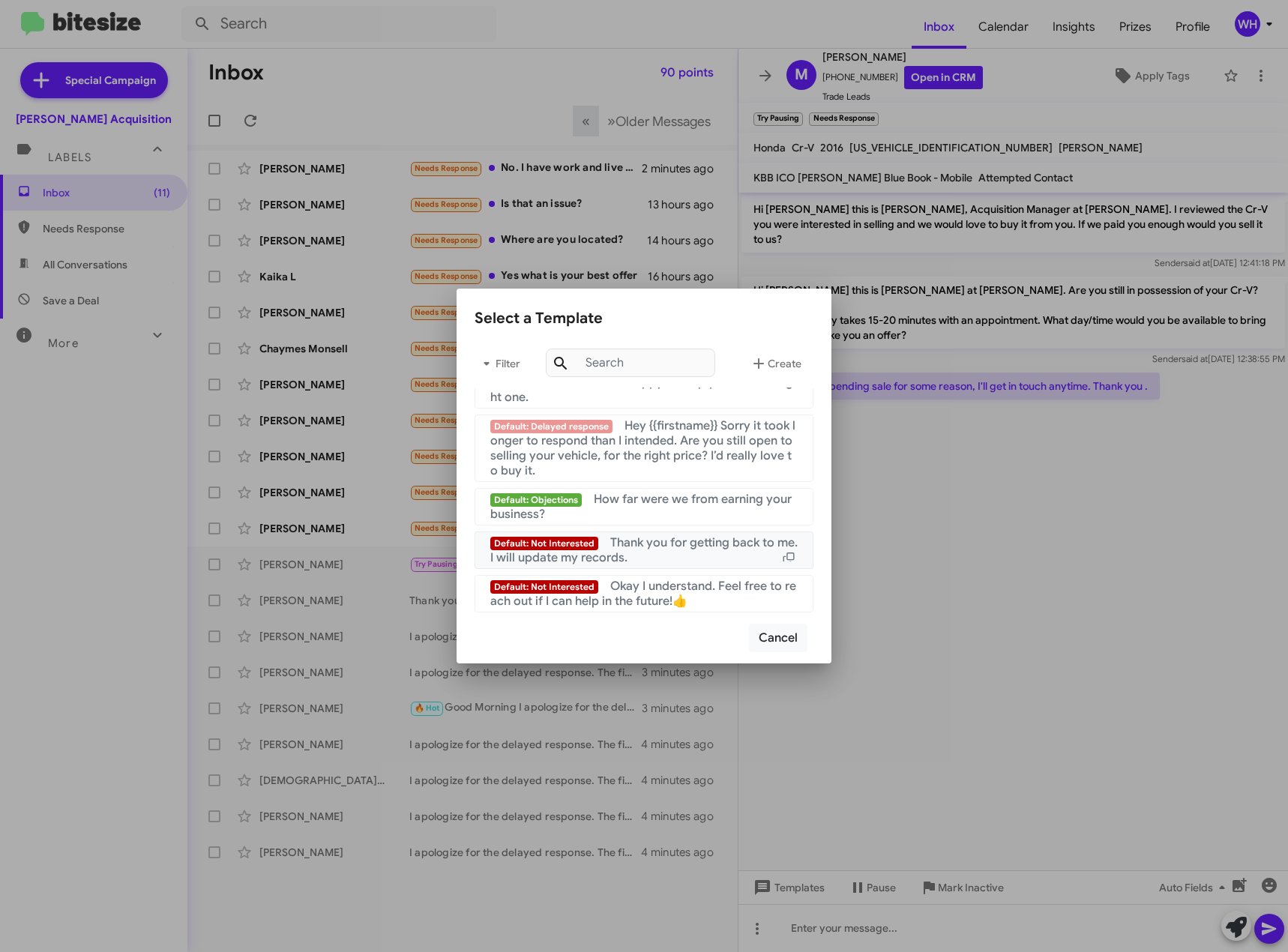
click at [692, 542] on span "Thank you for getting back to me. I will update my records." at bounding box center [643, 550] width 307 height 30
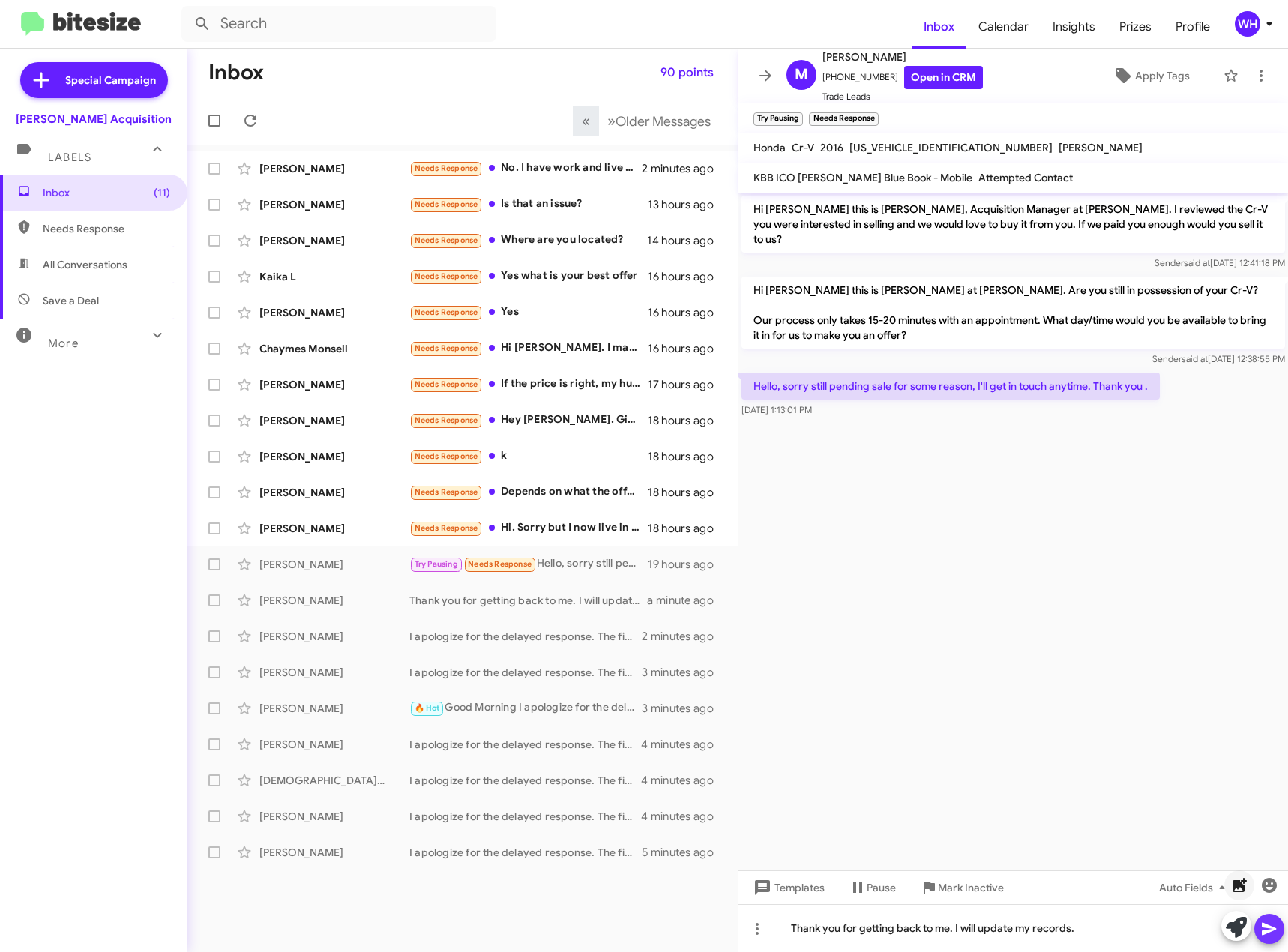
drag, startPoint x: 1271, startPoint y: 932, endPoint x: 1251, endPoint y: 889, distance: 47.4
click at [1272, 930] on icon at bounding box center [1269, 929] width 18 height 18
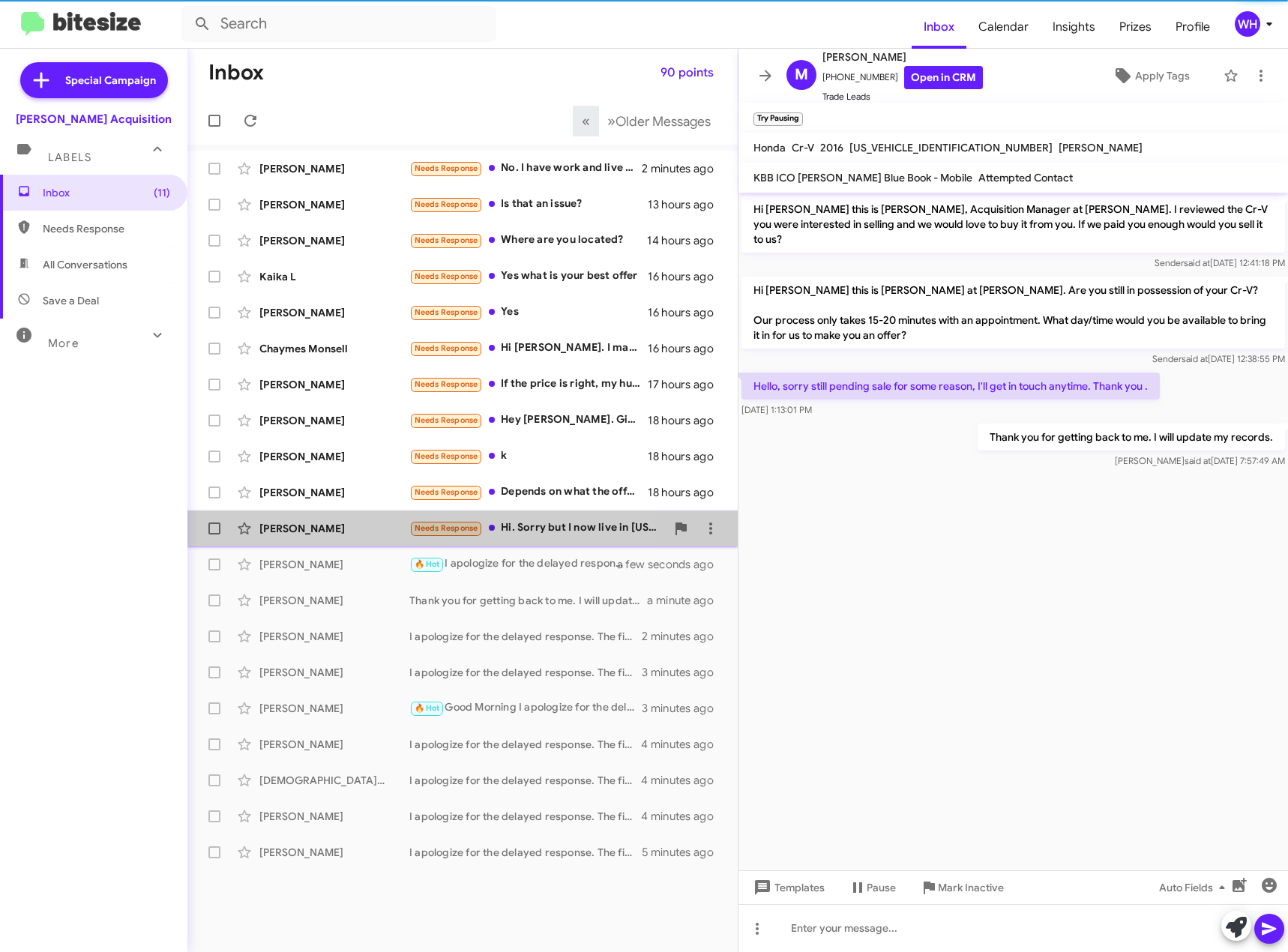
click at [316, 524] on div "[PERSON_NAME]" at bounding box center [334, 529] width 150 height 15
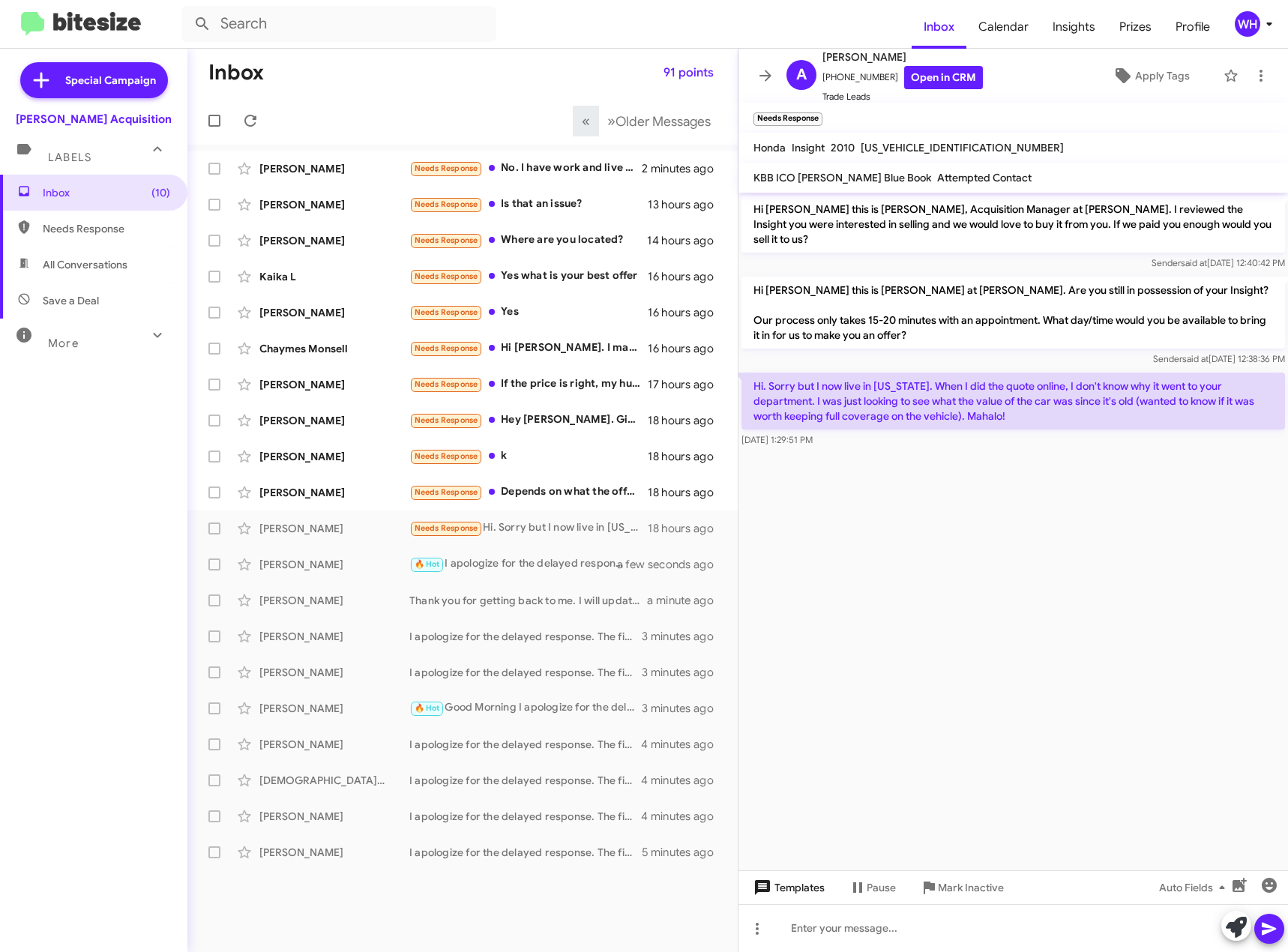
click at [794, 888] on span "Templates" at bounding box center [787, 888] width 74 height 27
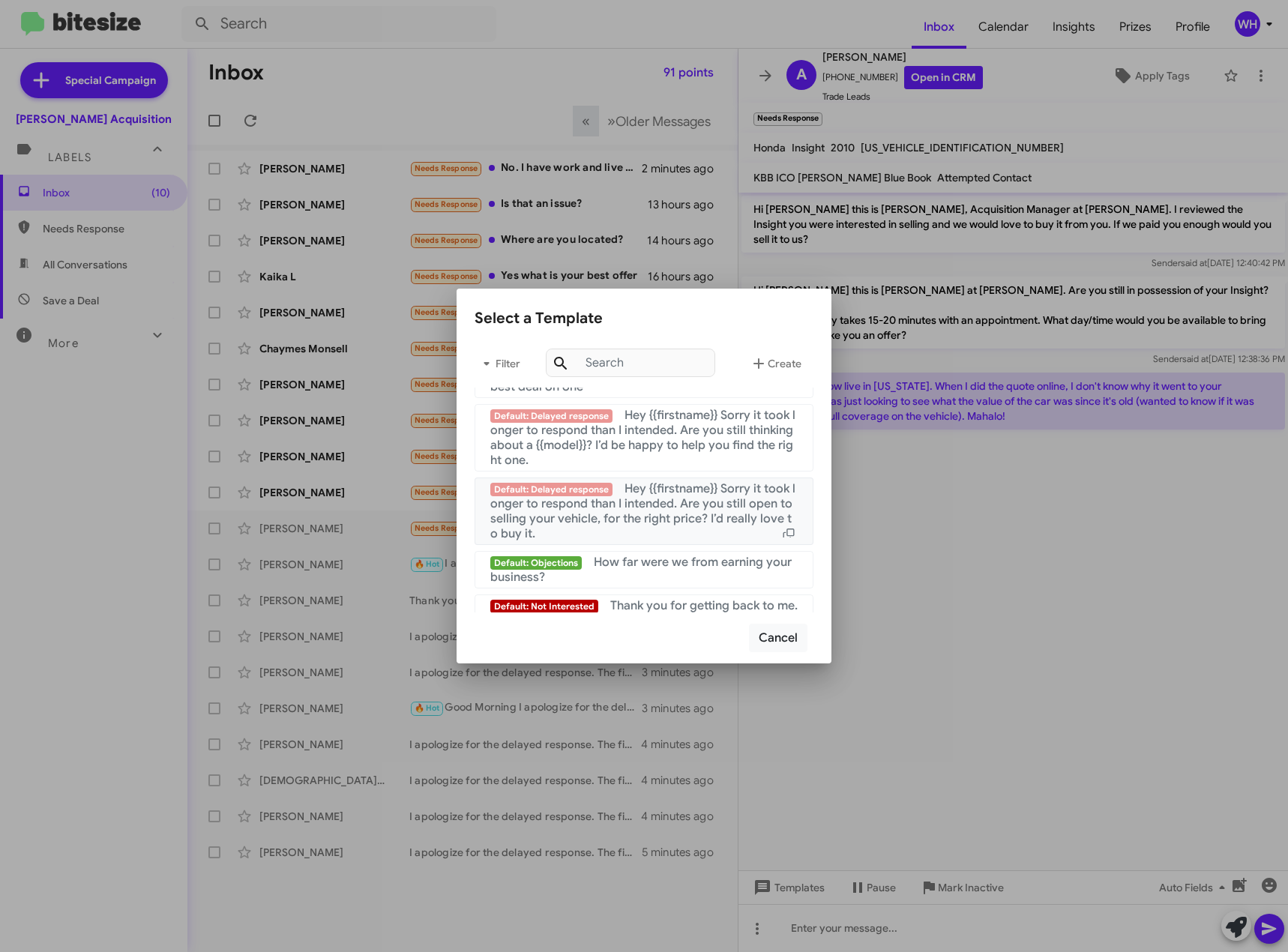
scroll to position [1519, 0]
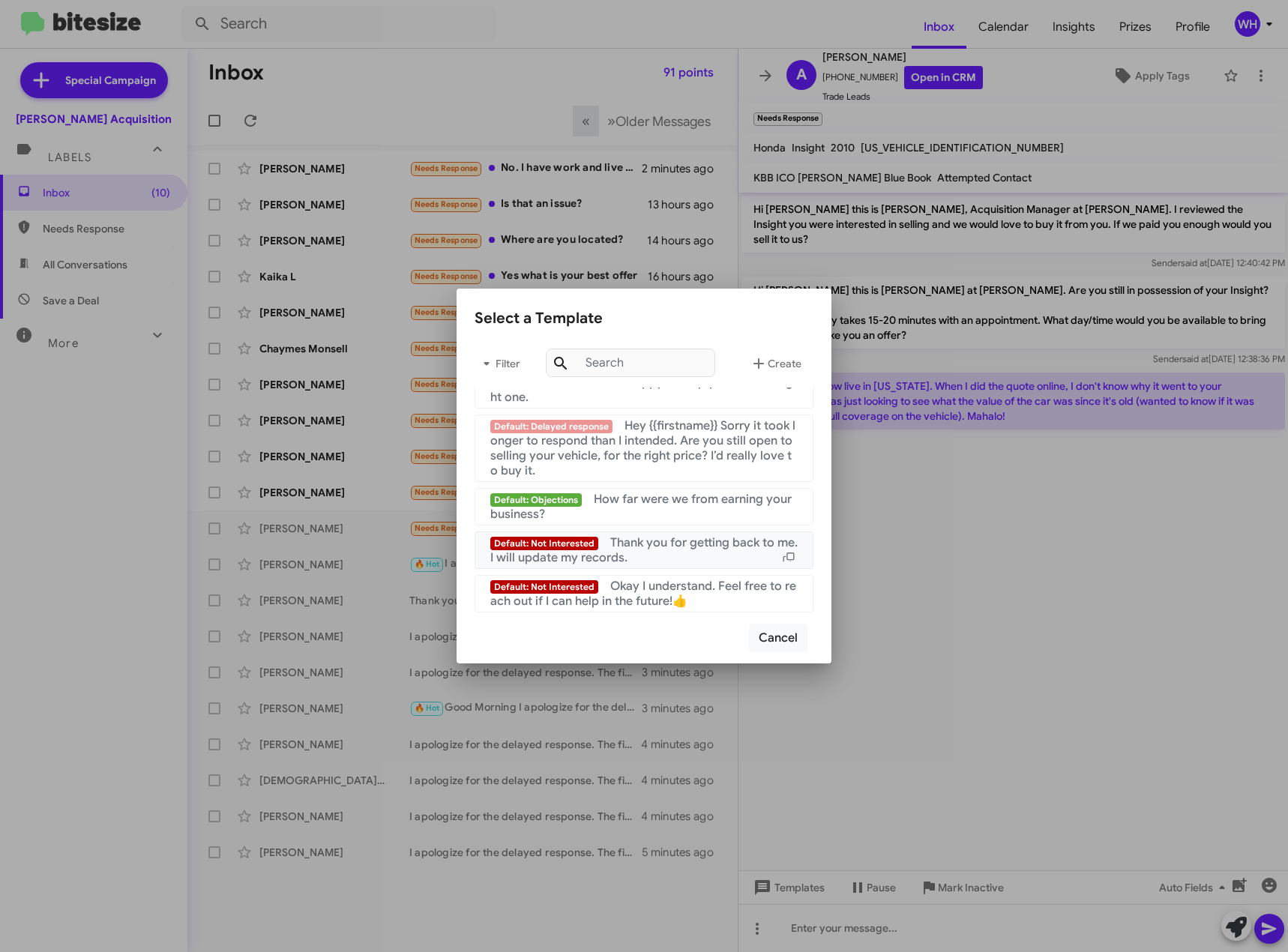
click at [683, 557] on div "Default: Not Interested Thank you for getting back to me. I will update my reco…" at bounding box center [643, 550] width 307 height 30
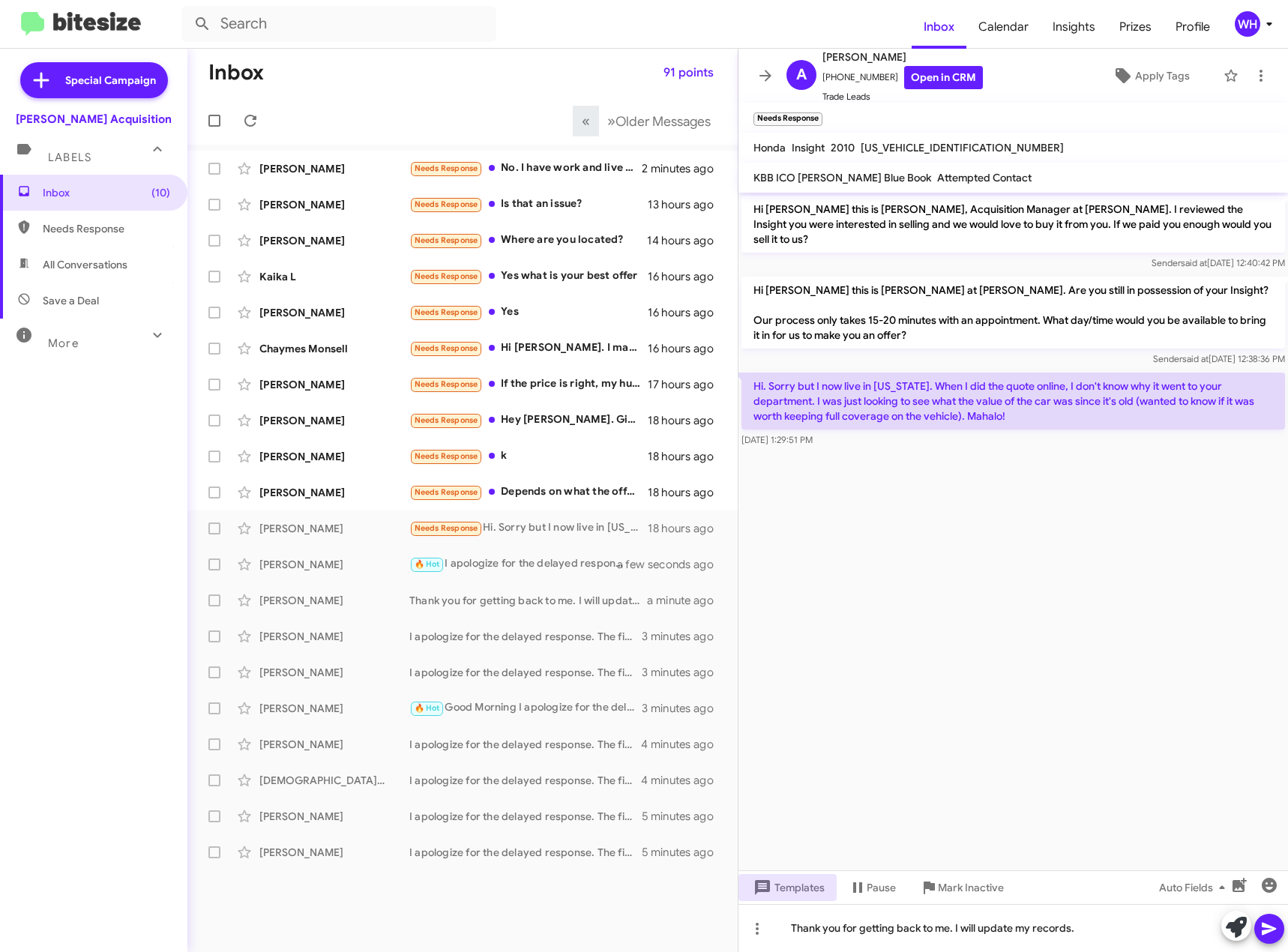
click at [1265, 927] on icon at bounding box center [1268, 929] width 14 height 13
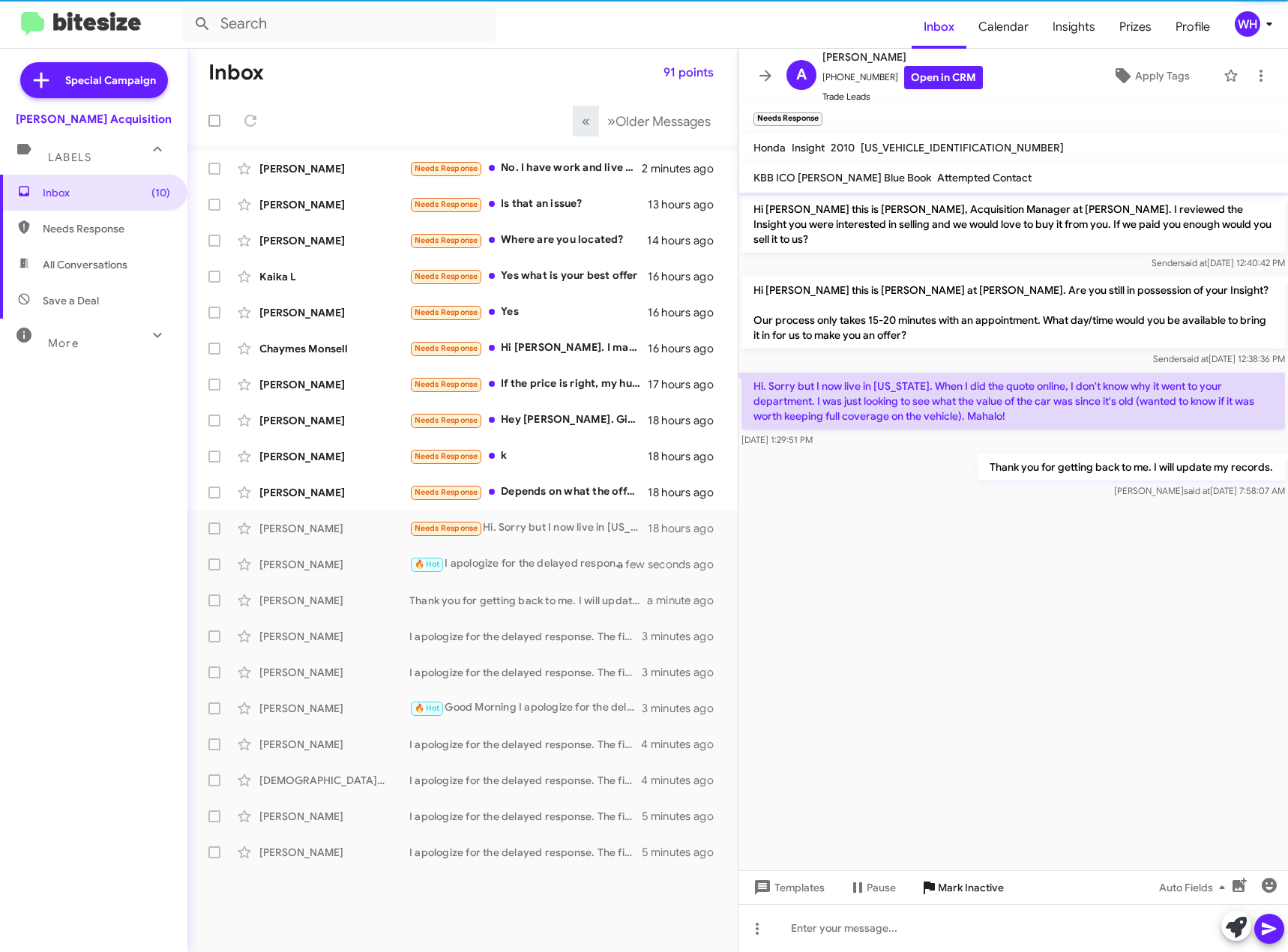
click at [962, 896] on span "Mark Inactive" at bounding box center [972, 888] width 66 height 27
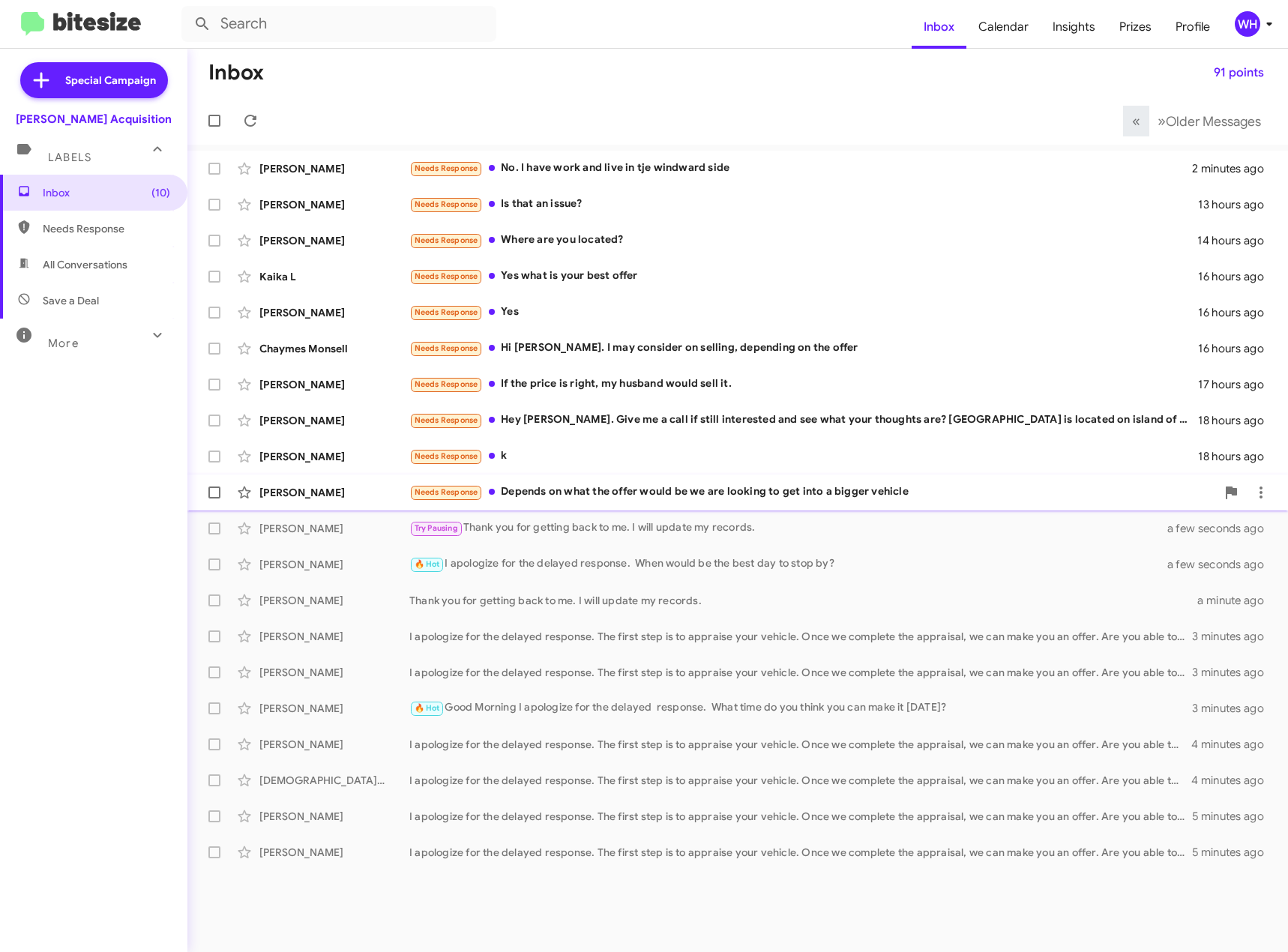
click at [328, 484] on div "[PERSON_NAME] Needs Response Depends on what the offer would be we are looking …" at bounding box center [738, 492] width 1077 height 30
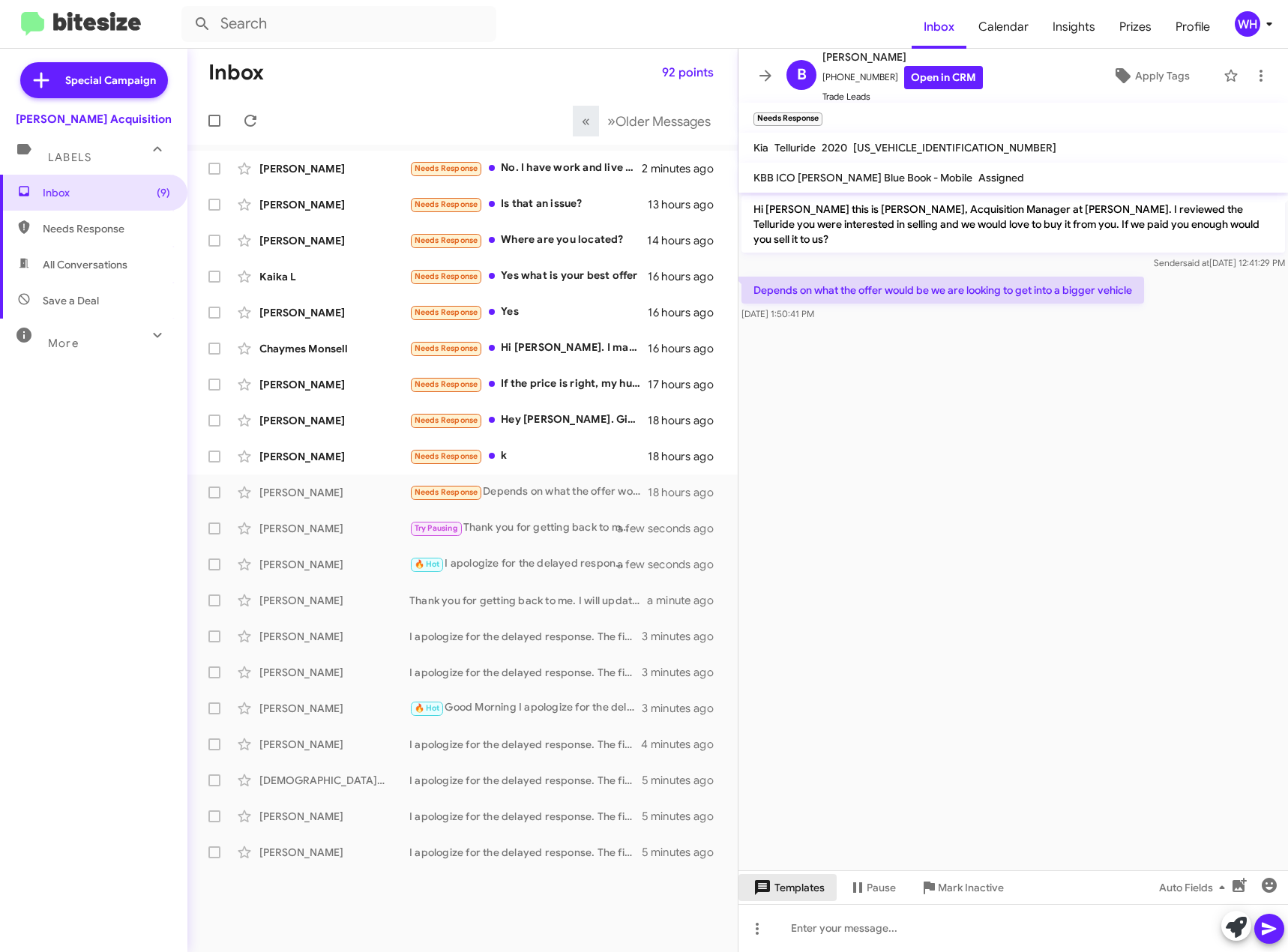
click at [801, 882] on span "Templates" at bounding box center [787, 888] width 74 height 27
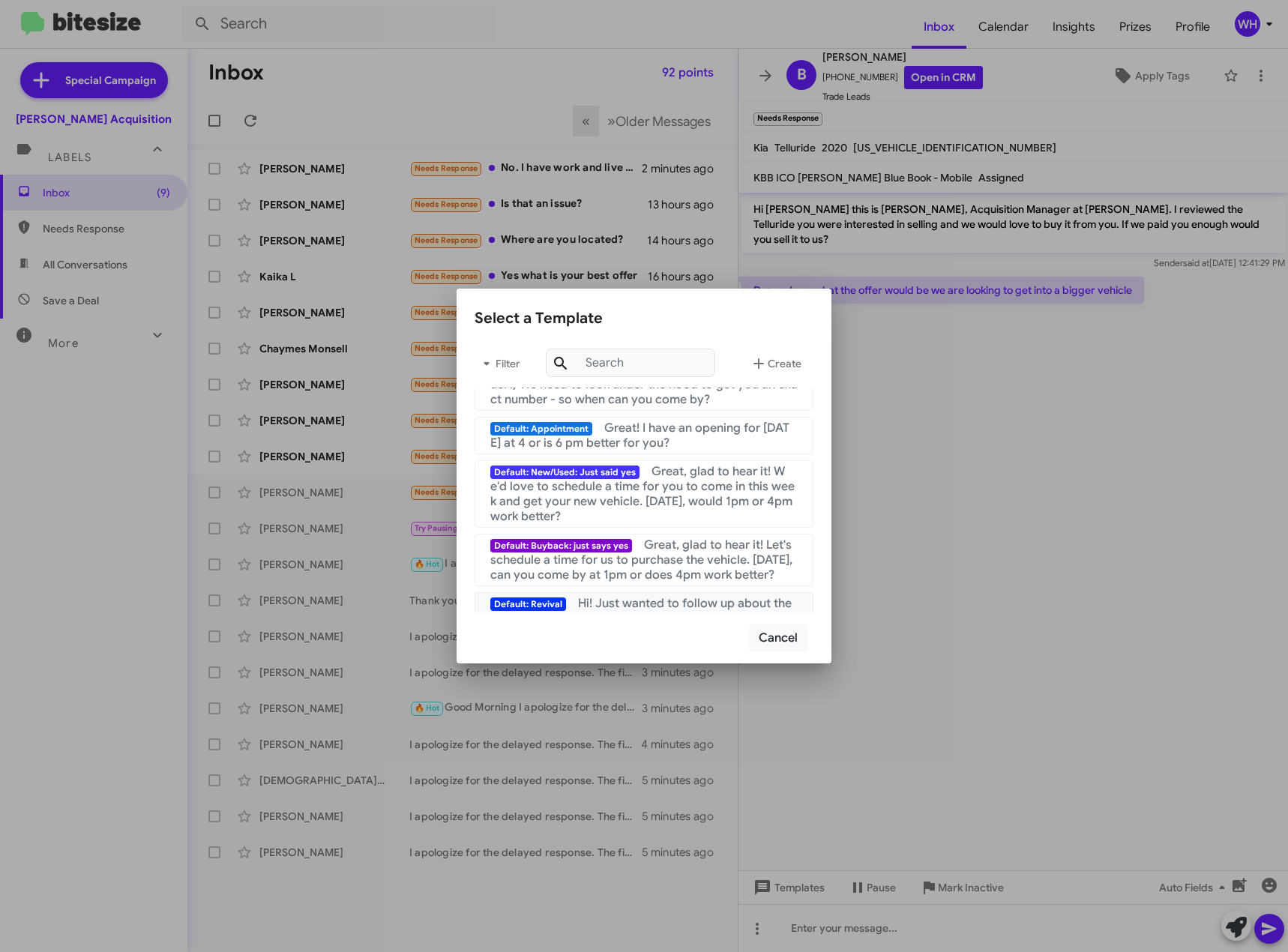
scroll to position [375, 0]
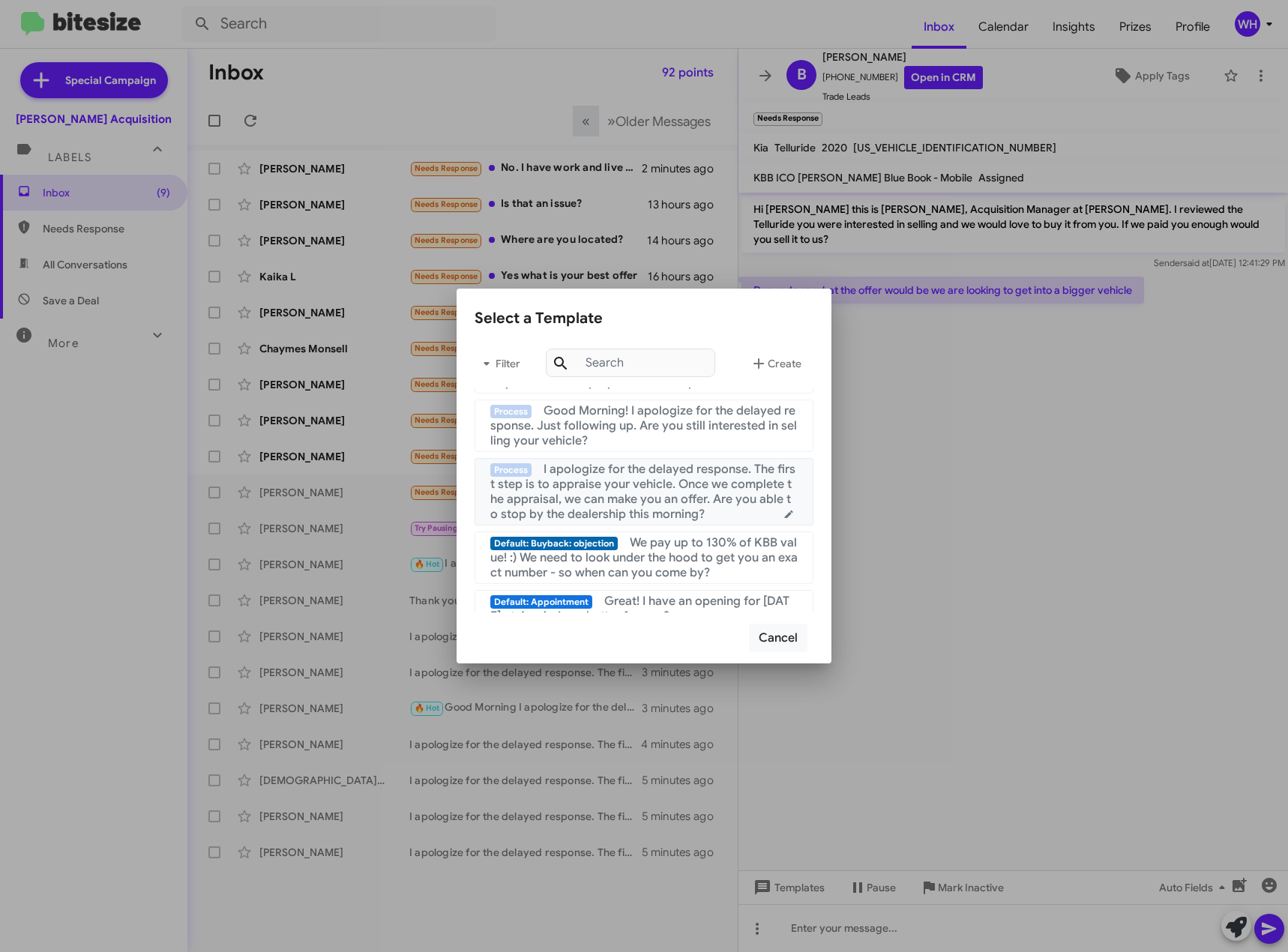
click at [672, 510] on span "I apologize for the delayed response. The first step is to appraise your vehicl…" at bounding box center [642, 492] width 305 height 60
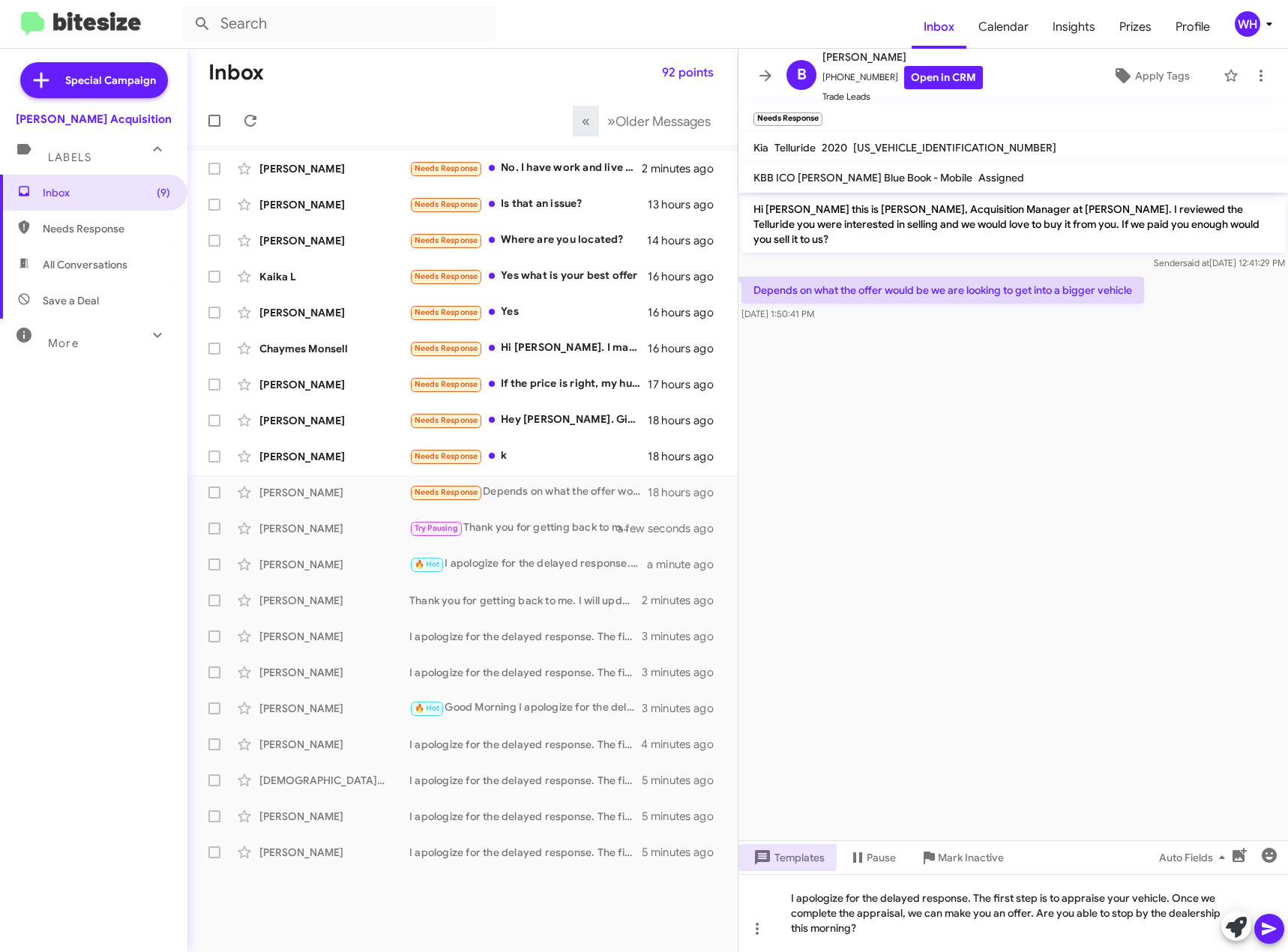
click at [1271, 922] on icon at bounding box center [1269, 929] width 18 height 18
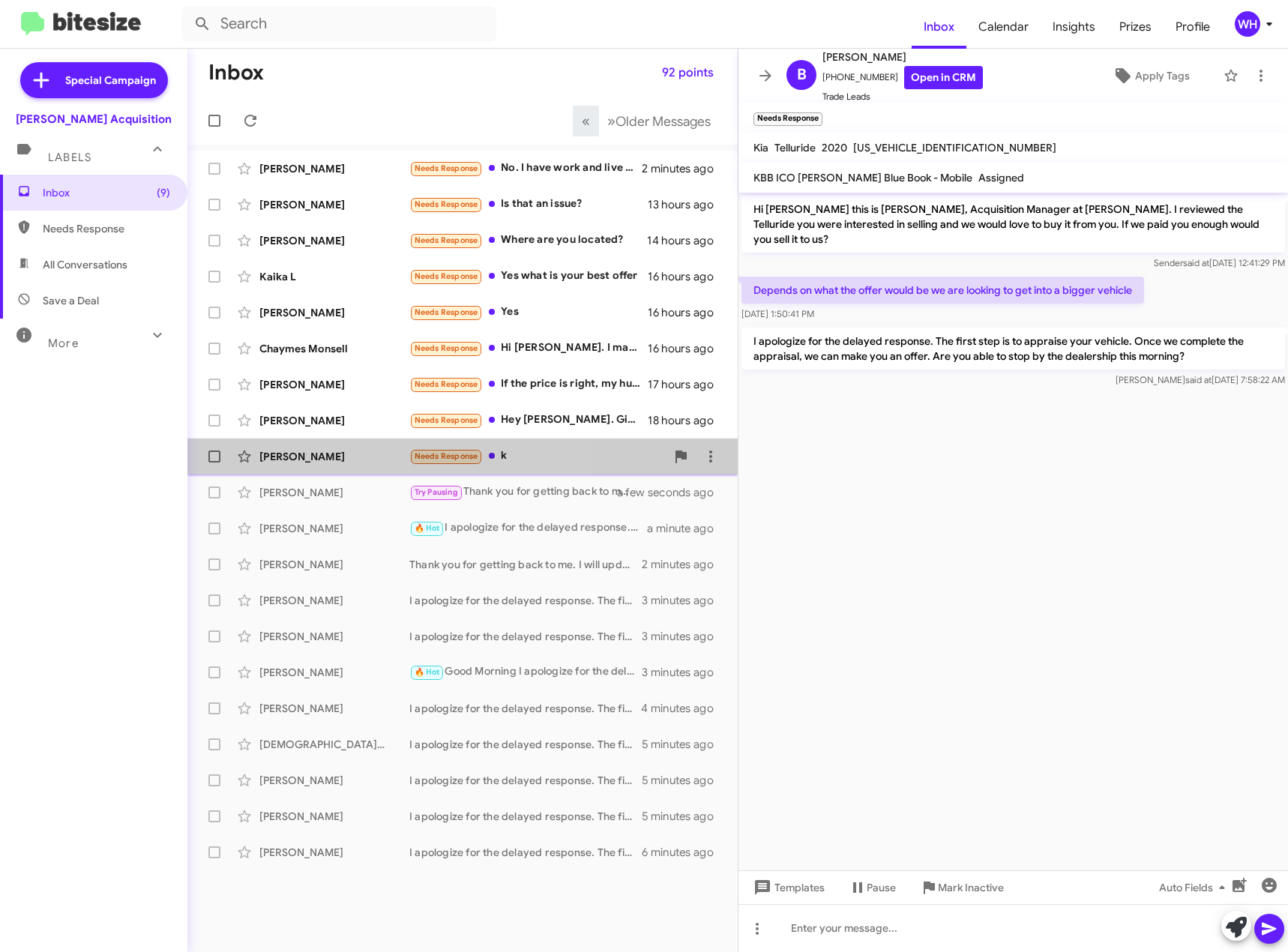
click at [283, 461] on div "[PERSON_NAME]" at bounding box center [334, 457] width 150 height 15
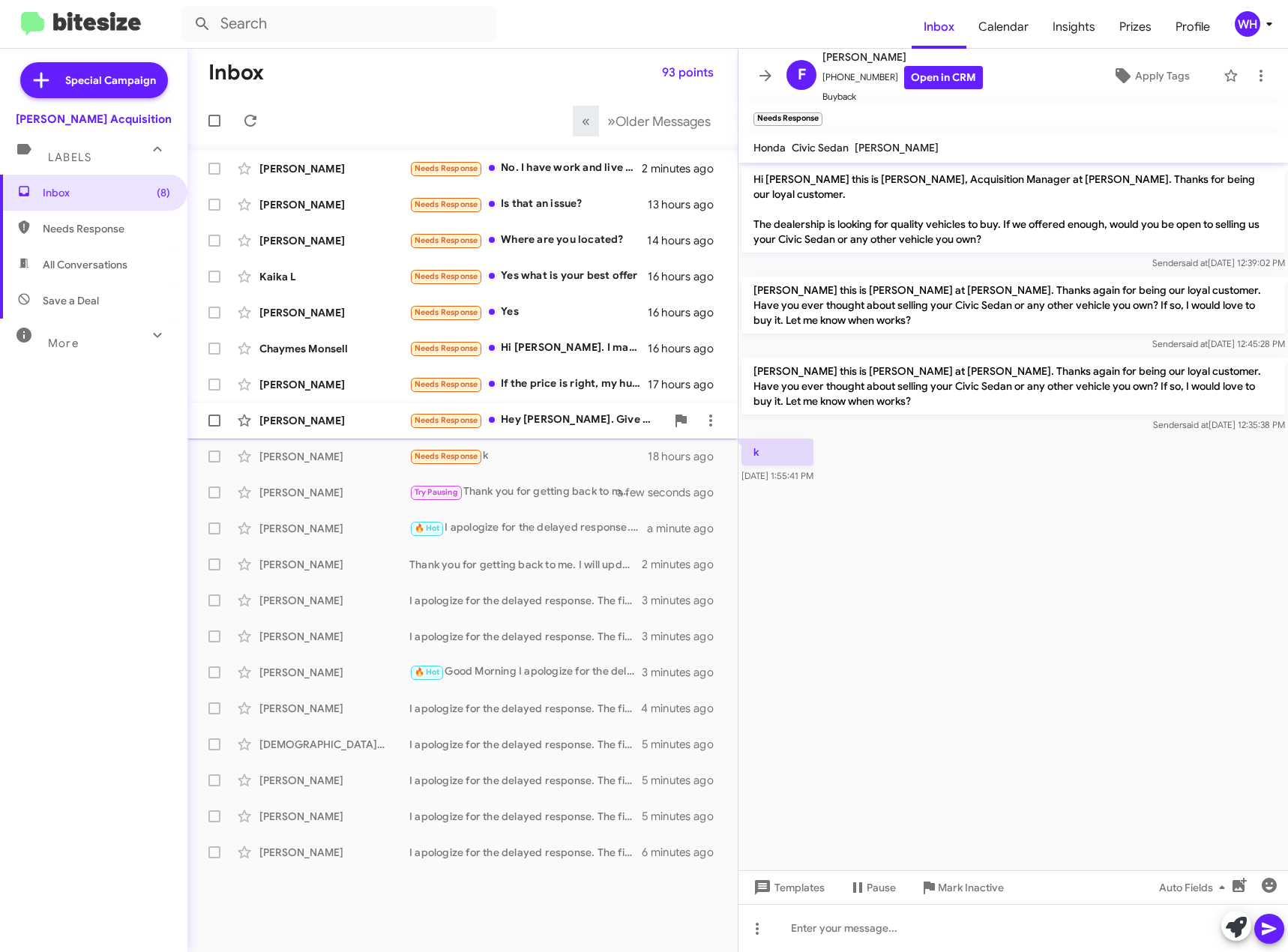
click at [311, 425] on div "[PERSON_NAME]" at bounding box center [334, 421] width 150 height 15
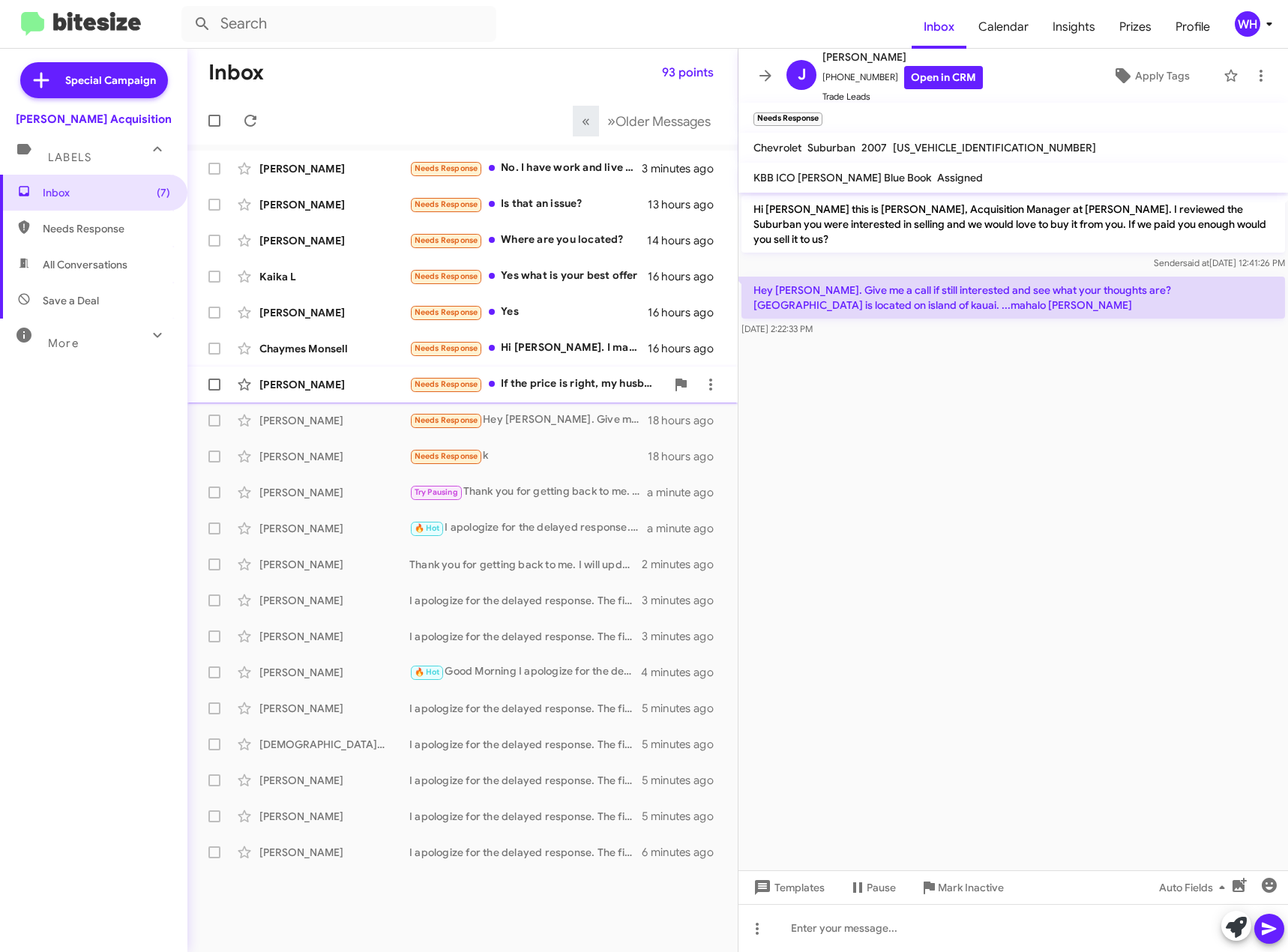
click at [275, 376] on div "[PERSON_NAME] Needs Response If the price is right, my husband would sell it. 1…" at bounding box center [462, 385] width 527 height 30
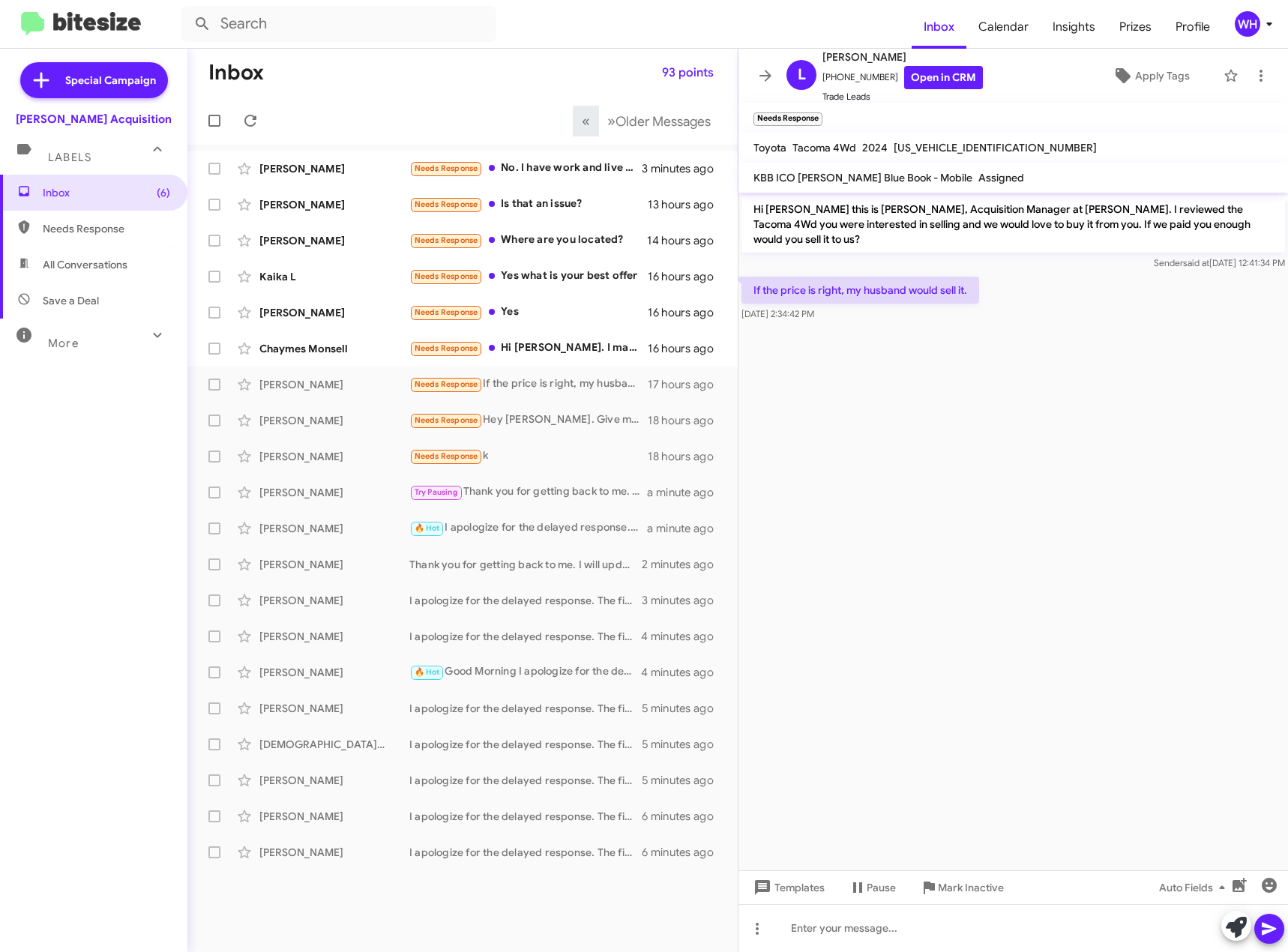
click at [945, 145] on span "[US_VEHICLE_IDENTIFICATION_NUMBER]" at bounding box center [995, 148] width 203 height 14
click at [945, 145] on span "[US_VEHICLE_IDENTIFICATION_NUMBER]" at bounding box center [995, 148] width 203 height 14
copy span "[US_VEHICLE_IDENTIFICATION_NUMBER]"
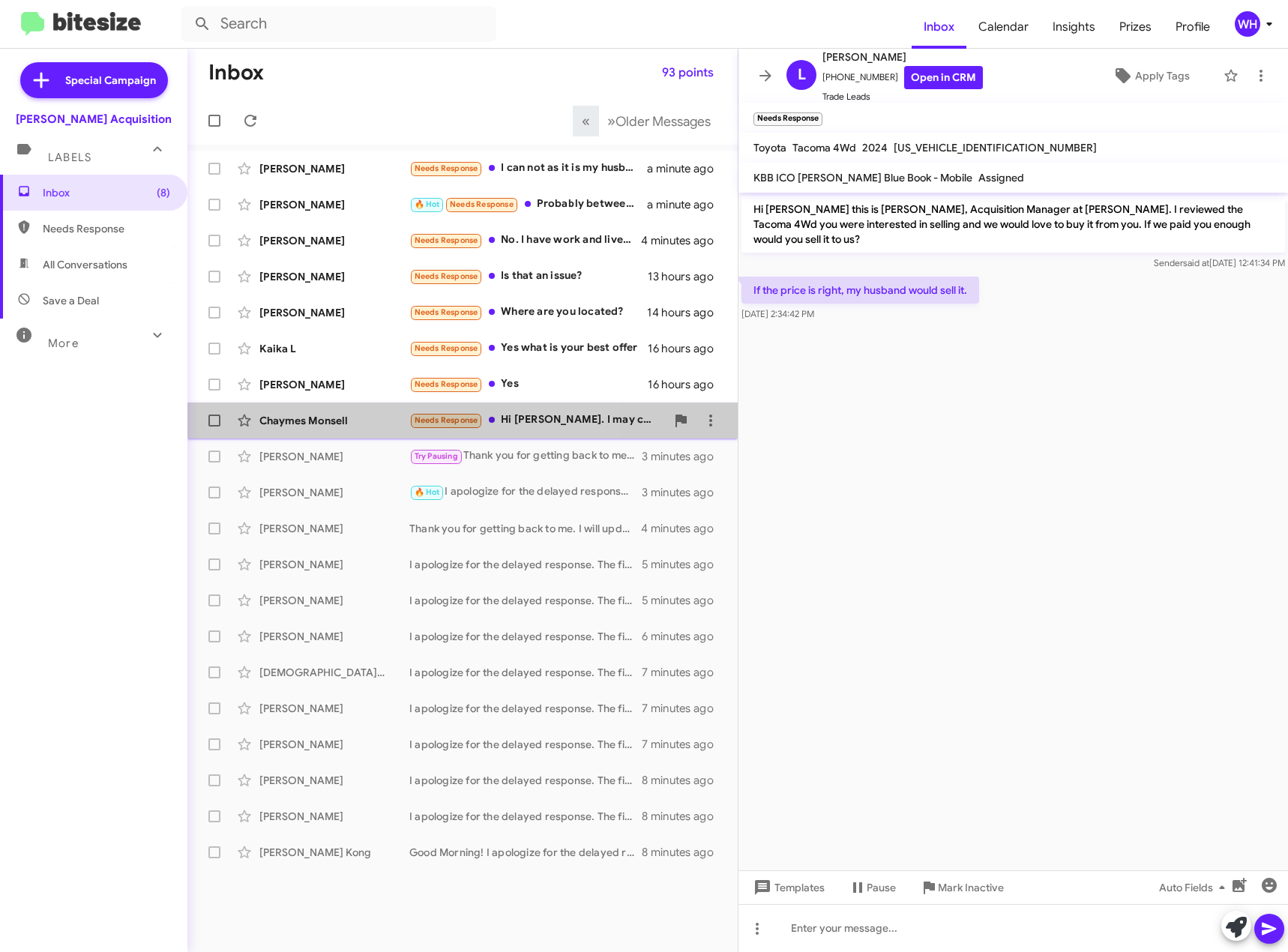
click at [298, 415] on div "Chaymes Monsell" at bounding box center [334, 421] width 150 height 15
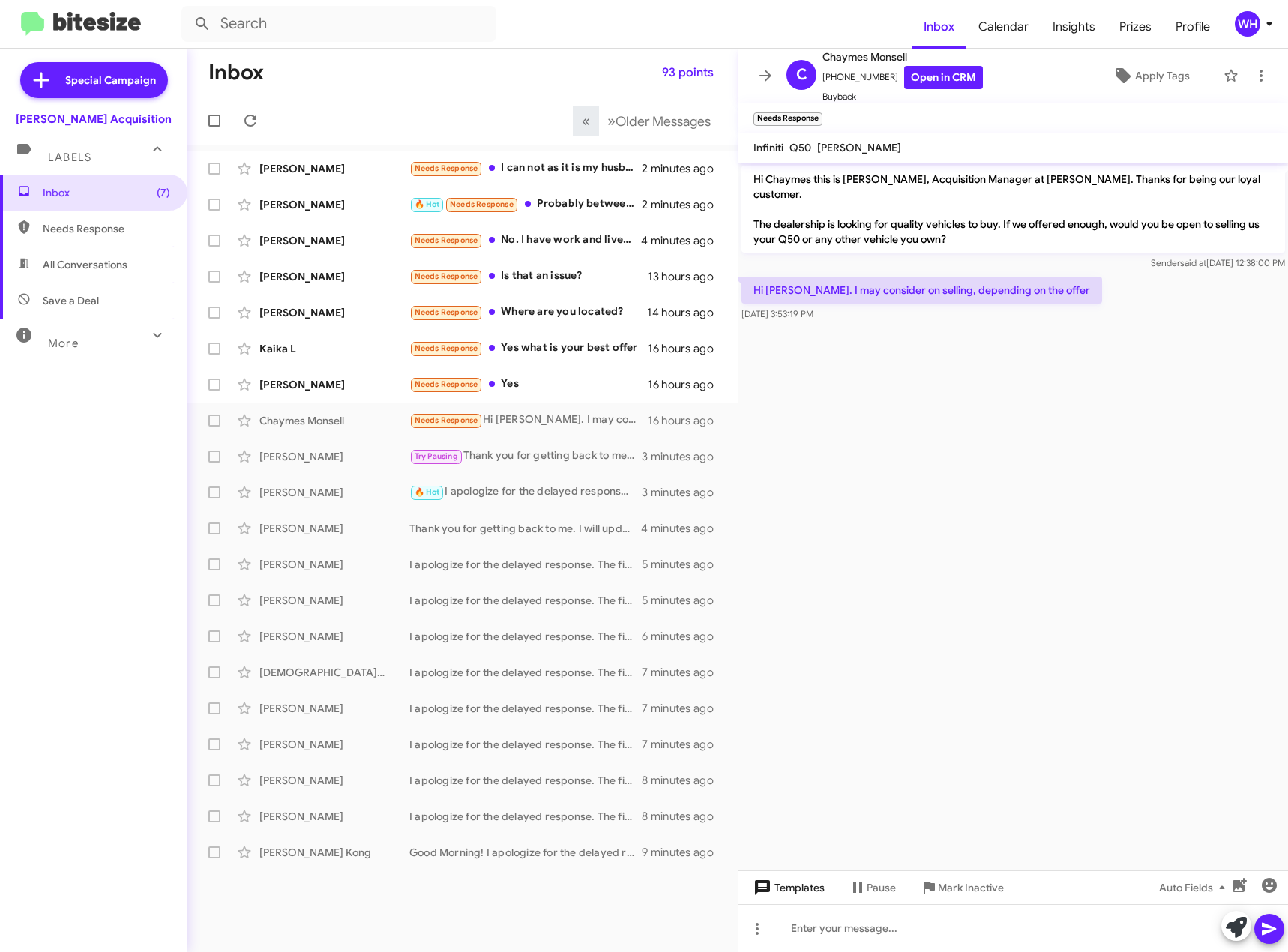
click at [780, 888] on span "Templates" at bounding box center [787, 888] width 74 height 27
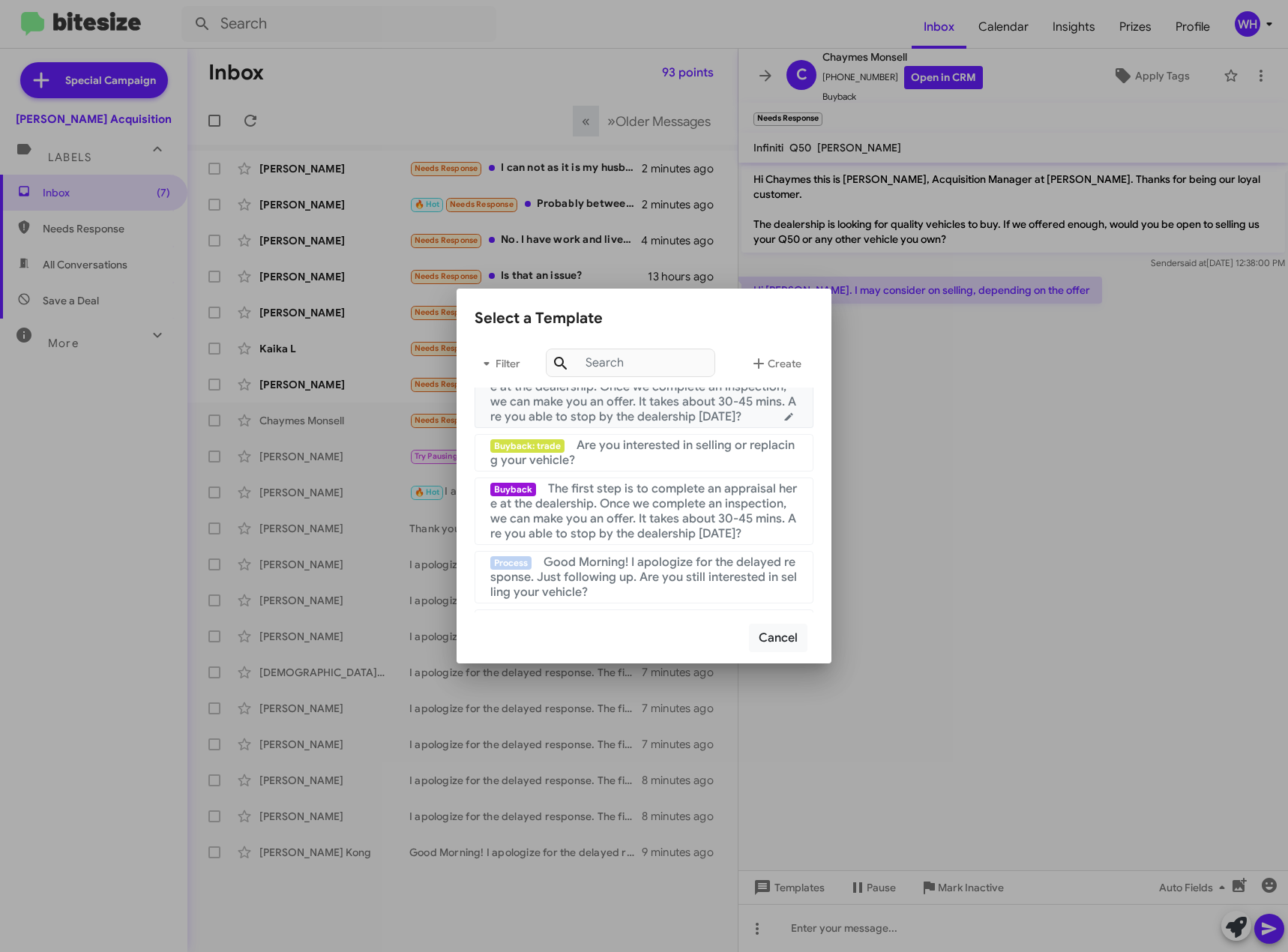
scroll to position [375, 0]
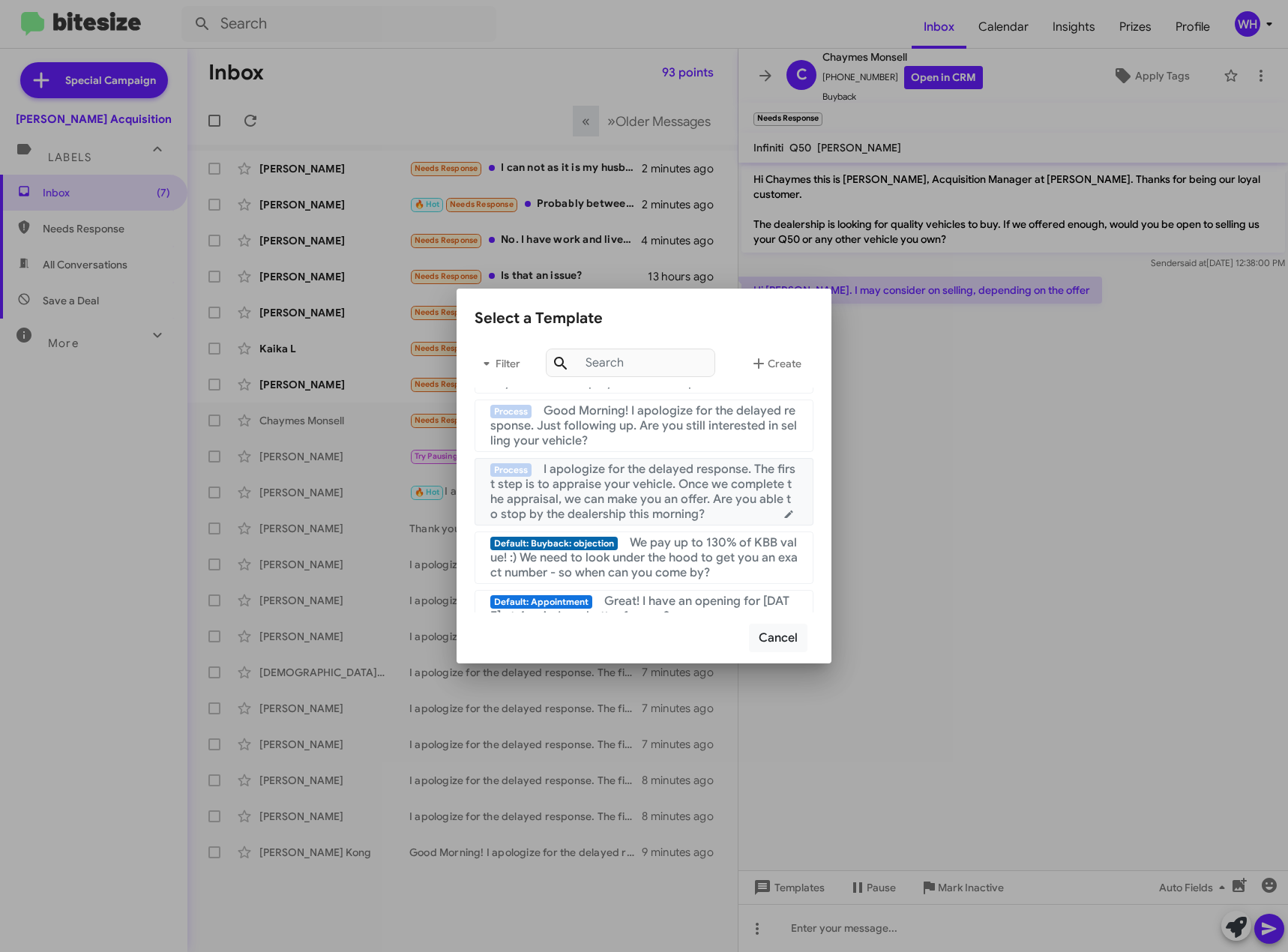
drag, startPoint x: 625, startPoint y: 490, endPoint x: 733, endPoint y: 524, distance: 113.2
click at [626, 490] on span "I apologize for the delayed response. The first step is to appraise your vehicl…" at bounding box center [642, 492] width 305 height 60
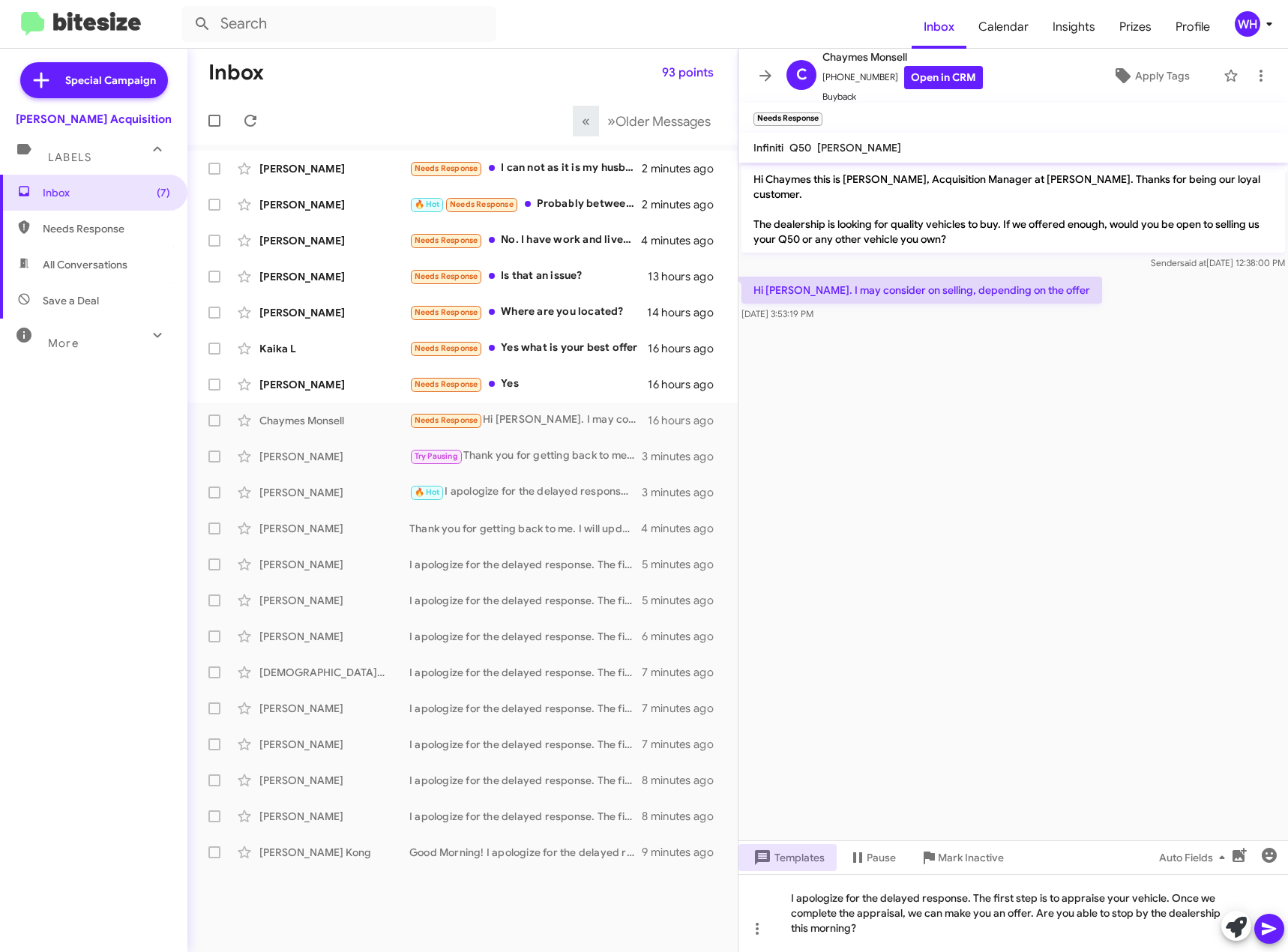
click at [1272, 921] on span at bounding box center [1269, 928] width 18 height 30
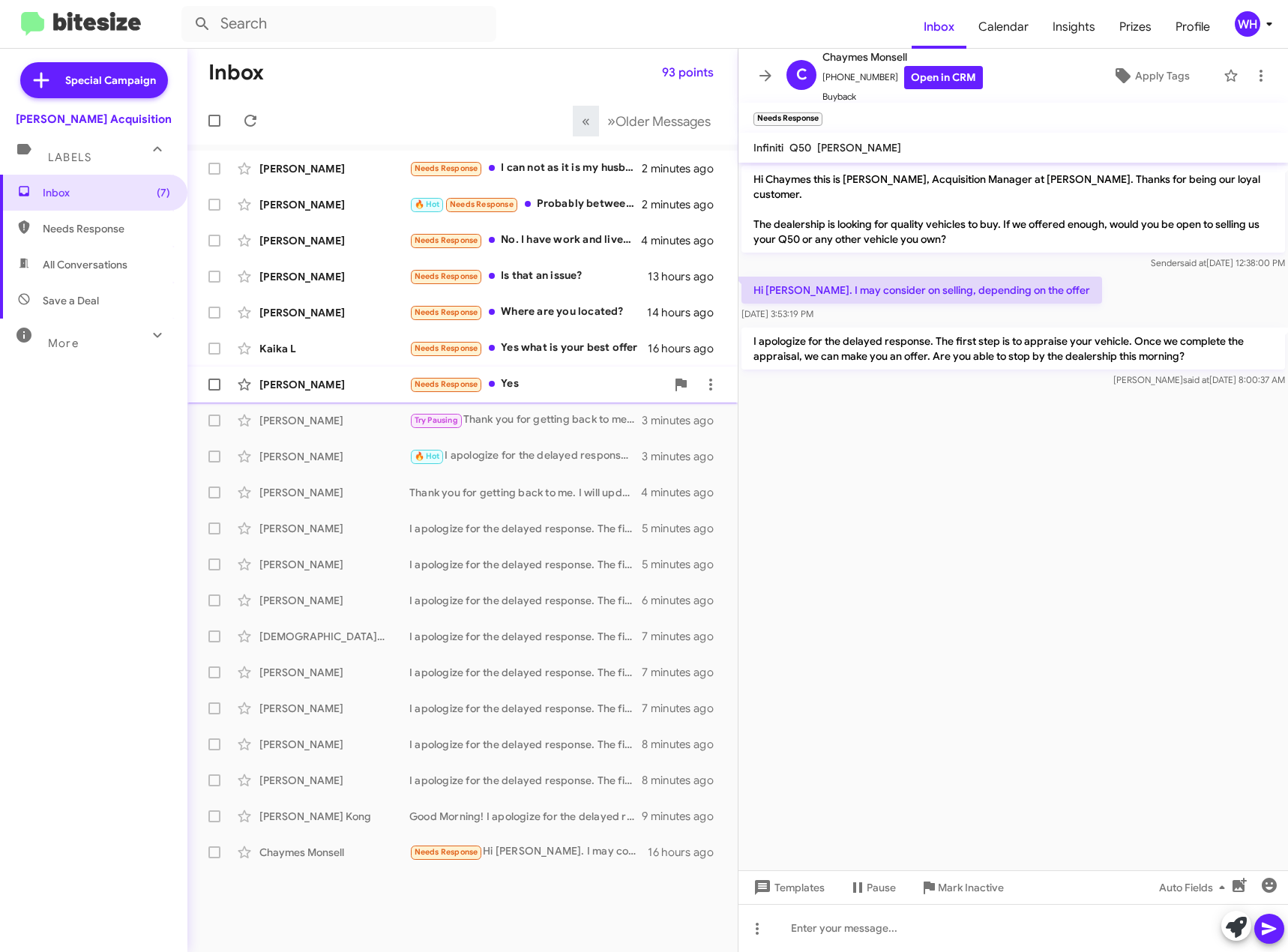
click at [288, 388] on div "[PERSON_NAME]" at bounding box center [334, 385] width 150 height 15
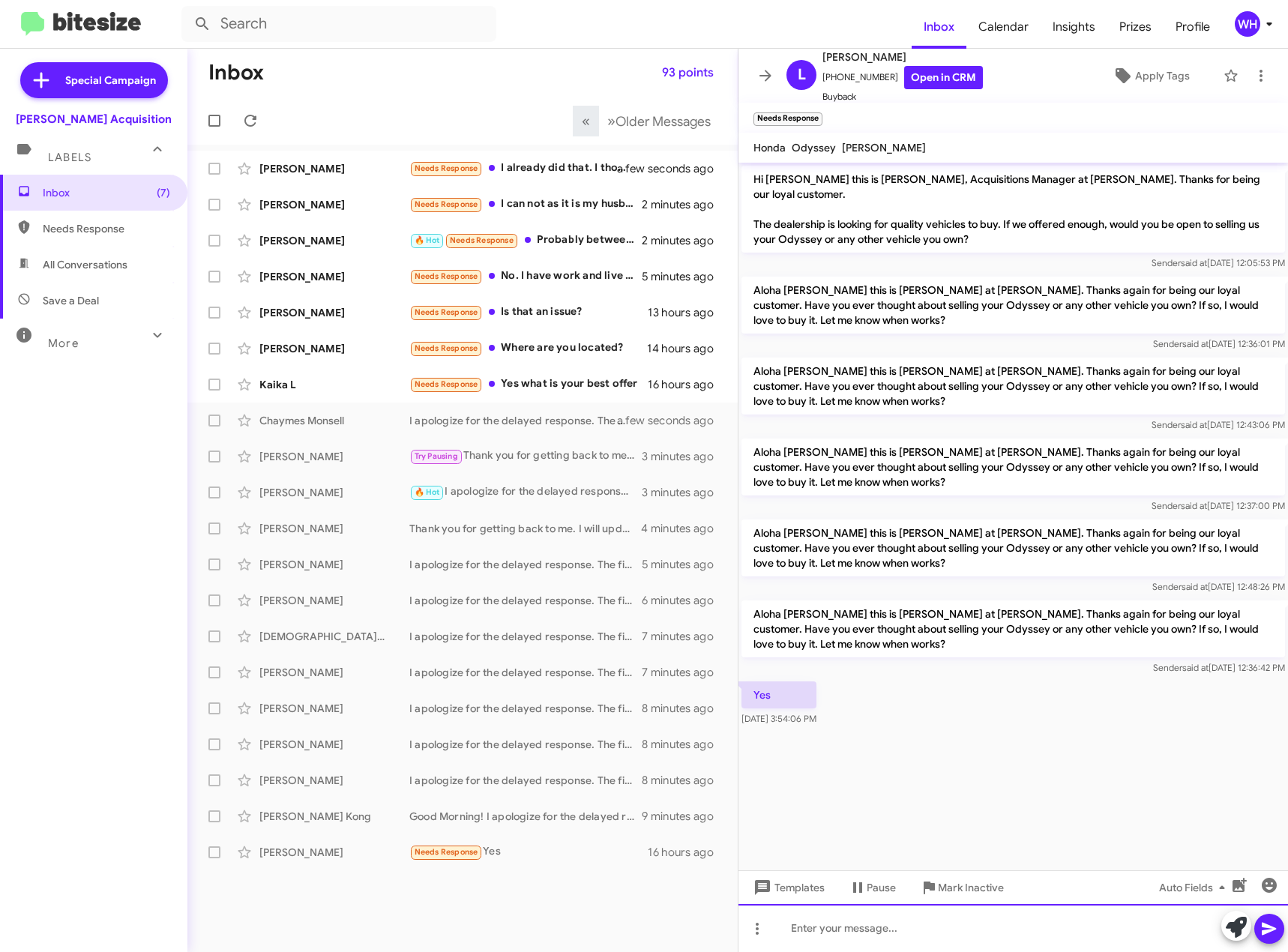
click at [805, 905] on div at bounding box center [1013, 928] width 550 height 48
click at [801, 892] on span "Templates" at bounding box center [787, 888] width 74 height 27
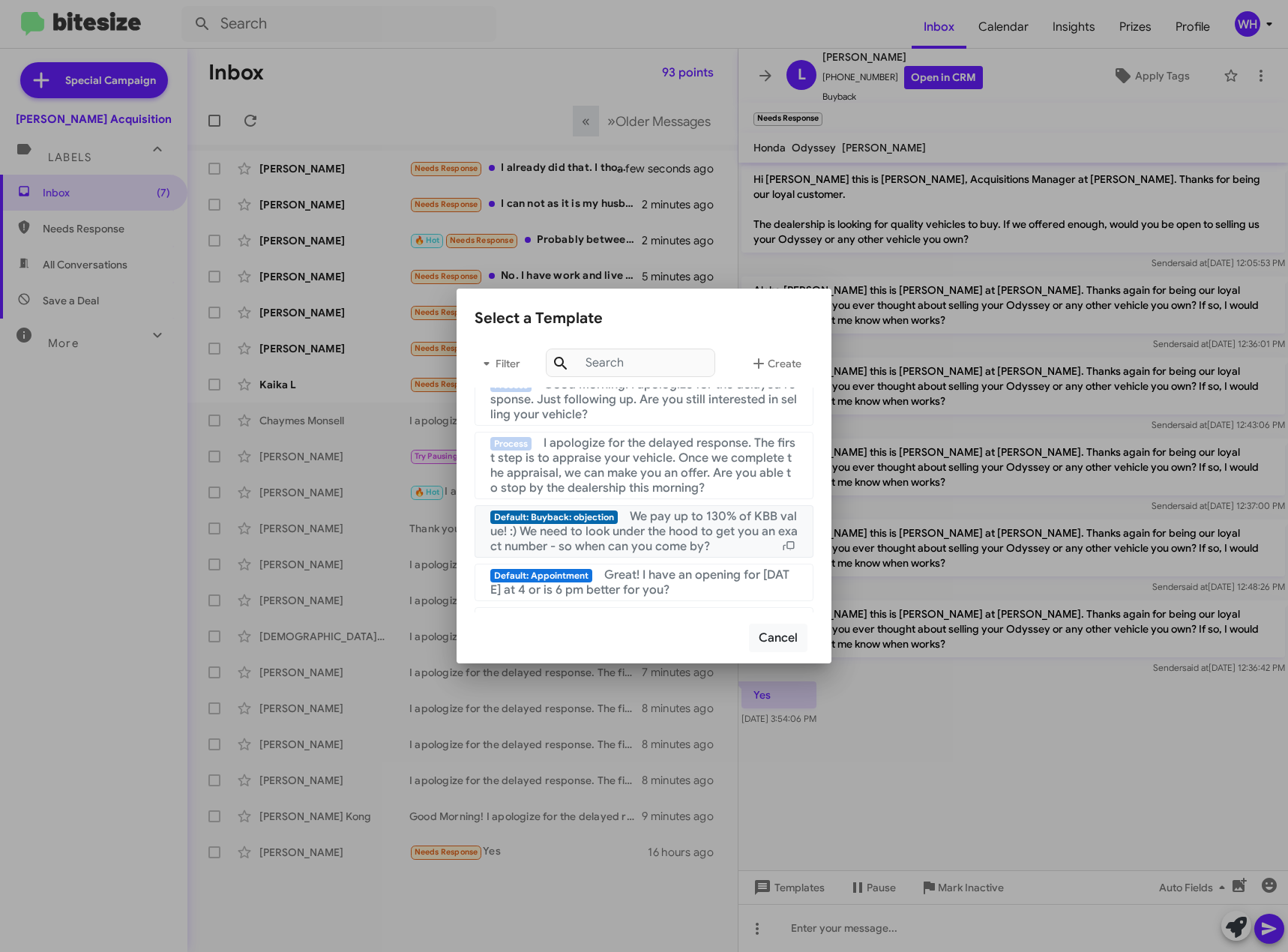
scroll to position [375, 0]
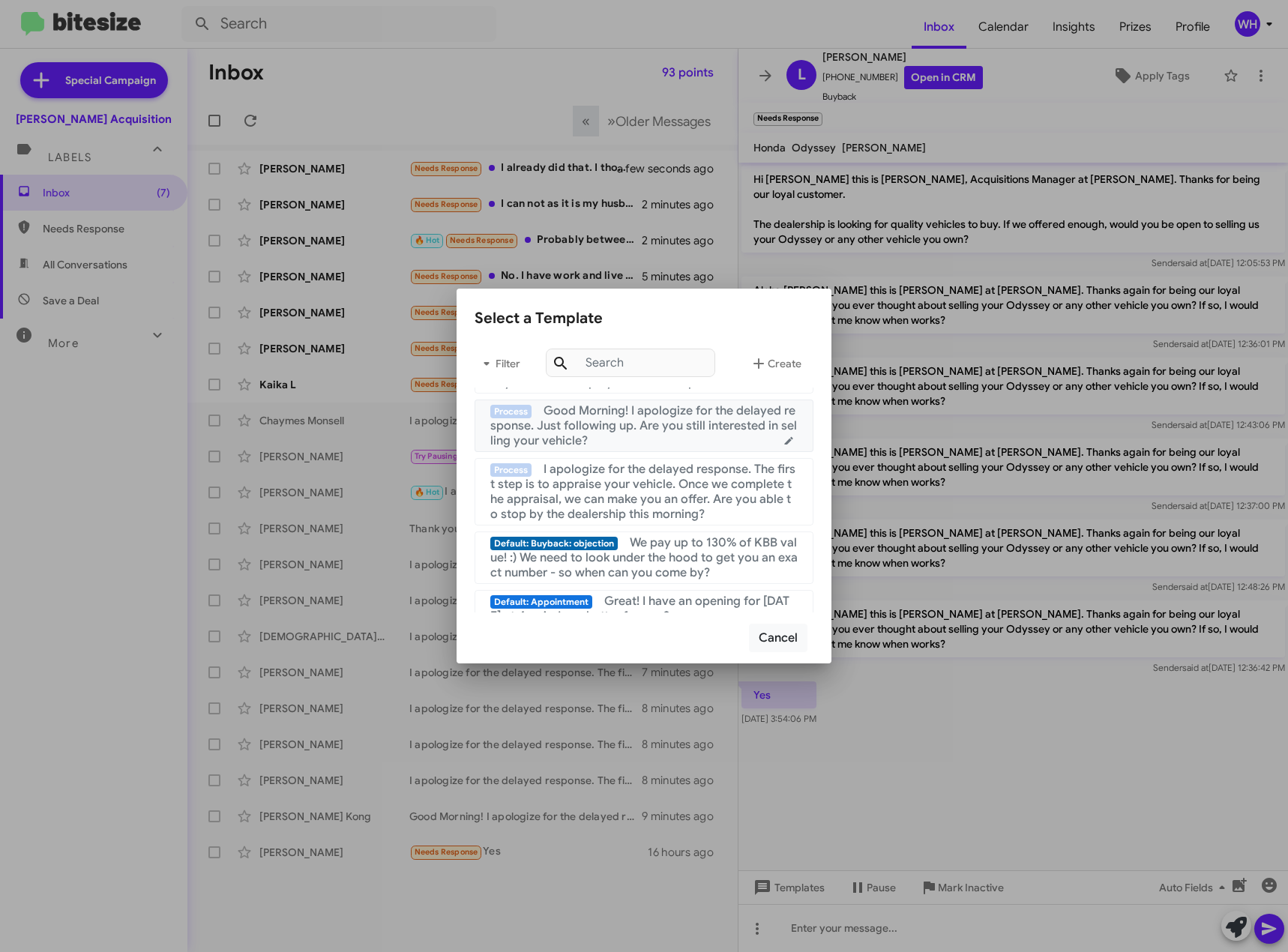
click at [631, 420] on span "Good Morning! I apologize for the delayed response. Just following up. Are you …" at bounding box center [643, 425] width 307 height 45
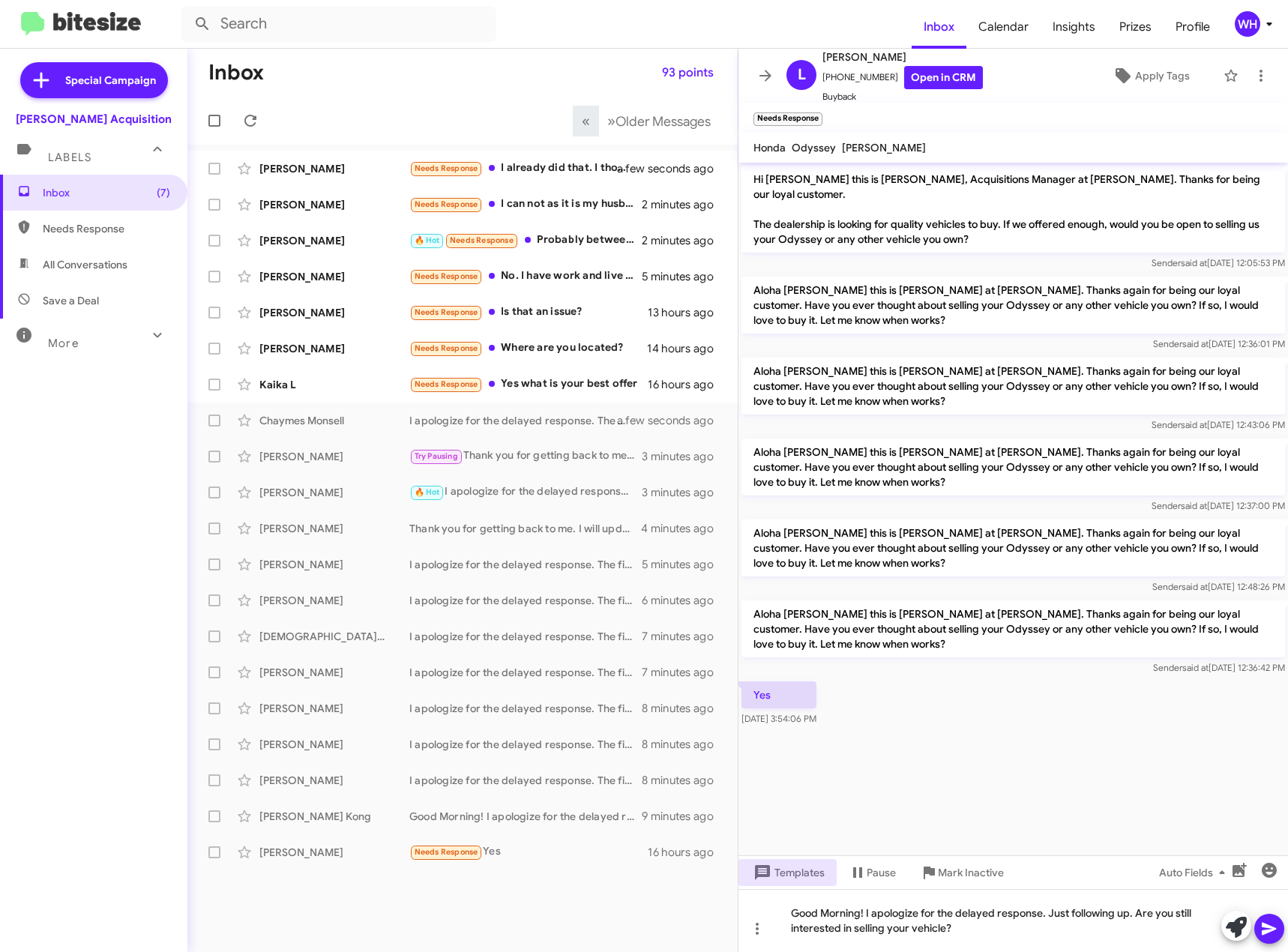
click at [1270, 926] on icon at bounding box center [1269, 929] width 18 height 18
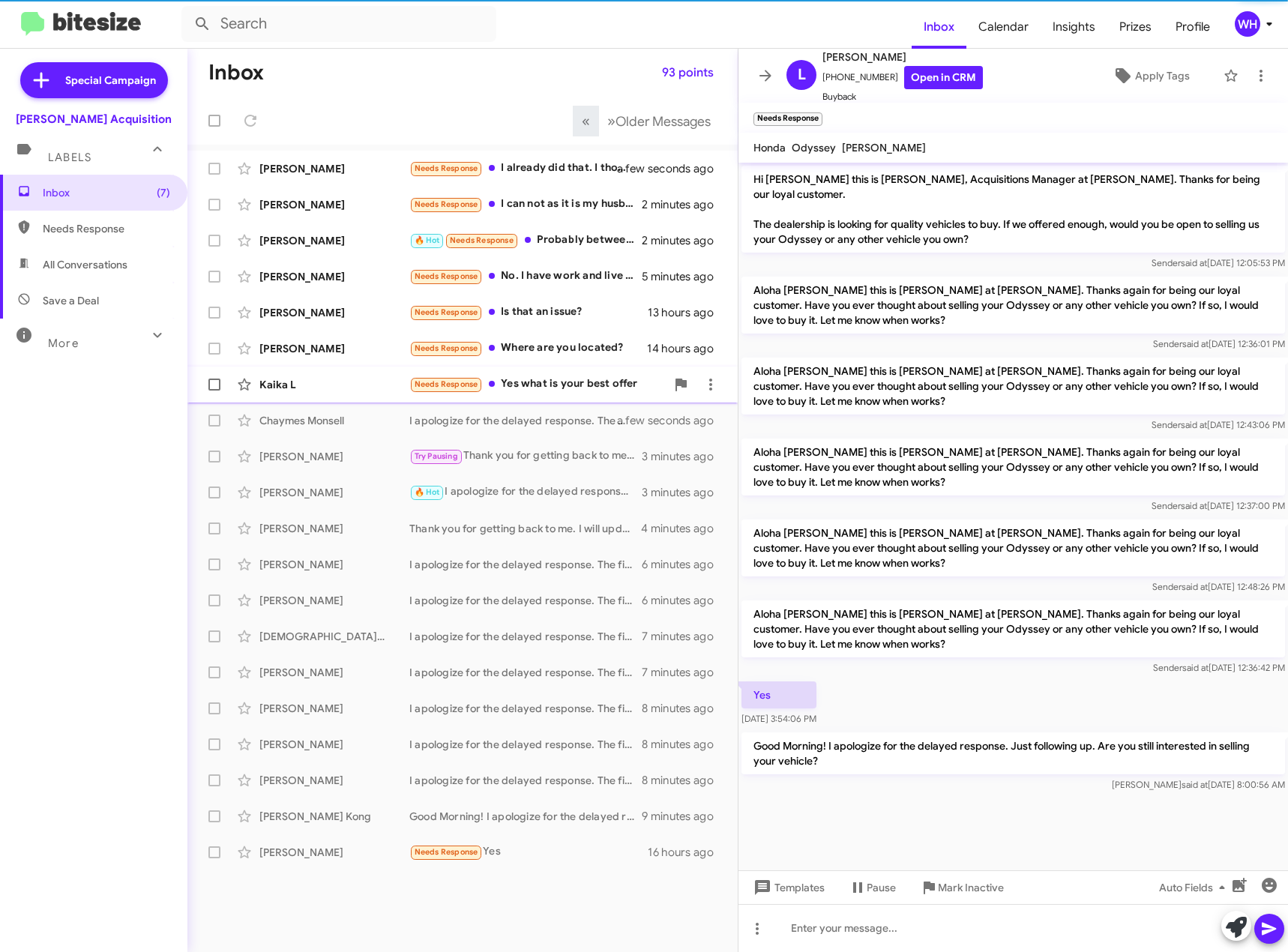
click at [284, 394] on div "Kaika L Needs Response Yes what is your best offer 16 hours ago" at bounding box center [462, 385] width 527 height 30
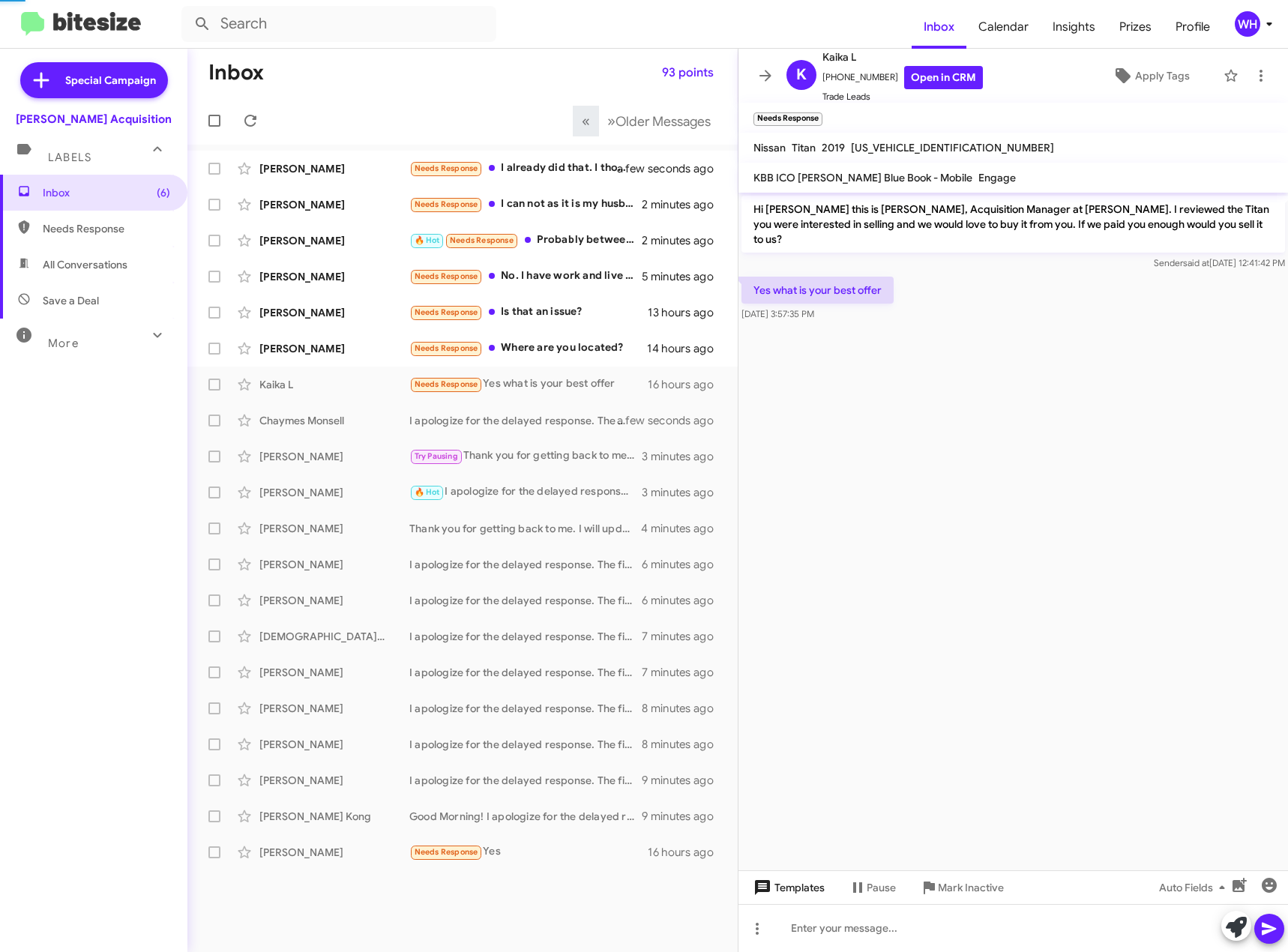
click at [803, 890] on span "Templates" at bounding box center [787, 888] width 74 height 27
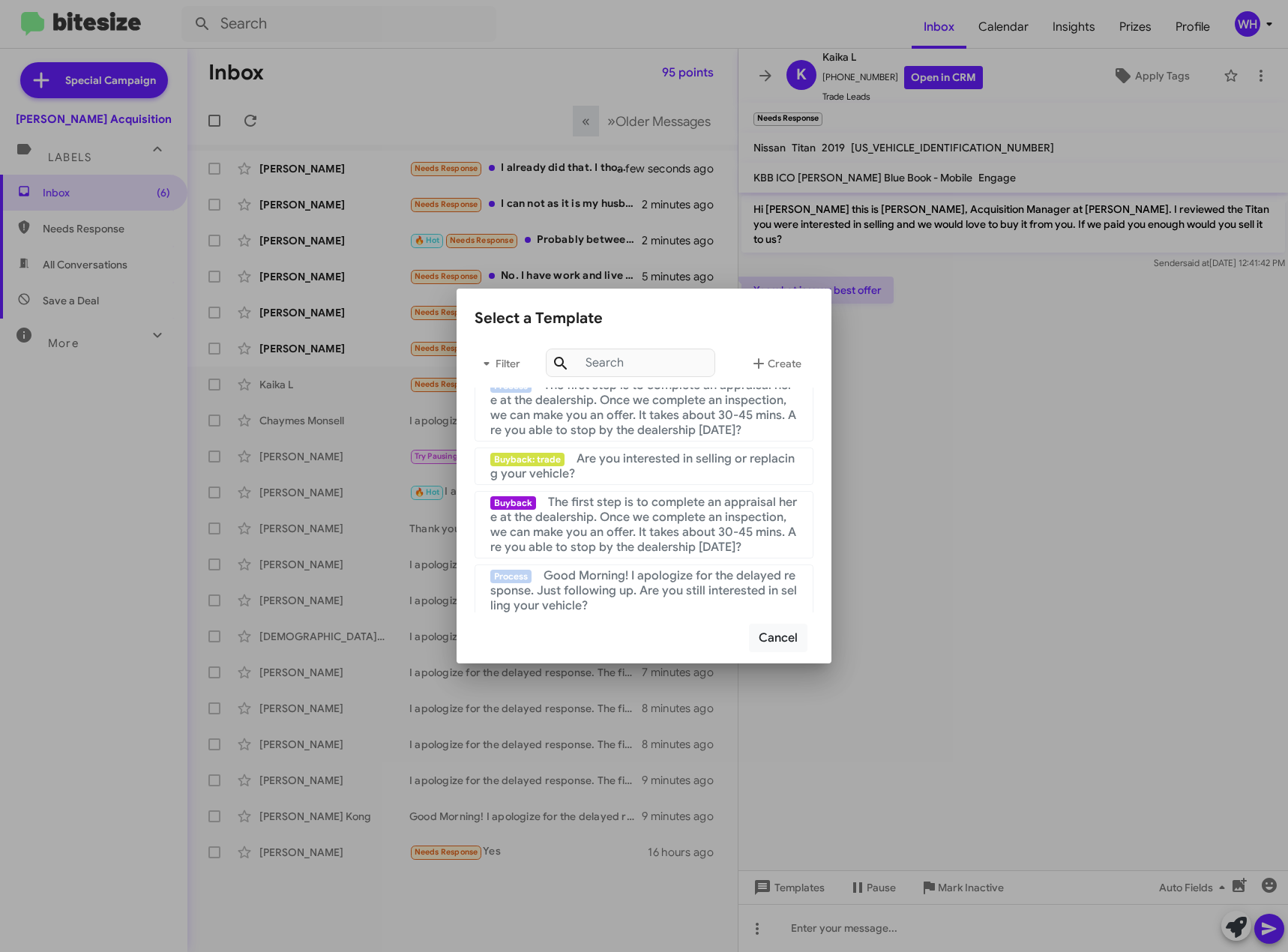
scroll to position [300, 0]
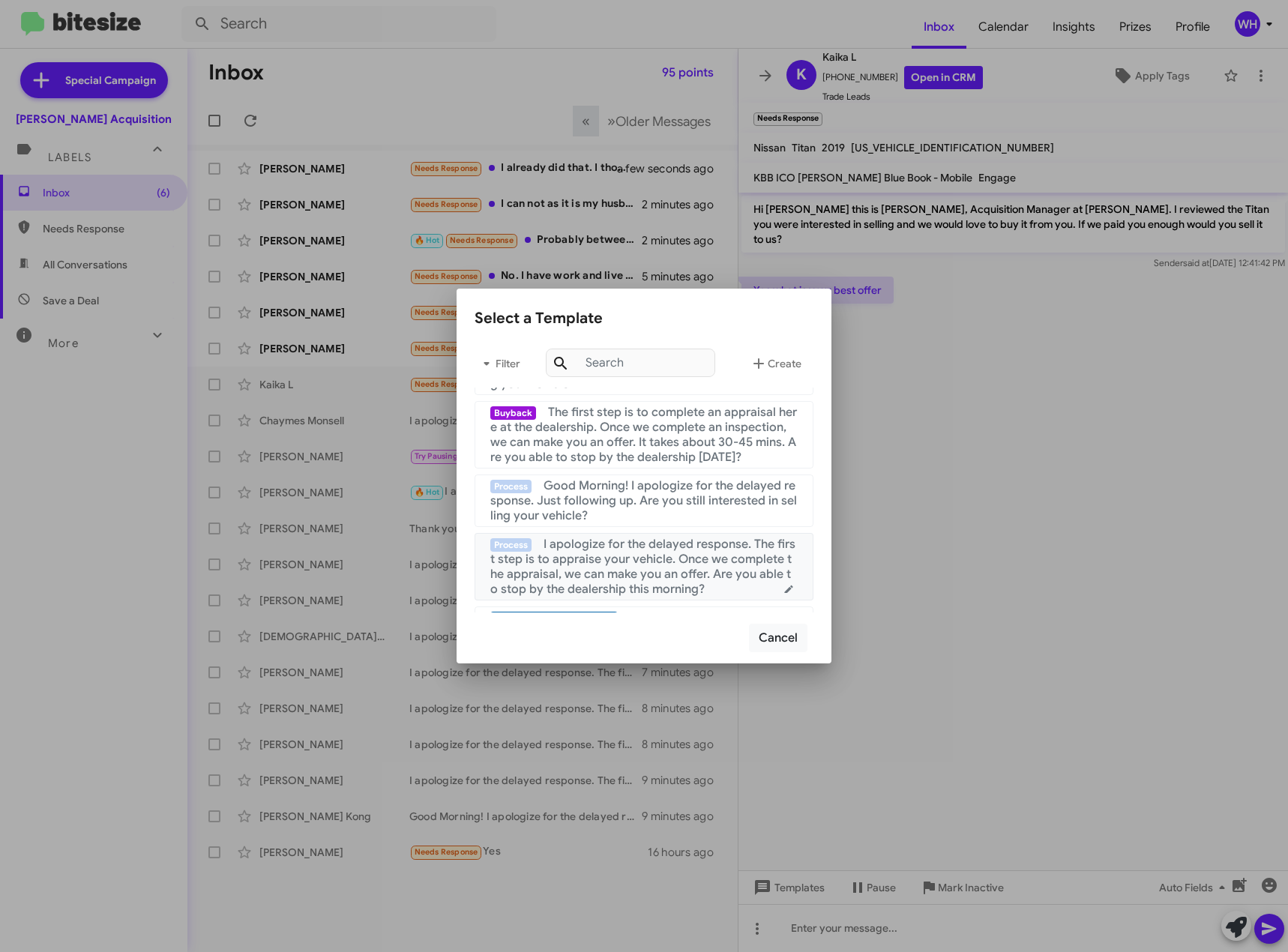
drag, startPoint x: 620, startPoint y: 566, endPoint x: 840, endPoint y: 610, distance: 224.4
click at [620, 567] on span "I apologize for the delayed response. The first step is to appraise your vehicl…" at bounding box center [642, 567] width 305 height 60
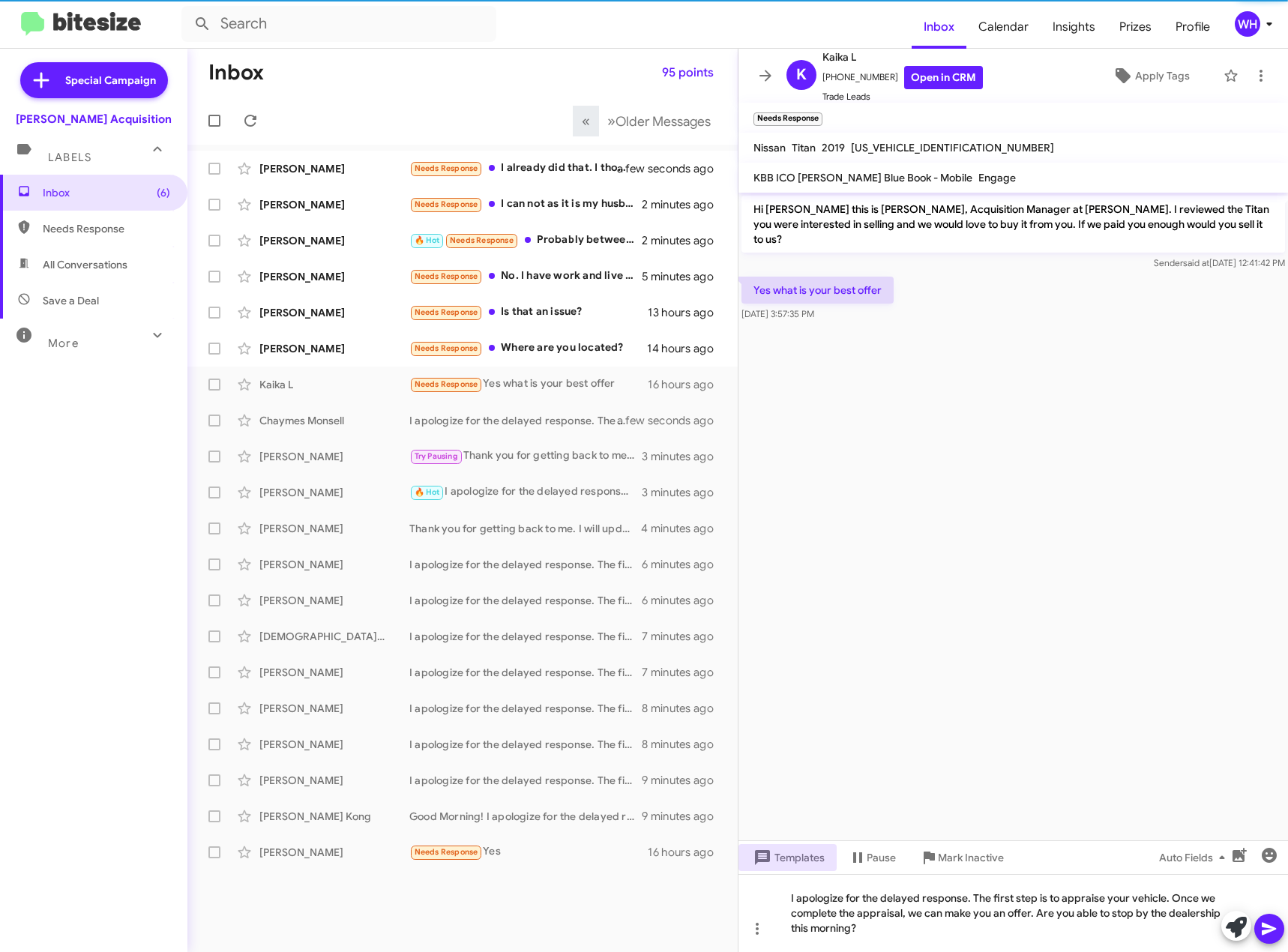
click at [1274, 932] on icon at bounding box center [1269, 929] width 18 height 18
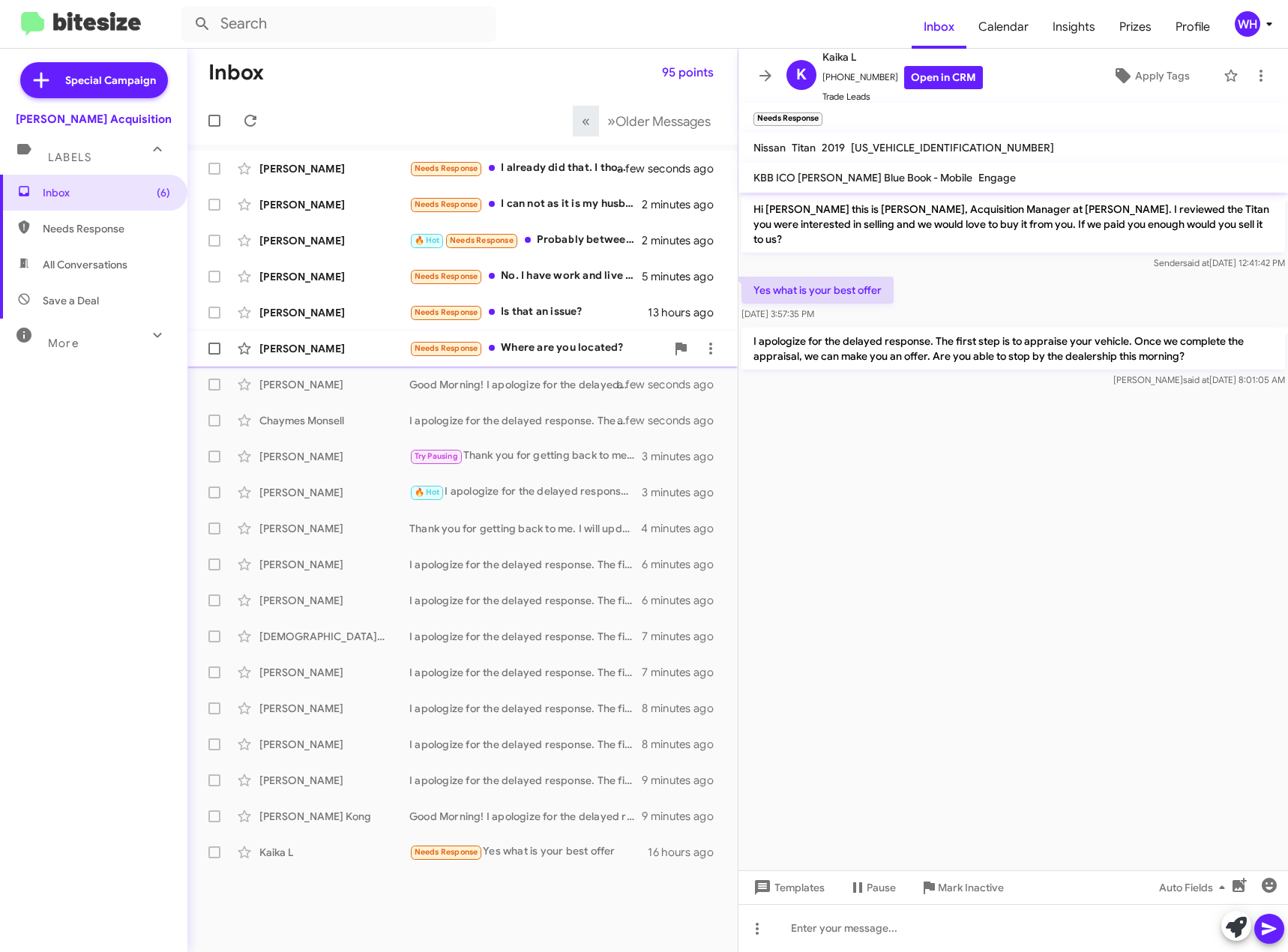
click at [315, 353] on div "[PERSON_NAME]" at bounding box center [334, 349] width 150 height 15
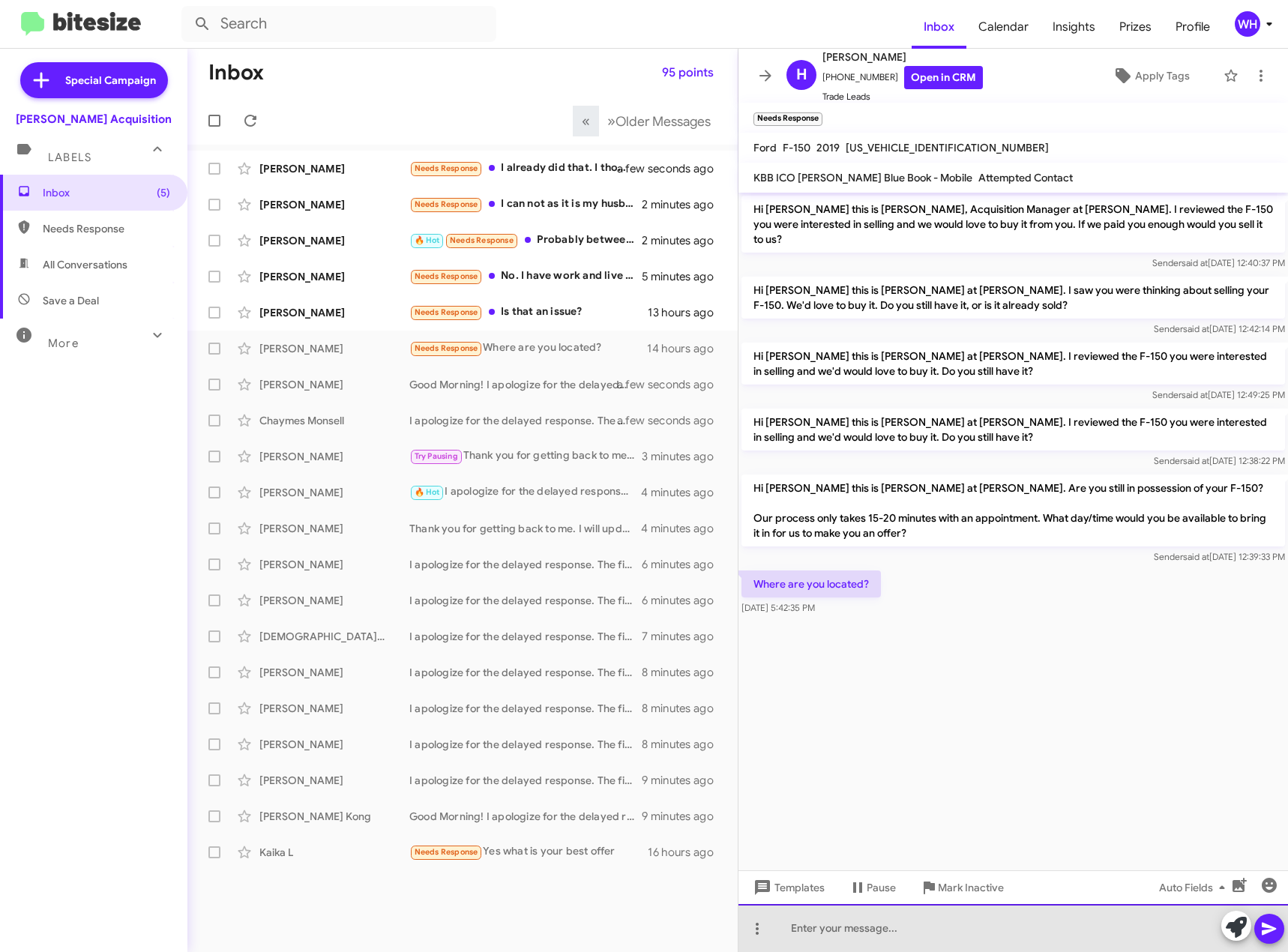
click at [877, 921] on div at bounding box center [1013, 928] width 550 height 48
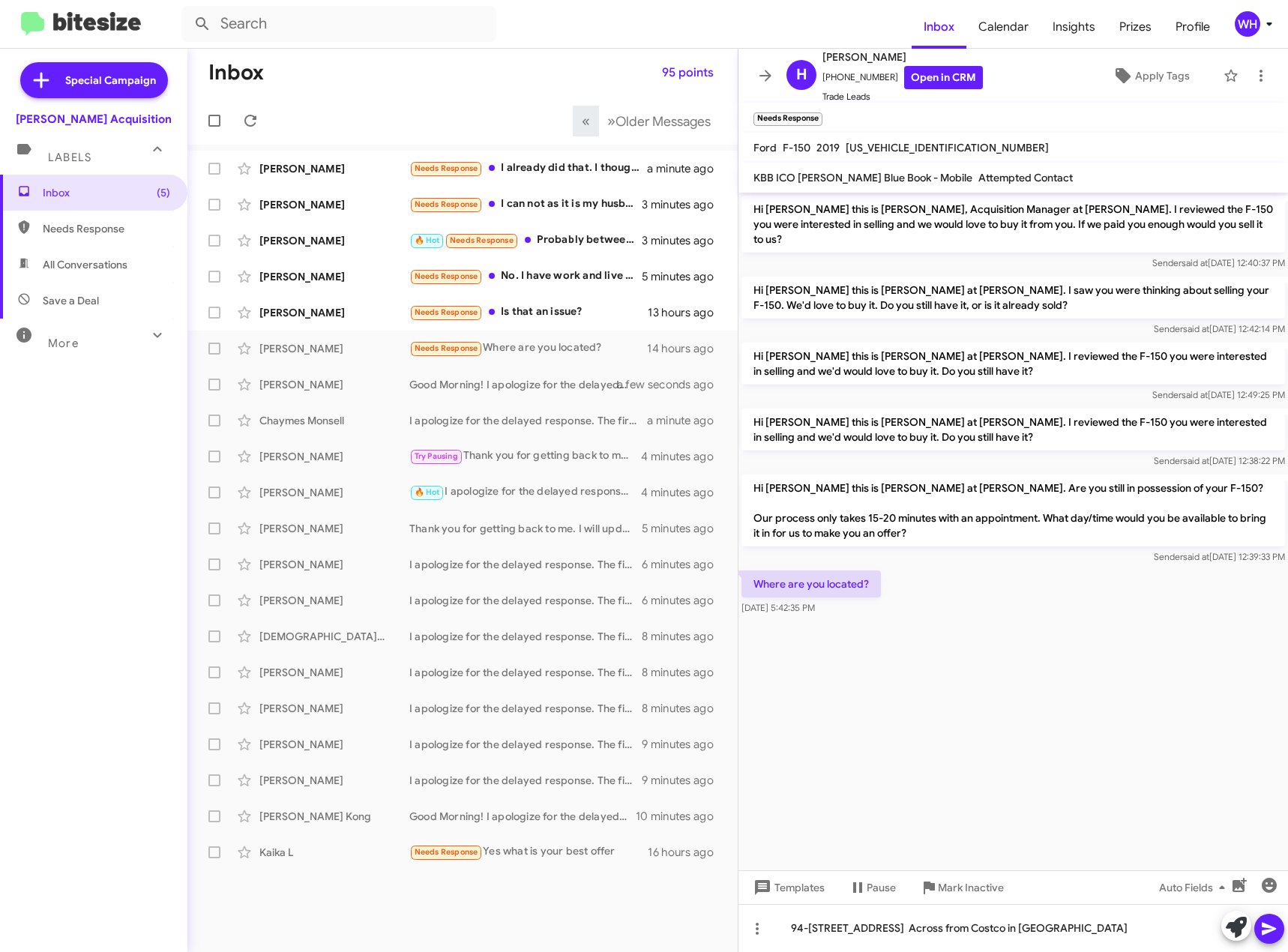
click at [1278, 931] on icon at bounding box center [1269, 929] width 18 height 18
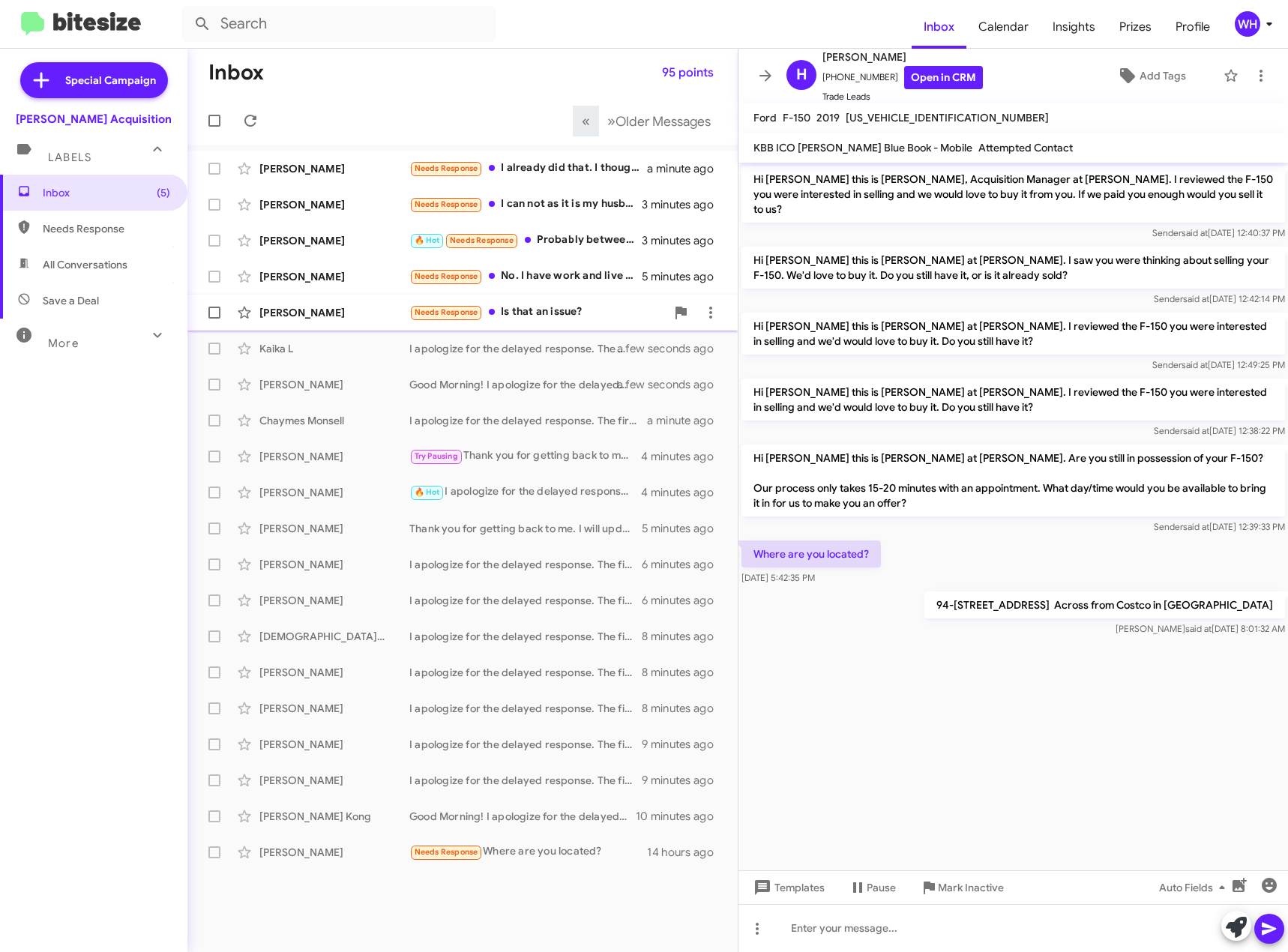
click at [282, 322] on div "[PERSON_NAME] Needs Response Is that an issue? 13 hours ago" at bounding box center [462, 312] width 527 height 30
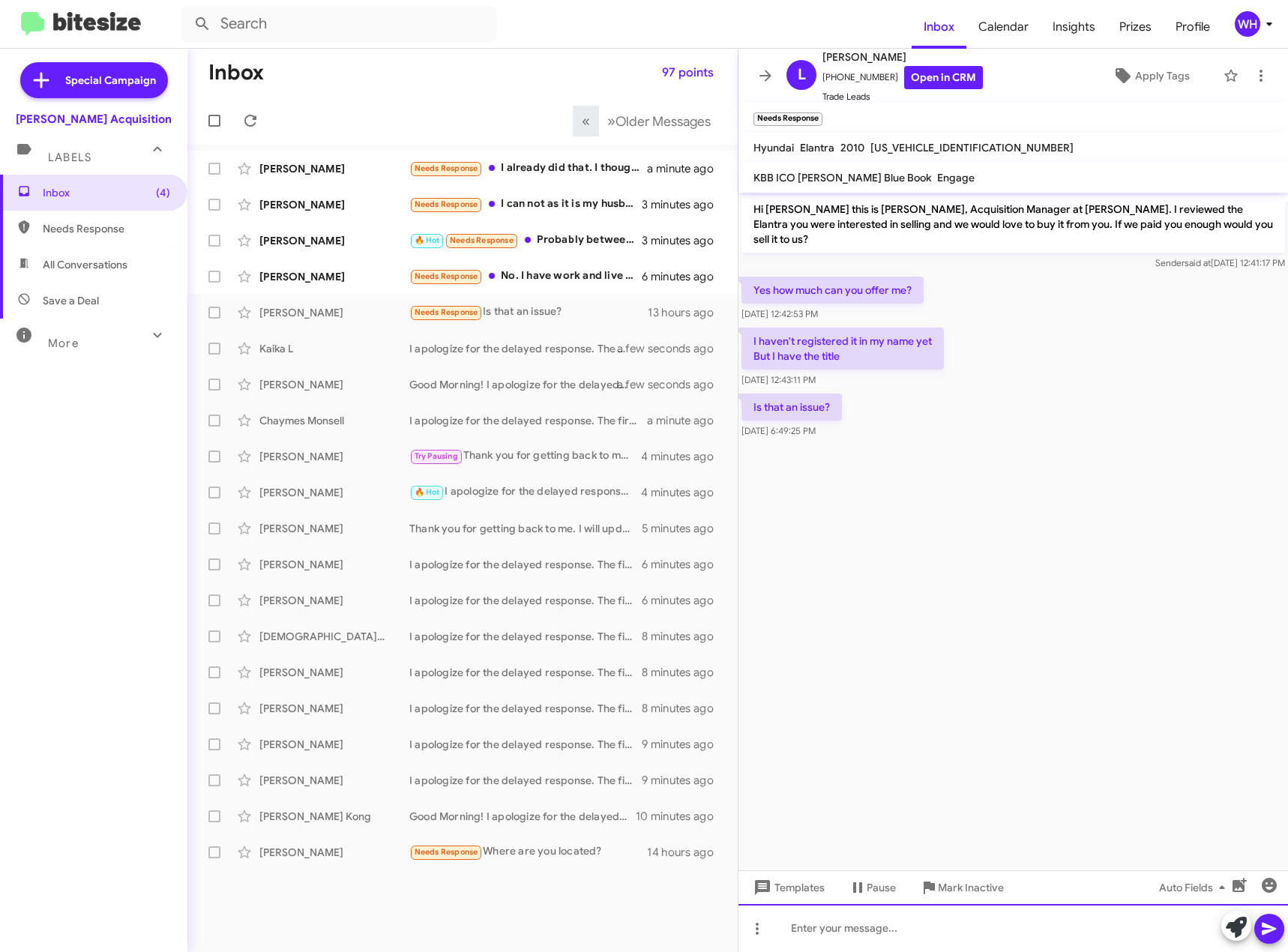
click at [858, 926] on div at bounding box center [1013, 928] width 550 height 48
click at [1274, 932] on icon at bounding box center [1269, 929] width 18 height 18
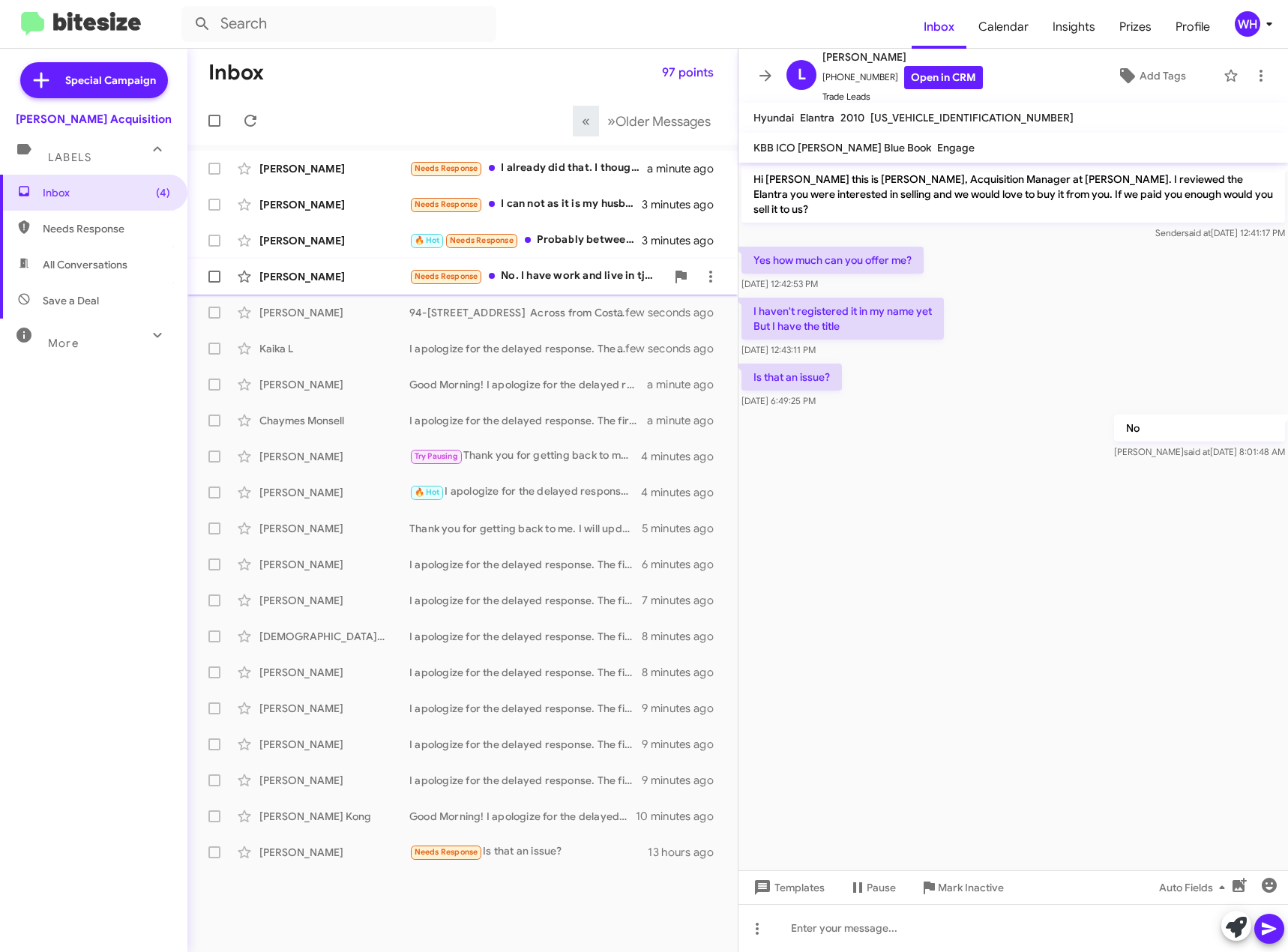
click at [310, 281] on div "[PERSON_NAME]" at bounding box center [334, 276] width 150 height 15
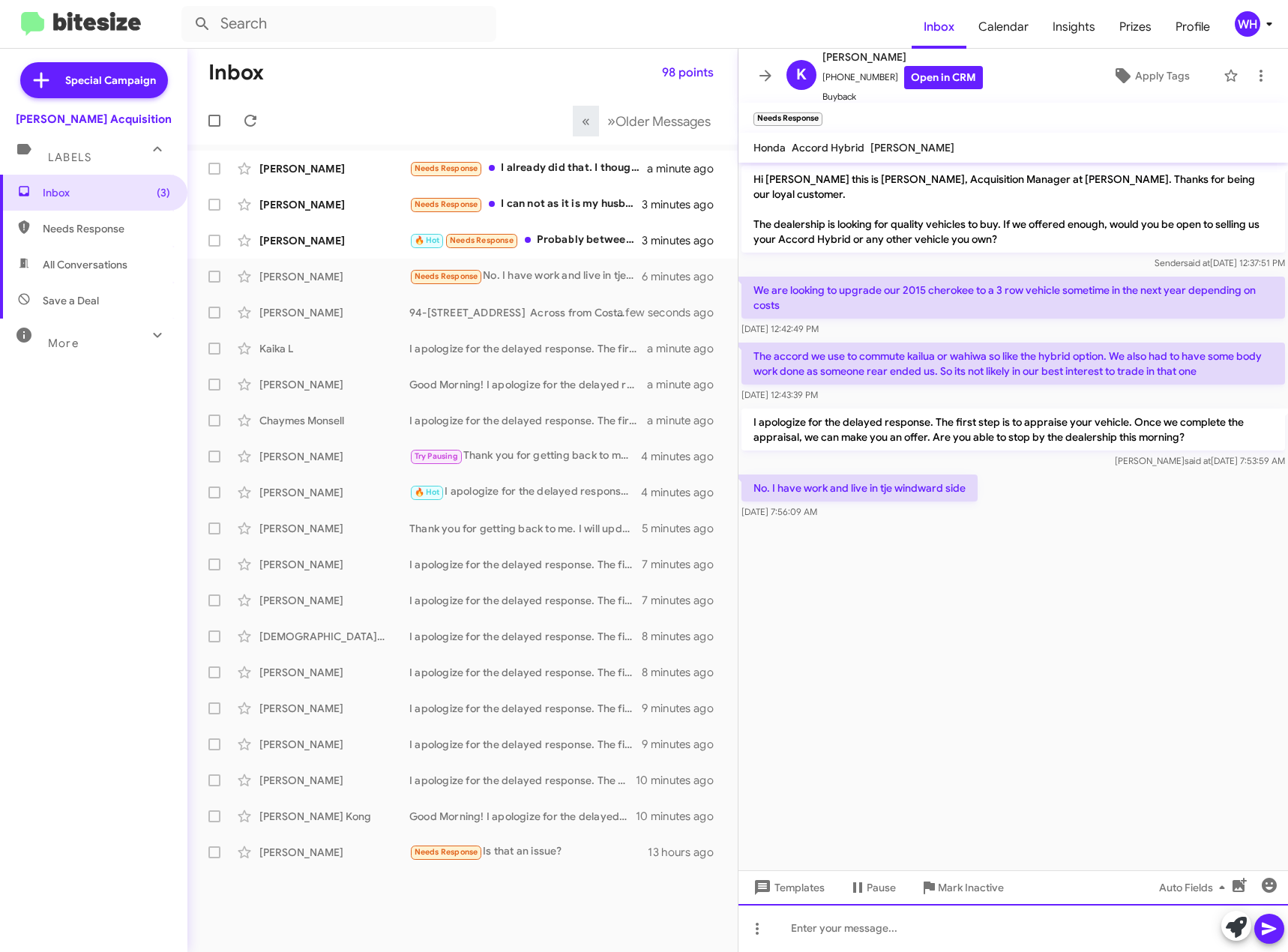
click at [884, 938] on div at bounding box center [1013, 928] width 550 height 48
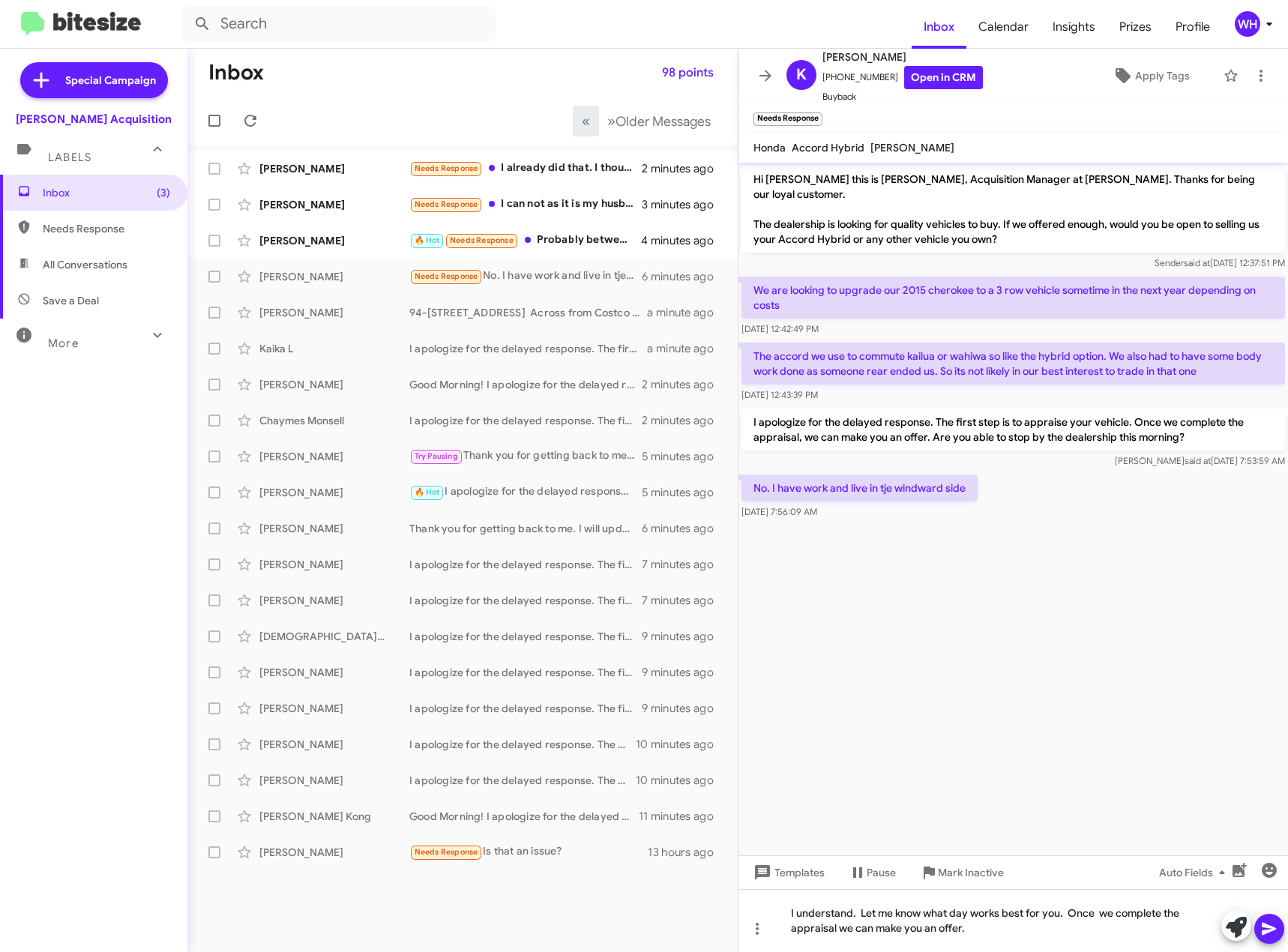
click at [1265, 928] on icon at bounding box center [1269, 929] width 18 height 18
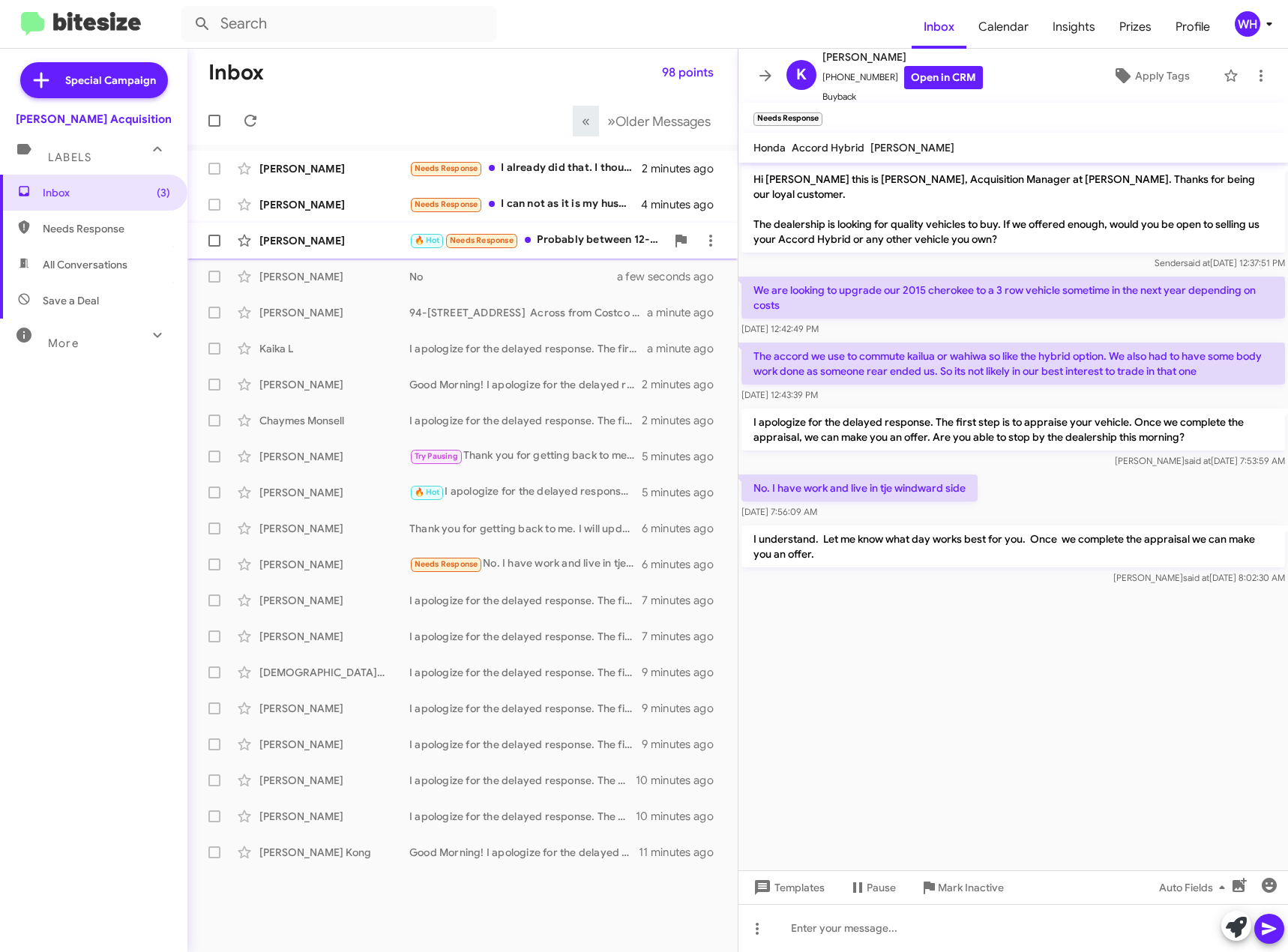
click at [312, 231] on div "[PERSON_NAME] 🔥 Hot Needs Response Probably between 12-12:15. 4 minutes ago" at bounding box center [462, 240] width 527 height 30
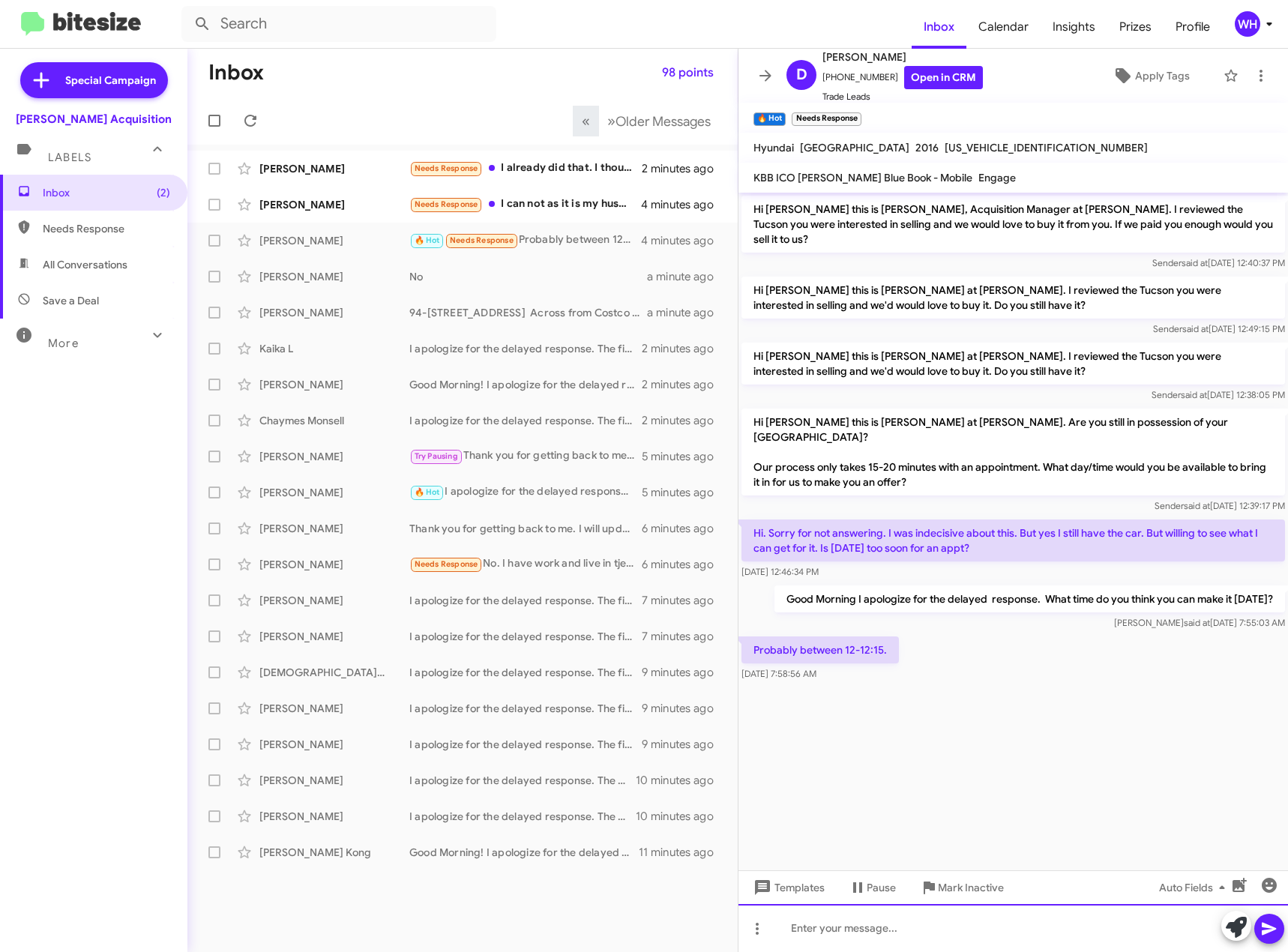
click at [857, 933] on div at bounding box center [1013, 928] width 550 height 48
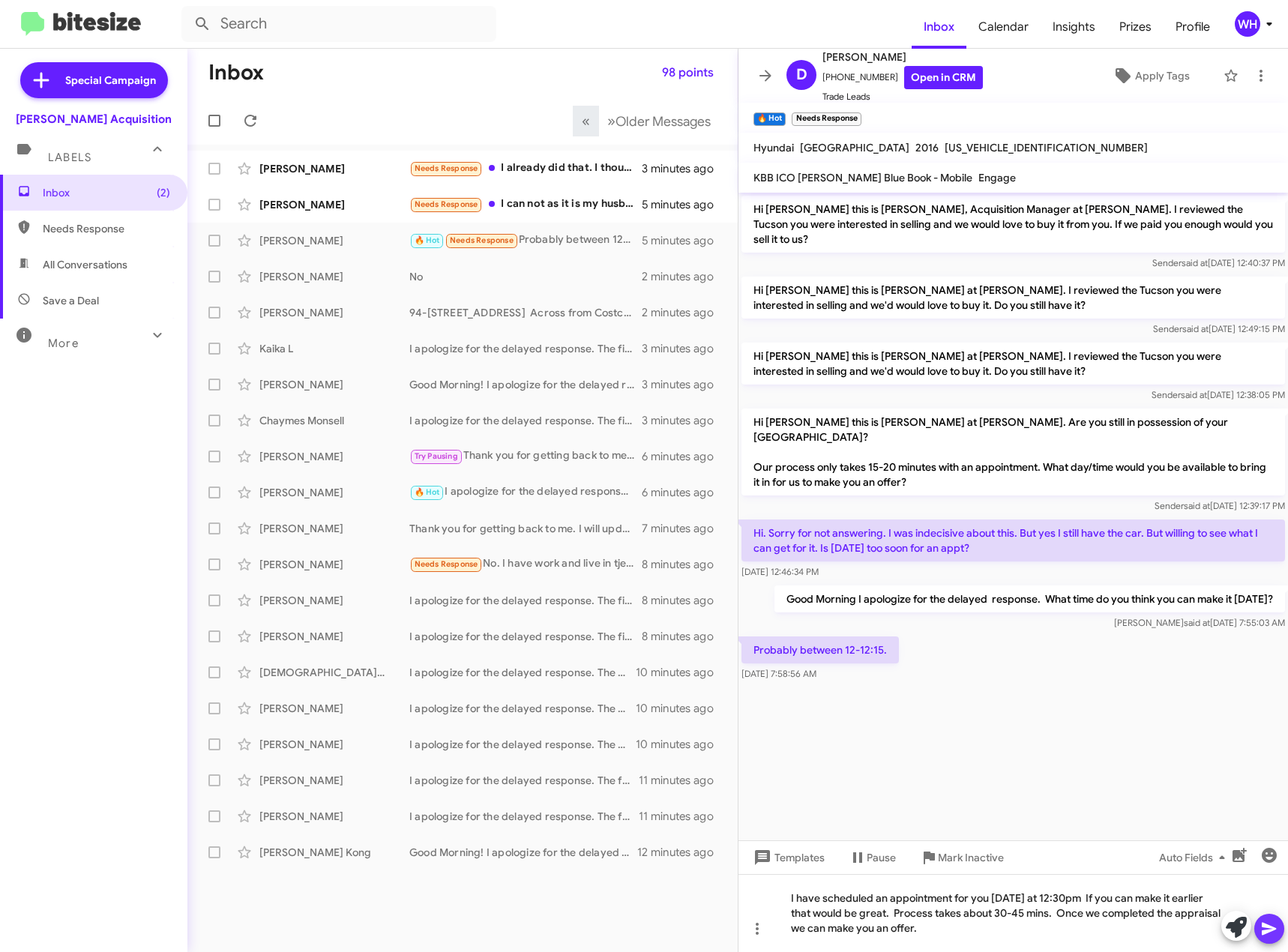
click at [1268, 936] on icon at bounding box center [1269, 929] width 18 height 18
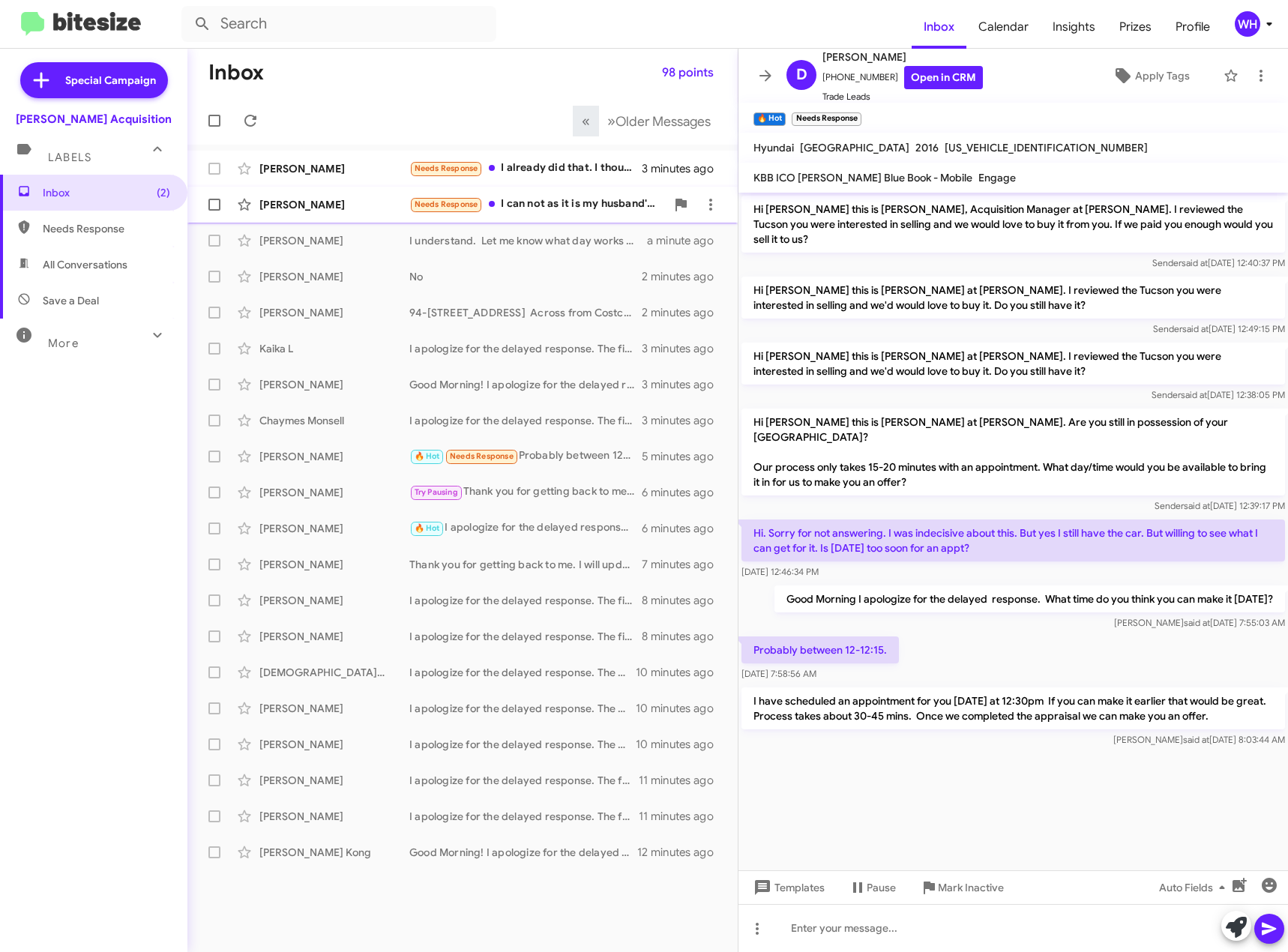
drag, startPoint x: 291, startPoint y: 206, endPoint x: 870, endPoint y: 334, distance: 593.0
click at [292, 206] on div "[PERSON_NAME]" at bounding box center [334, 205] width 150 height 15
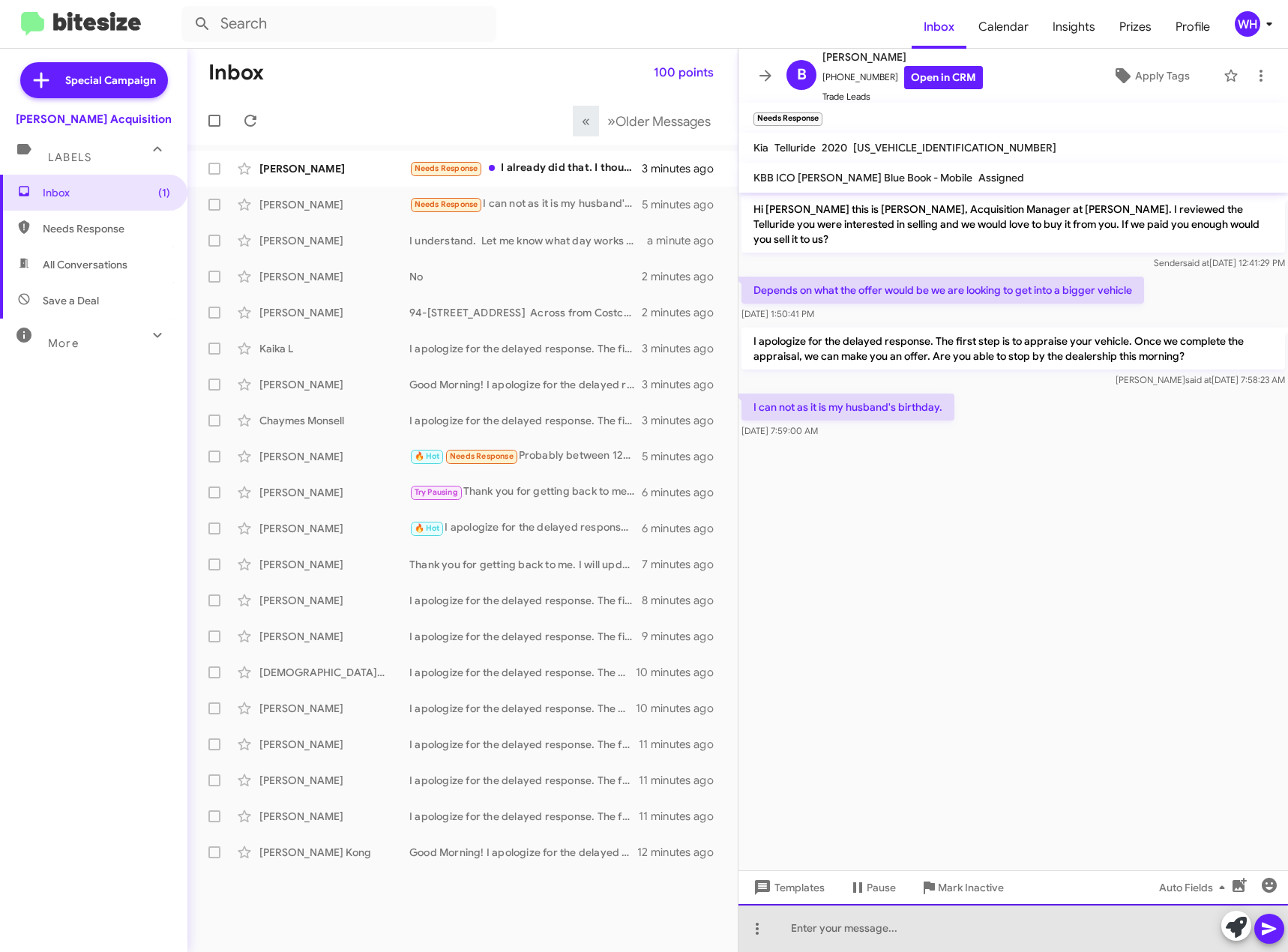
click at [870, 934] on div at bounding box center [1013, 928] width 550 height 48
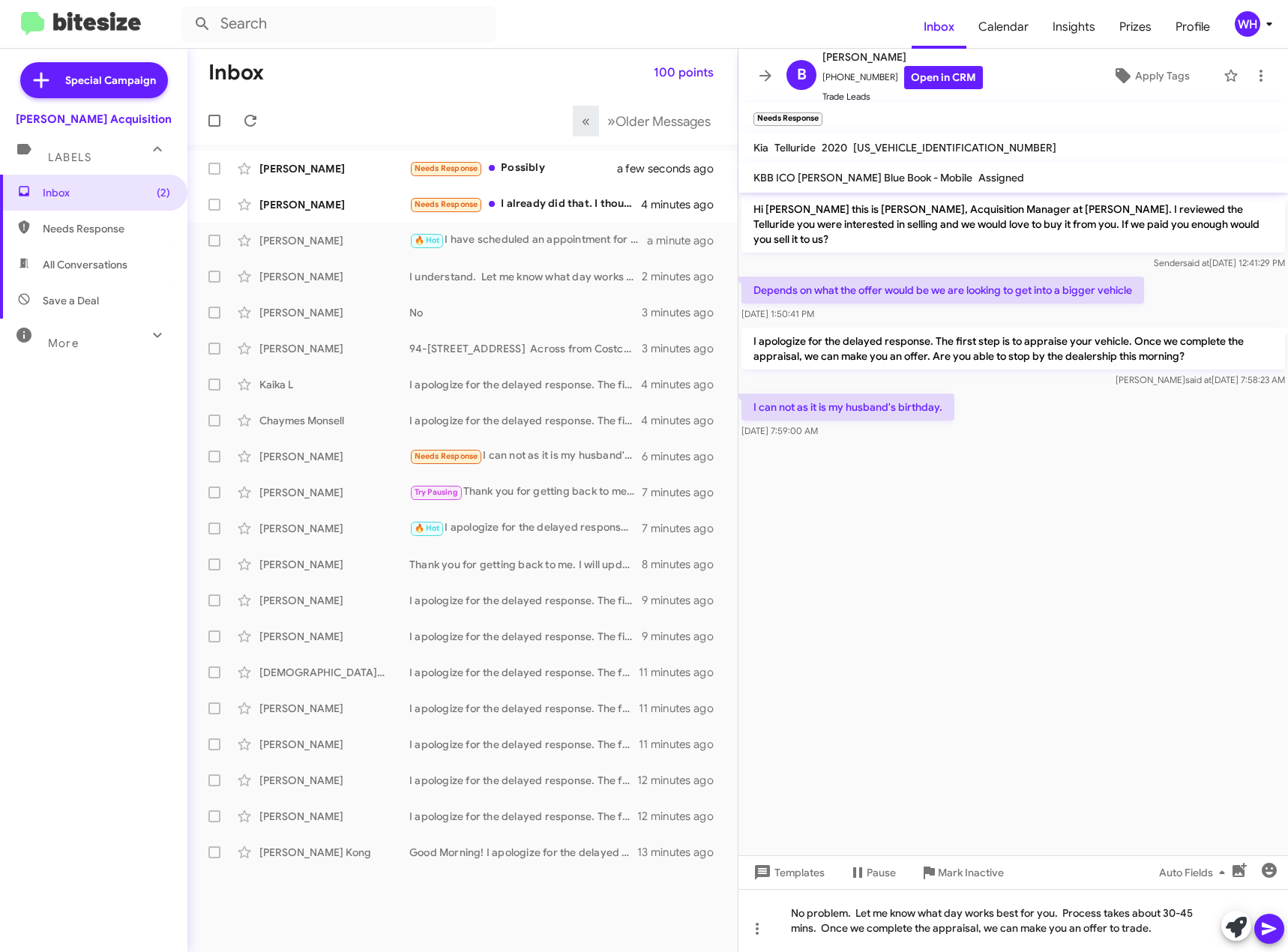
click at [1276, 927] on icon at bounding box center [1269, 929] width 18 height 18
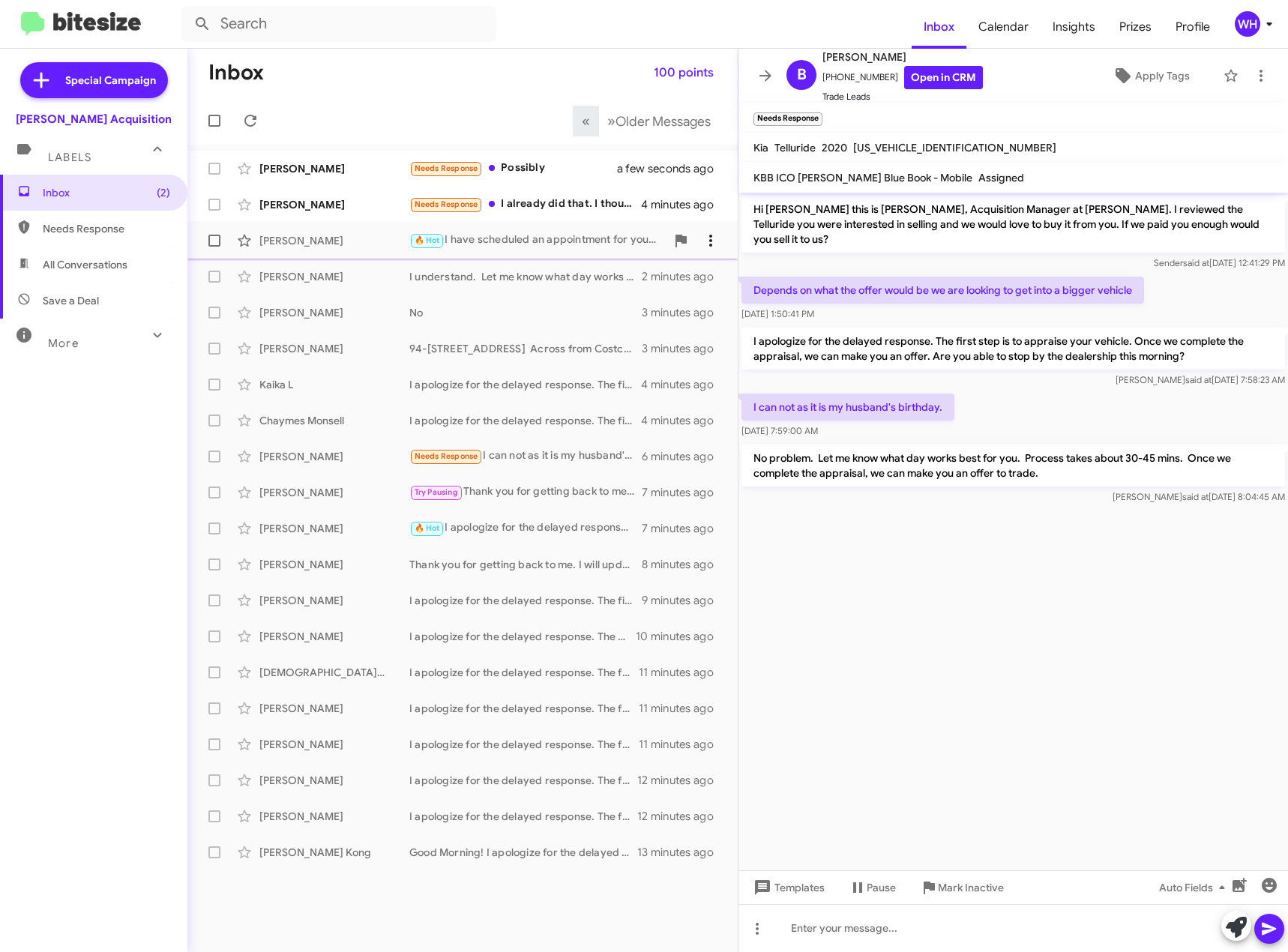
drag, startPoint x: 280, startPoint y: 205, endPoint x: 721, endPoint y: 251, distance: 443.4
click at [282, 205] on div "[PERSON_NAME]" at bounding box center [334, 205] width 150 height 15
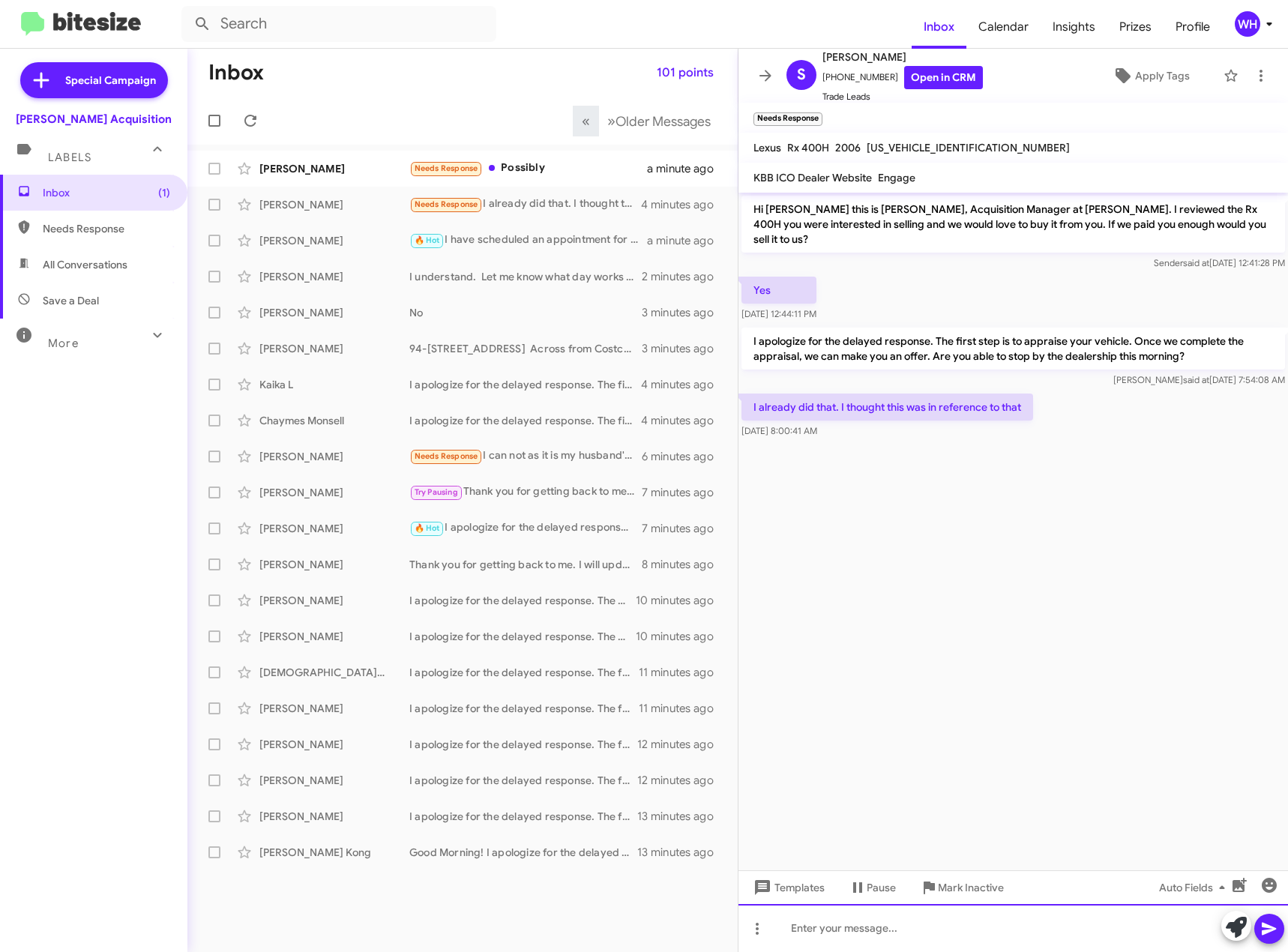
click at [854, 943] on div at bounding box center [1013, 928] width 550 height 48
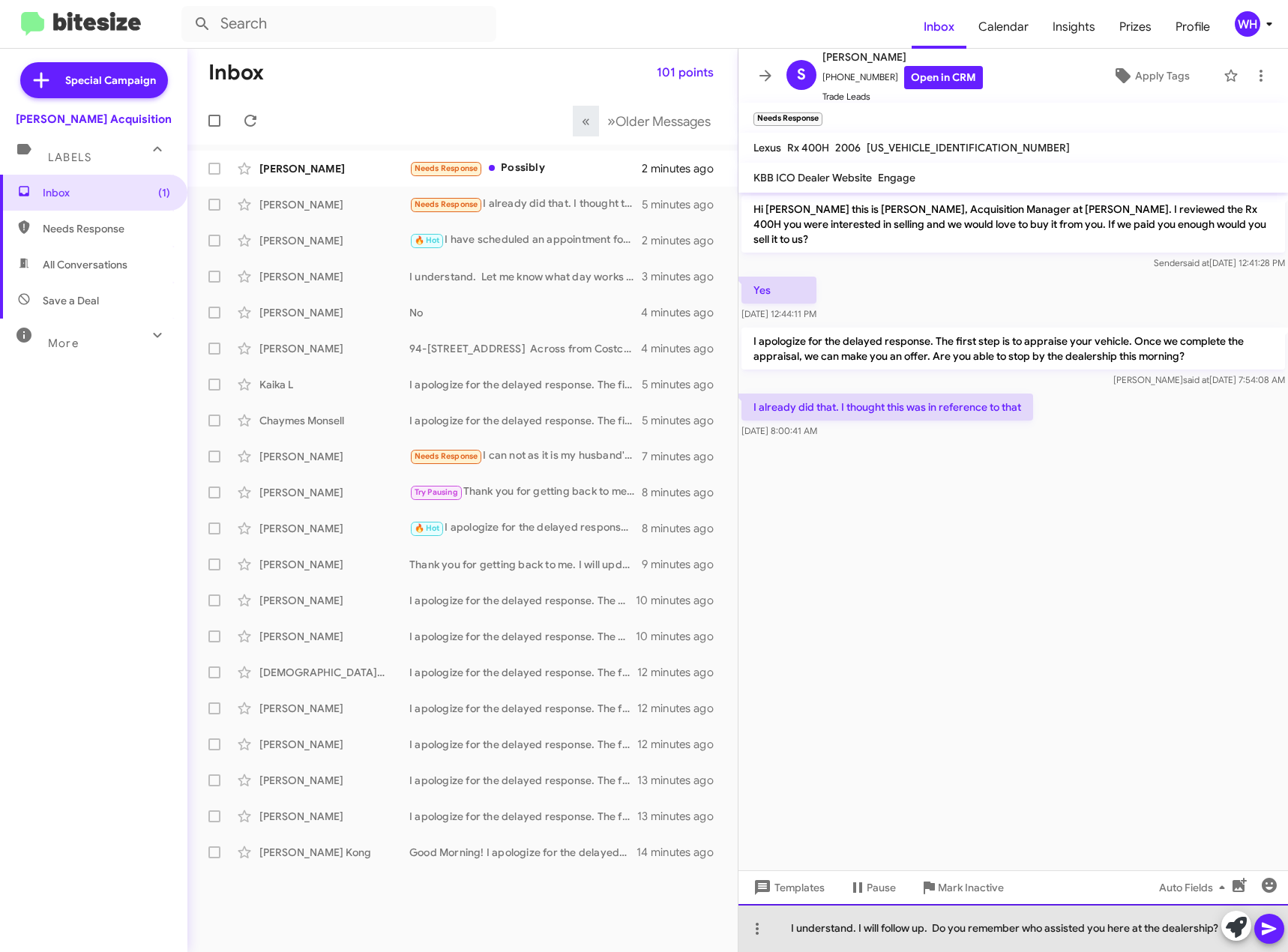
click at [1285, 935] on div "I understand. I will follow up. Do you remember who assisted you here at the de…" at bounding box center [1013, 928] width 550 height 48
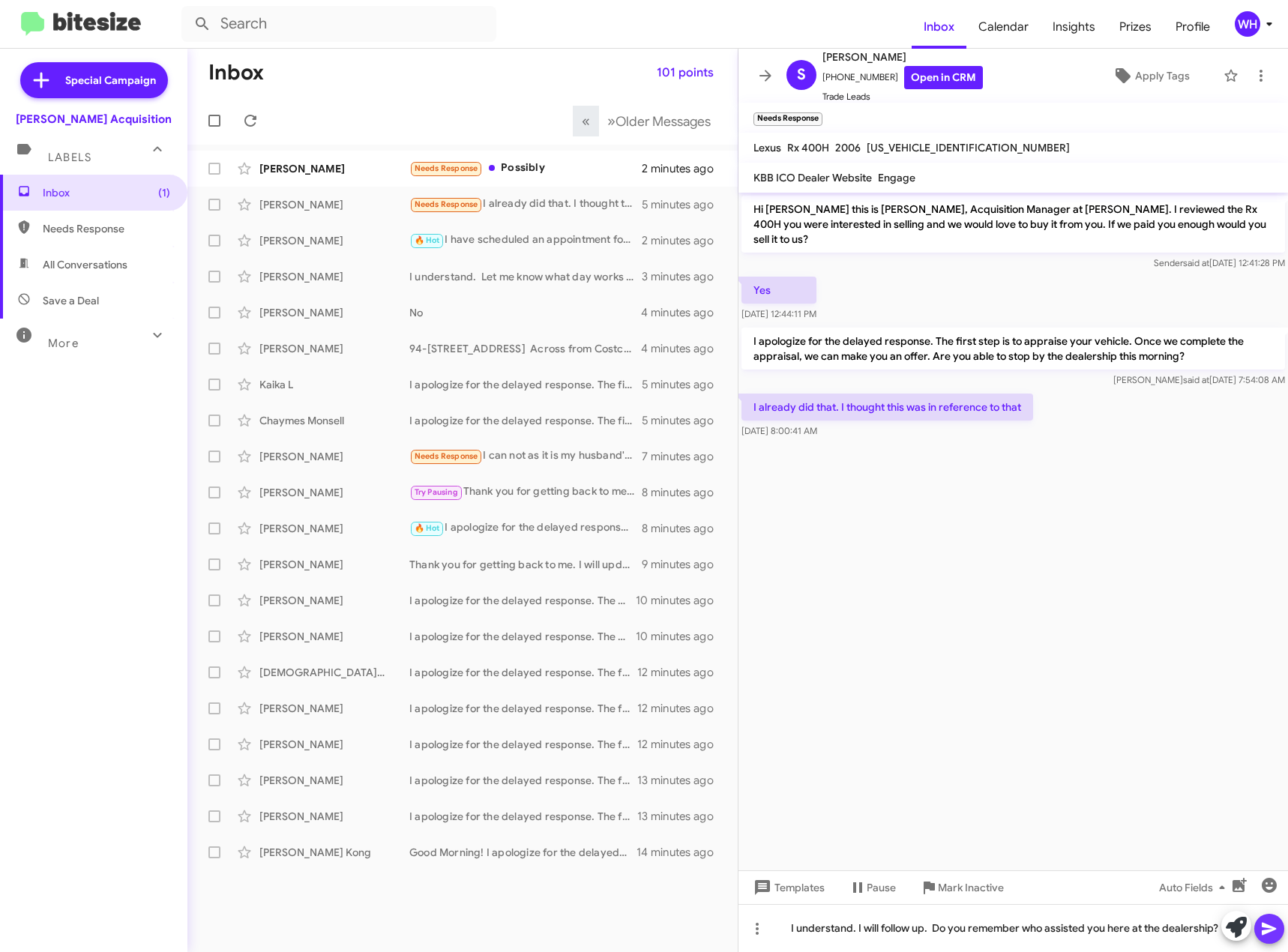
drag, startPoint x: 1271, startPoint y: 927, endPoint x: 1230, endPoint y: 812, distance: 122.1
click at [1271, 925] on icon at bounding box center [1269, 929] width 18 height 18
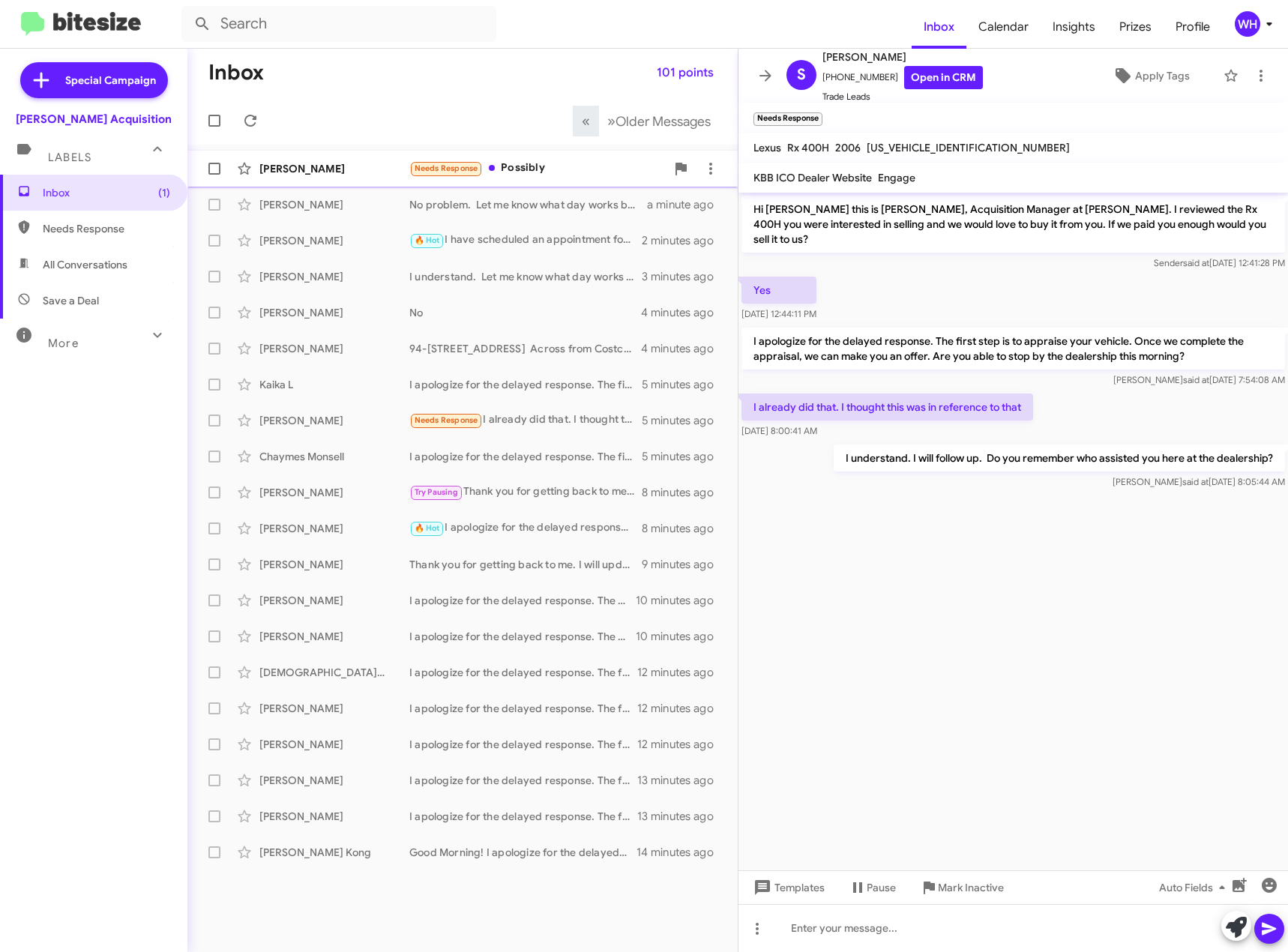
click at [297, 168] on div "[PERSON_NAME]" at bounding box center [334, 169] width 150 height 15
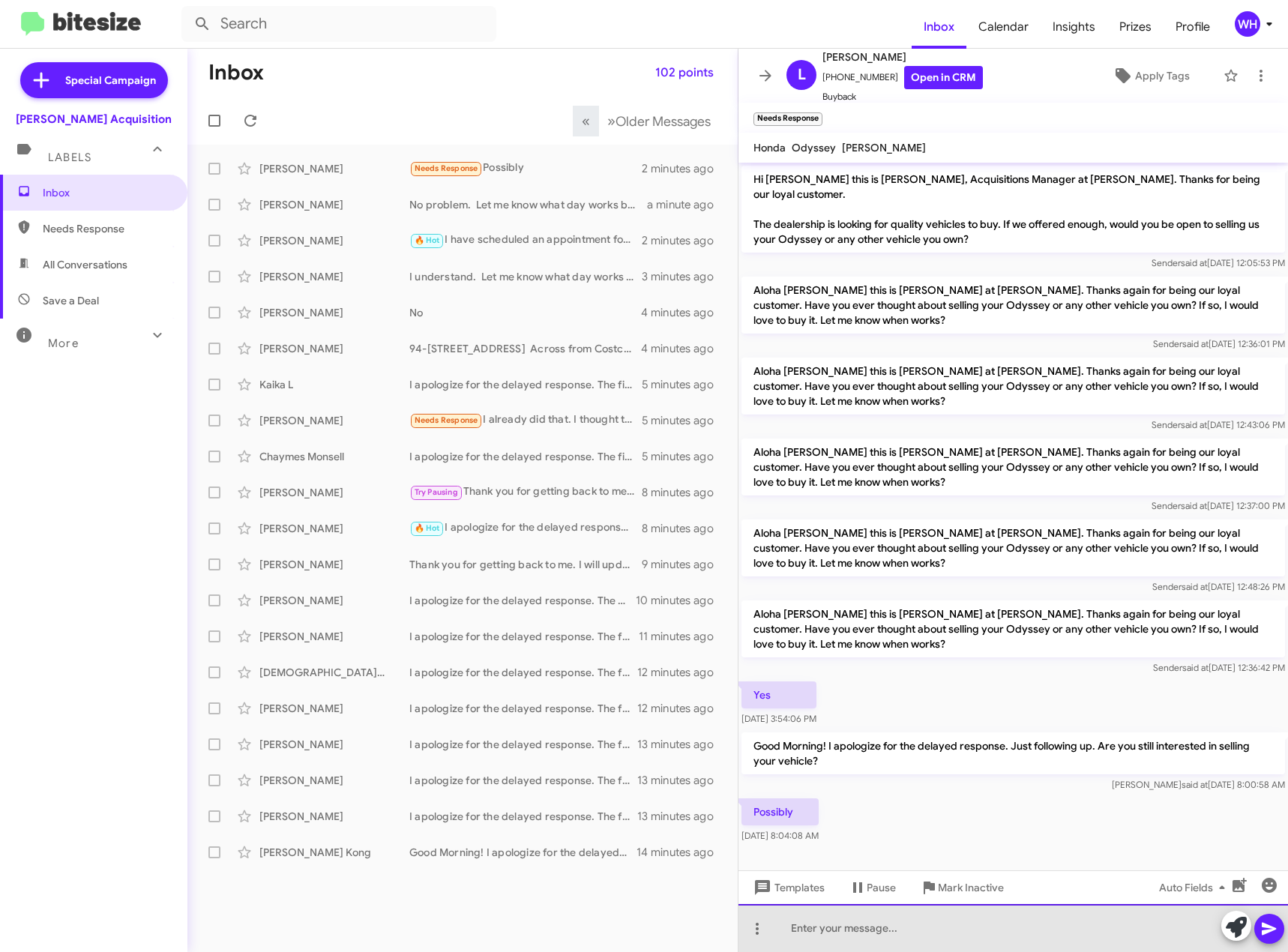
click at [871, 936] on div at bounding box center [1013, 928] width 550 height 48
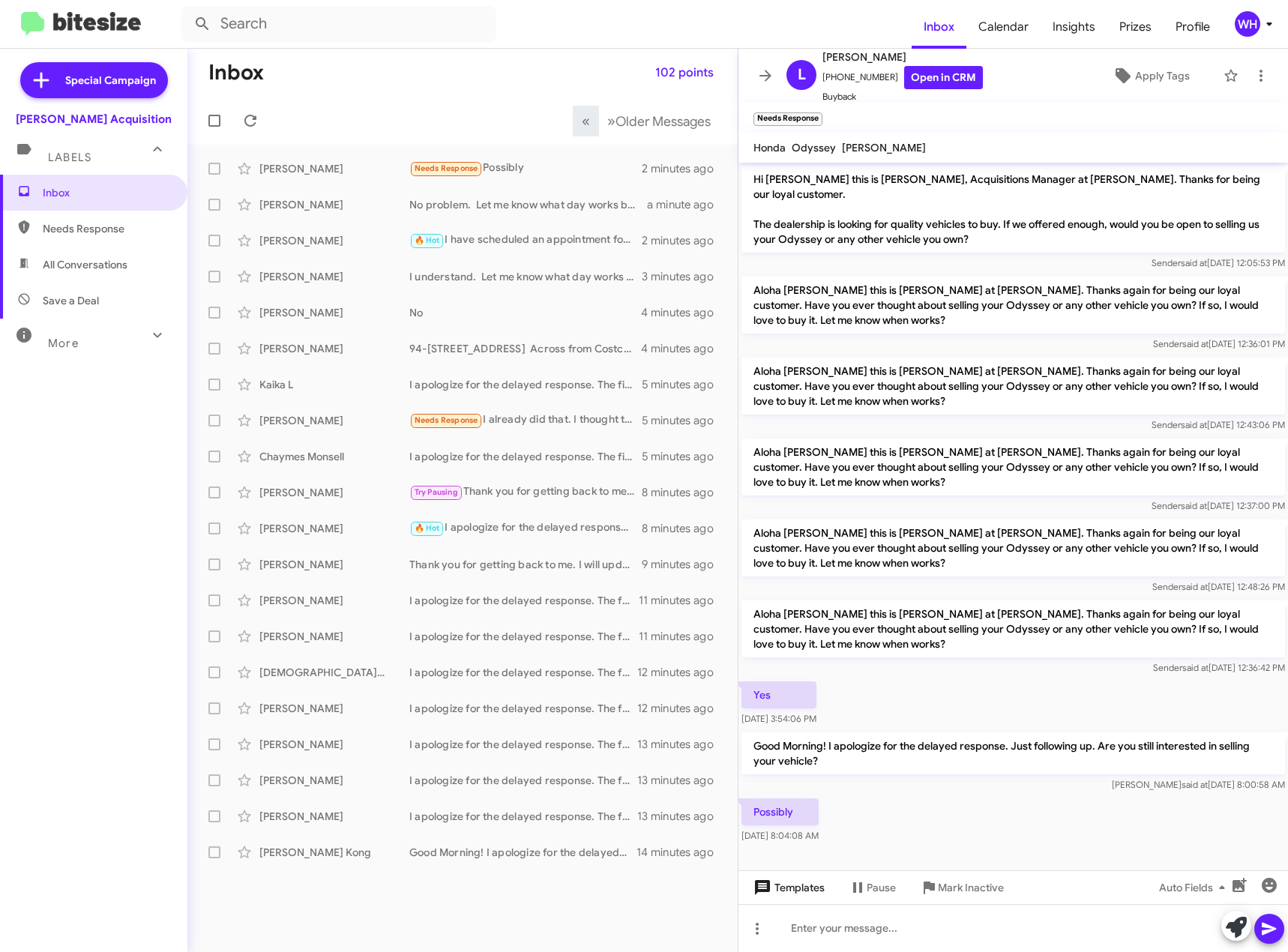
click at [800, 894] on span "Templates" at bounding box center [787, 888] width 74 height 27
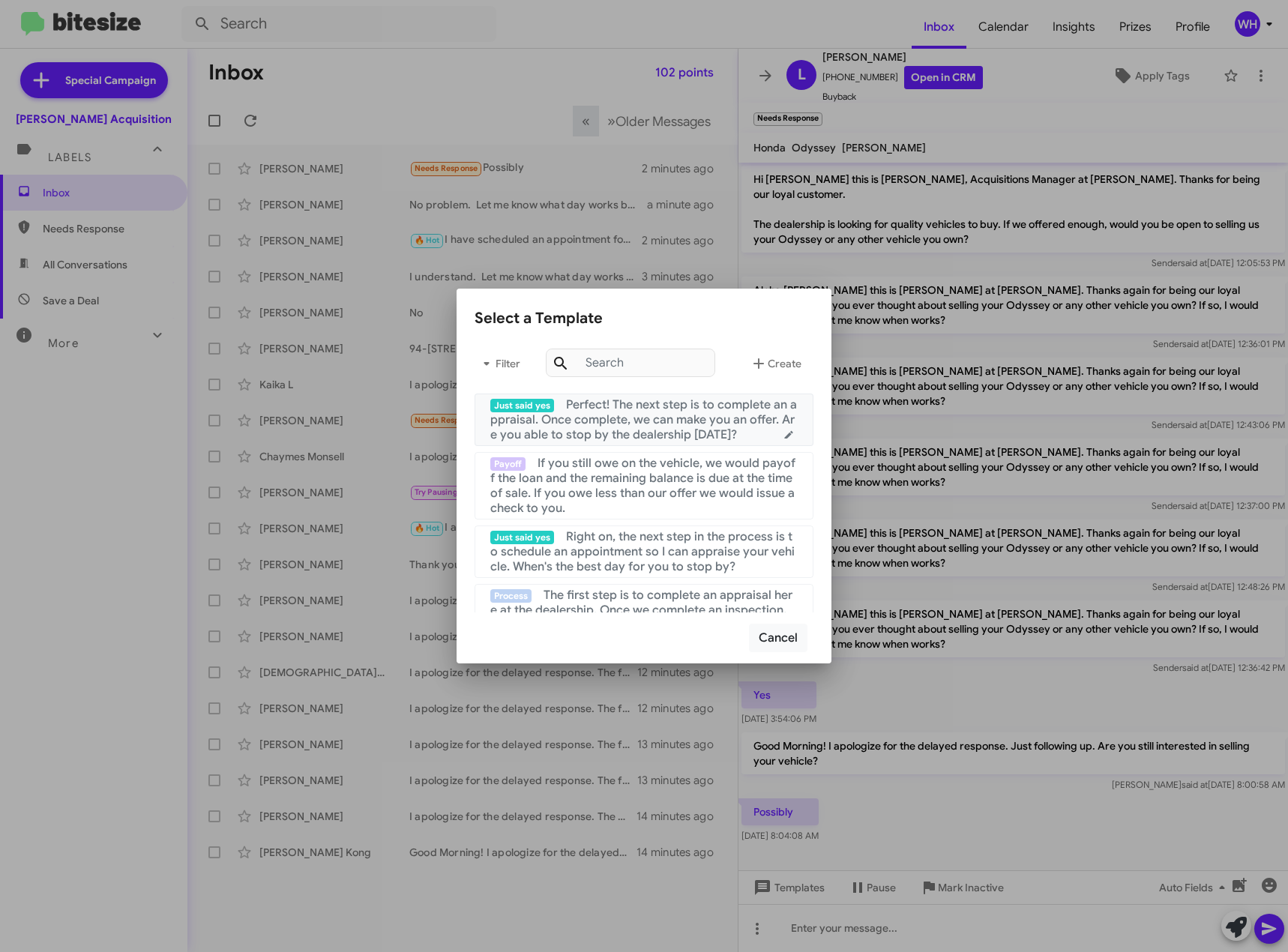
click at [687, 406] on span "Perfect! The next step is to complete an appraisal. Once complete, we can make …" at bounding box center [643, 419] width 307 height 45
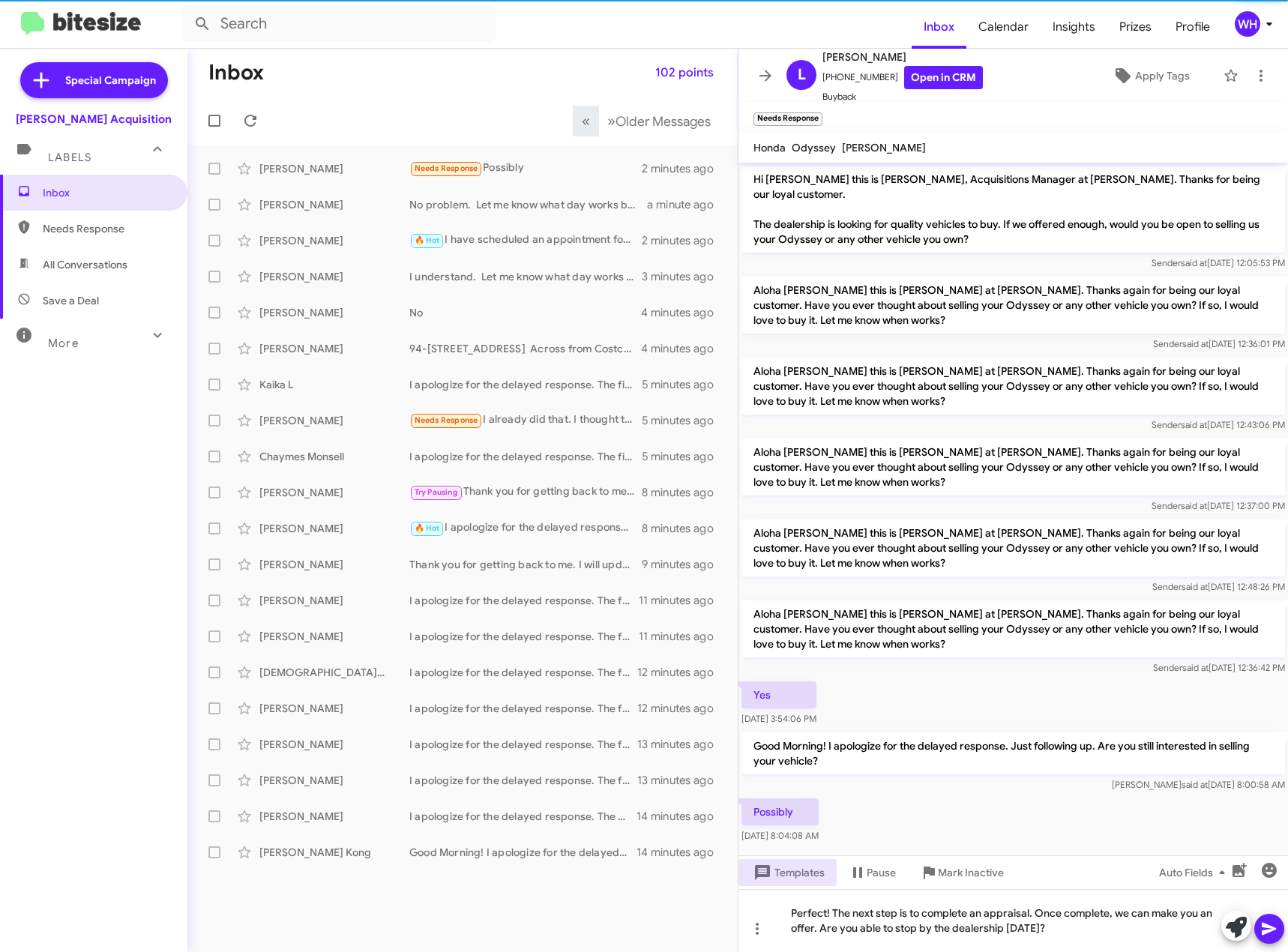
click at [1266, 923] on icon at bounding box center [1269, 929] width 18 height 18
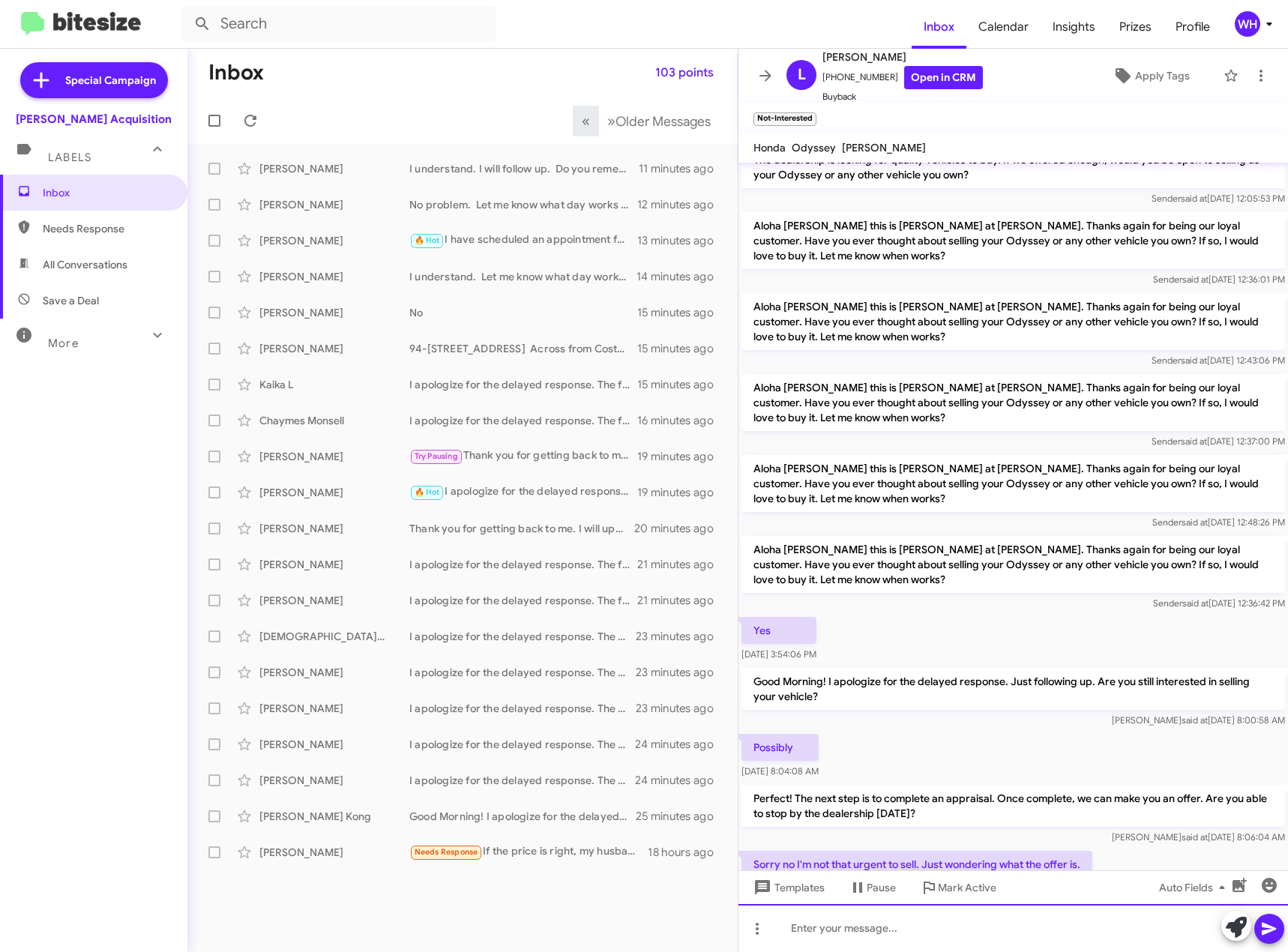
scroll to position [151, 0]
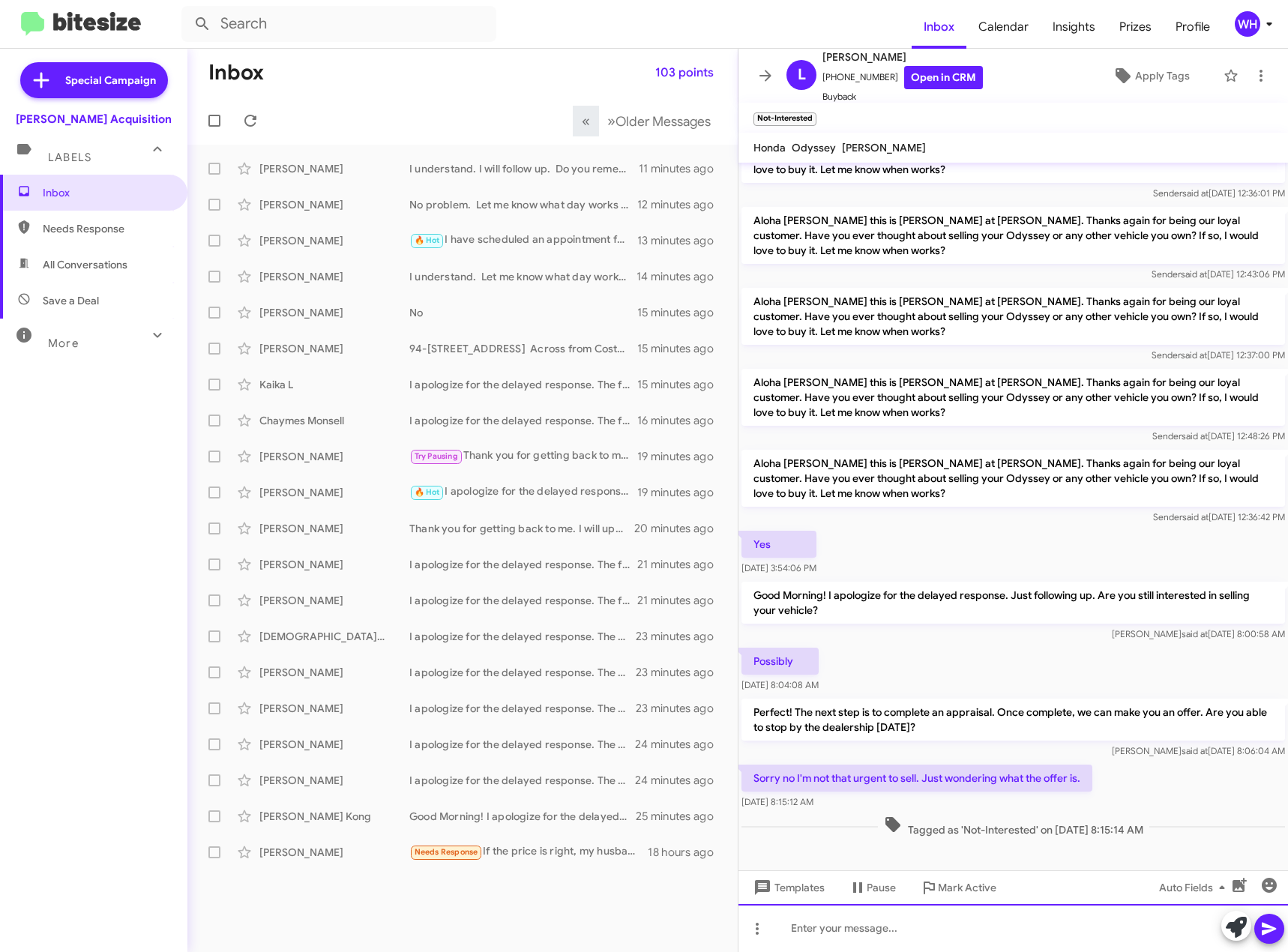
click at [904, 922] on div at bounding box center [1013, 928] width 550 height 48
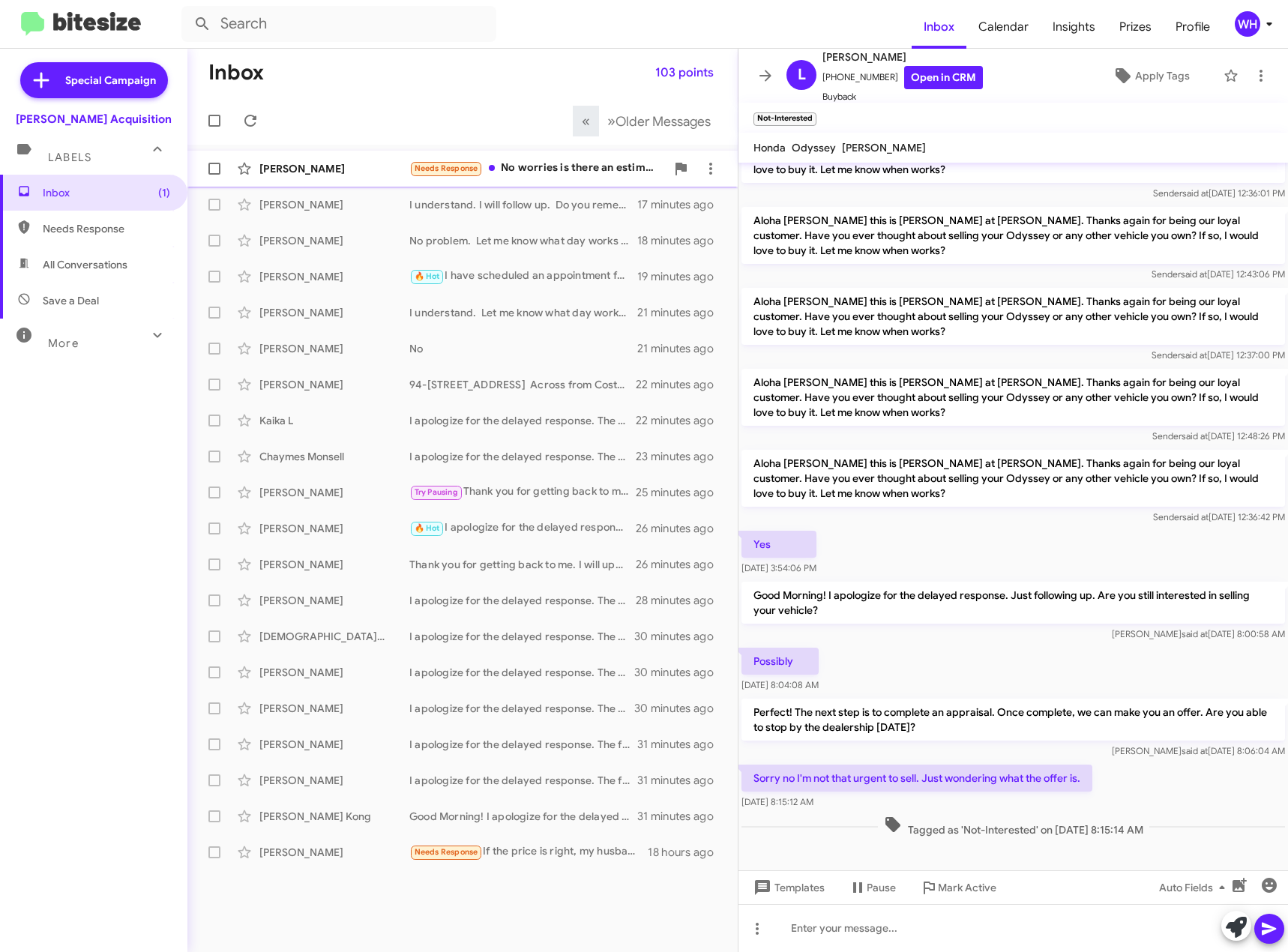
click at [277, 162] on div "[PERSON_NAME]" at bounding box center [334, 169] width 150 height 15
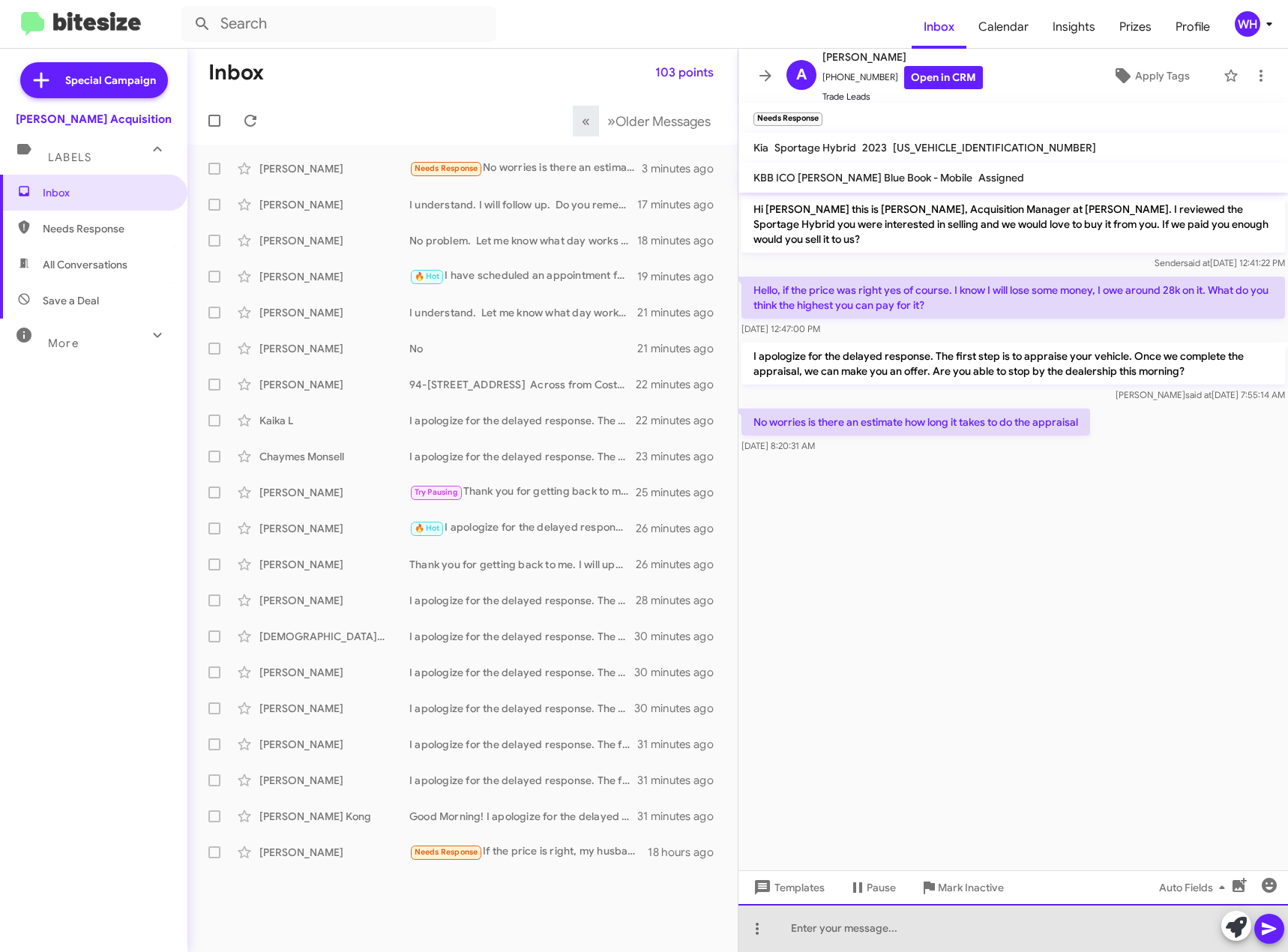
click at [800, 930] on div at bounding box center [1013, 928] width 550 height 48
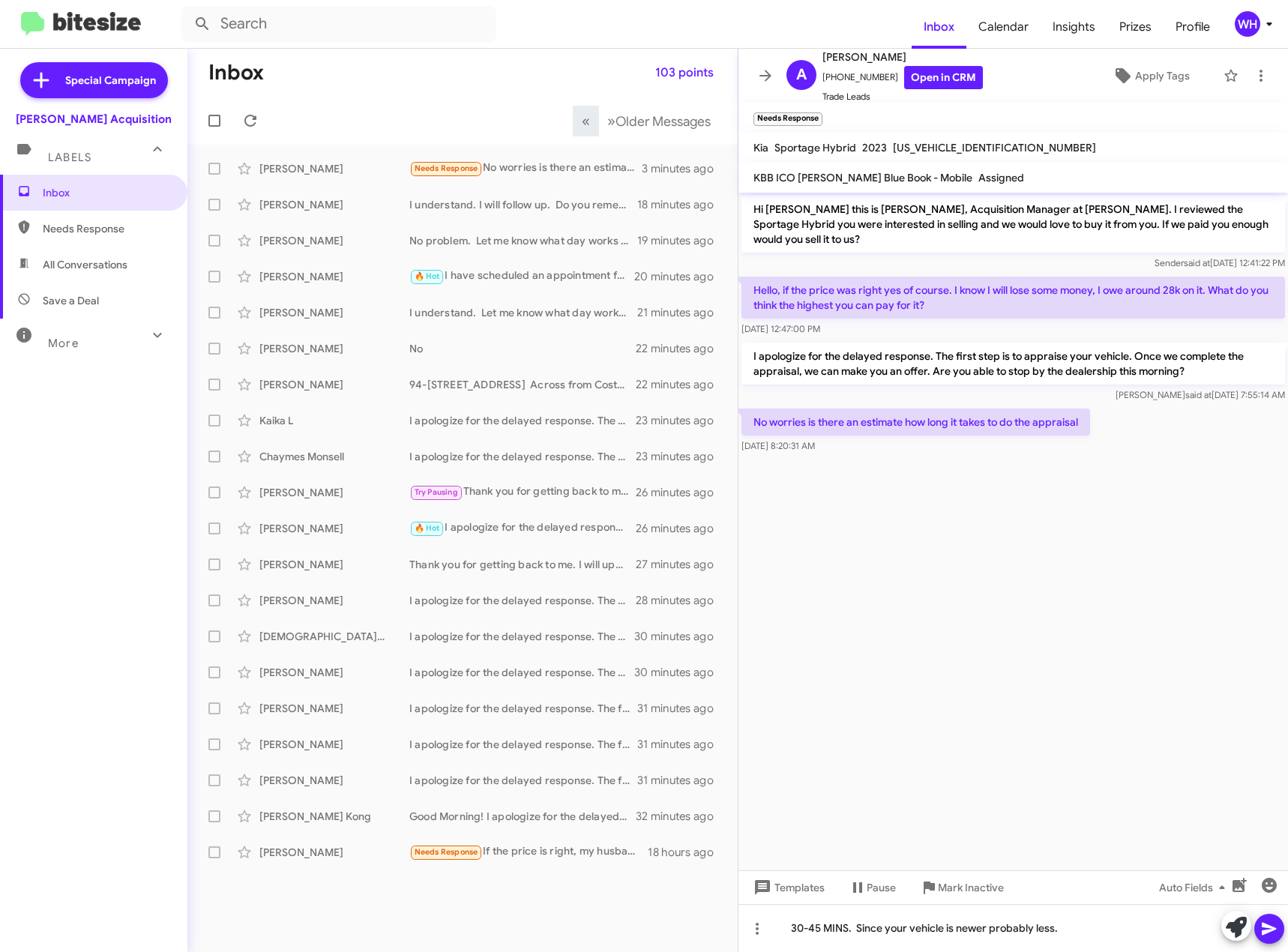
click at [1271, 921] on icon at bounding box center [1269, 929] width 18 height 18
click at [1072, 636] on cdk-virtual-scroll-viewport "Hi [PERSON_NAME] this is [PERSON_NAME], Acquisition Manager at [PERSON_NAME]. I…" at bounding box center [1013, 532] width 550 height 678
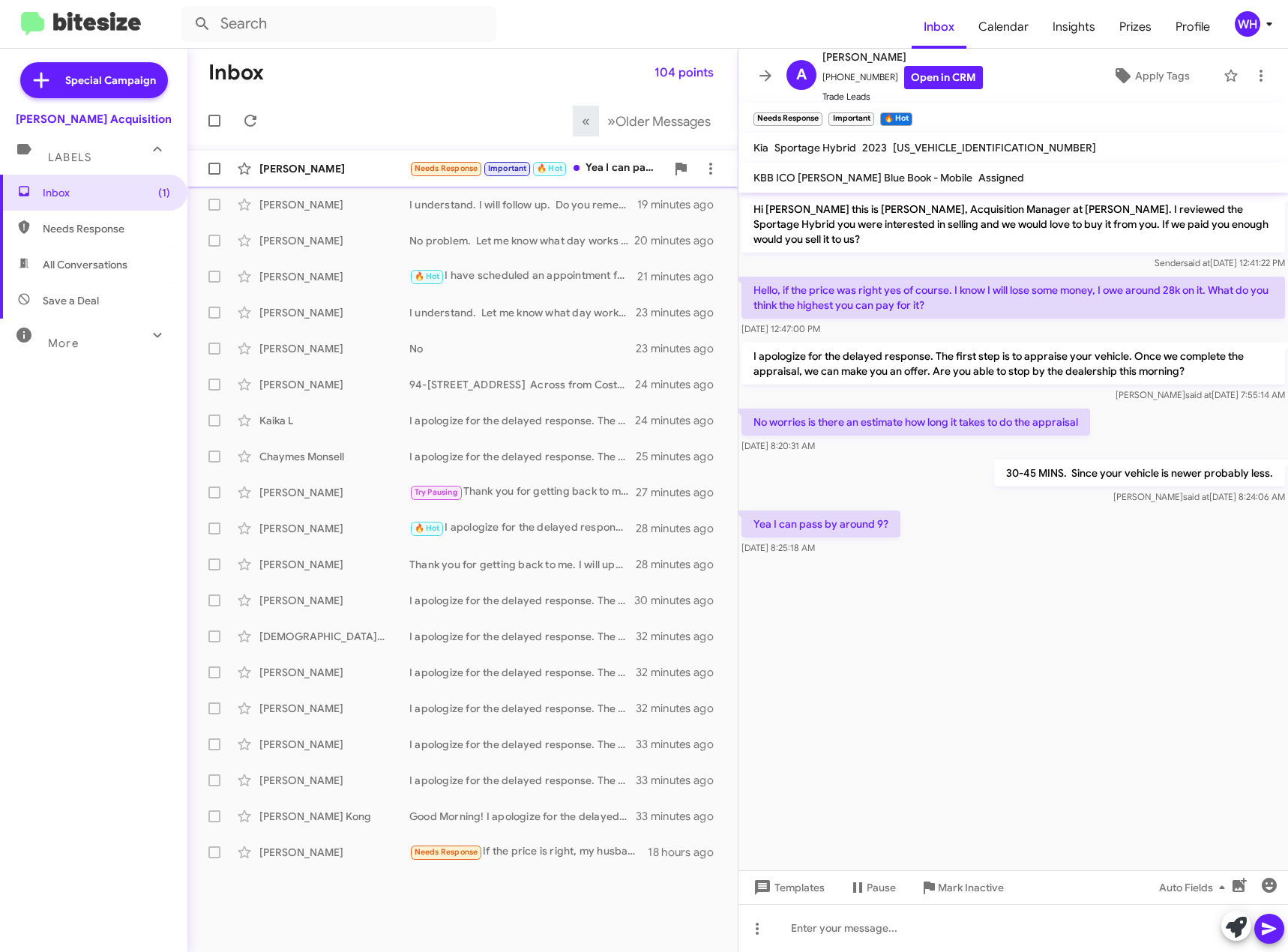
click at [297, 171] on div "[PERSON_NAME]" at bounding box center [334, 169] width 150 height 15
click at [892, 932] on div at bounding box center [1013, 928] width 550 height 48
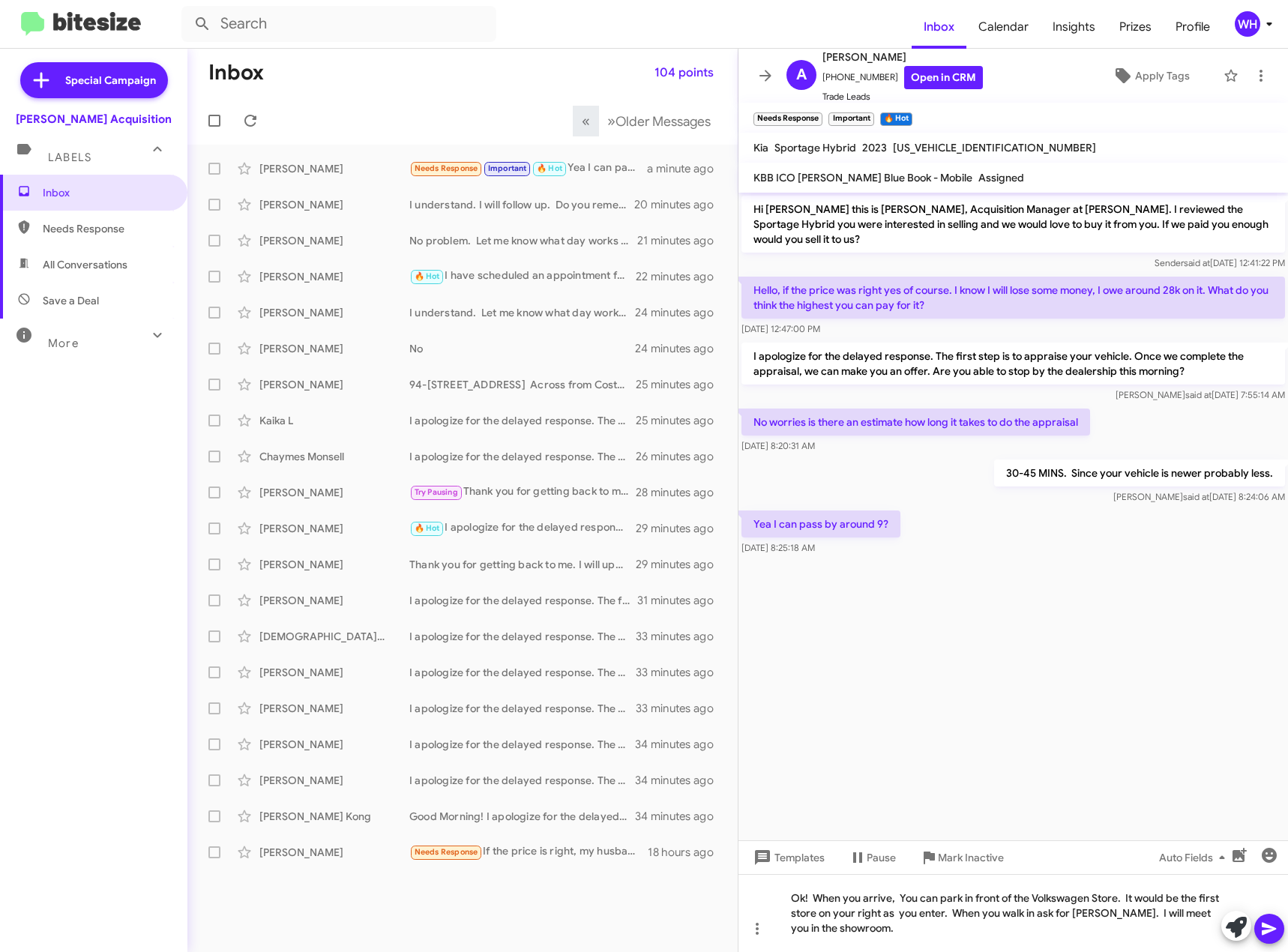
click at [1266, 923] on icon at bounding box center [1269, 929] width 18 height 18
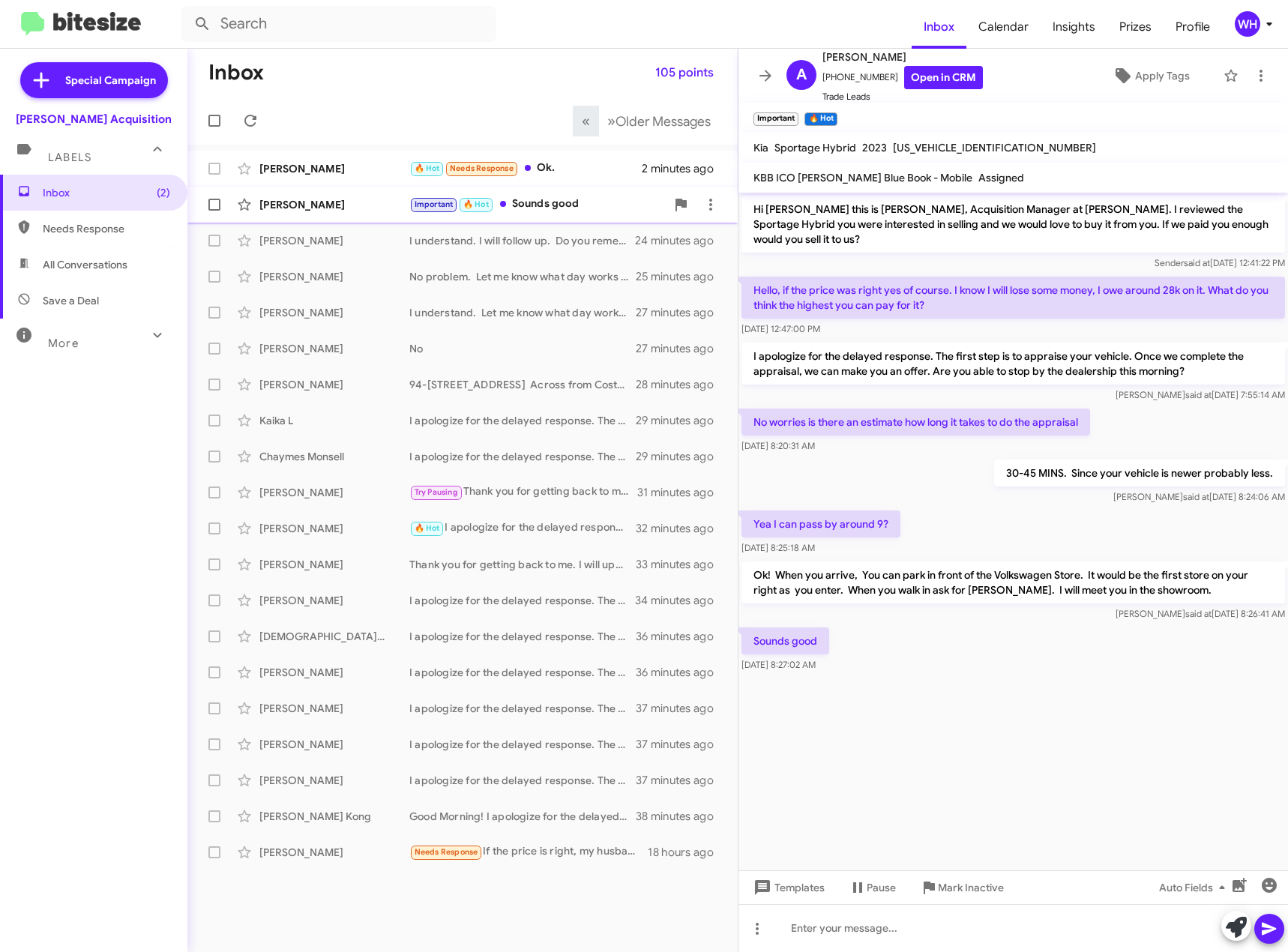
drag, startPoint x: 269, startPoint y: 202, endPoint x: 283, endPoint y: 207, distance: 14.9
click at [269, 202] on div "[PERSON_NAME]" at bounding box center [334, 205] width 150 height 15
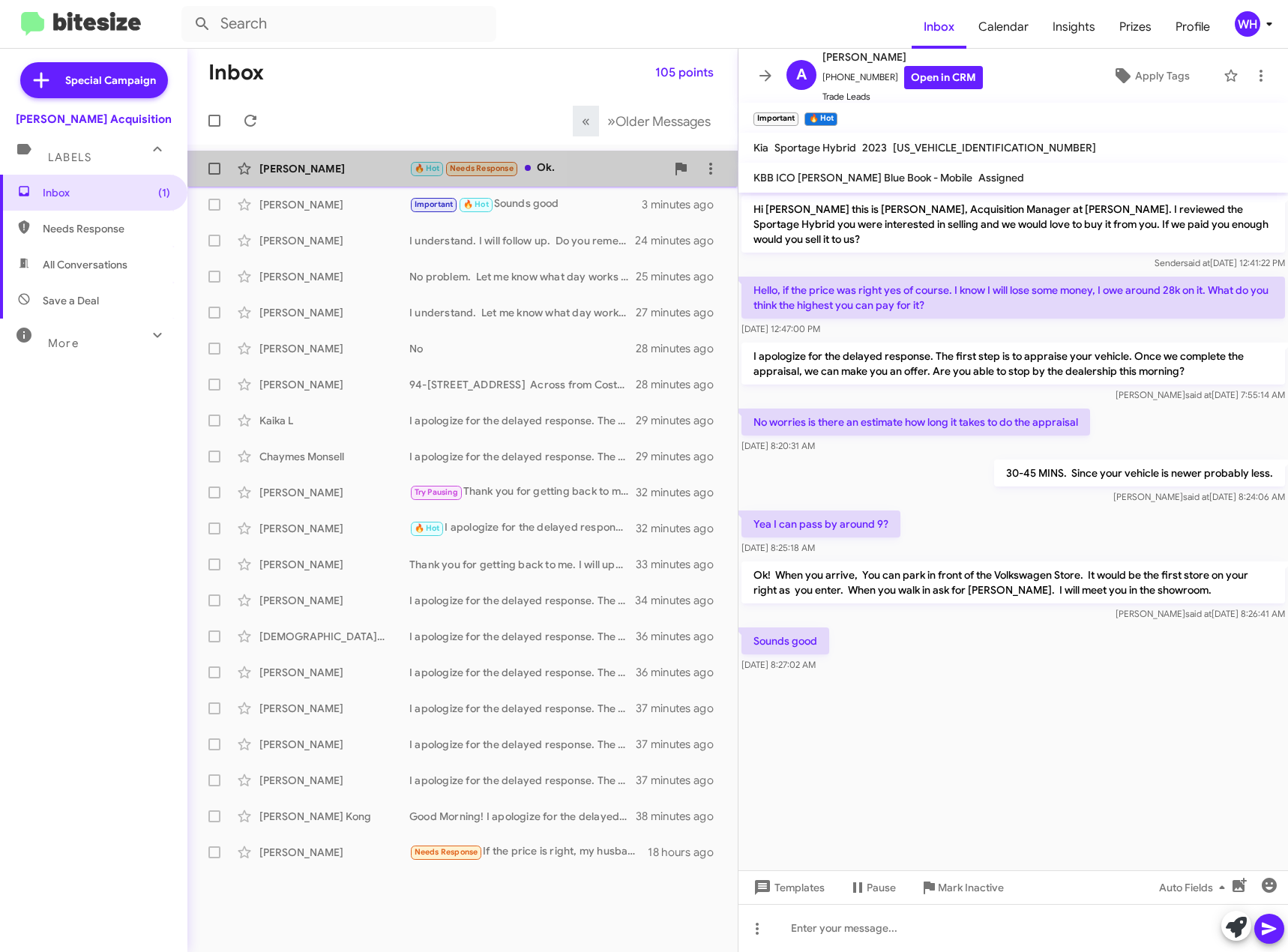
click at [271, 159] on div "[PERSON_NAME] 🔥 Hot Needs Response Ok. 2 minutes ago" at bounding box center [462, 168] width 527 height 30
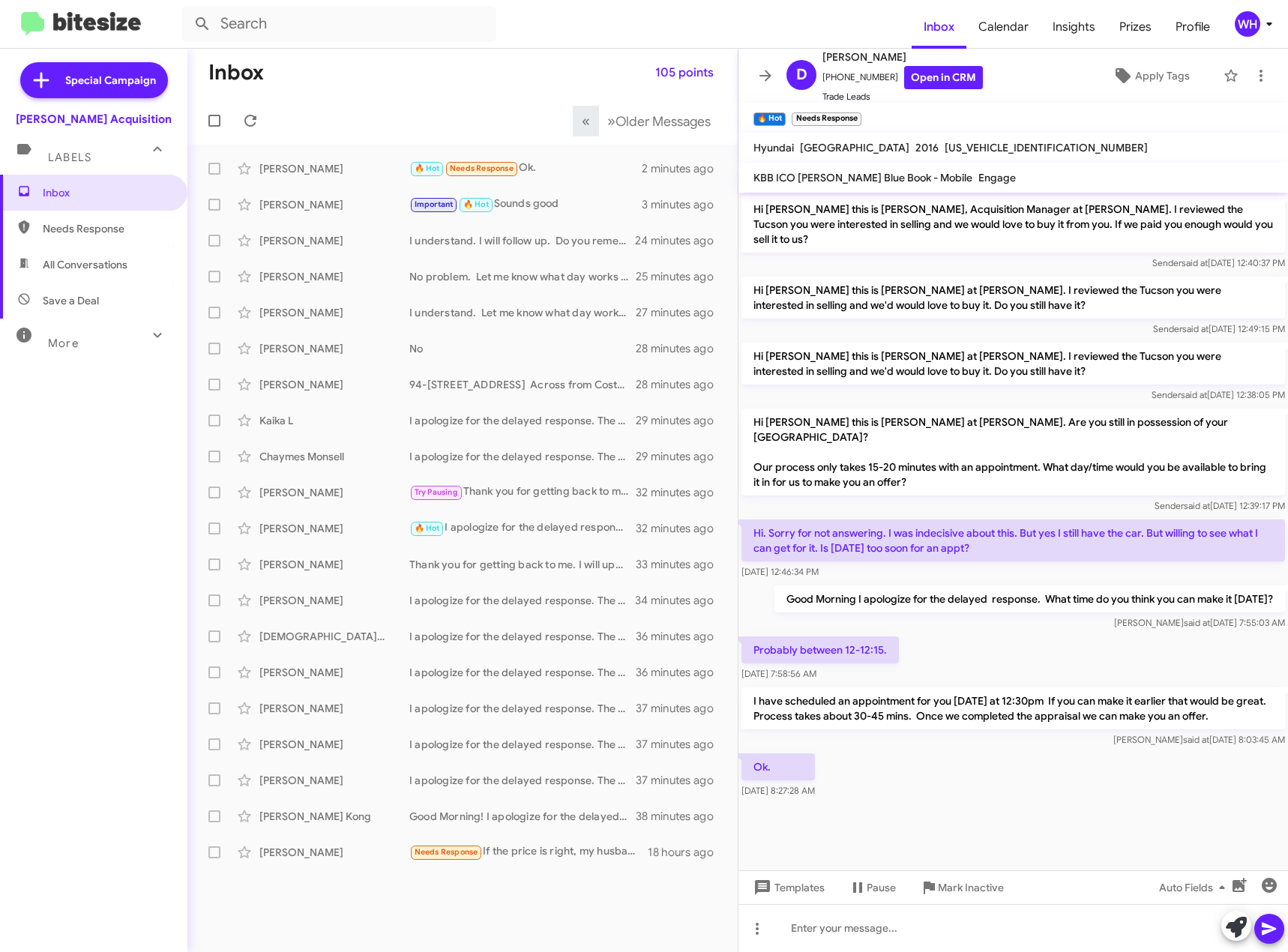
click at [857, 803] on div at bounding box center [1013, 818] width 550 height 34
drag, startPoint x: 864, startPoint y: 932, endPoint x: 884, endPoint y: 927, distance: 20.6
click at [864, 931] on div at bounding box center [1013, 928] width 550 height 48
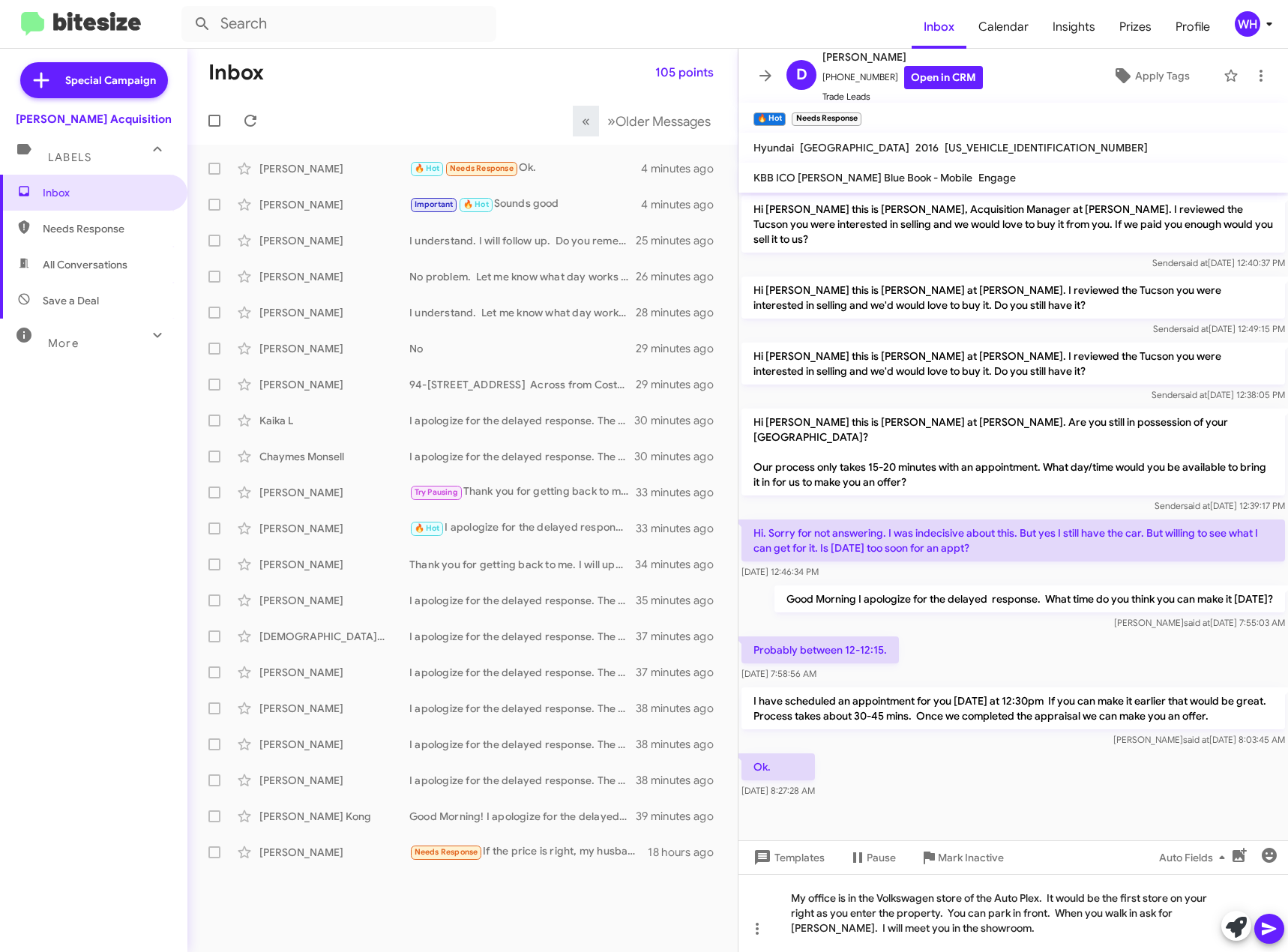
click at [1275, 932] on icon at bounding box center [1269, 929] width 18 height 18
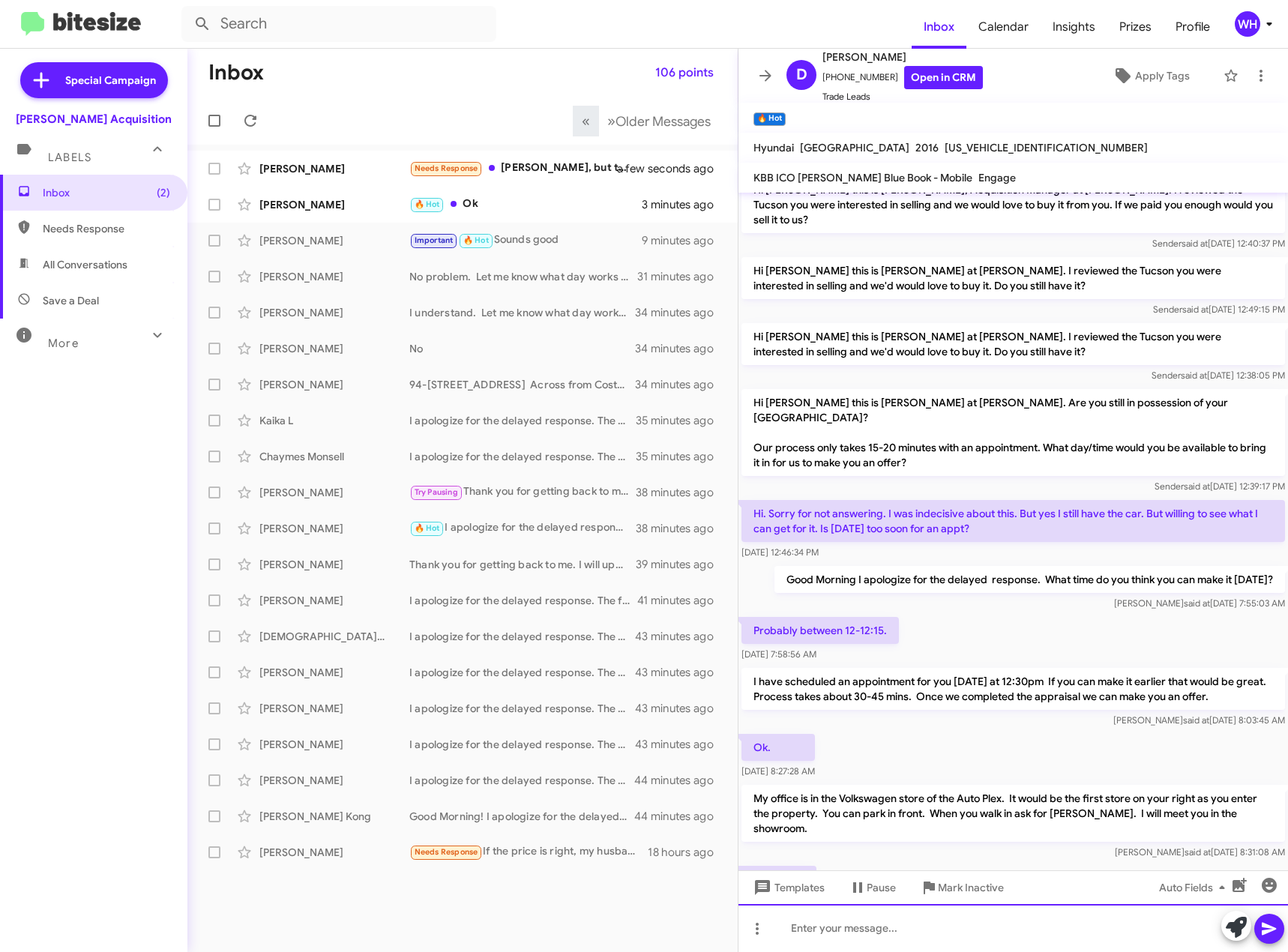
scroll to position [74, 0]
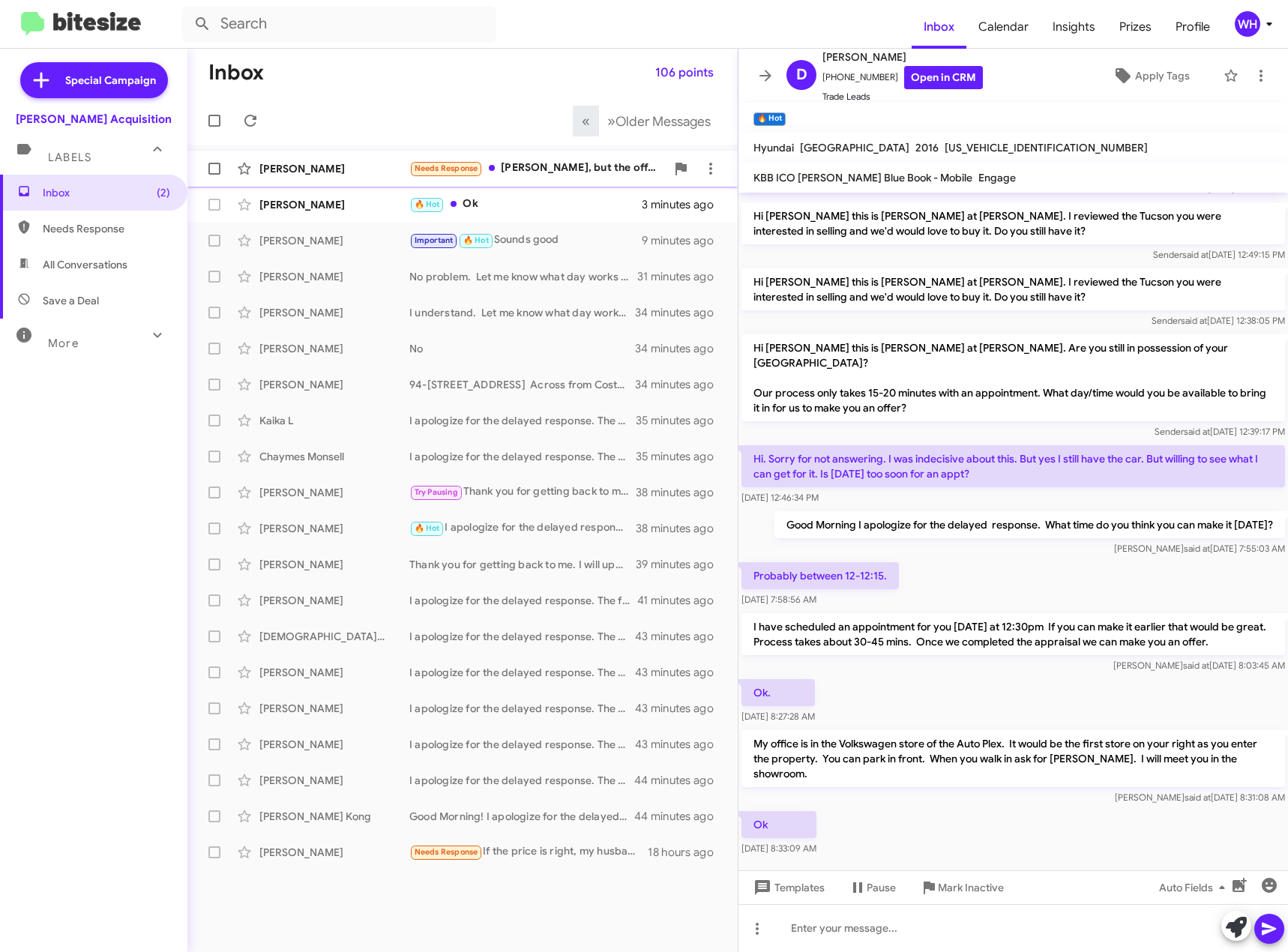
click at [289, 159] on div "[PERSON_NAME] Needs Response [PERSON_NAME], but the offer was under $300, so we…" at bounding box center [462, 168] width 527 height 30
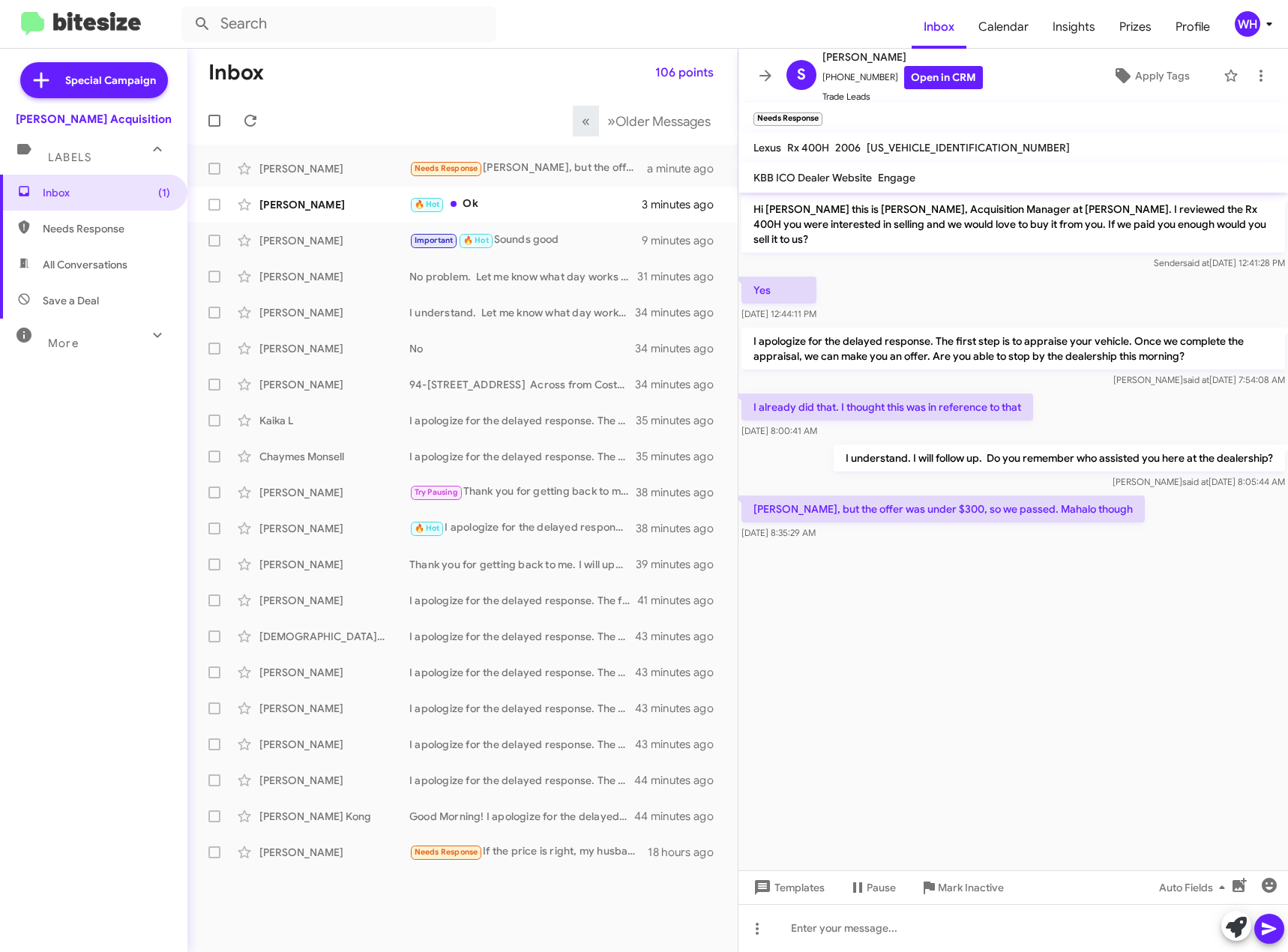
click at [1056, 569] on cdk-virtual-scroll-viewport "Hi [PERSON_NAME] this is [PERSON_NAME], Acquisition Manager at [PERSON_NAME]. I…" at bounding box center [1013, 532] width 550 height 678
click at [892, 932] on div at bounding box center [1013, 928] width 550 height 48
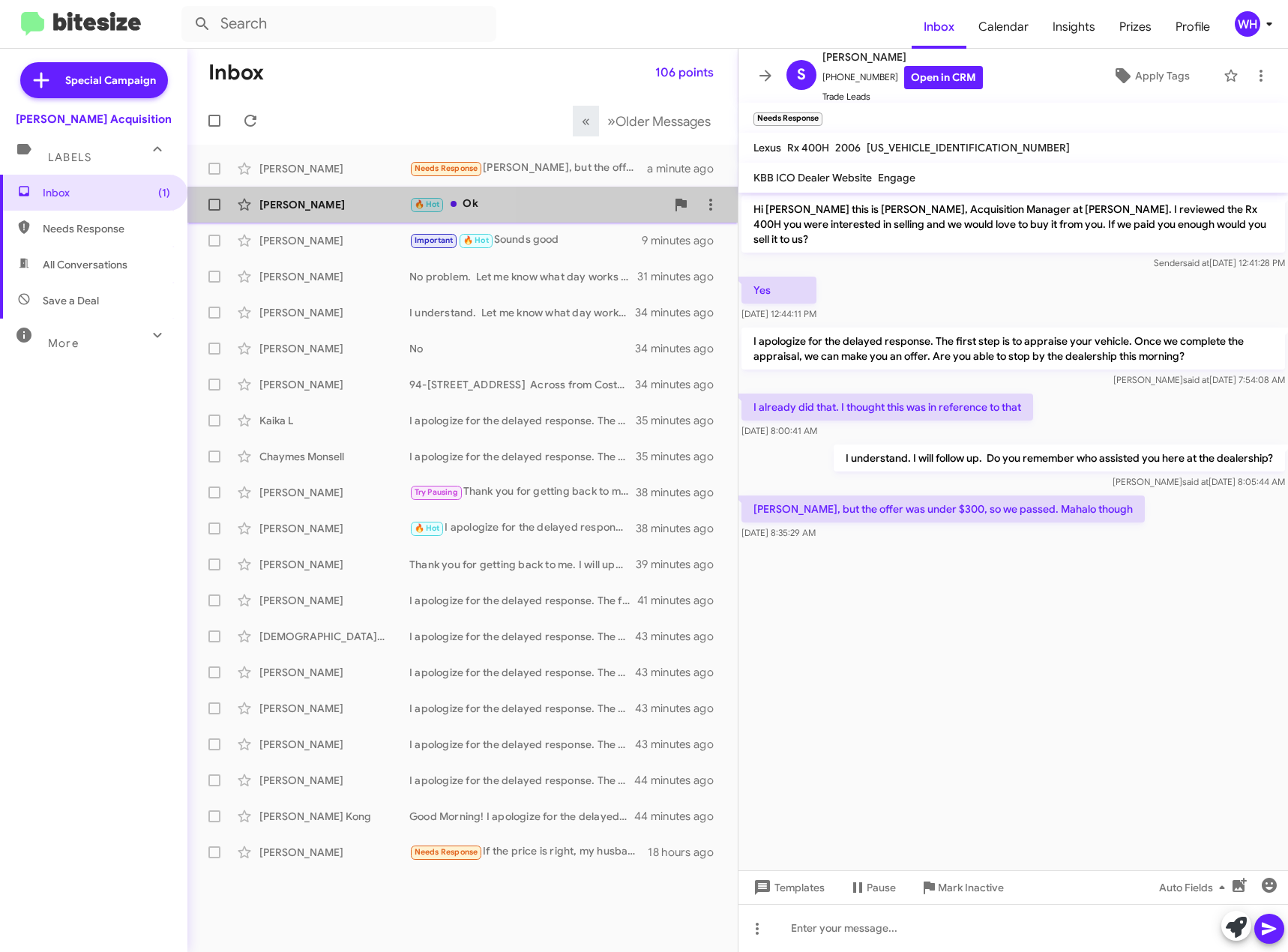
click at [341, 208] on div "[PERSON_NAME]" at bounding box center [334, 205] width 150 height 15
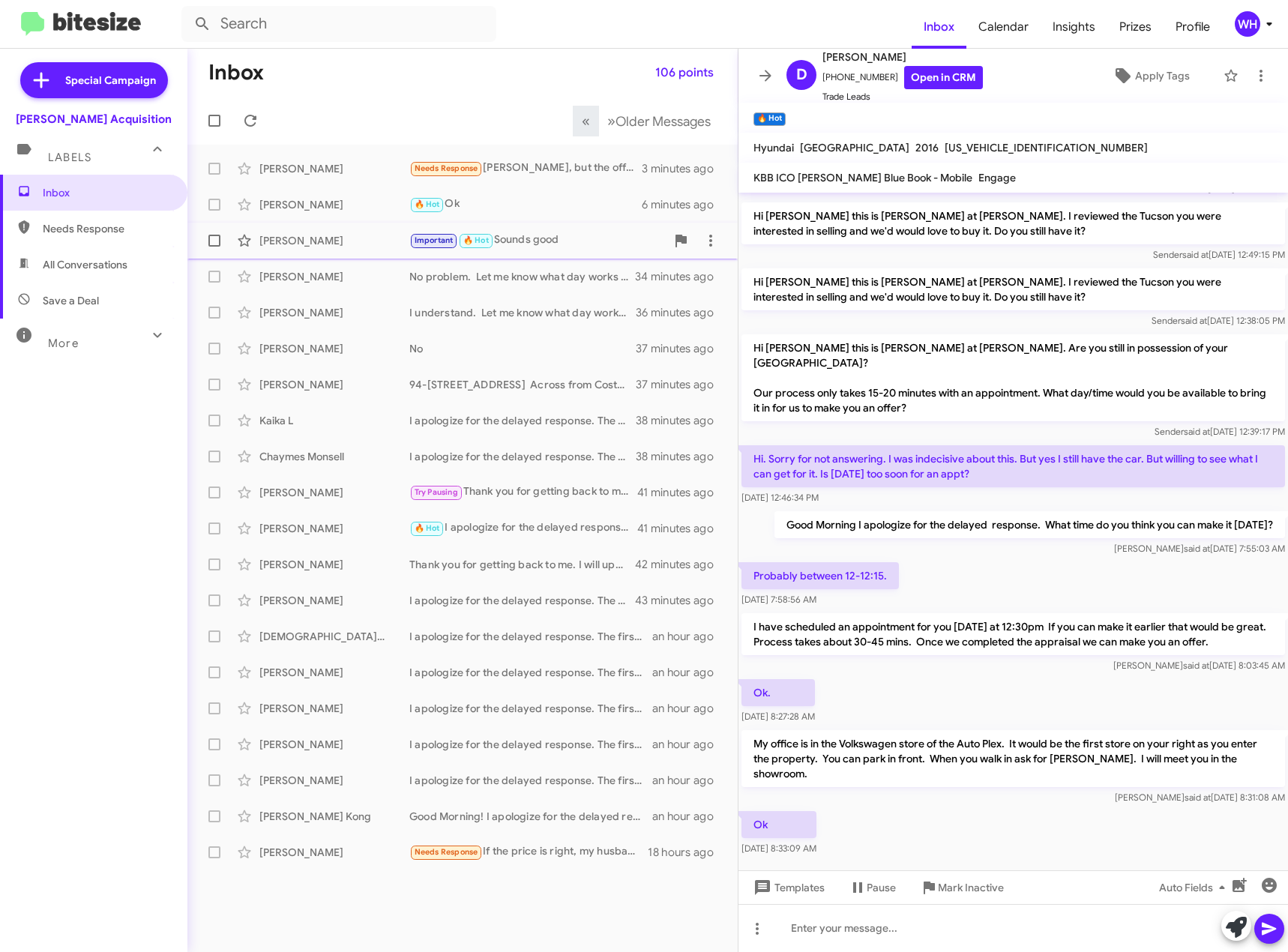
click at [291, 242] on div "[PERSON_NAME]" at bounding box center [334, 241] width 150 height 15
